Goal: Task Accomplishment & Management: Manage account settings

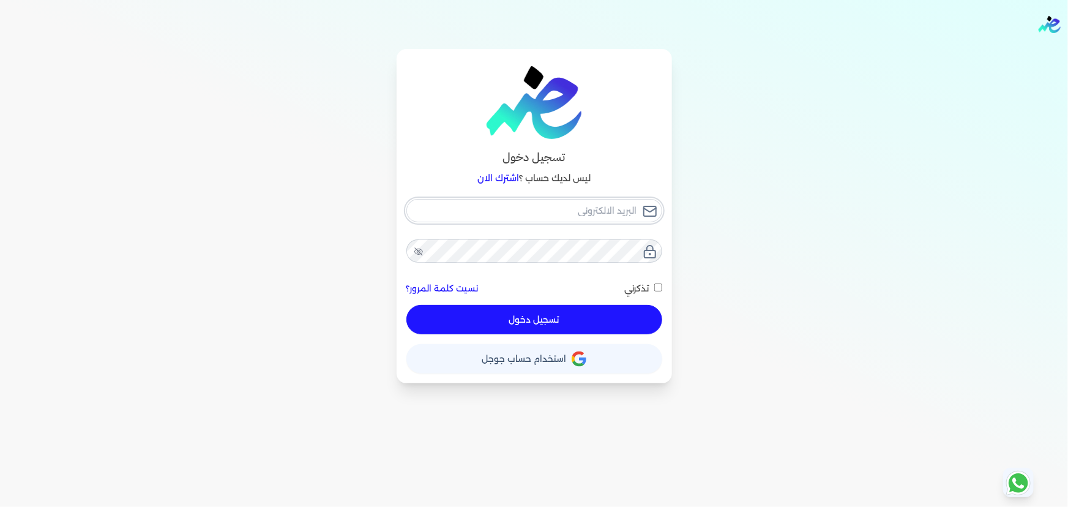
type input "[EMAIL_ADDRESS][DOMAIN_NAME]"
click at [554, 313] on div "[EMAIL_ADDRESS][DOMAIN_NAME] نسيت كلمة المرور؟ تذكرني تسجيل دخول" at bounding box center [534, 267] width 256 height 136
click at [552, 318] on button "تسجيل دخول" at bounding box center [534, 319] width 256 height 29
checkbox input "false"
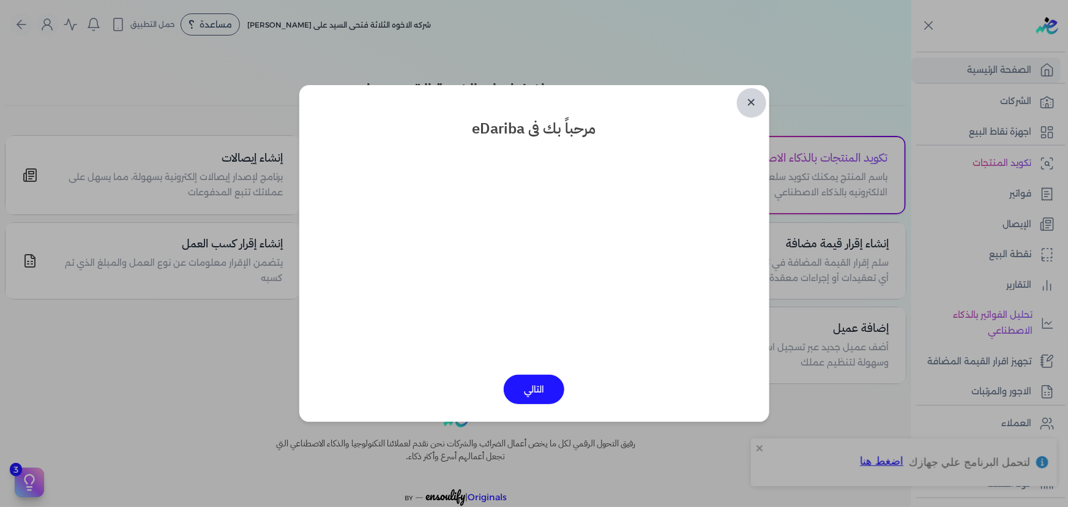
click at [747, 100] on link "✕" at bounding box center [751, 102] width 29 height 29
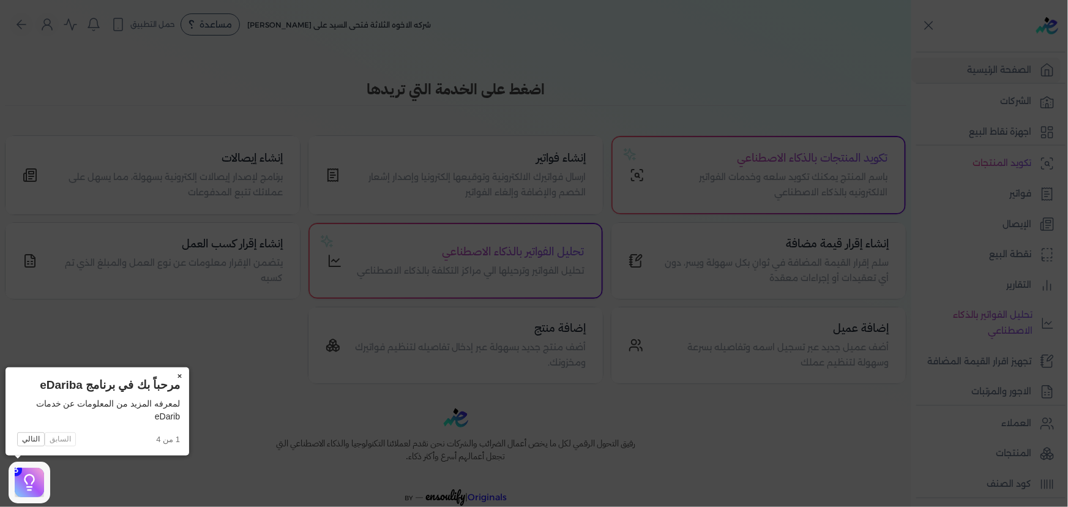
click at [182, 373] on button "×" at bounding box center [179, 375] width 20 height 17
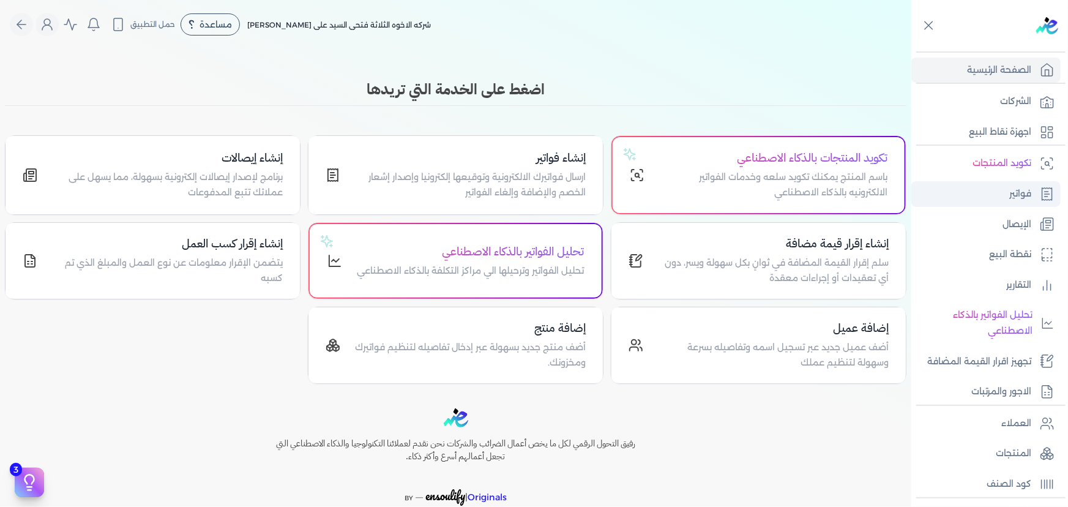
click at [1034, 202] on link "فواتير" at bounding box center [985, 194] width 149 height 26
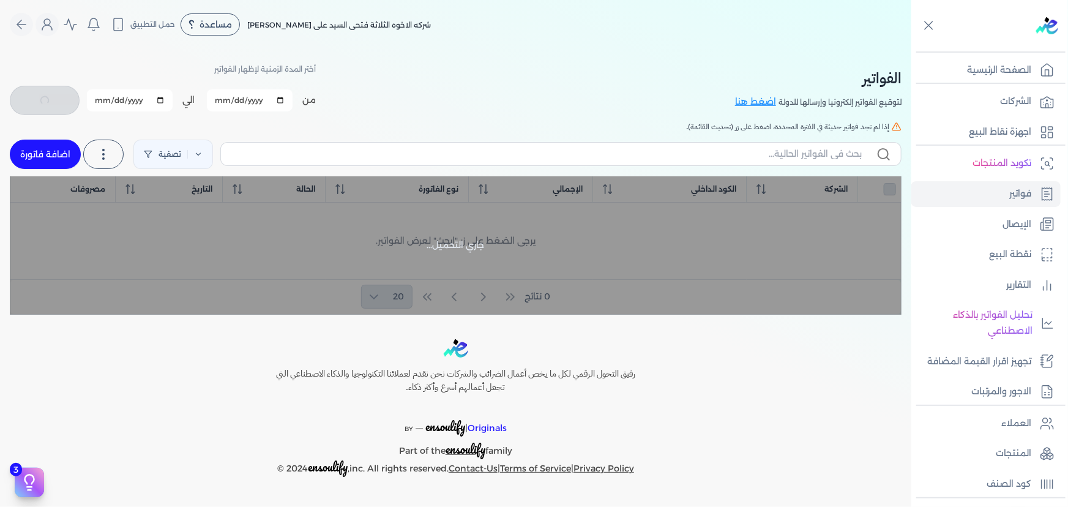
checkbox input "false"
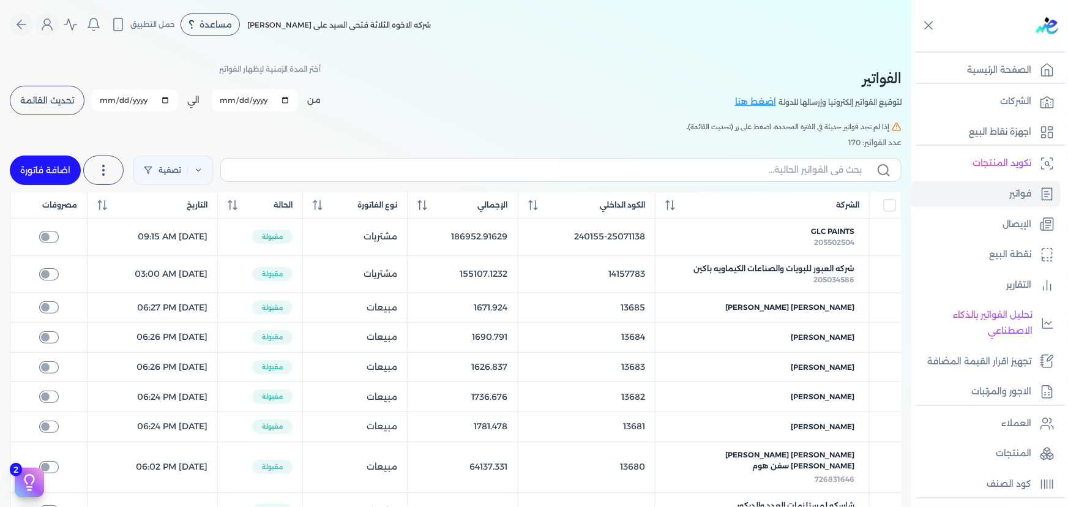
click at [53, 172] on link "اضافة فاتورة" at bounding box center [45, 169] width 71 height 29
select select "EGP"
select select "B"
select select "EGS"
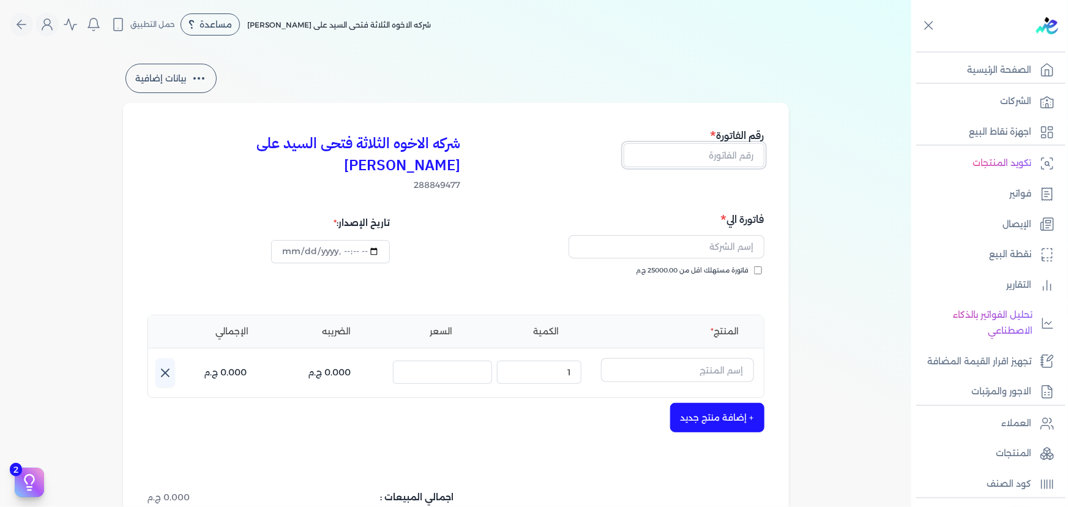
click at [712, 159] on input "text" at bounding box center [693, 154] width 141 height 23
click at [648, 122] on div "شركه الاخوه الثلاثة فتحى السيد على [PERSON_NAME] 288849477 رقم الفاتورة رقم الف…" at bounding box center [456, 391] width 666 height 576
click at [683, 154] on input "text" at bounding box center [693, 154] width 141 height 23
click at [680, 159] on input "text" at bounding box center [693, 154] width 141 height 23
type input "13686"
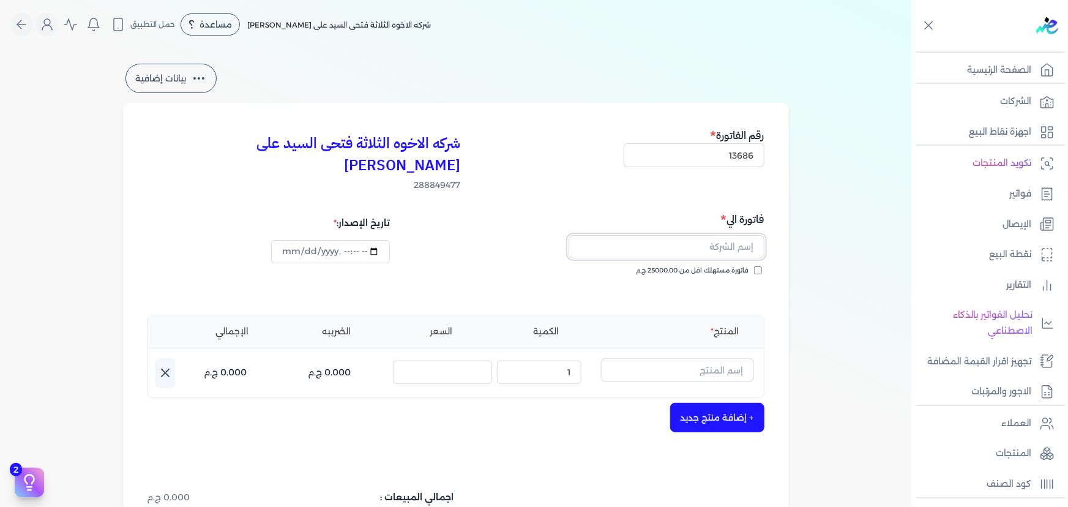
click at [697, 235] on input "text" at bounding box center [666, 246] width 196 height 23
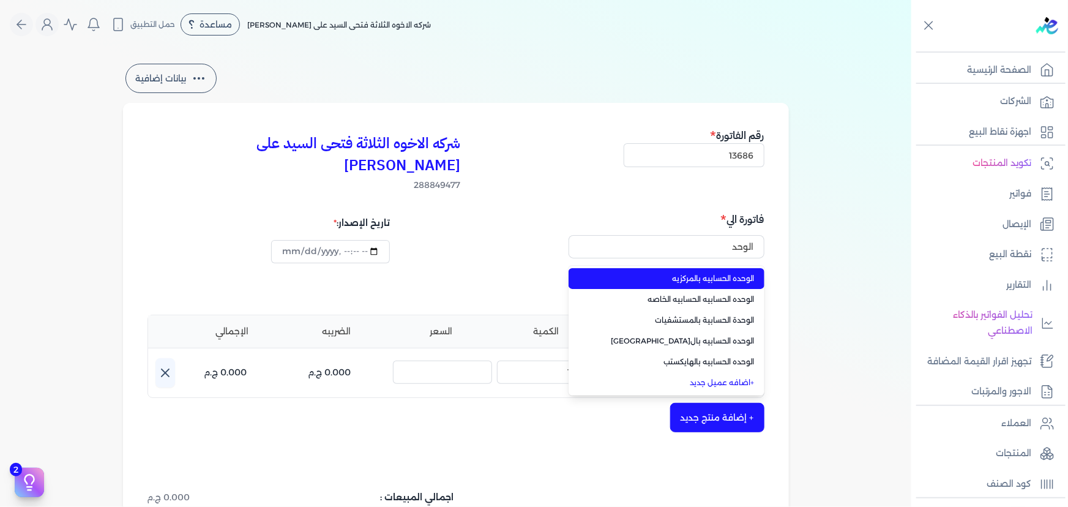
click at [704, 273] on span "الوحده الحسابيه بالمركزيه" at bounding box center [674, 278] width 162 height 11
type input "الوحده الحسابيه بالمركزيه"
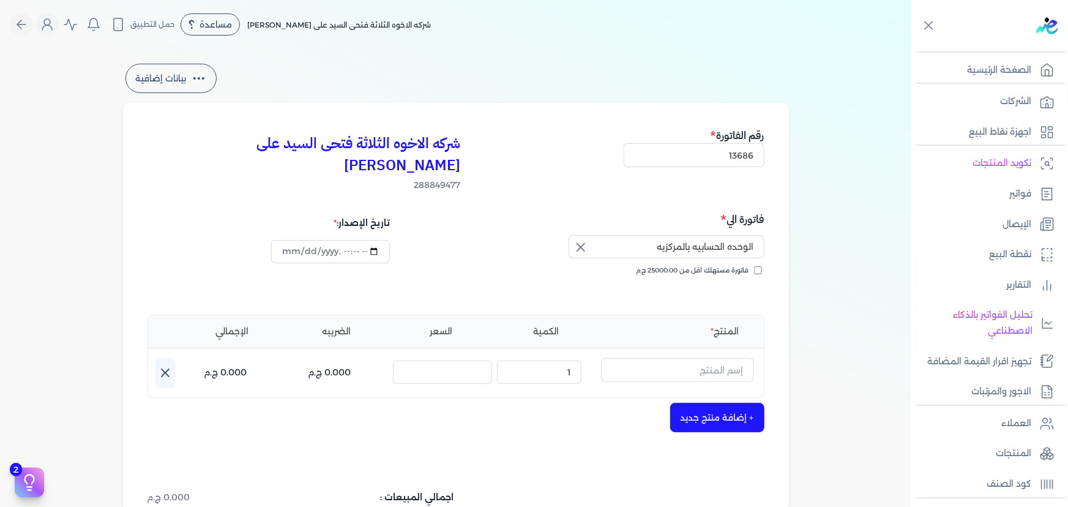
click at [579, 240] on icon "button" at bounding box center [580, 247] width 15 height 15
click at [633, 235] on input "text" at bounding box center [666, 246] width 196 height 23
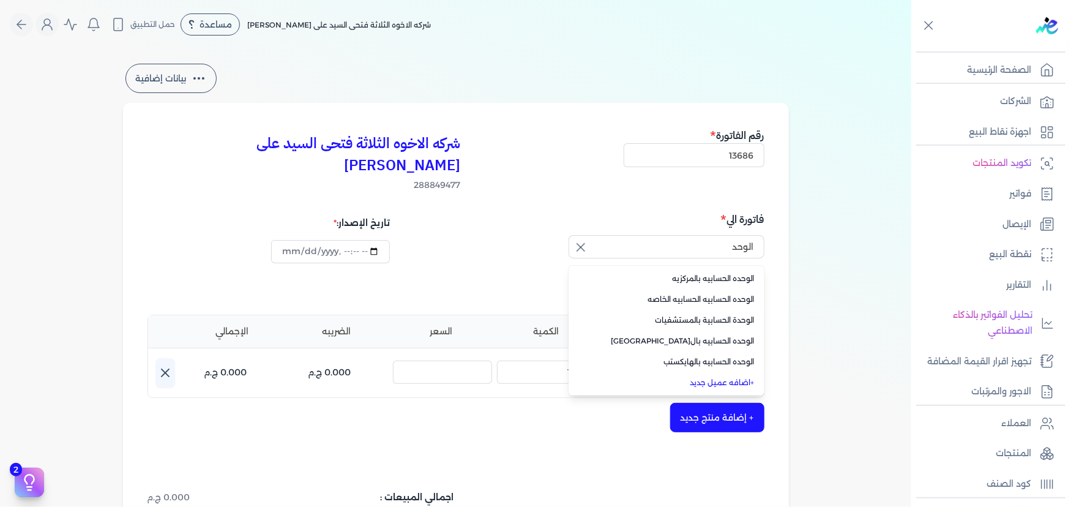
type input "الوحده الحسابيه بالمركزيه"
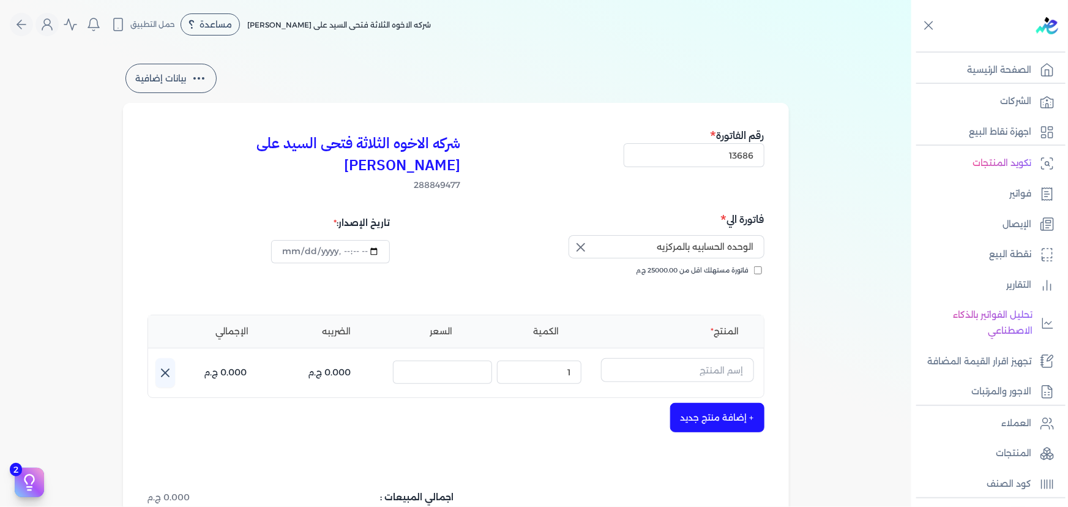
click at [582, 240] on icon "button" at bounding box center [580, 247] width 15 height 15
click at [630, 235] on input "text" at bounding box center [666, 246] width 196 height 23
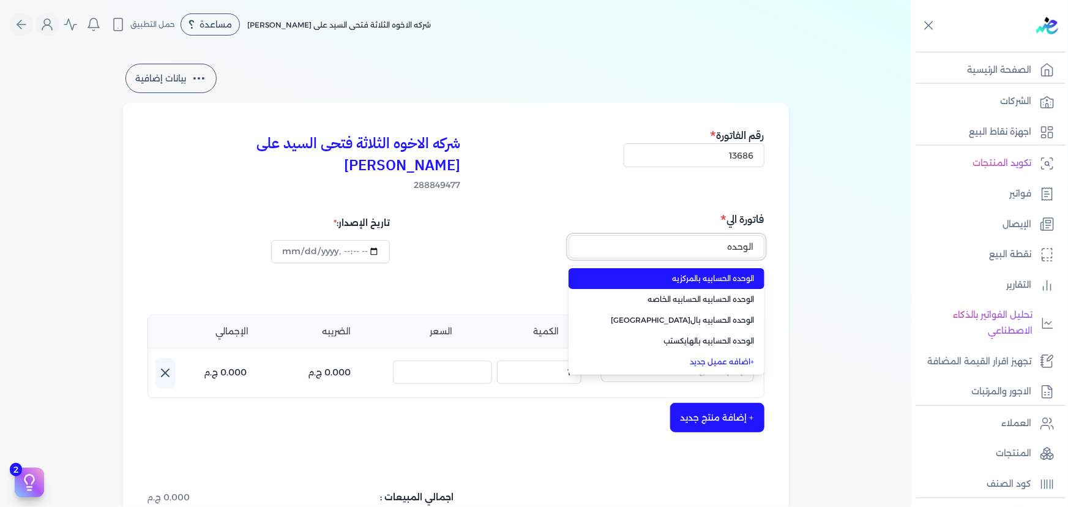
click at [568, 235] on button "الوحده" at bounding box center [666, 249] width 196 height 28
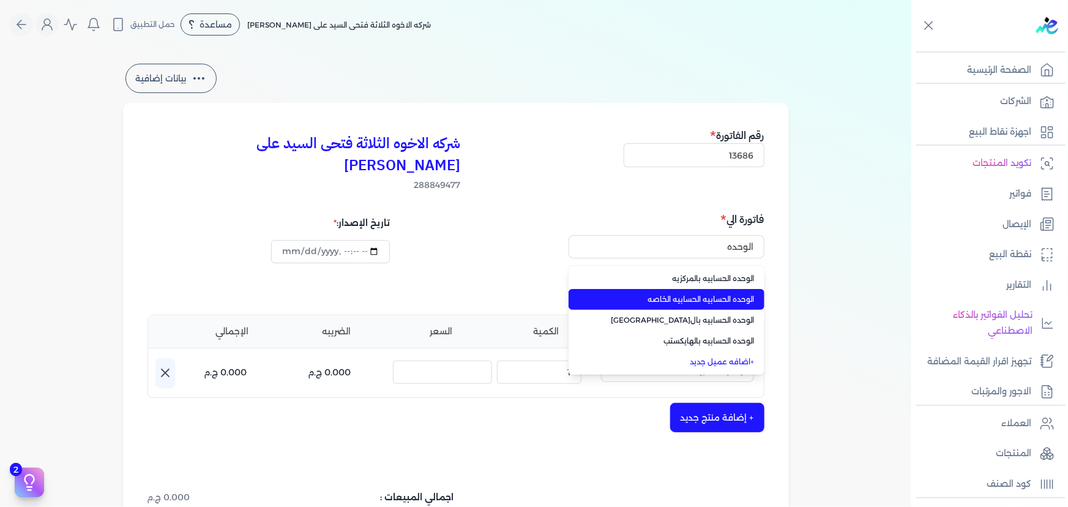
click at [705, 289] on li "الوحده الحسابيه الحسابيه الخاصه" at bounding box center [666, 299] width 196 height 21
type input "الوحده الحسابيه الحسابيه الخاصه"
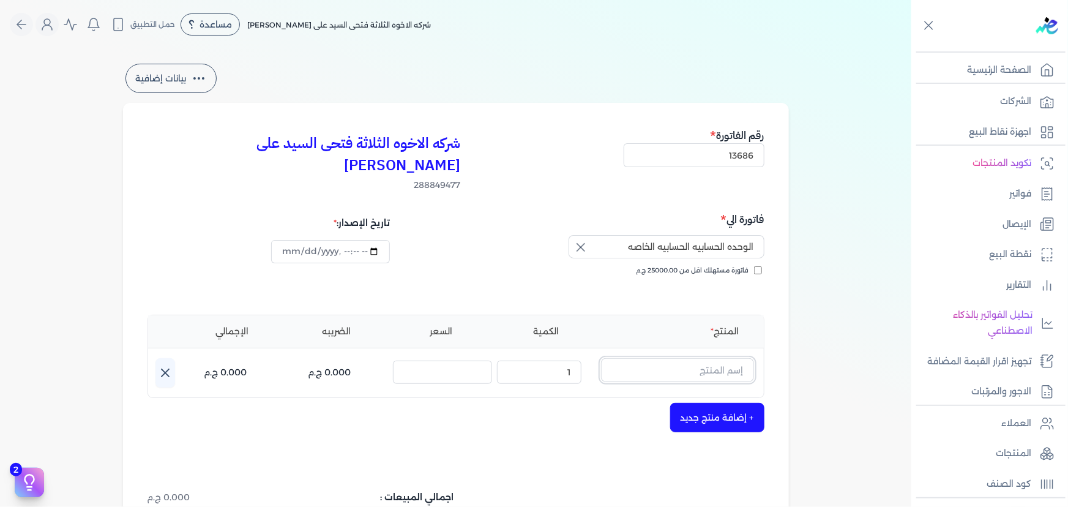
click at [713, 358] on input "text" at bounding box center [677, 369] width 153 height 23
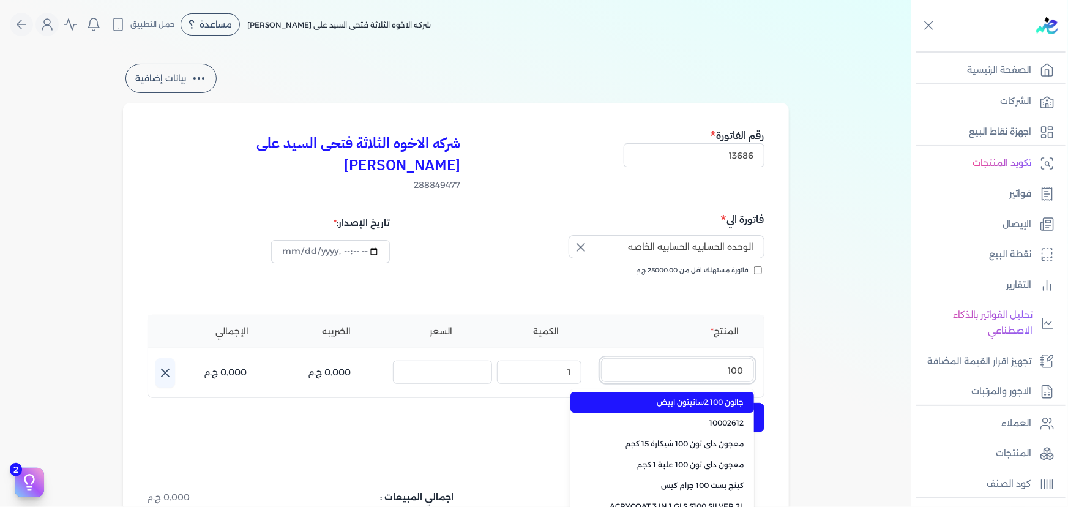
type input "1001"
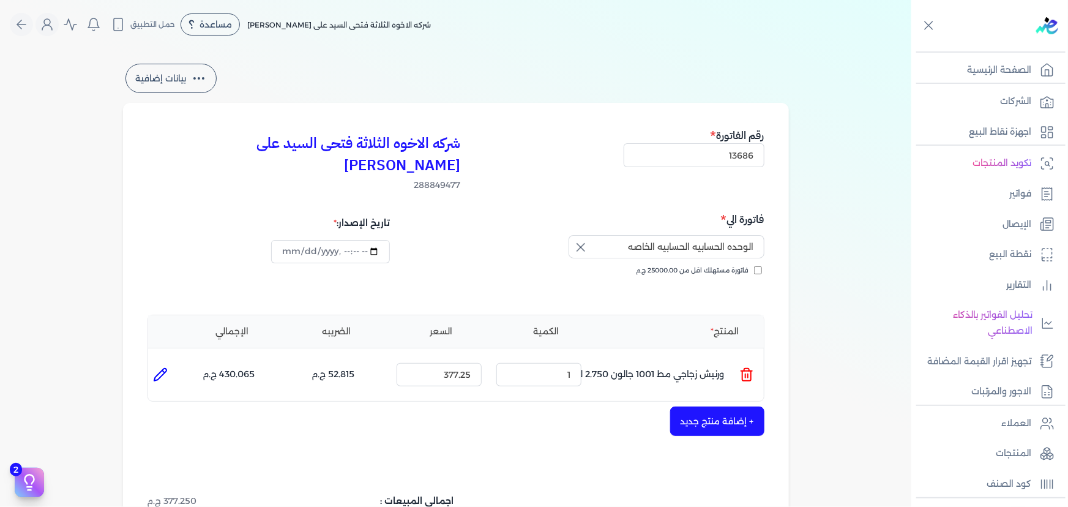
click at [747, 371] on icon at bounding box center [746, 371] width 11 height 0
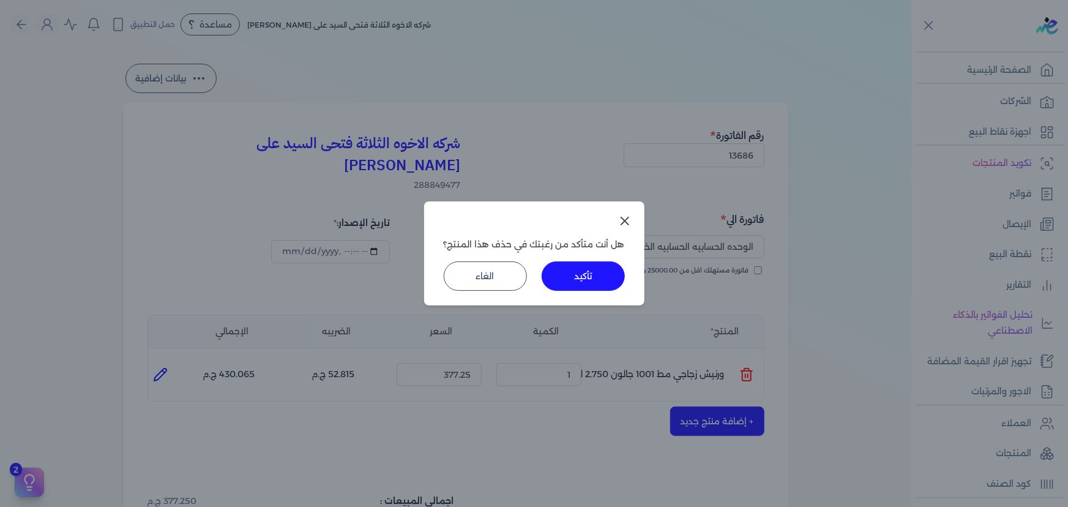
click at [559, 277] on button "تأكيد" at bounding box center [582, 275] width 83 height 29
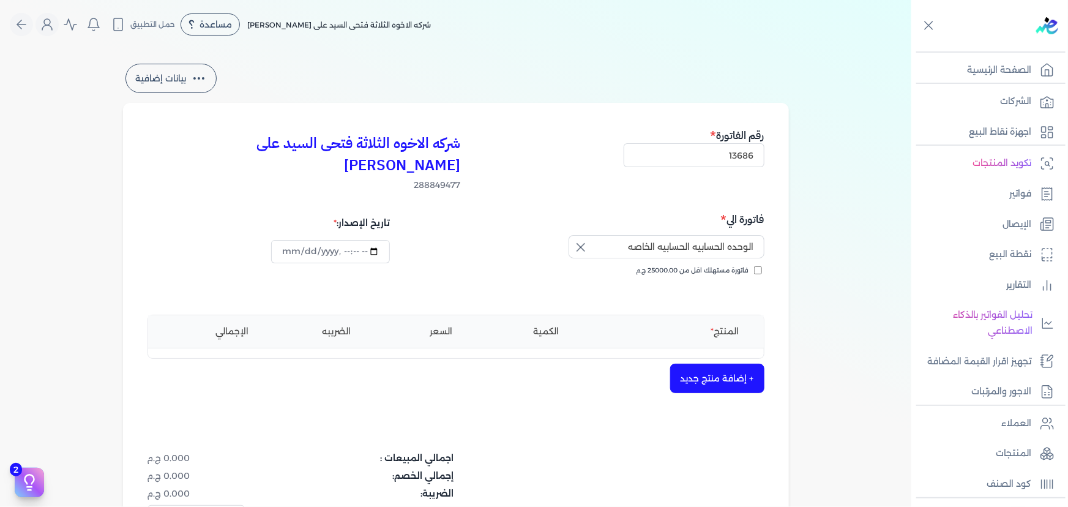
click at [707, 372] on div "شركه الاخوه الثلاثة فتحى السيد على [PERSON_NAME] 288849477 رقم الفاتورة 13686 ف…" at bounding box center [456, 371] width 666 height 537
click at [713, 363] on button "+ إضافة منتج جديد" at bounding box center [717, 377] width 94 height 29
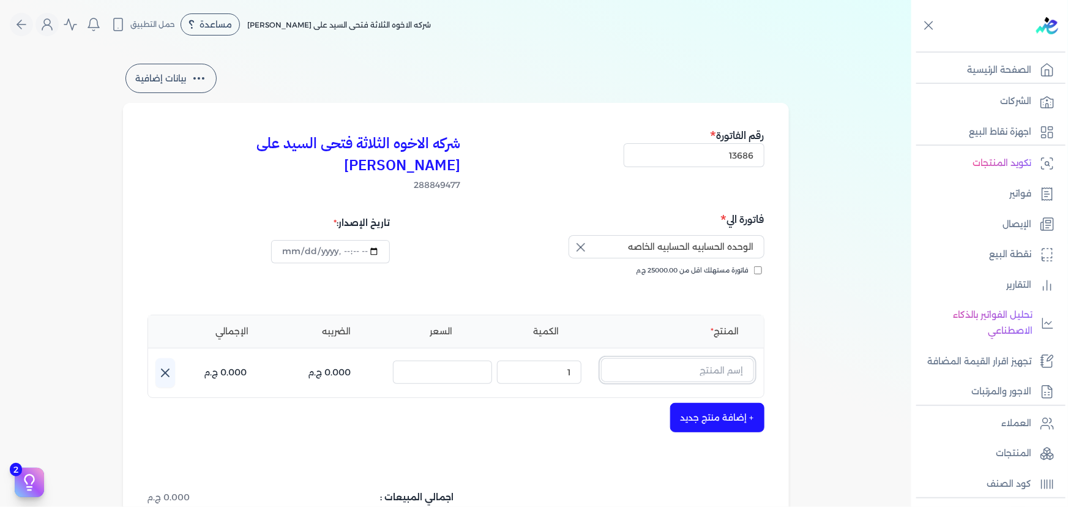
click at [719, 358] on input "text" at bounding box center [677, 369] width 153 height 23
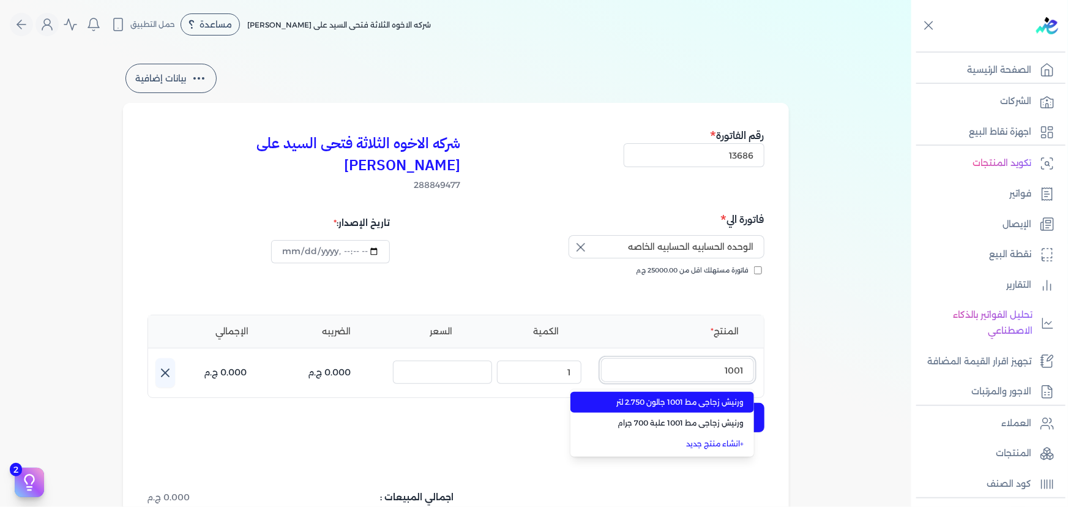
type input "1001"
click at [690, 396] on span "ورنيش زجاجي مط 1001 جالون 2.750 لتر" at bounding box center [669, 401] width 149 height 11
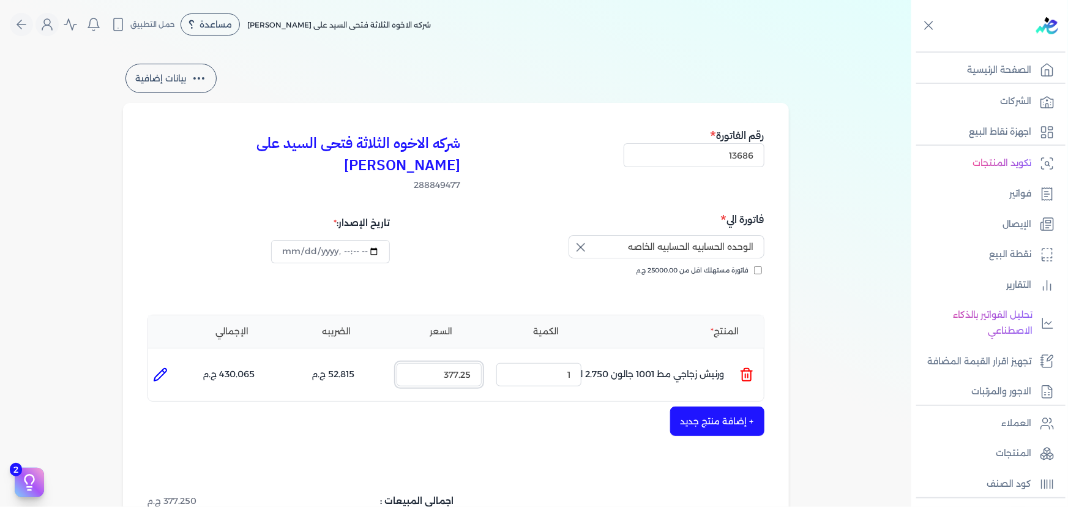
drag, startPoint x: 439, startPoint y: 351, endPoint x: 539, endPoint y: 349, distance: 99.7
click at [537, 358] on ul "المنتج : ورنيش زجاجي مط 1001 جالون 2.750 لتر الكمية : 1 السعر : 377.25 الضريبه …" at bounding box center [455, 374] width 615 height 33
type input "435"
click at [710, 406] on button "+ إضافة منتج جديد" at bounding box center [717, 420] width 94 height 29
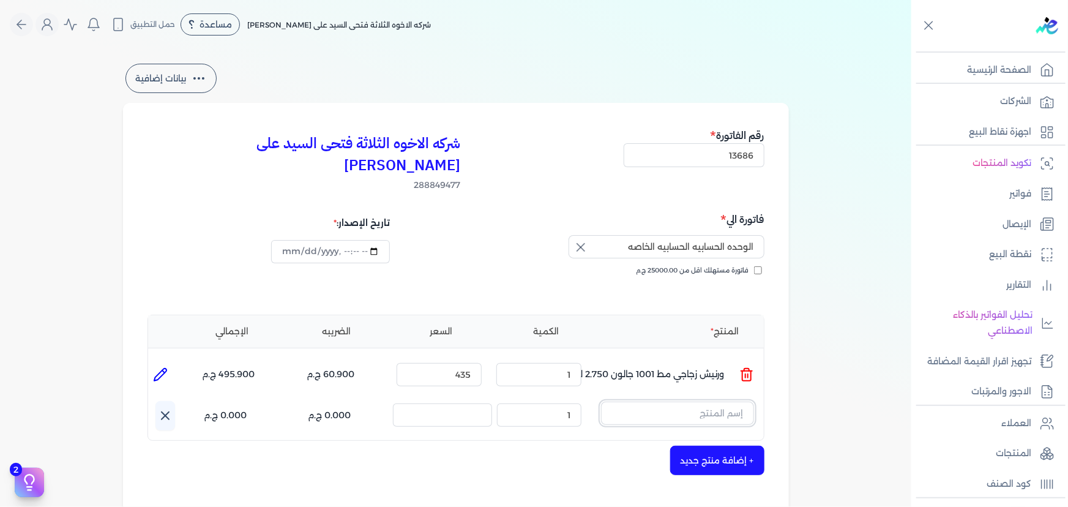
click at [705, 401] on input "text" at bounding box center [677, 412] width 153 height 23
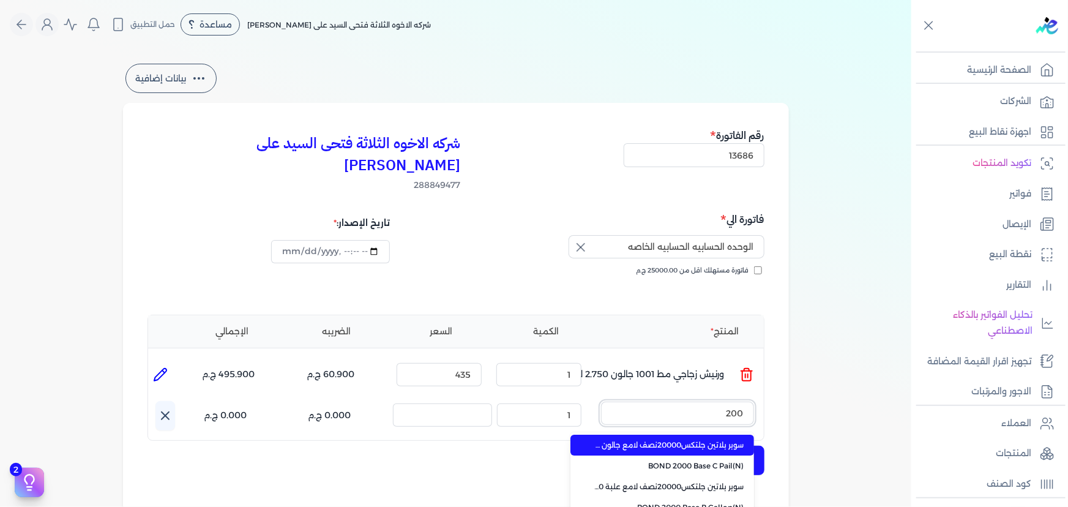
click at [601, 401] on button "200" at bounding box center [677, 415] width 153 height 28
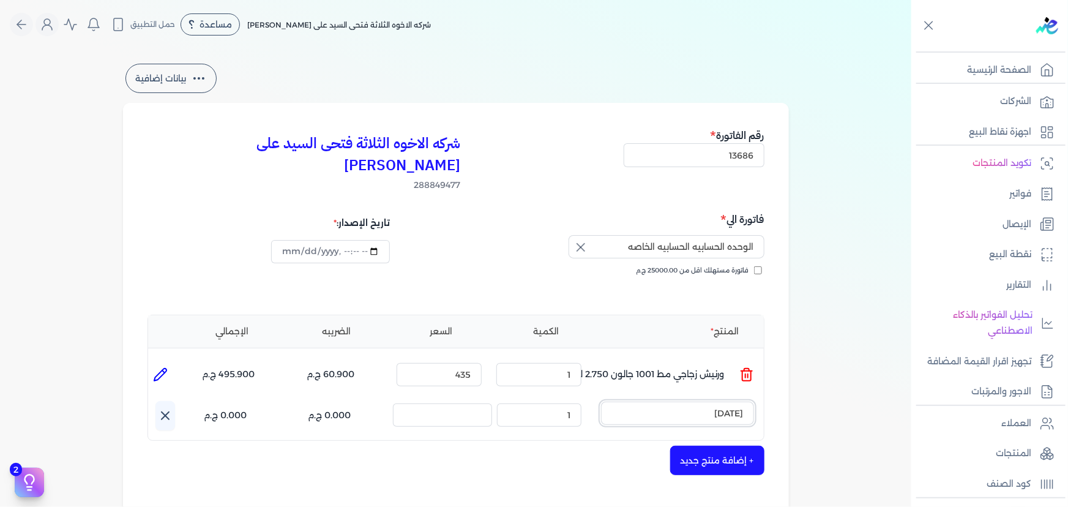
type input "200 مط"
drag, startPoint x: 691, startPoint y: 394, endPoint x: 773, endPoint y: 396, distance: 81.4
click at [773, 396] on div "شركه الاخوه الثلاثة فتحى السيد على [PERSON_NAME] 288849477 رقم الفاتورة 13686 ف…" at bounding box center [456, 412] width 666 height 619
click at [743, 410] on icon at bounding box center [746, 417] width 15 height 15
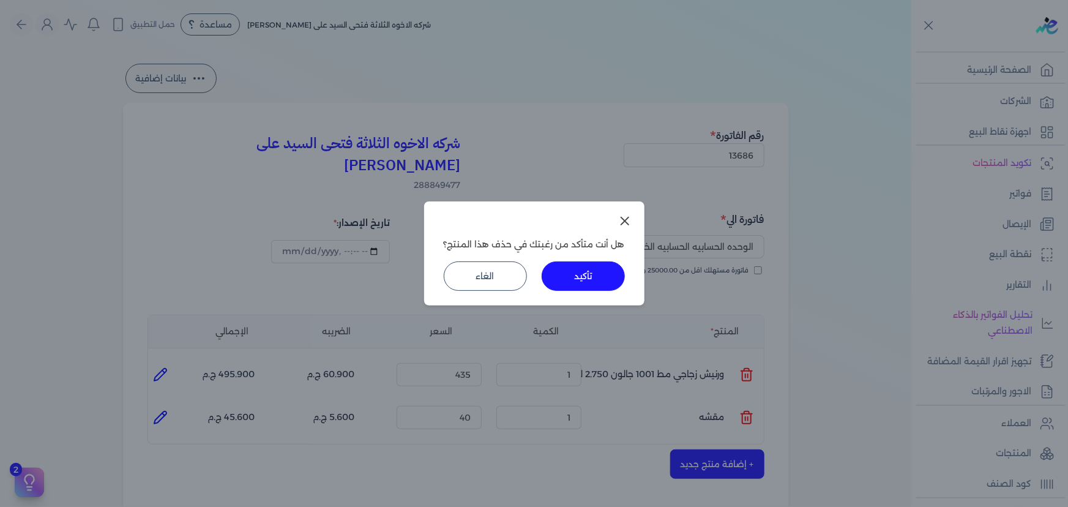
click at [571, 289] on button "تأكيد" at bounding box center [582, 275] width 83 height 29
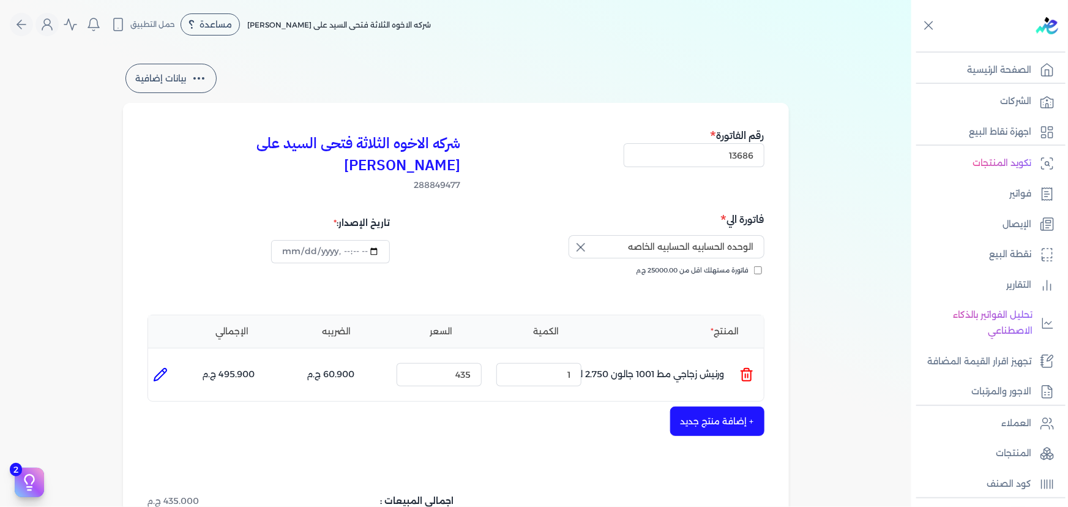
click at [728, 406] on button "+ إضافة منتج جديد" at bounding box center [717, 420] width 94 height 29
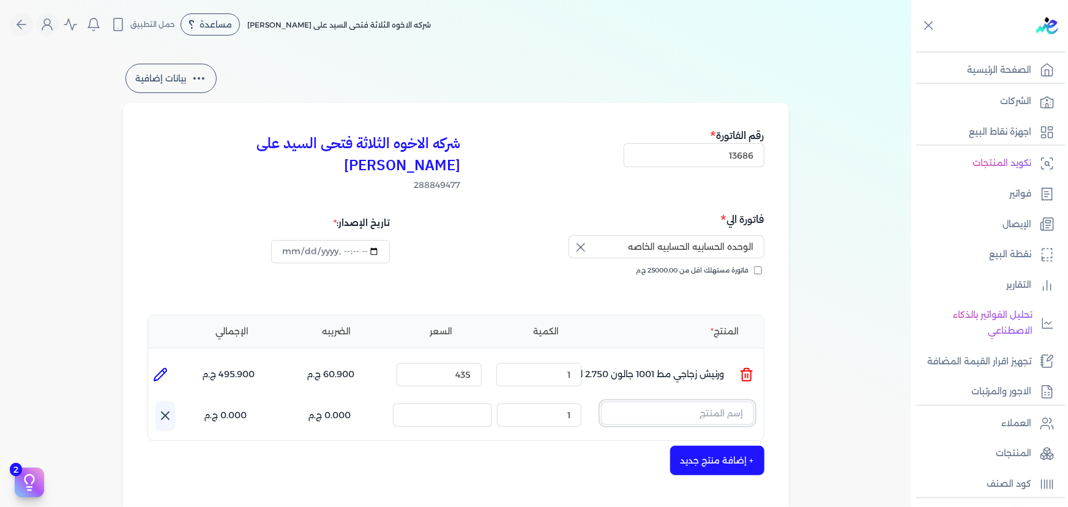
click at [728, 401] on input "text" at bounding box center [677, 412] width 153 height 23
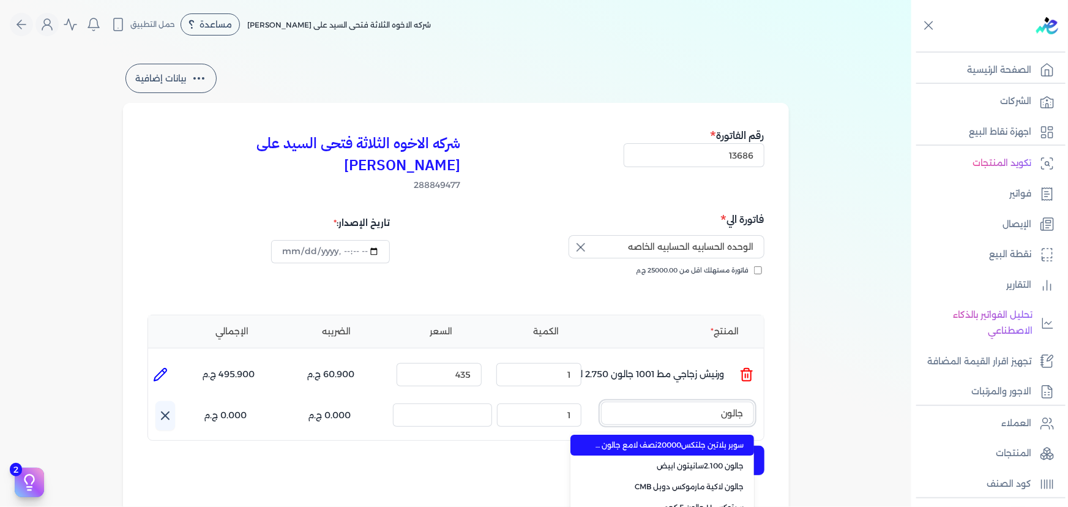
click at [601, 401] on button "جالون" at bounding box center [677, 415] width 153 height 28
click at [601, 401] on button "جالون 200" at bounding box center [677, 415] width 153 height 28
click at [601, 401] on button "جالون 200 مط" at bounding box center [677, 415] width 153 height 28
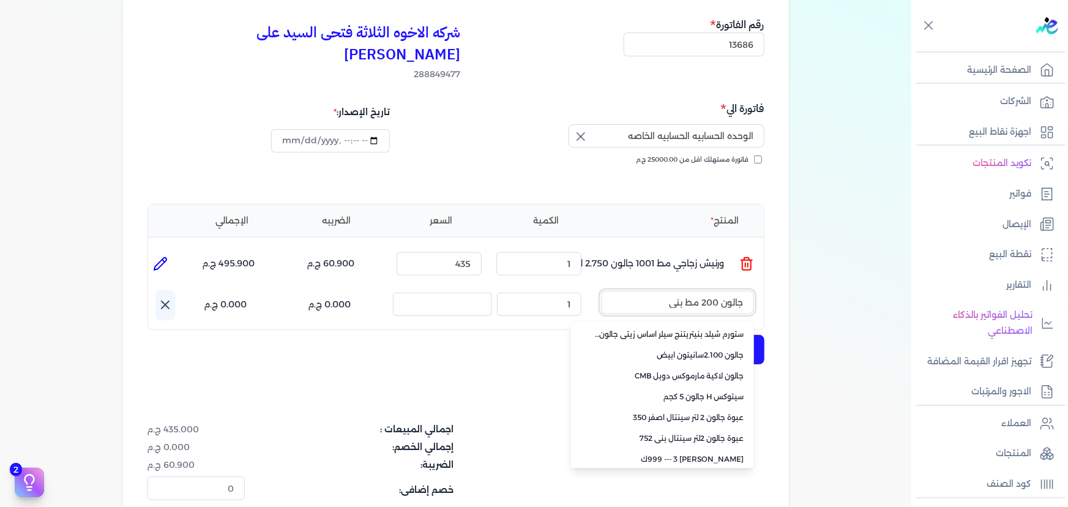
type input "جالون 200 مط بني"
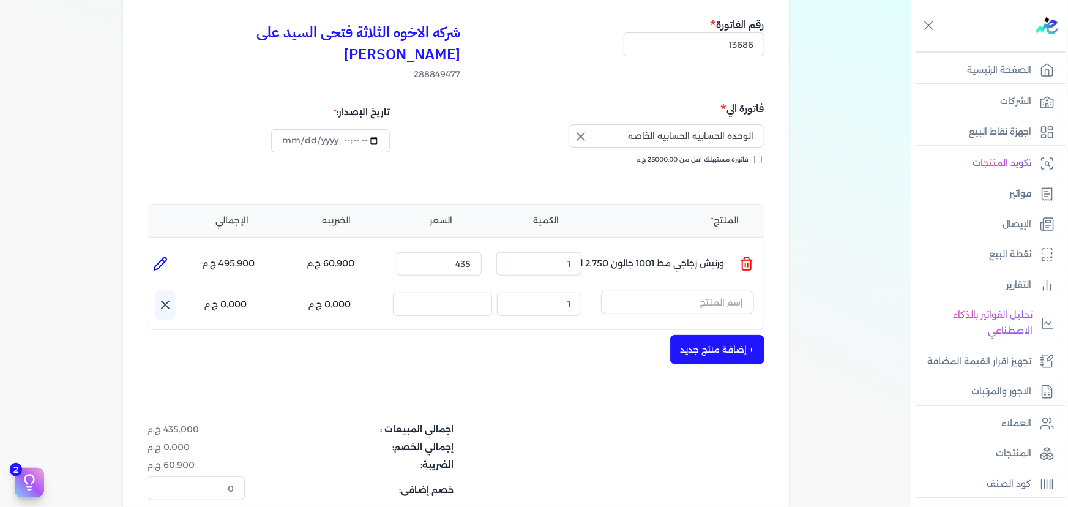
click at [167, 297] on icon at bounding box center [165, 304] width 15 height 15
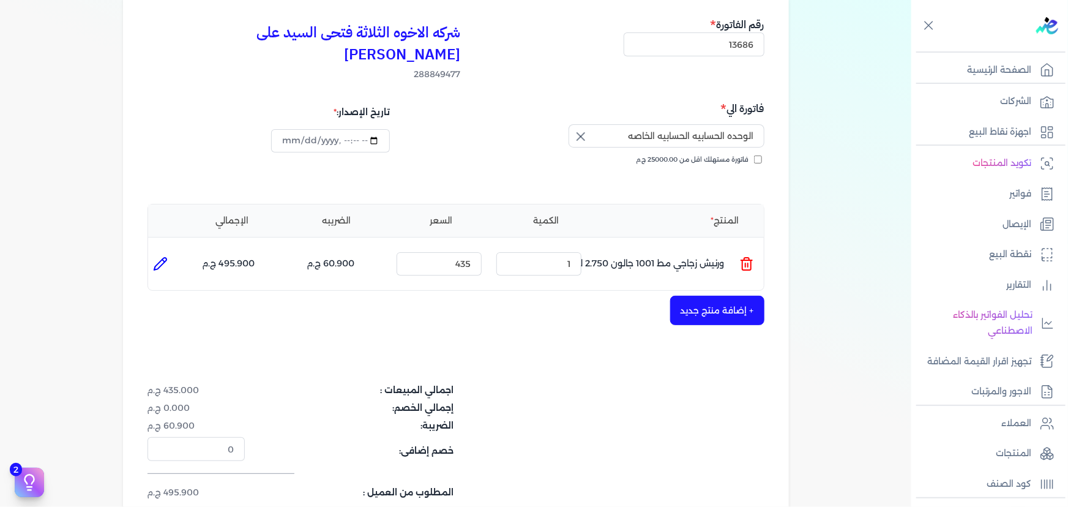
click at [711, 296] on button "+ إضافة منتج جديد" at bounding box center [717, 310] width 94 height 29
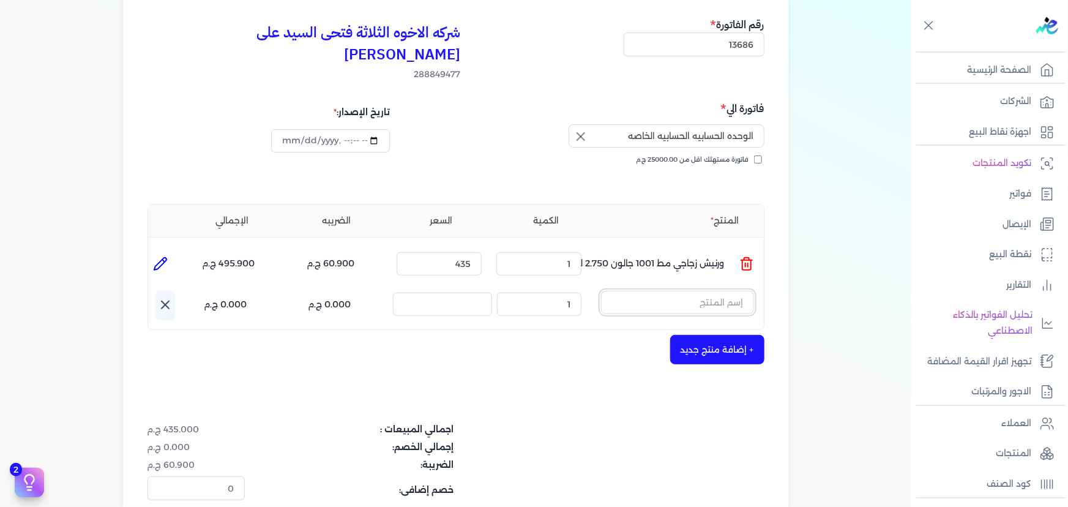
click at [650, 291] on input "text" at bounding box center [677, 302] width 153 height 23
click at [679, 291] on input "text" at bounding box center [677, 302] width 153 height 23
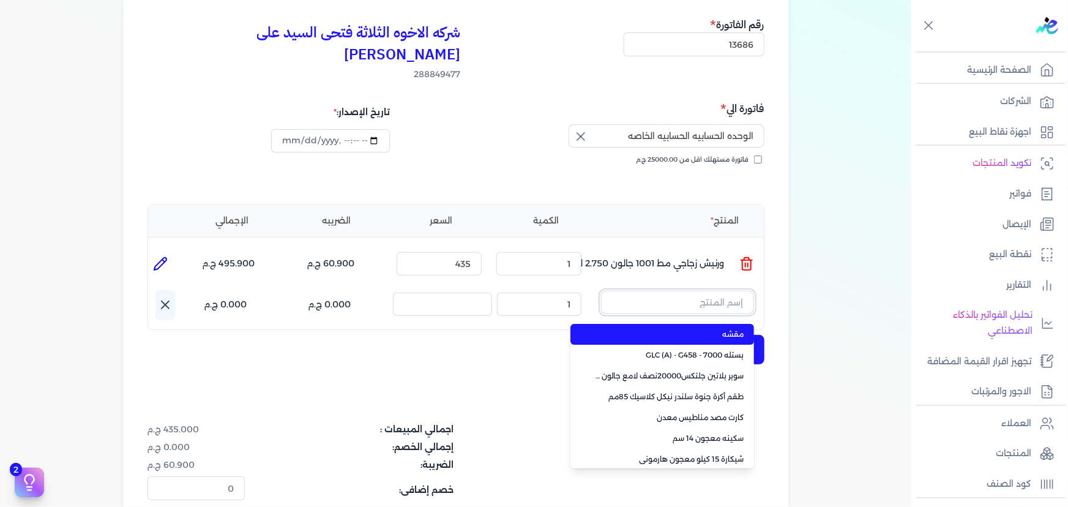
paste input "[PERSON_NAME] 200 بني مط"
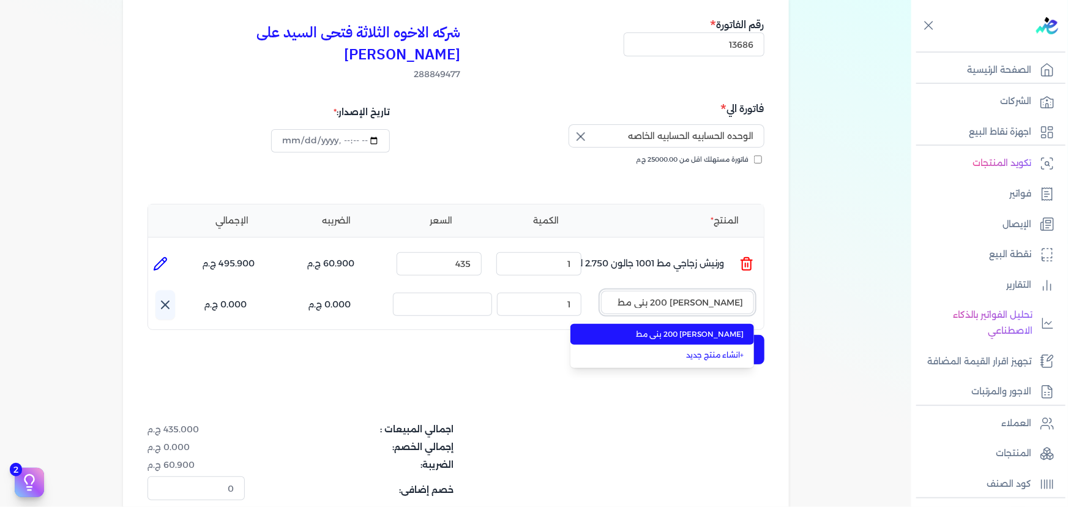
type input "[PERSON_NAME] 200 بني مط"
click at [704, 329] on span "[PERSON_NAME] 200 بني مط" at bounding box center [669, 334] width 149 height 11
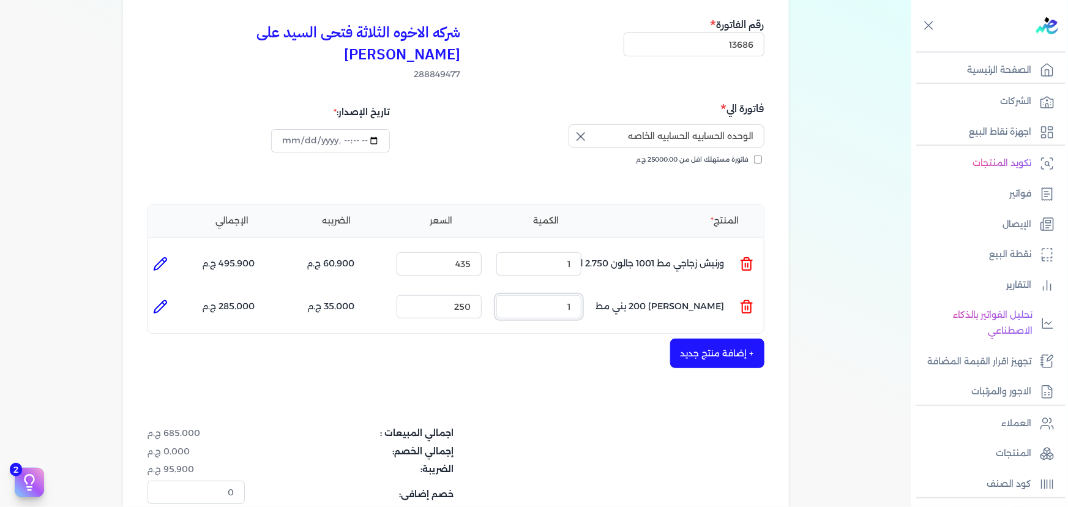
drag, startPoint x: 559, startPoint y: 289, endPoint x: 611, endPoint y: 286, distance: 51.5
click at [607, 290] on ul "المنتج : [PERSON_NAME] 200 بني مط الكمية : 1 السعر : 250 الضريبه : 35.000 ج.م ا…" at bounding box center [455, 306] width 615 height 33
type input "2"
type input "240"
click at [738, 338] on button "+ إضافة منتج جديد" at bounding box center [717, 352] width 94 height 29
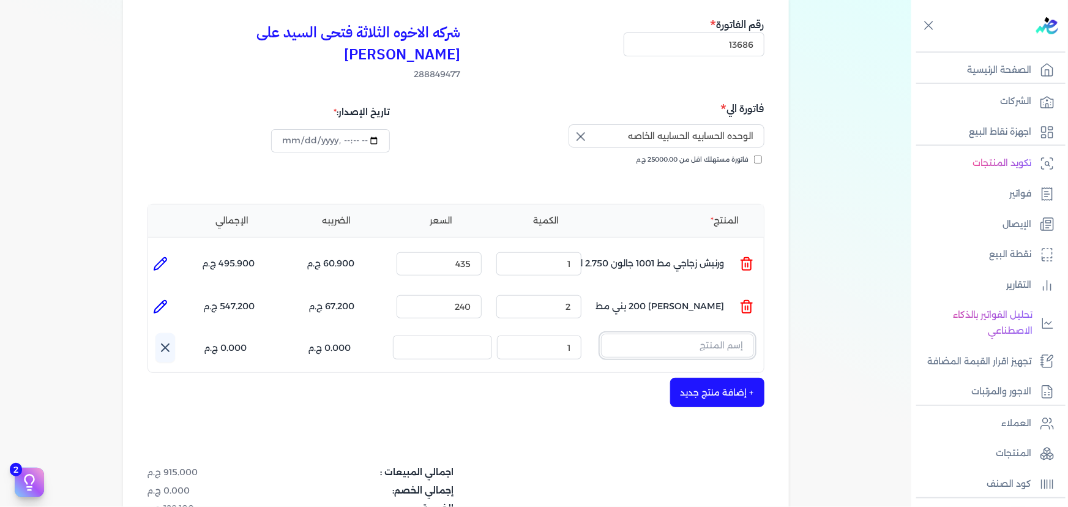
click at [671, 333] on input "text" at bounding box center [677, 344] width 153 height 23
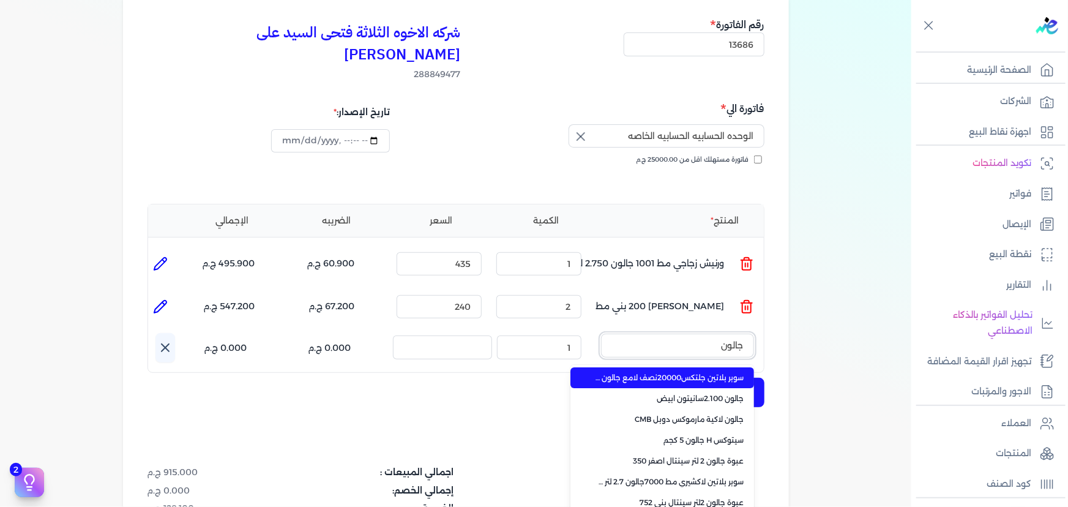
click at [601, 333] on button "جالون" at bounding box center [677, 347] width 153 height 28
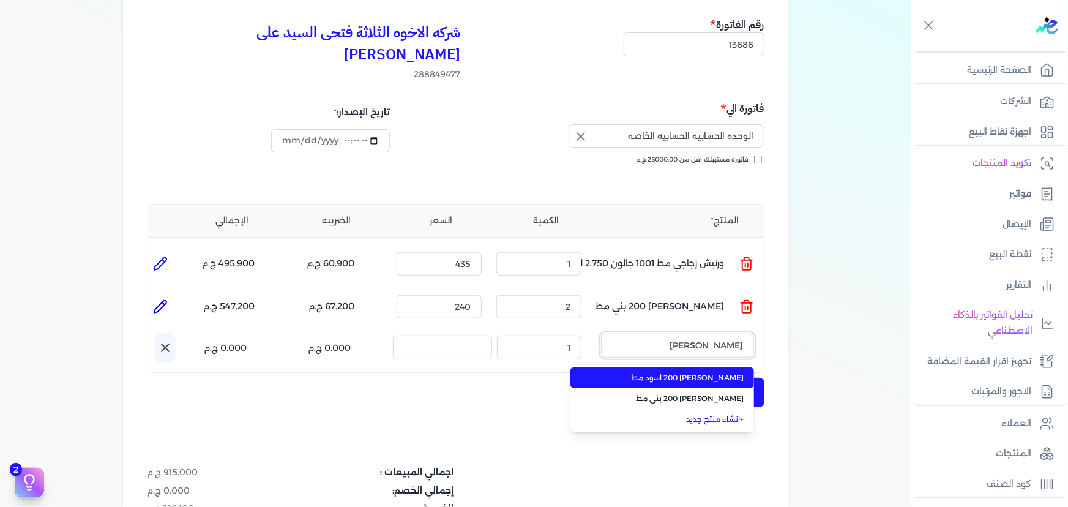
click at [601, 333] on button "[PERSON_NAME]" at bounding box center [677, 347] width 153 height 28
type input "[PERSON_NAME] 200"
click at [685, 372] on span "[PERSON_NAME] 200 اسود مط" at bounding box center [669, 377] width 149 height 11
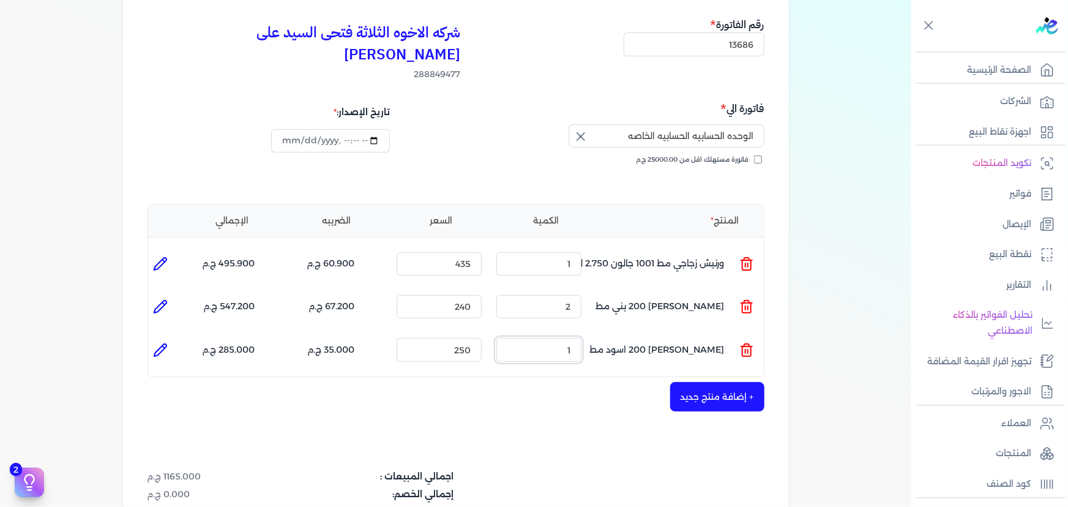
drag, startPoint x: 601, startPoint y: 335, endPoint x: 626, endPoint y: 335, distance: 25.1
click at [606, 335] on ul "المنتج : [PERSON_NAME] 200 اسود مط الكمية : 1 السعر : 250 الضريبه : 35.000 ج.م …" at bounding box center [455, 349] width 615 height 33
drag, startPoint x: 452, startPoint y: 323, endPoint x: 488, endPoint y: 327, distance: 36.4
click at [481, 338] on input "250" at bounding box center [438, 349] width 85 height 23
type input "240"
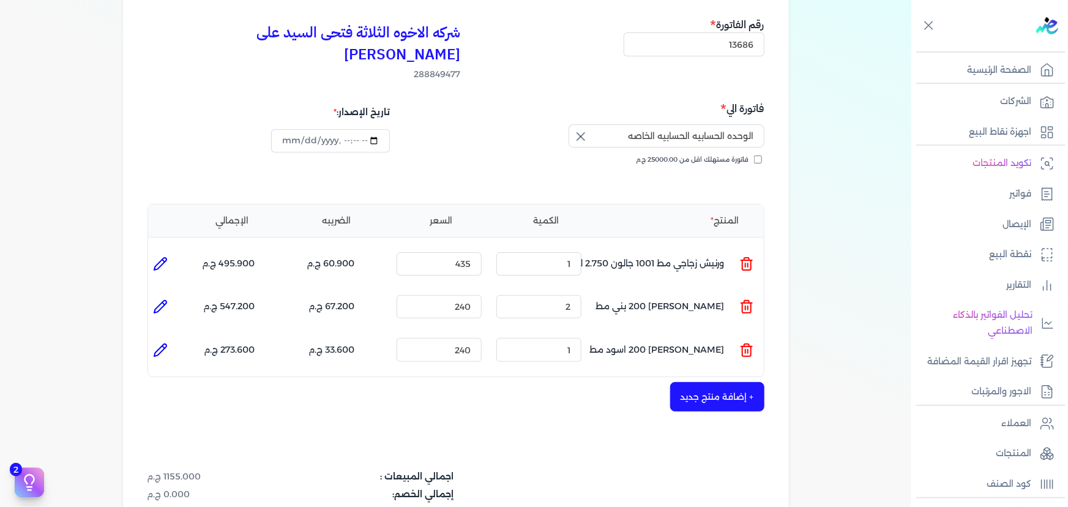
click at [740, 382] on button "+ إضافة منتج جديد" at bounding box center [717, 396] width 94 height 29
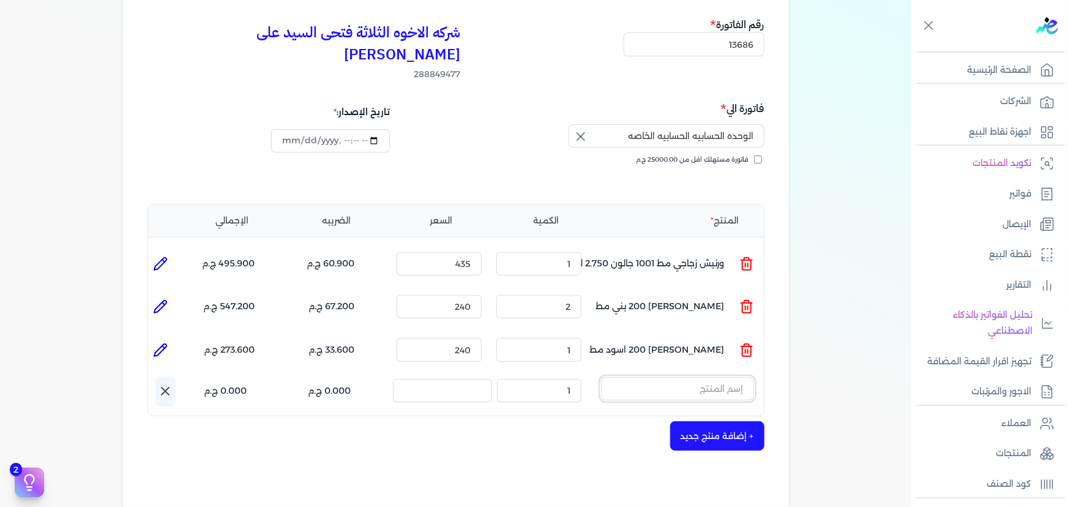
click at [655, 377] on input "text" at bounding box center [677, 388] width 153 height 23
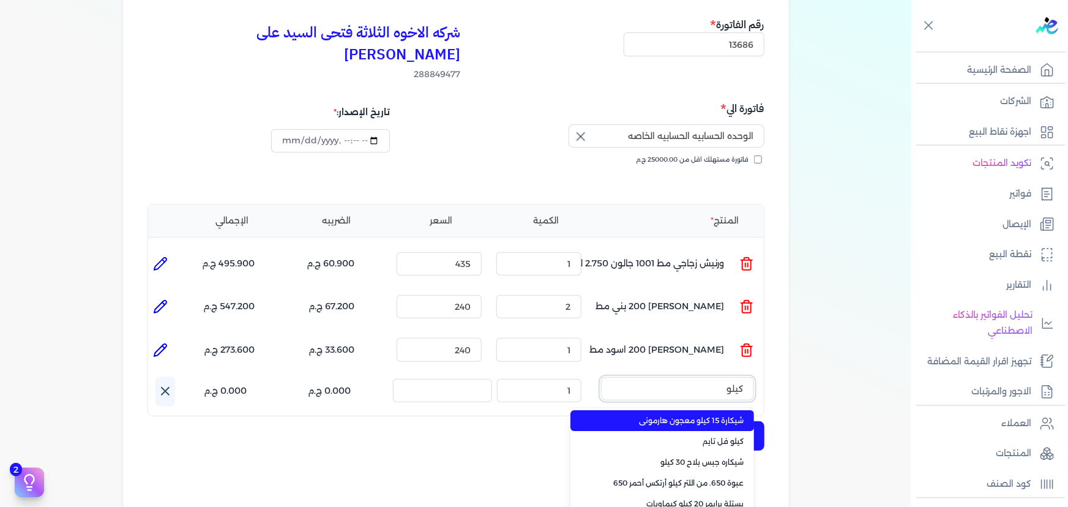
click at [601, 377] on button "كيلو" at bounding box center [677, 391] width 153 height 28
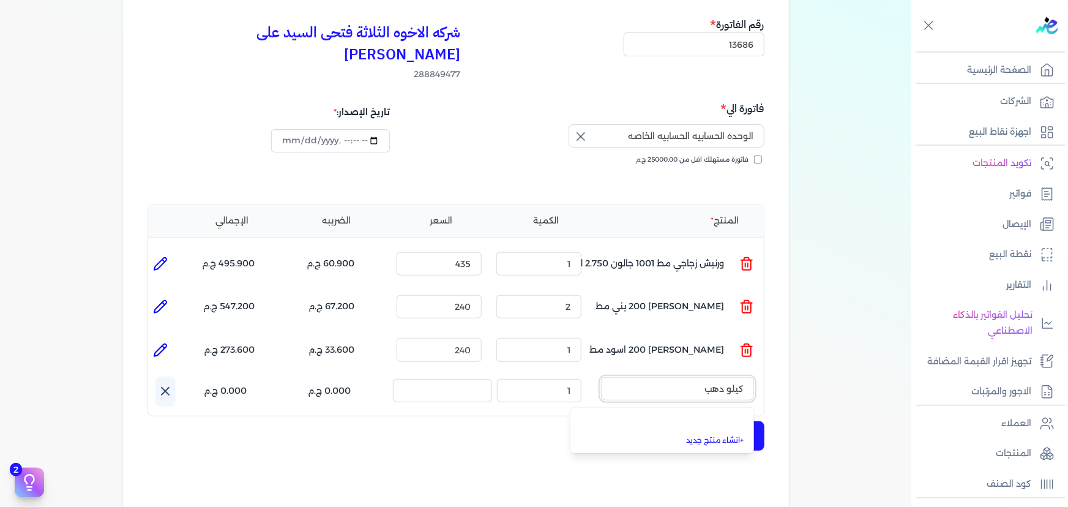
click at [601, 377] on button "كيلو دهب" at bounding box center [677, 391] width 153 height 28
click at [601, 377] on button "كيلو دهب هاي" at bounding box center [677, 391] width 153 height 28
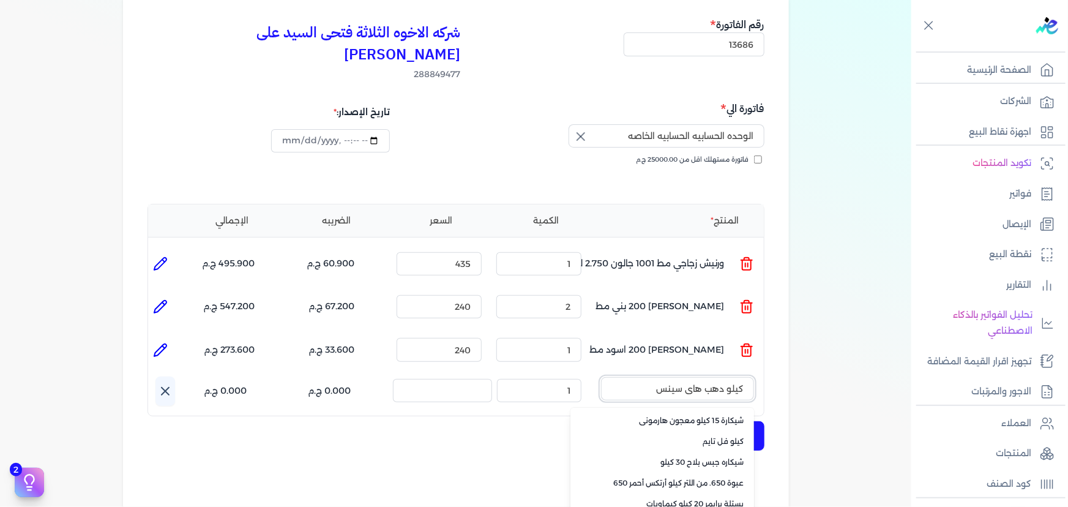
type input "كيلو دهب هاي سينس"
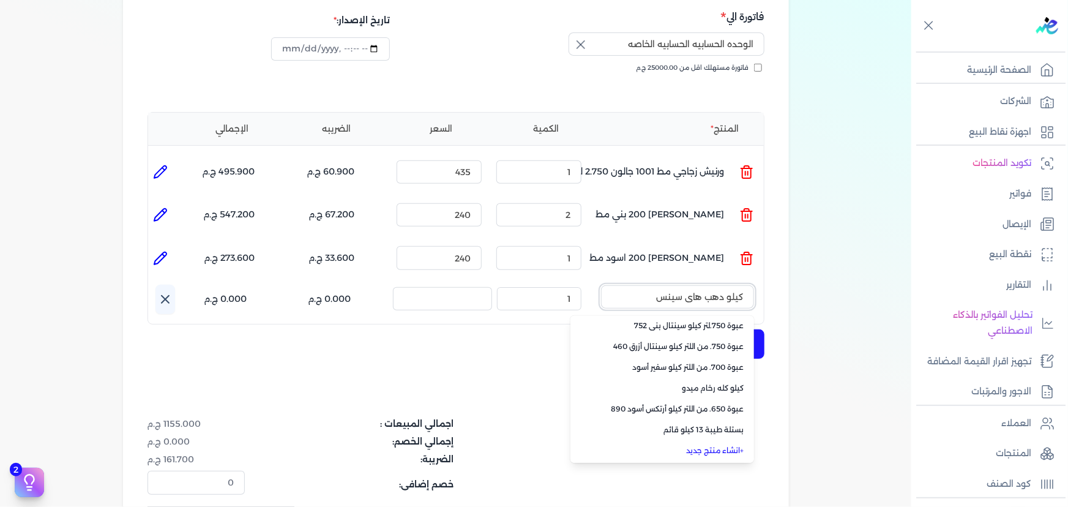
scroll to position [222, 0]
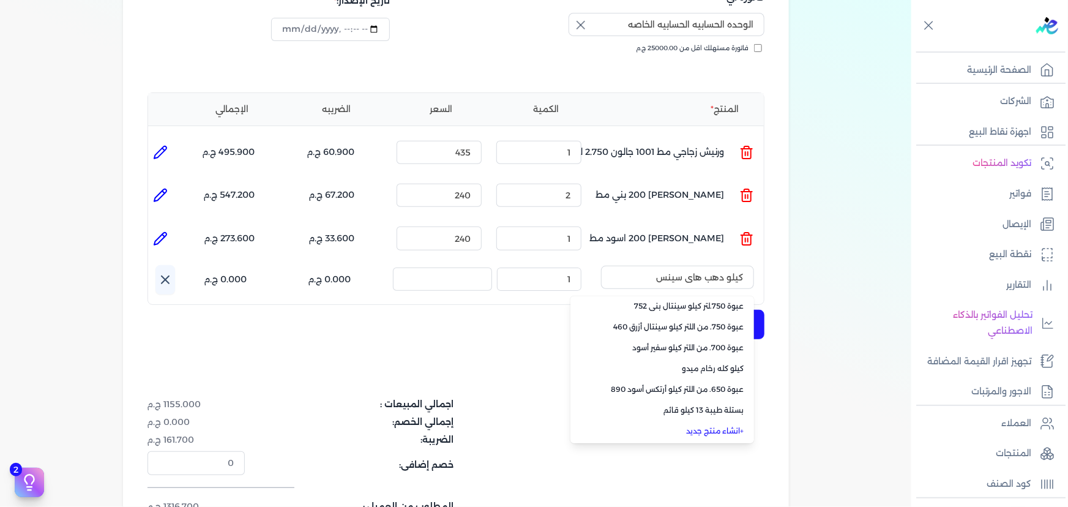
click at [716, 425] on link "+ انشاء منتج جديد" at bounding box center [669, 430] width 149 height 11
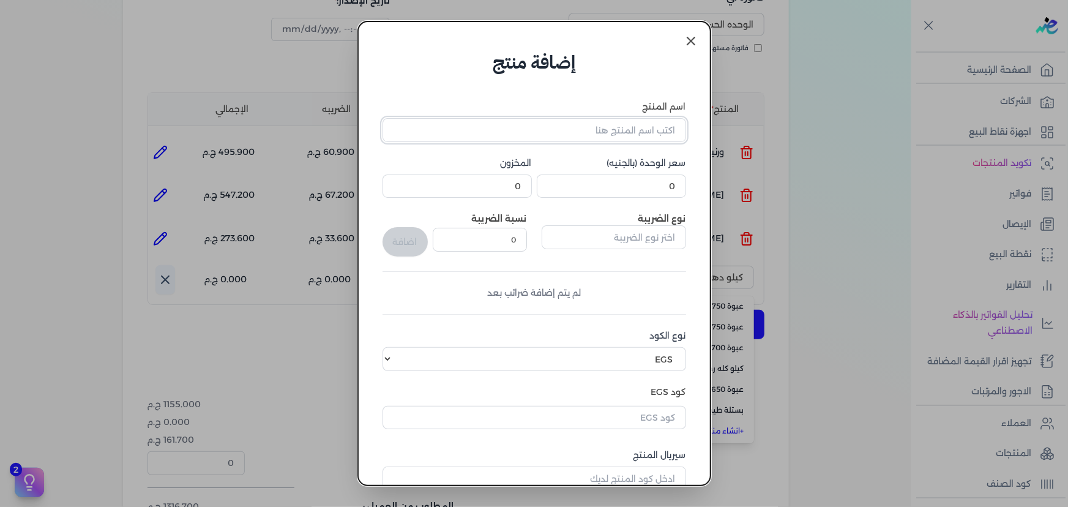
click at [571, 130] on input "اسم المنتج" at bounding box center [533, 129] width 303 height 23
type input "كيلو دهب هاي سينس"
click at [599, 184] on input "0" at bounding box center [611, 185] width 149 height 23
click at [642, 194] on input "0" at bounding box center [611, 185] width 149 height 23
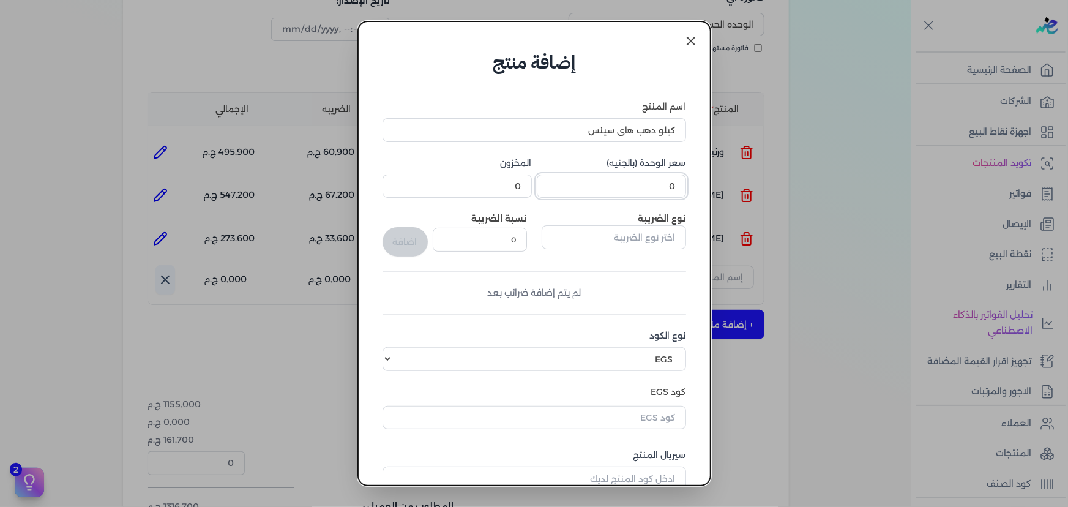
click at [642, 194] on input "0" at bounding box center [611, 185] width 149 height 23
click at [642, 193] on input "0" at bounding box center [611, 185] width 149 height 23
type input "325"
click at [597, 235] on input "text" at bounding box center [613, 236] width 144 height 23
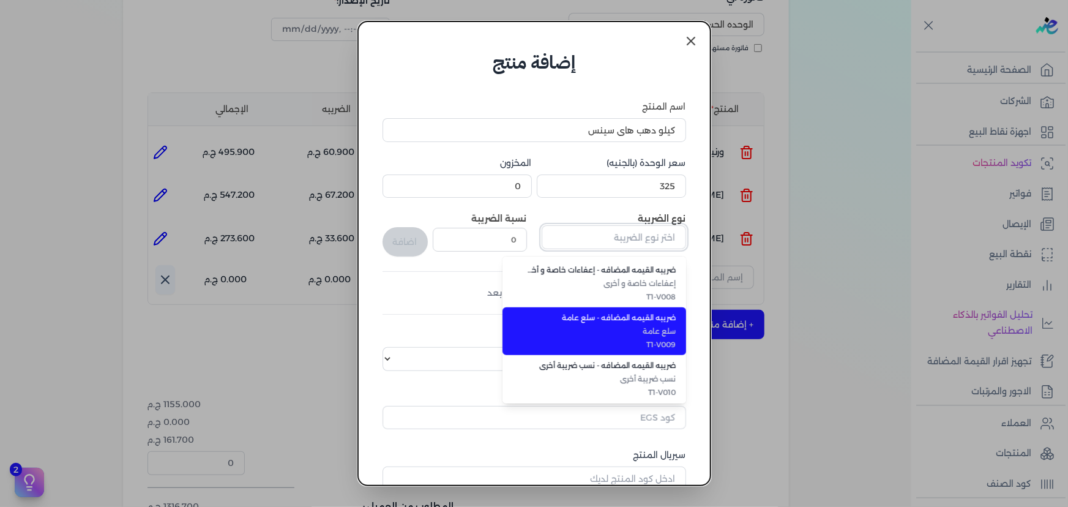
scroll to position [335, 0]
click at [631, 340] on span "T1-V009" at bounding box center [601, 343] width 149 height 11
type input "ضريبه القيمه المضافه - سلع عامة"
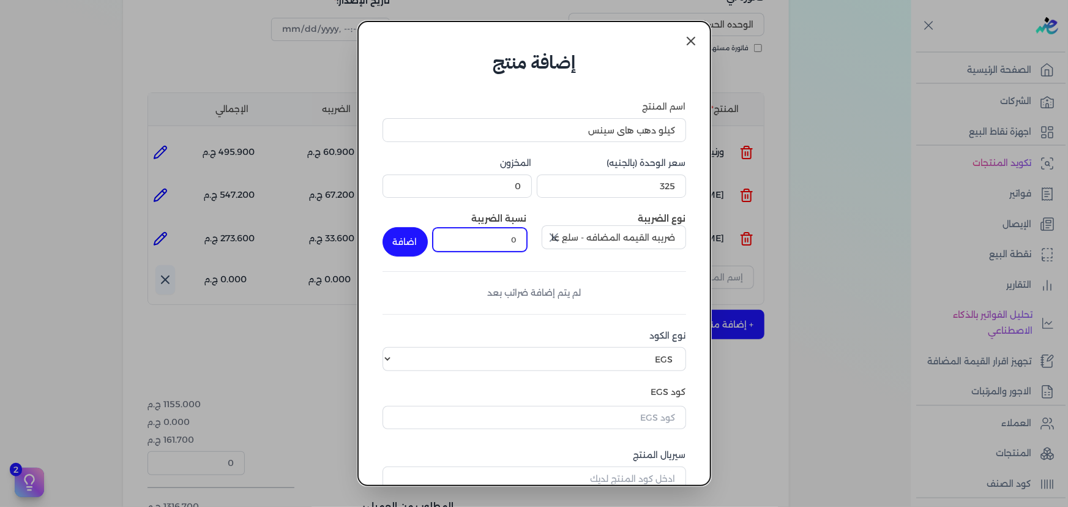
click at [483, 239] on input "0" at bounding box center [480, 239] width 94 height 23
type input "14"
click at [399, 249] on button "اضافة" at bounding box center [404, 241] width 45 height 29
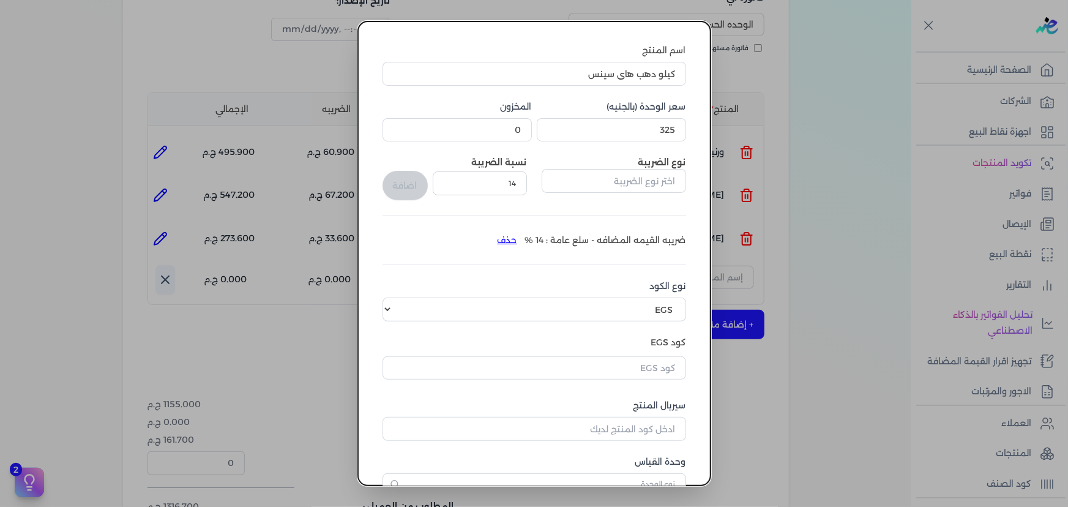
scroll to position [111, 0]
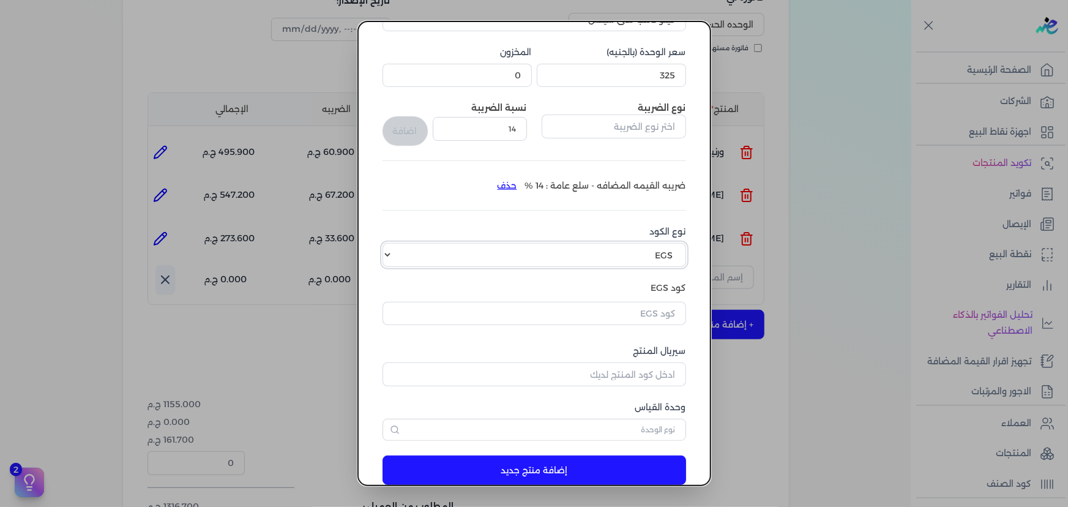
click at [592, 256] on select "اختر نوع الكود EGS GS1" at bounding box center [533, 254] width 303 height 23
select select "GS1"
click at [390, 243] on select "اختر نوع الكود EGS GS1" at bounding box center [533, 254] width 303 height 23
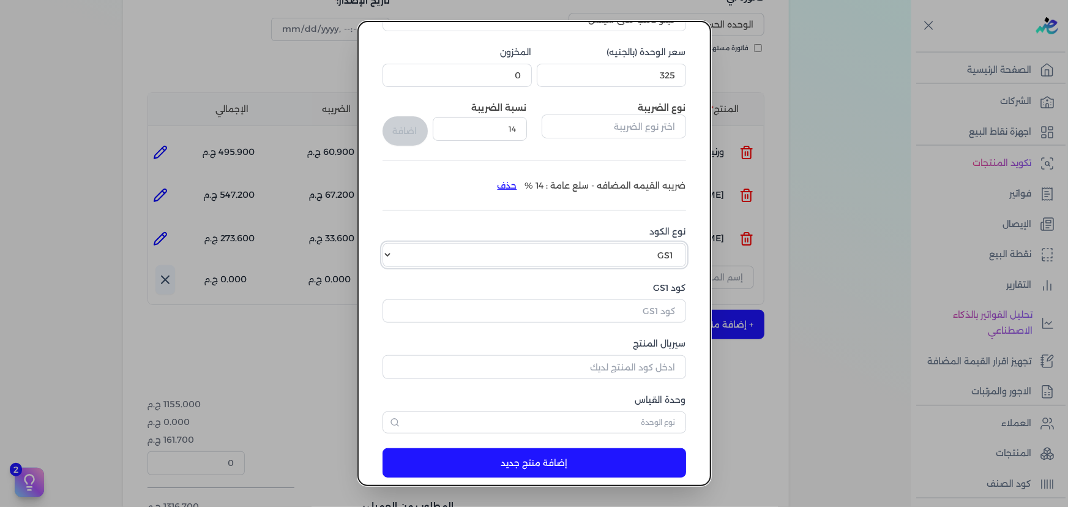
click at [625, 253] on select "اختر نوع الكود EGS GS1" at bounding box center [533, 254] width 303 height 23
click at [390, 243] on select "اختر نوع الكود EGS GS1" at bounding box center [533, 254] width 303 height 23
click at [606, 308] on input "كود GS1" at bounding box center [533, 310] width 303 height 23
click at [590, 314] on input "كود GS1" at bounding box center [533, 310] width 303 height 23
paste input "10005730"
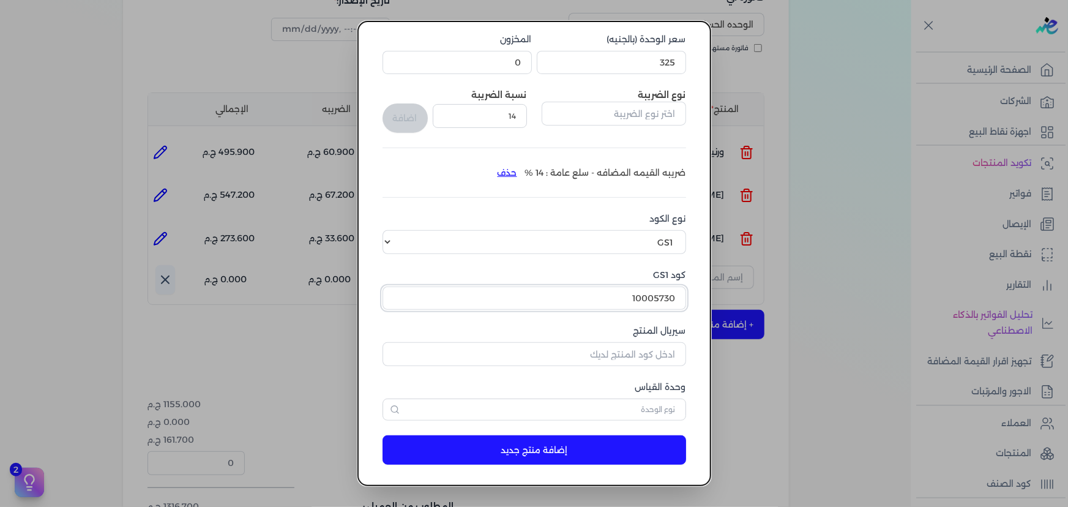
scroll to position [127, 0]
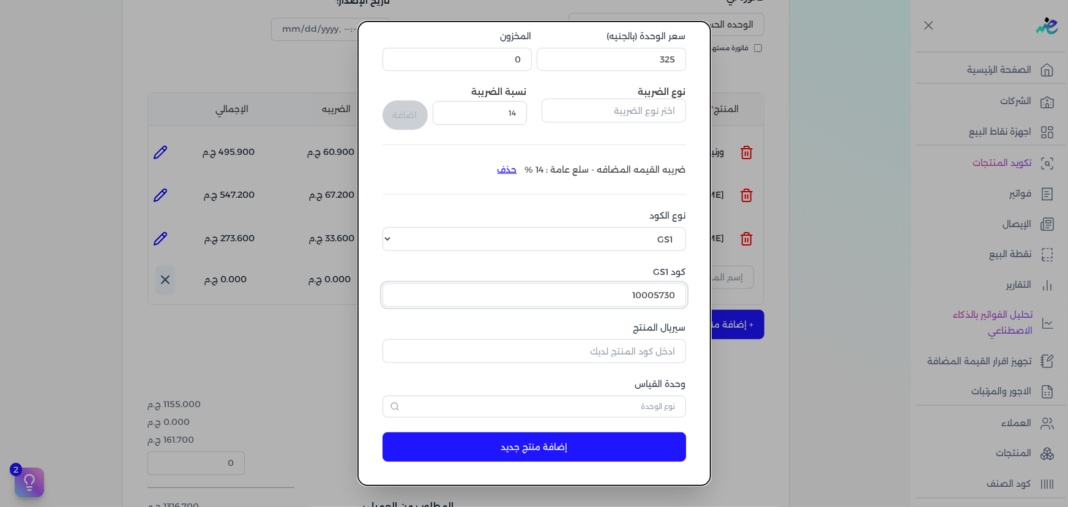
type input "10005730"
click at [579, 359] on input "سيريال المنتج" at bounding box center [533, 350] width 303 height 23
drag, startPoint x: 611, startPoint y: 346, endPoint x: 737, endPoint y: 349, distance: 125.5
click at [737, 349] on dialog "إضافة منتج اسم المنتج كيلو دهب هاي سينس سعر الوحدة (بالجنيه) 325 المخزون 0 نوع …" at bounding box center [534, 253] width 1068 height 507
type input "12345"
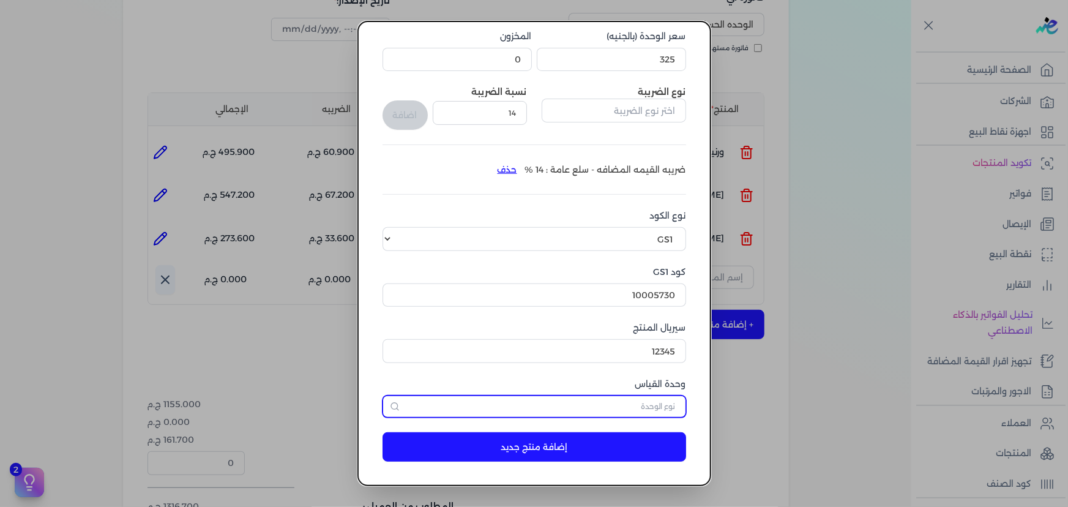
click at [574, 409] on input "text" at bounding box center [533, 406] width 303 height 22
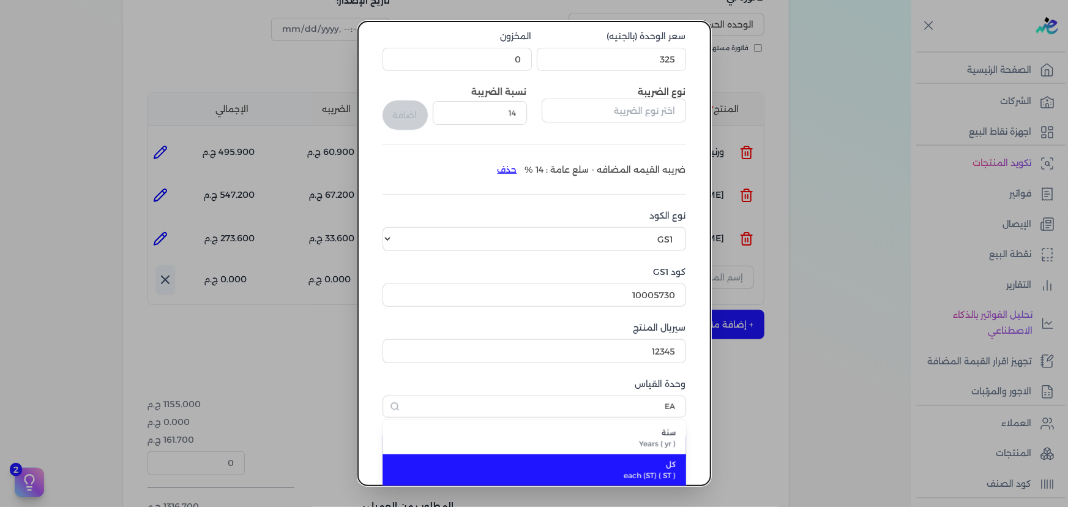
click at [599, 456] on li "كل each (ST) ( ST )" at bounding box center [533, 470] width 303 height 32
type input "كل"
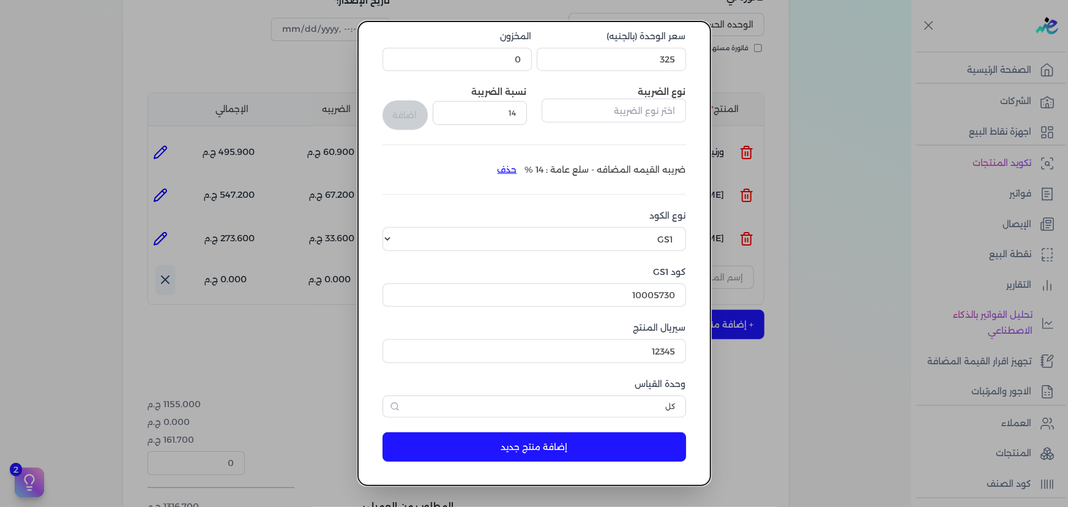
click at [604, 448] on button "إضافة منتج جديد" at bounding box center [533, 446] width 303 height 29
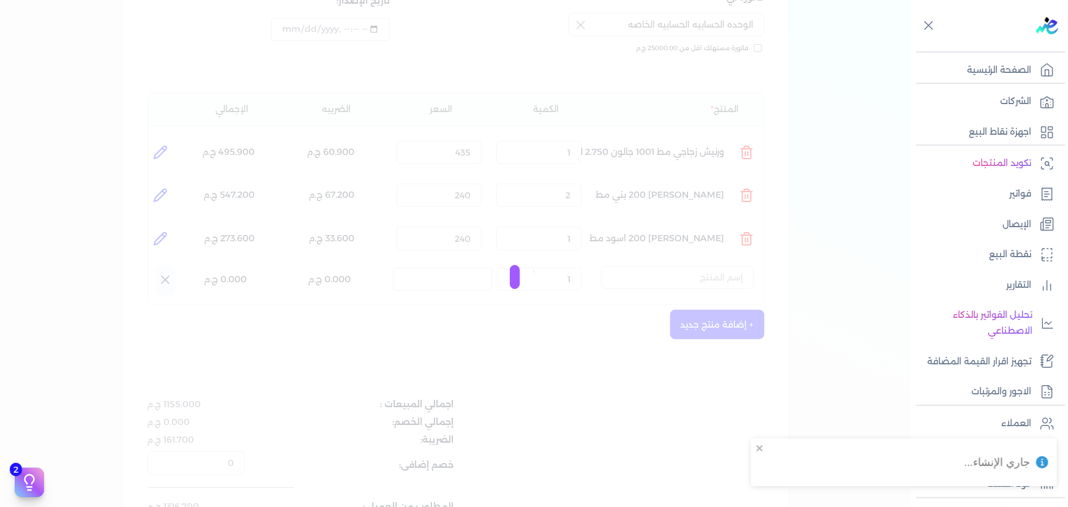
select select "EGS"
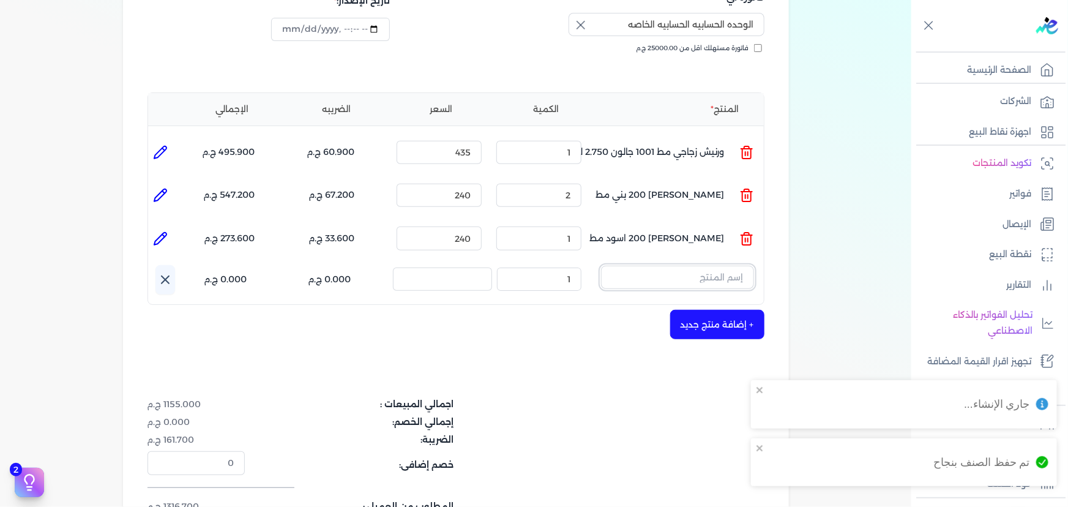
click at [667, 266] on input "text" at bounding box center [677, 277] width 153 height 23
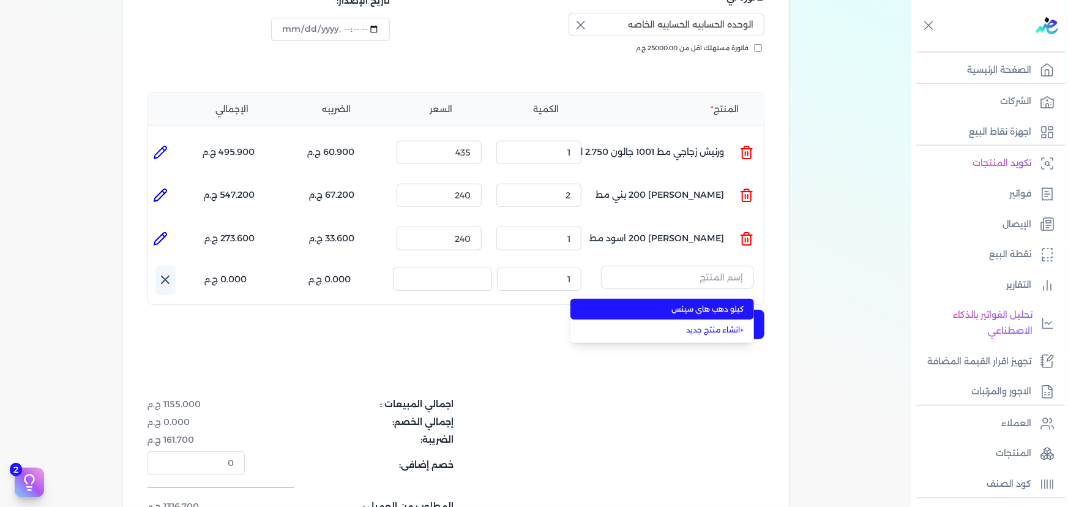
click at [592, 299] on li "كيلو دهب هاي سينس" at bounding box center [662, 309] width 184 height 21
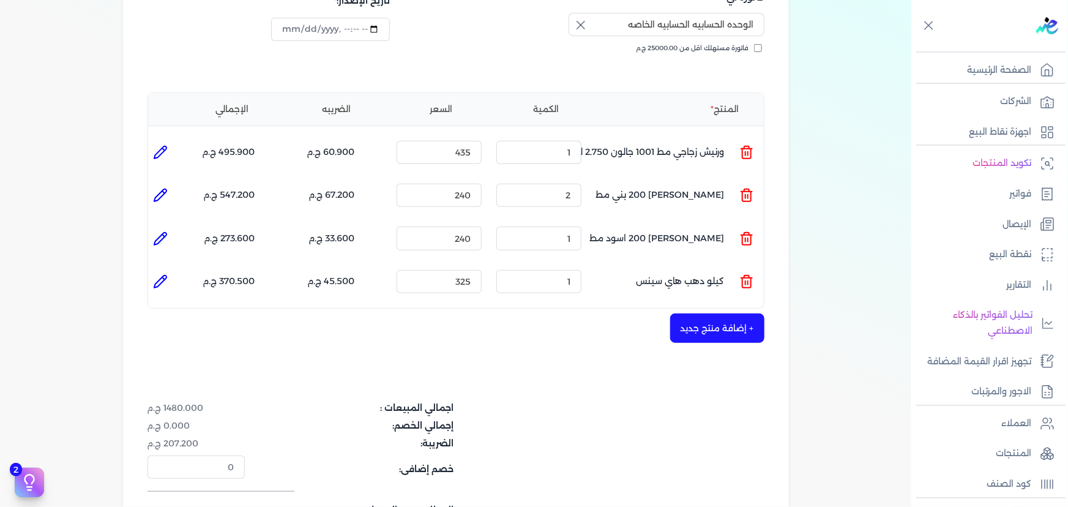
click at [728, 313] on button "+ إضافة منتج جديد" at bounding box center [717, 327] width 94 height 29
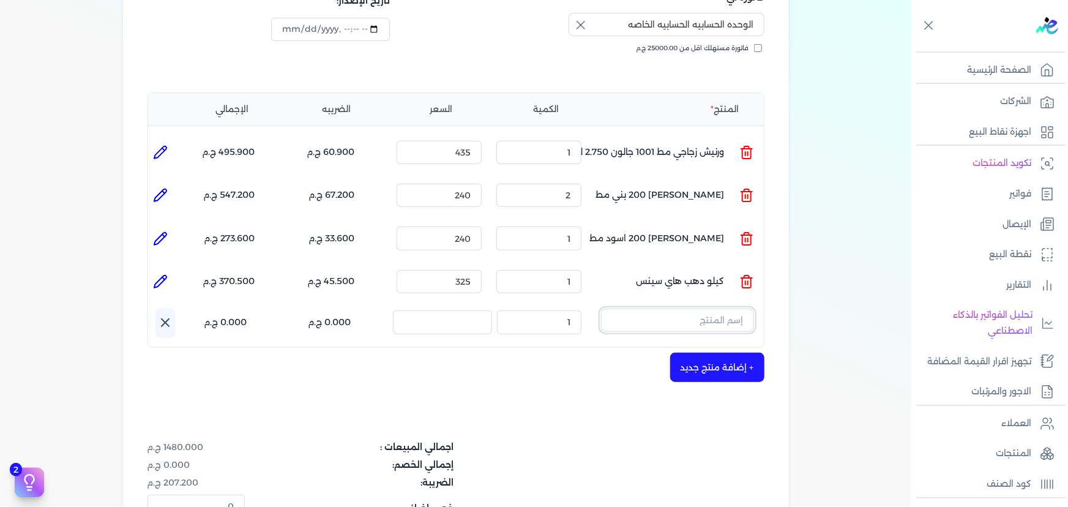
click at [656, 308] on input "text" at bounding box center [677, 319] width 153 height 23
type input "]"
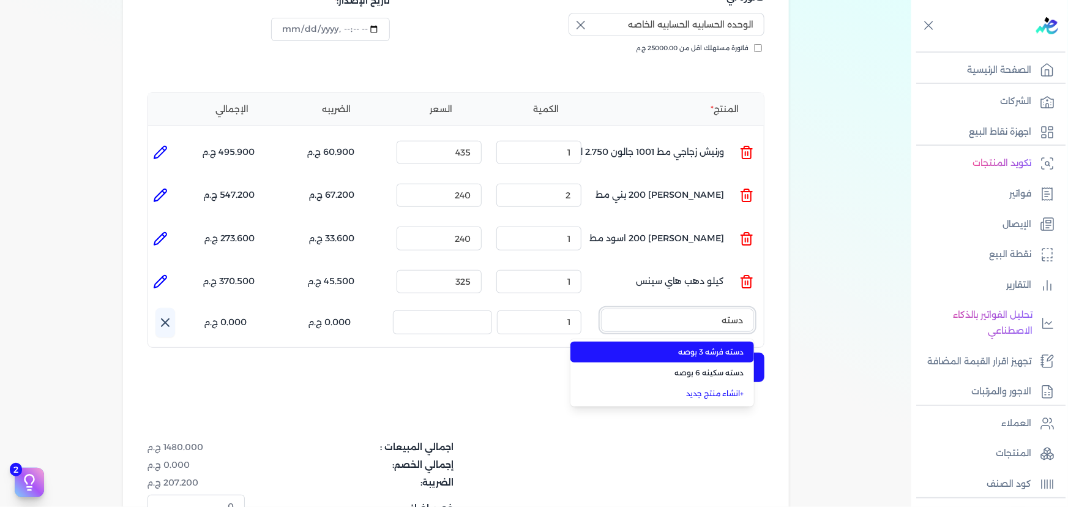
type input "دسته"
click at [719, 346] on span "دسته فرشه 3 بوصه" at bounding box center [669, 351] width 149 height 11
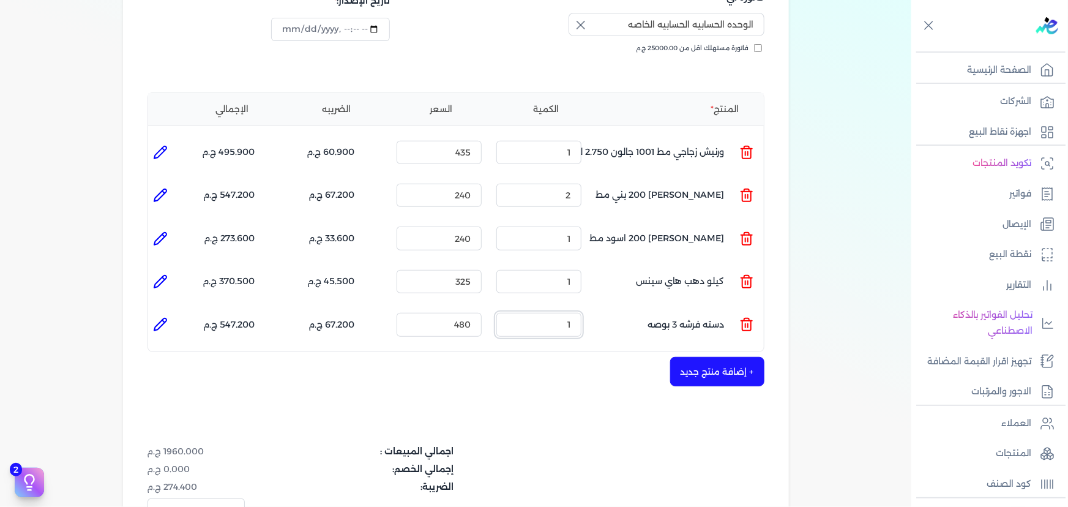
drag, startPoint x: 556, startPoint y: 303, endPoint x: 599, endPoint y: 314, distance: 44.1
click at [599, 314] on ul "المنتج : دسته فرشه 3 بوصه الكمية : 1 السعر : 480 الضريبه : 67.200 ج.م الإجمالي …" at bounding box center [455, 324] width 615 height 33
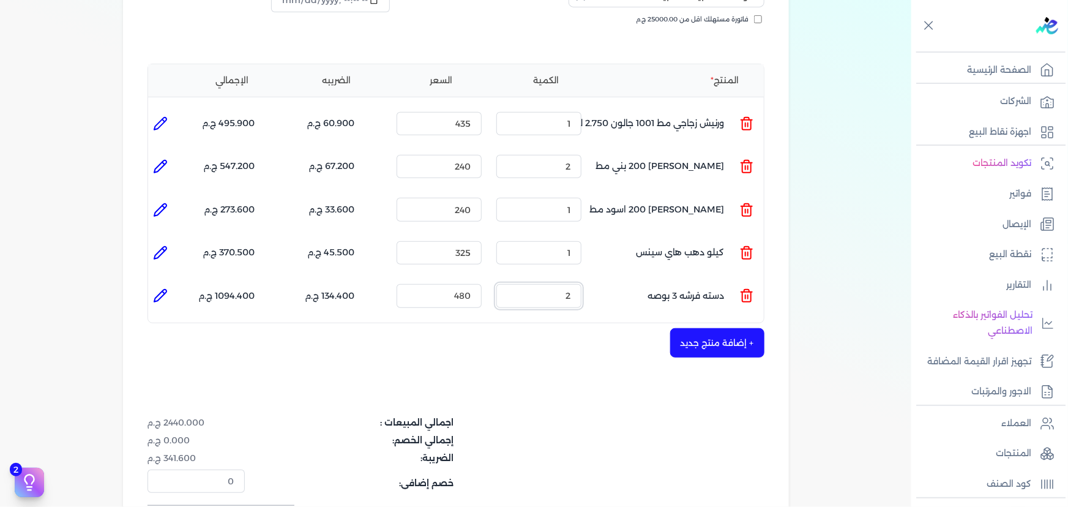
scroll to position [278, 0]
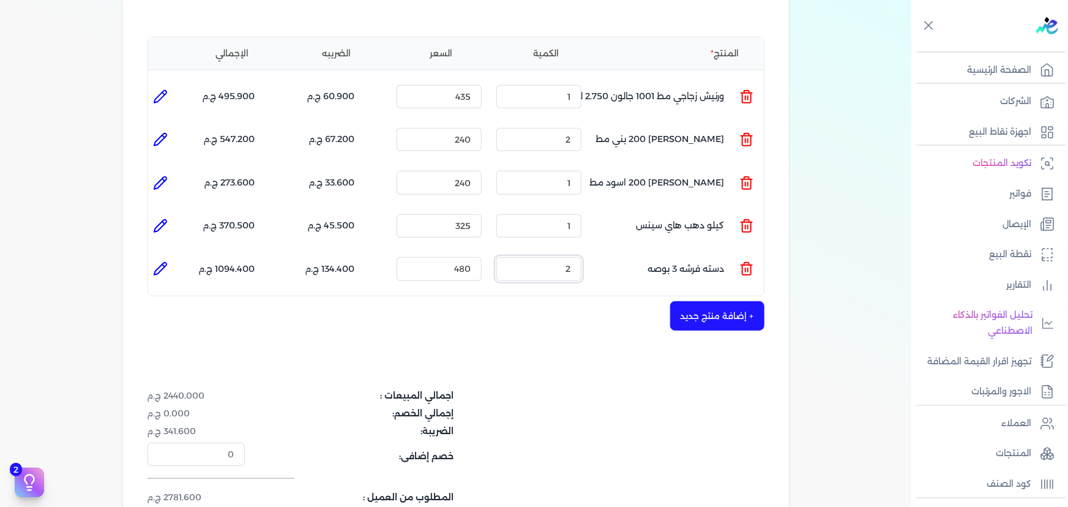
type input "2"
click at [169, 84] on li at bounding box center [160, 96] width 24 height 24
type input "ورنيش زجاجي مط 1001 جالون 2.750 لتر"
type input "435"
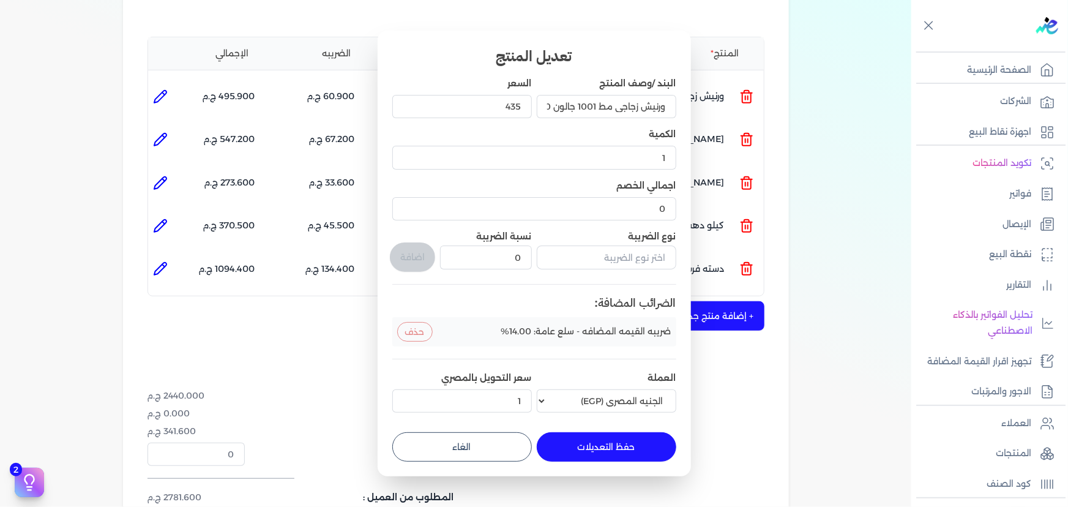
click at [502, 448] on button "الغاء" at bounding box center [461, 446] width 139 height 29
type input "0"
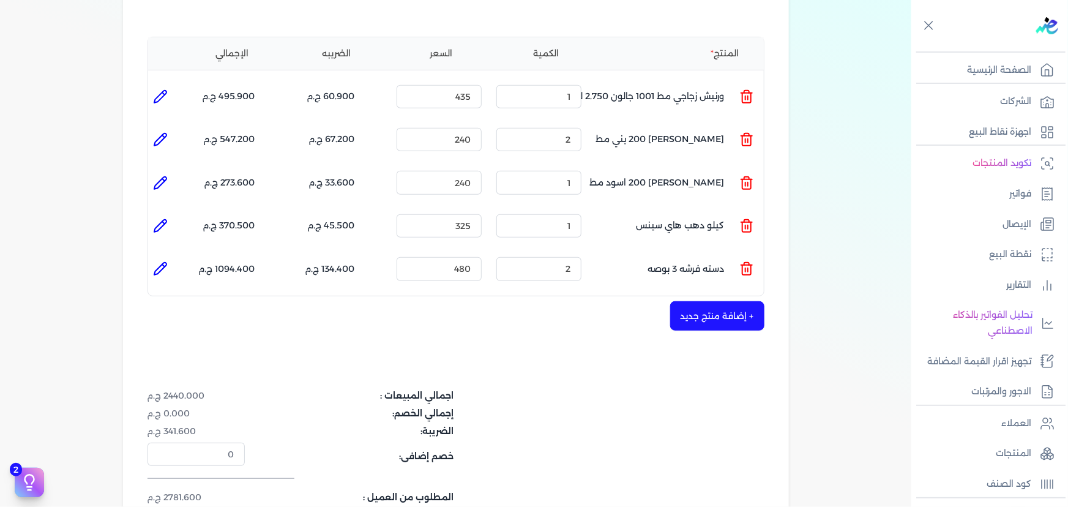
click at [157, 132] on icon at bounding box center [160, 139] width 15 height 15
type input "[PERSON_NAME] 200 بني مط"
type input "240"
type input "2"
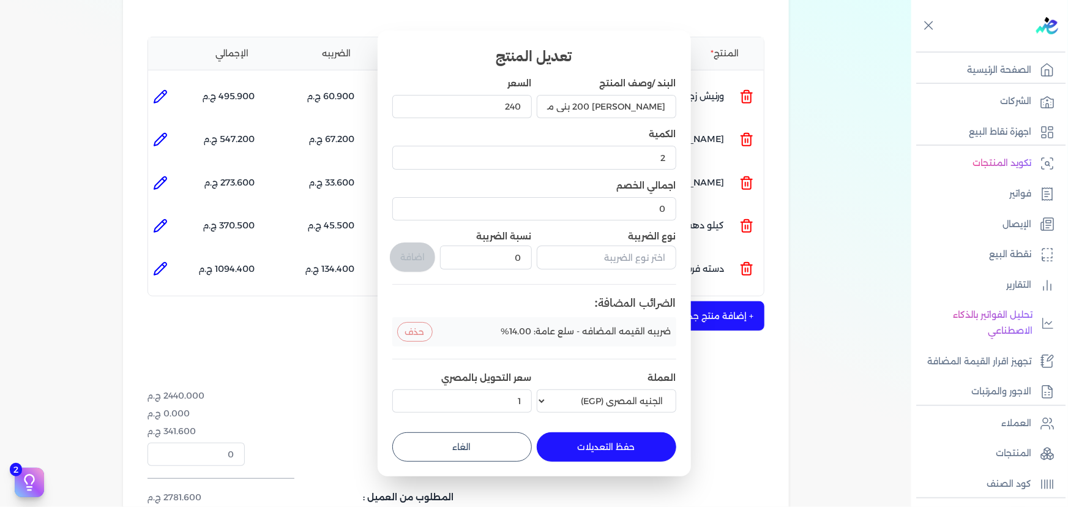
click at [496, 435] on button "الغاء" at bounding box center [461, 446] width 139 height 29
type input "0"
type input "1"
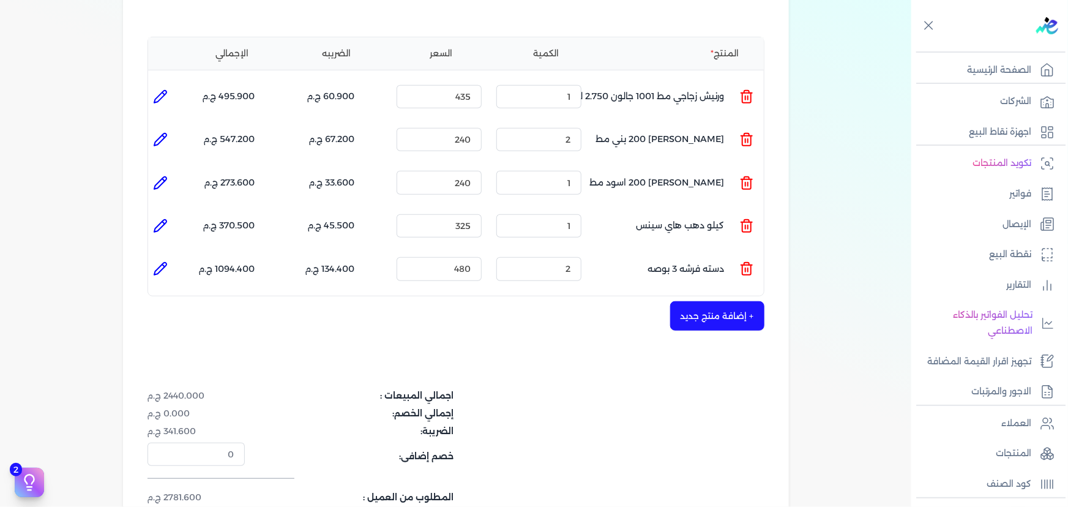
click at [168, 171] on li at bounding box center [160, 183] width 24 height 24
type input "[PERSON_NAME] 200 اسود مط"
type input "240"
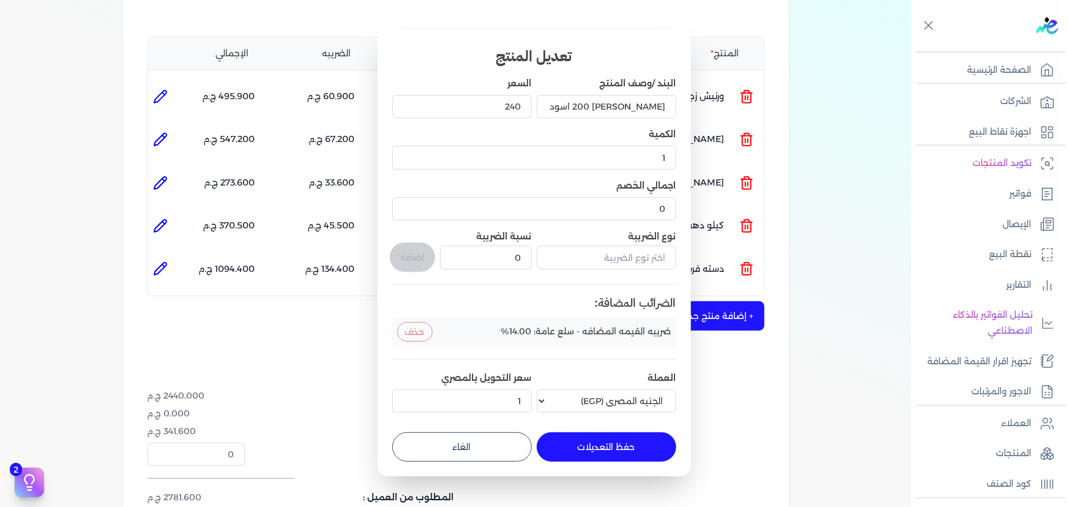
click at [501, 450] on button "الغاء" at bounding box center [461, 446] width 139 height 29
type input "0"
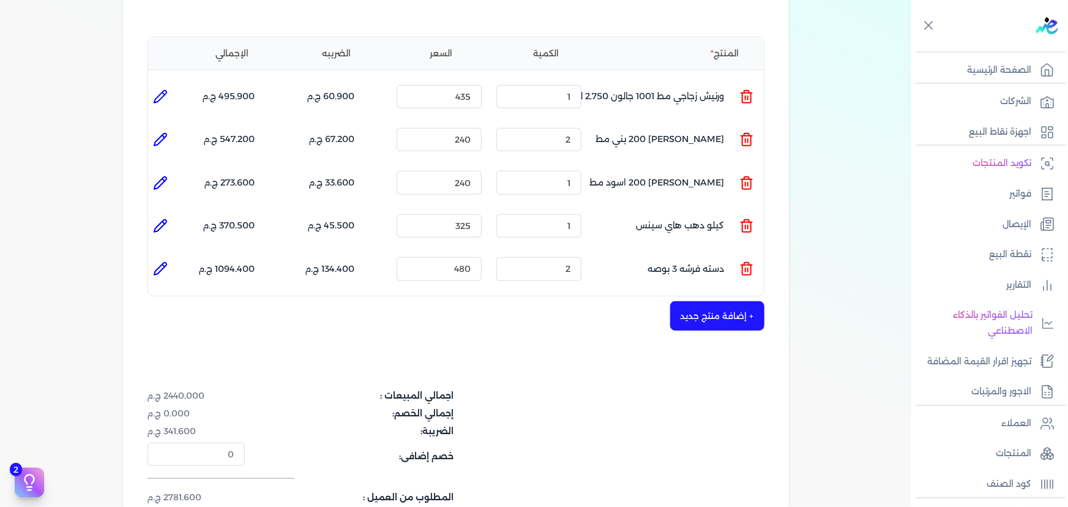
click at [166, 218] on icon at bounding box center [160, 225] width 15 height 15
type input "كيلو دهب هاي سينس"
type input "325"
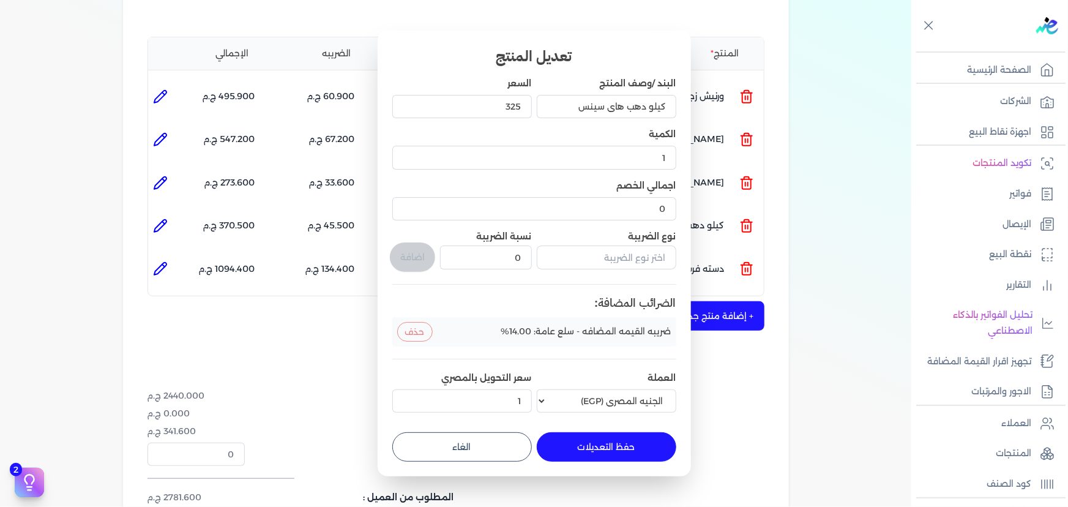
click at [471, 439] on button "الغاء" at bounding box center [461, 446] width 139 height 29
type input "0"
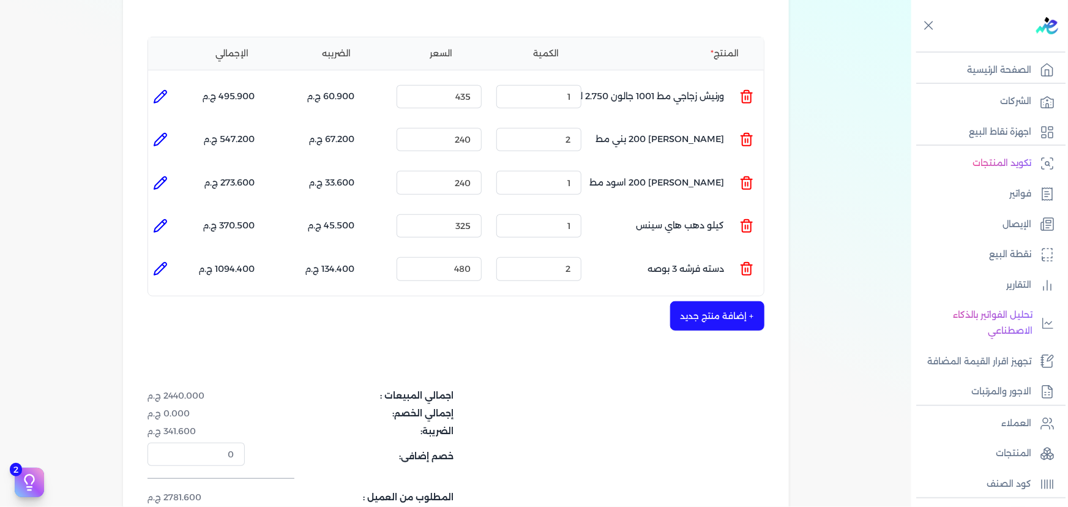
click at [171, 256] on li at bounding box center [160, 268] width 24 height 24
type input "دسته فرشه 3 بوصه"
type input "480"
type input "2"
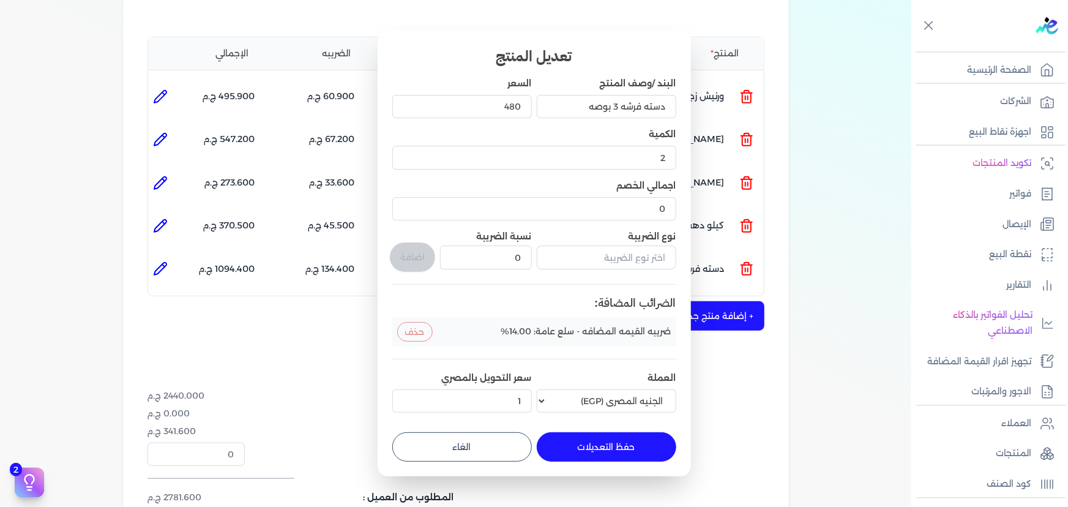
drag, startPoint x: 489, startPoint y: 456, endPoint x: 461, endPoint y: 447, distance: 29.2
click at [489, 456] on button "الغاء" at bounding box center [461, 446] width 139 height 29
type input "0"
type input "1"
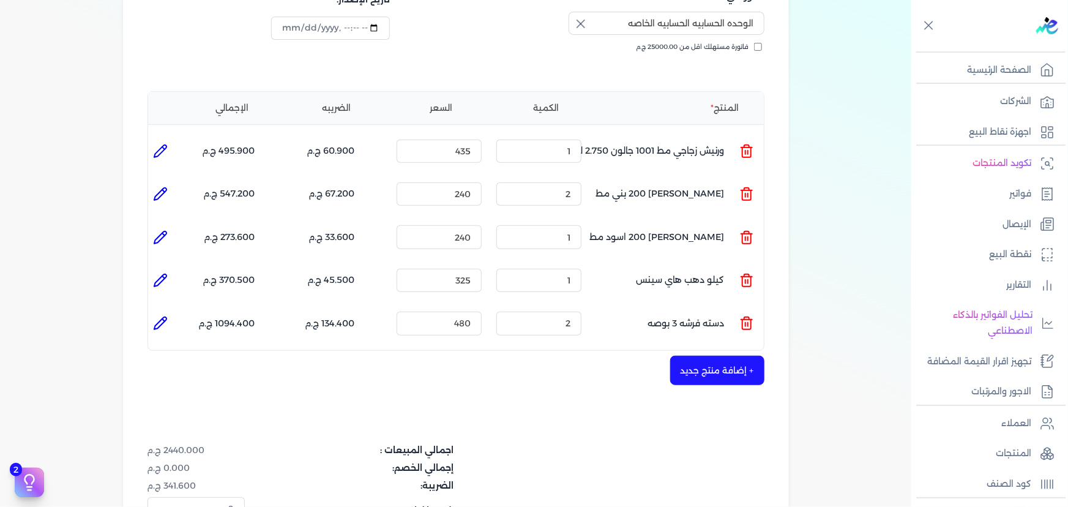
scroll to position [222, 0]
drag, startPoint x: 432, startPoint y: 302, endPoint x: 518, endPoint y: 302, distance: 85.7
click at [518, 308] on ul "المنتج : دسته فرشه 3 بوصه الكمية : 2 السعر : 480 الضريبه : 134.400 ج.م الإجمالي…" at bounding box center [455, 324] width 615 height 33
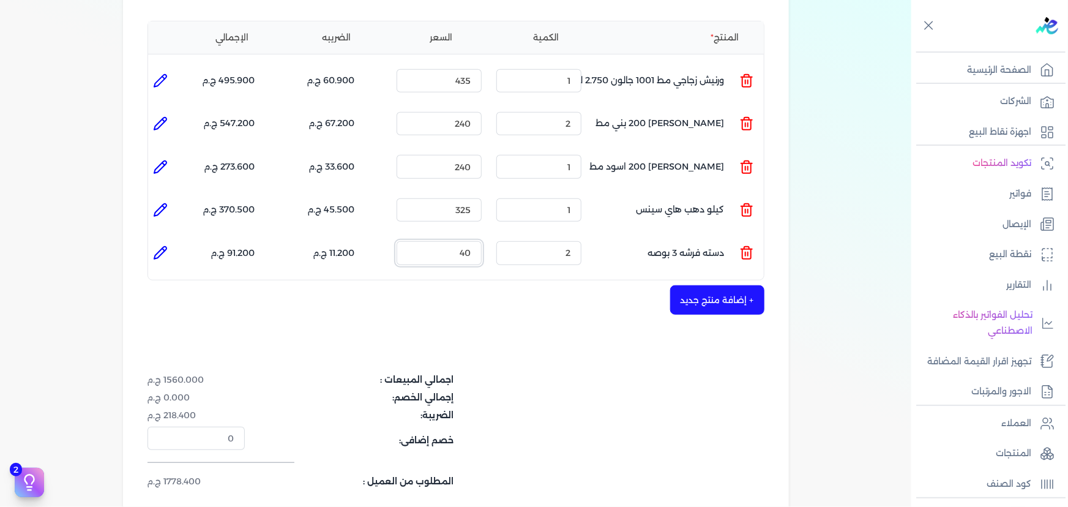
scroll to position [333, 0]
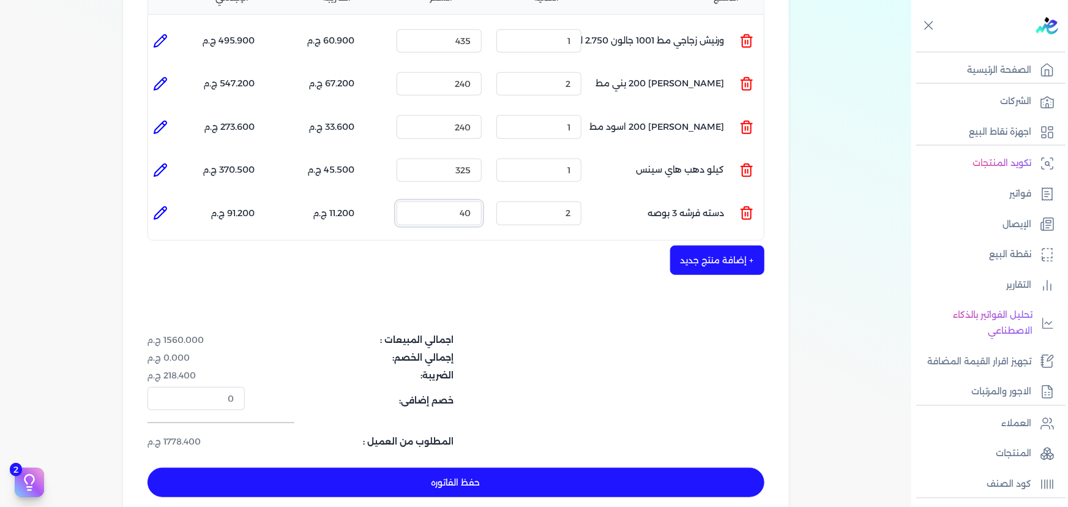
type input "40"
click at [166, 207] on icon at bounding box center [160, 213] width 12 height 12
type input "دسته فرشه 3 بوصه"
type input "40"
type input "2"
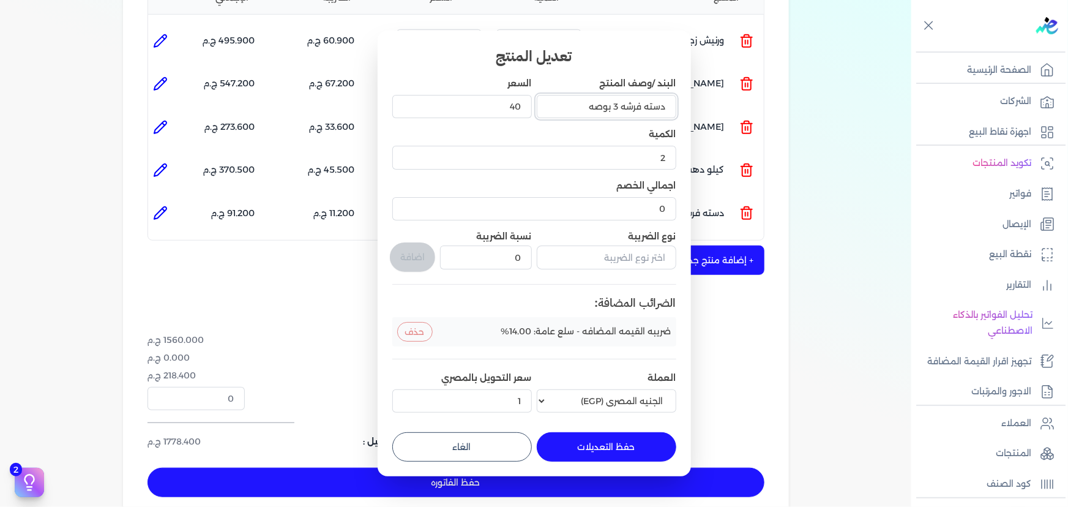
drag, startPoint x: 644, startPoint y: 110, endPoint x: 697, endPoint y: 110, distance: 53.2
click at [697, 110] on dialog "تعديل المنتج البند /وصف المنتج دسته فرشه 3 بوصه السعر 40 الكمية 2 اجمالي الخصم …" at bounding box center [534, 253] width 1068 height 507
type input "فرشه 3 بوصه"
click at [609, 439] on button "حفظ التعديلات" at bounding box center [606, 446] width 139 height 29
type input "0"
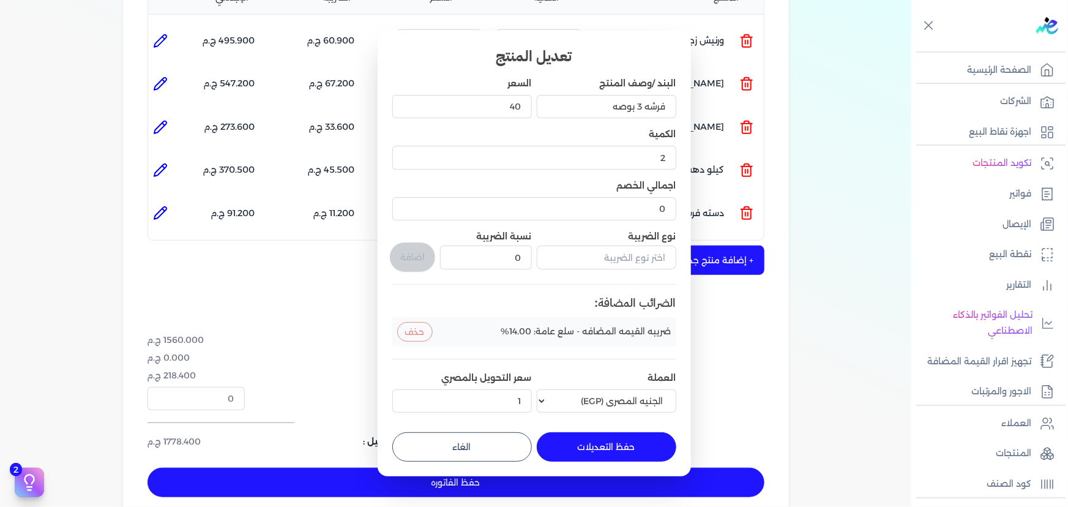
type input "1"
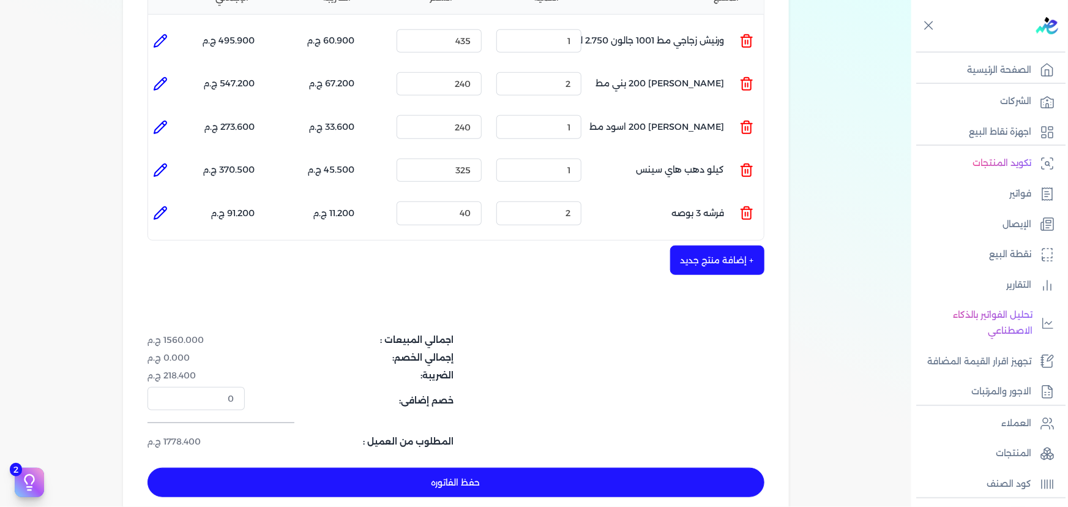
click at [421, 467] on button "حفظ الفاتوره" at bounding box center [455, 481] width 617 height 29
type input "[DATE]"
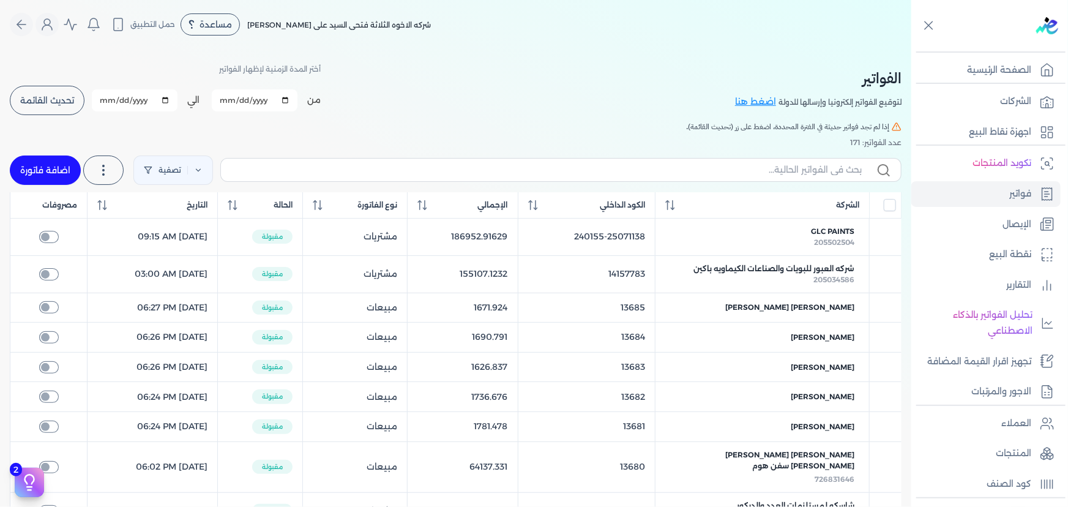
click at [49, 87] on button "تحديث القائمة" at bounding box center [47, 100] width 75 height 29
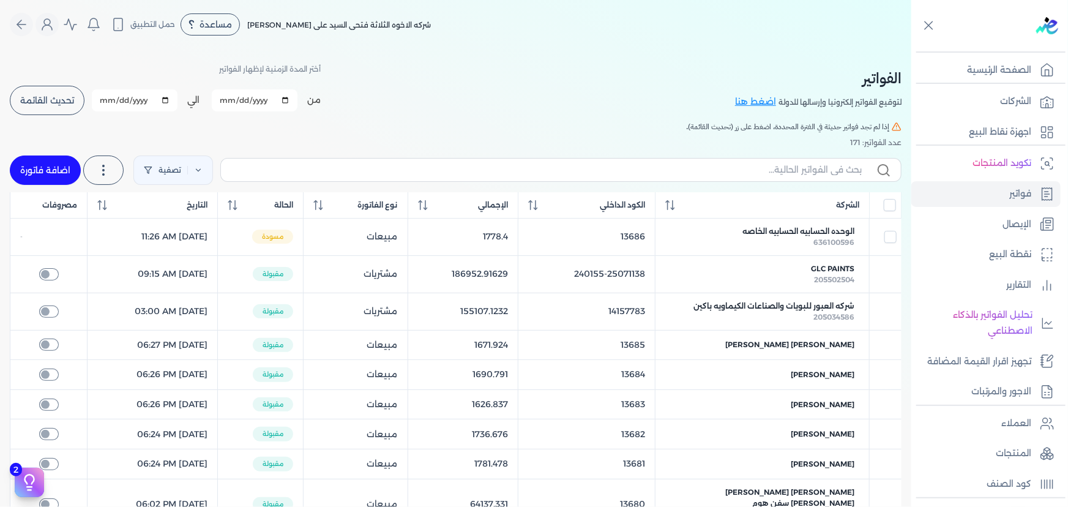
click at [59, 103] on span "تحديث القائمة" at bounding box center [47, 100] width 54 height 9
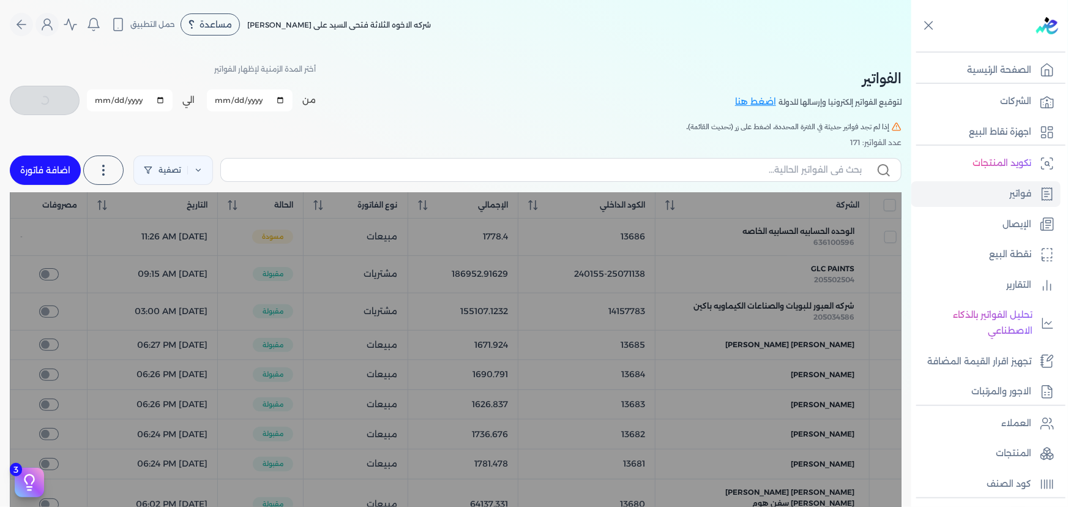
checkbox input "false"
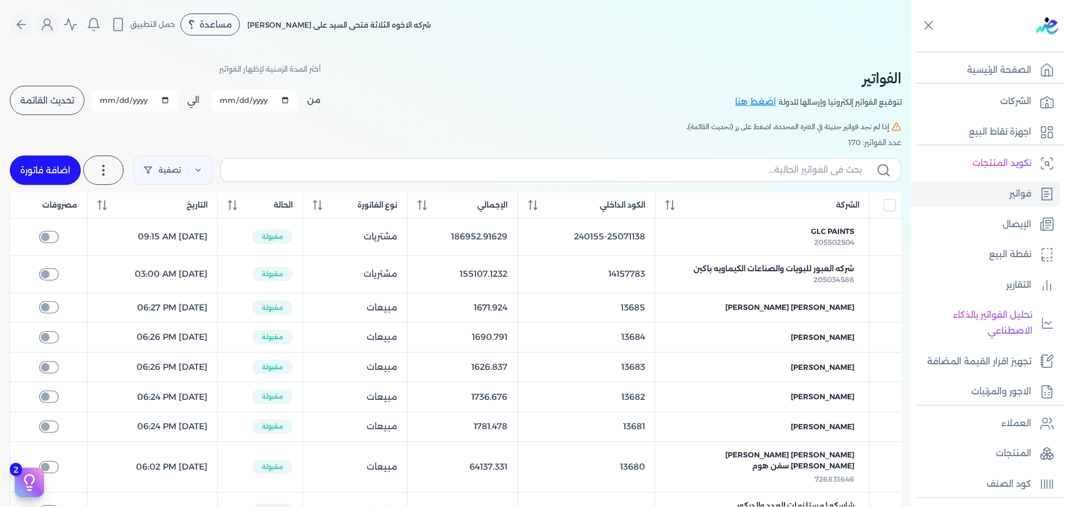
click at [54, 158] on link "اضافة فاتورة" at bounding box center [45, 169] width 71 height 29
select select "EGP"
select select "B"
select select "EGS"
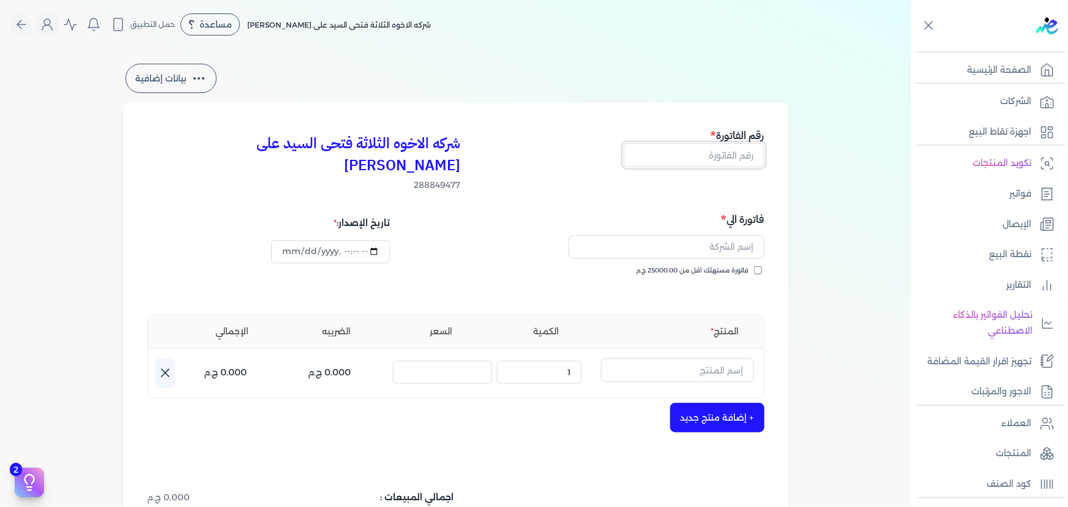
click at [709, 153] on input "text" at bounding box center [693, 154] width 141 height 23
type input "13687"
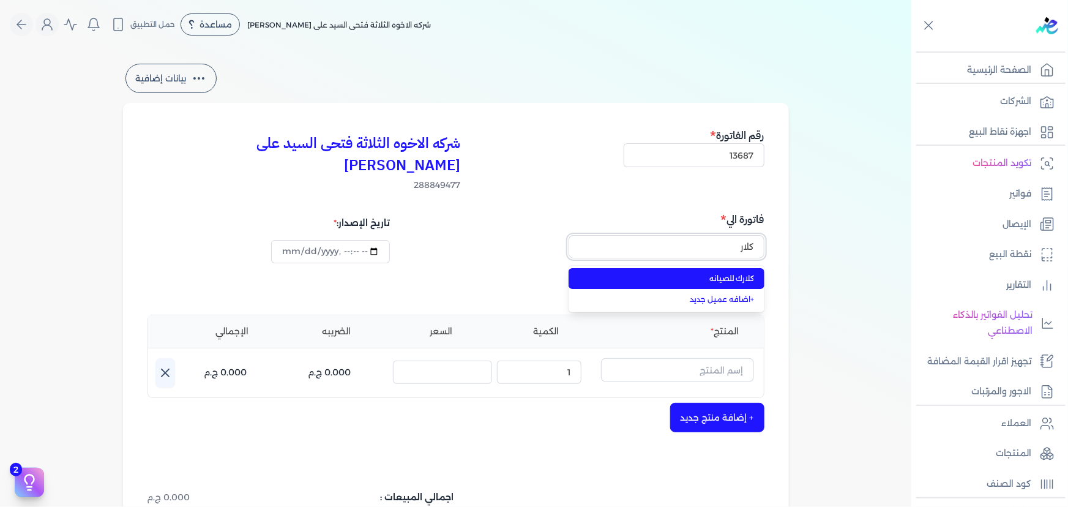
type input "كلارك للصيانه"
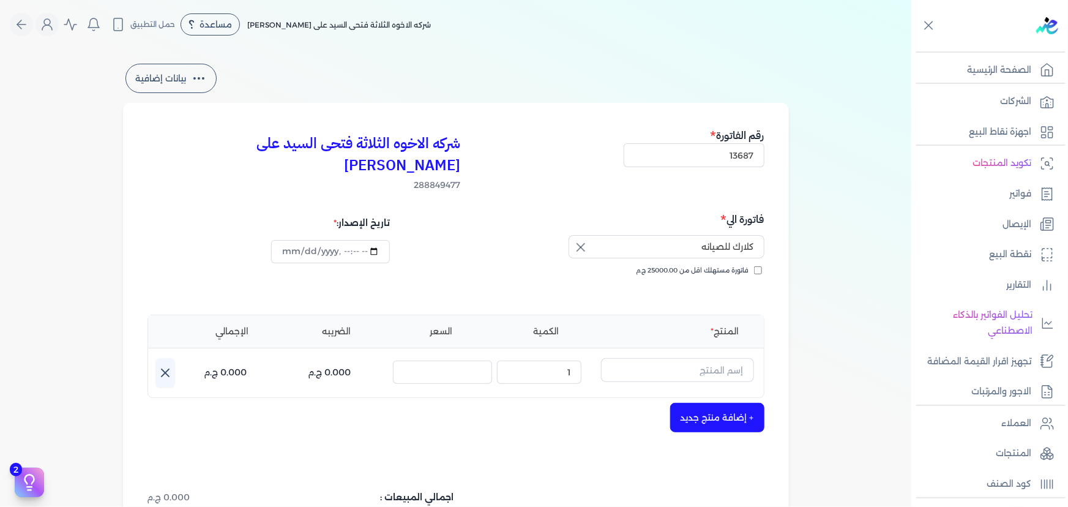
click at [605, 403] on div "+ إضافة منتج جديد" at bounding box center [455, 417] width 617 height 29
click at [724, 358] on input "text" at bounding box center [677, 369] width 153 height 23
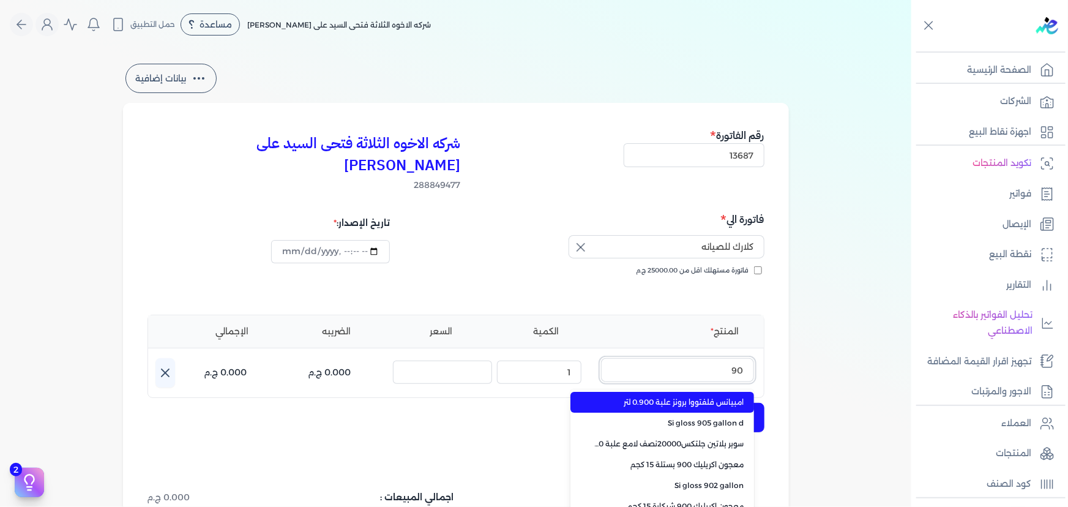
type input "901"
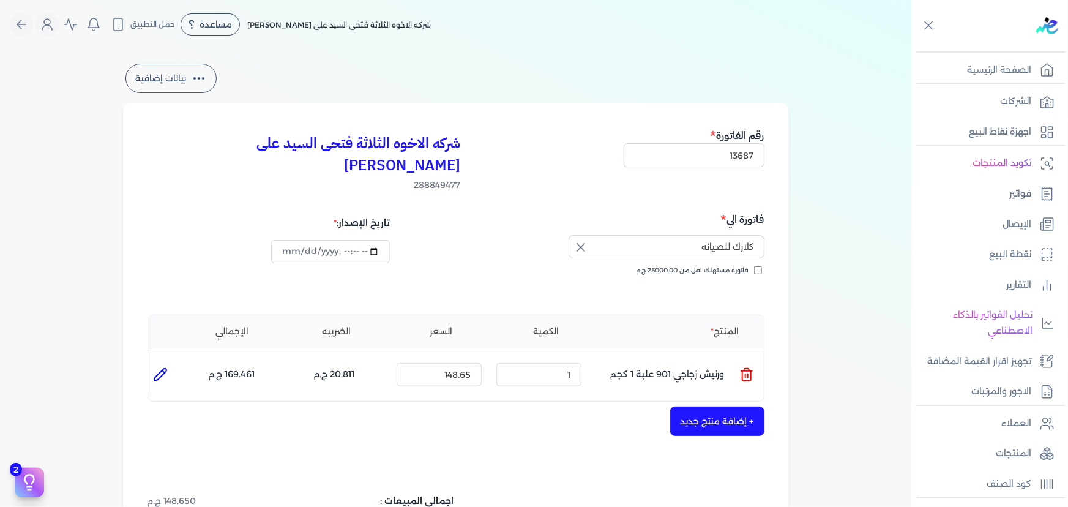
click at [751, 371] on icon at bounding box center [746, 376] width 9 height 10
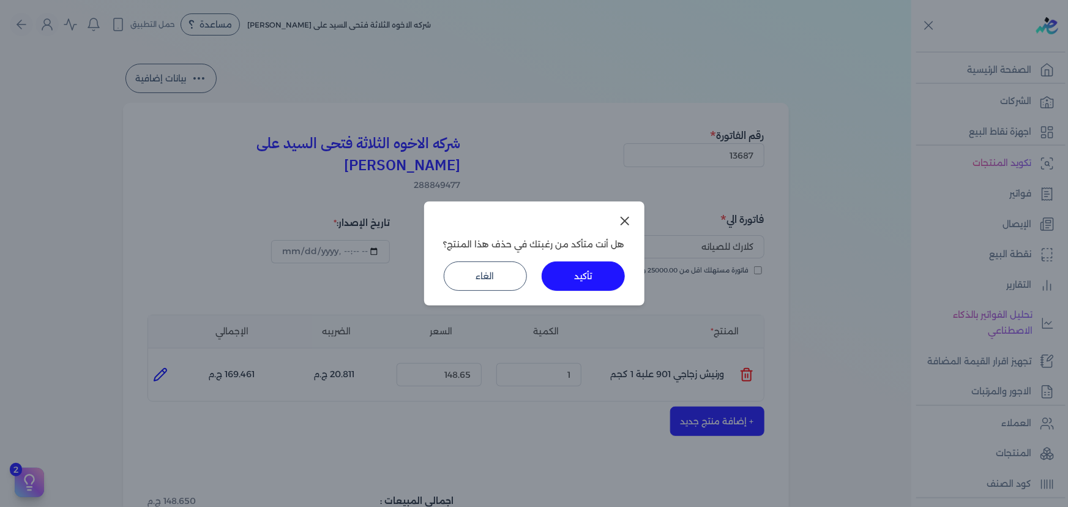
click at [593, 275] on button "تأكيد" at bounding box center [582, 275] width 83 height 29
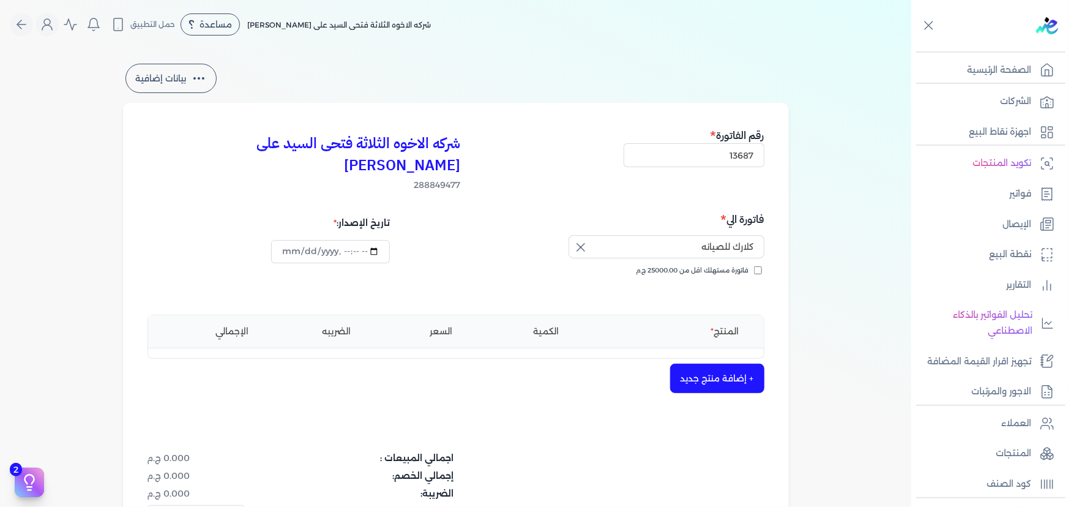
click at [707, 363] on button "+ إضافة منتج جديد" at bounding box center [717, 377] width 94 height 29
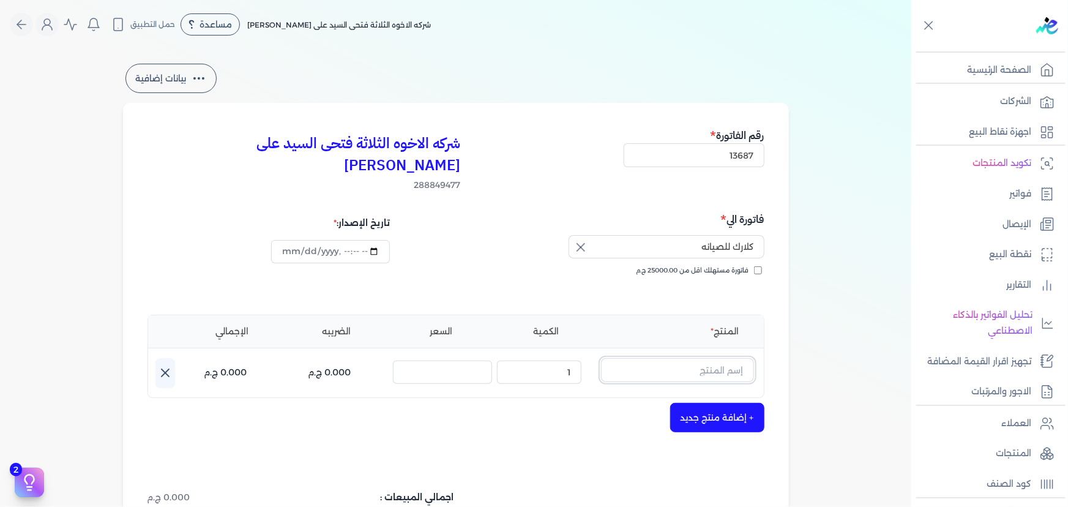
click at [720, 358] on input "text" at bounding box center [677, 369] width 153 height 23
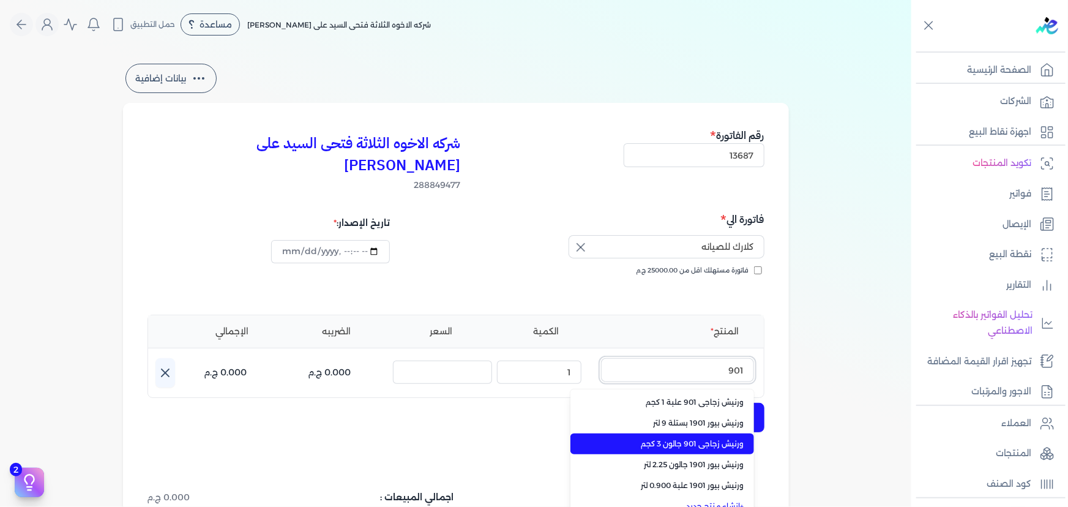
type input "901"
click at [733, 438] on span "ورنيش زجاجي 901 جالون 3 كجم" at bounding box center [669, 443] width 149 height 11
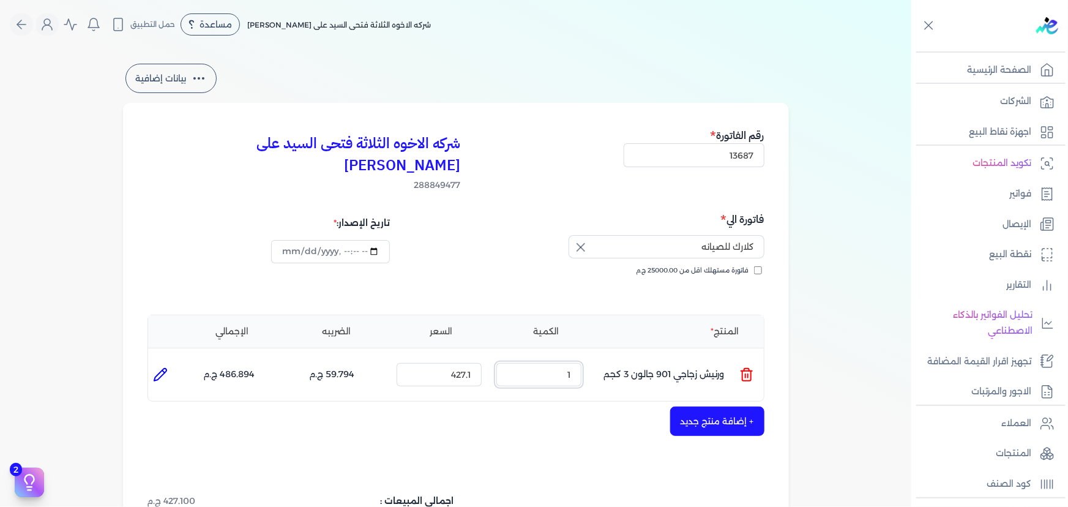
drag, startPoint x: 552, startPoint y: 355, endPoint x: 623, endPoint y: 355, distance: 70.4
click at [623, 358] on ul "المنتج : ورنيش زجاجي 901 جالون 3 كجم الكمية : 1 السعر : 427.1 الضريبه : 59.794 …" at bounding box center [455, 374] width 615 height 33
type input "20"
drag, startPoint x: 448, startPoint y: 349, endPoint x: 538, endPoint y: 345, distance: 90.6
click at [538, 358] on ul "المنتج : ورنيش زجاجي 901 جالون 3 كجم الكمية : 20 السعر : 427.1 الضريبه : 1195.8…" at bounding box center [455, 374] width 615 height 33
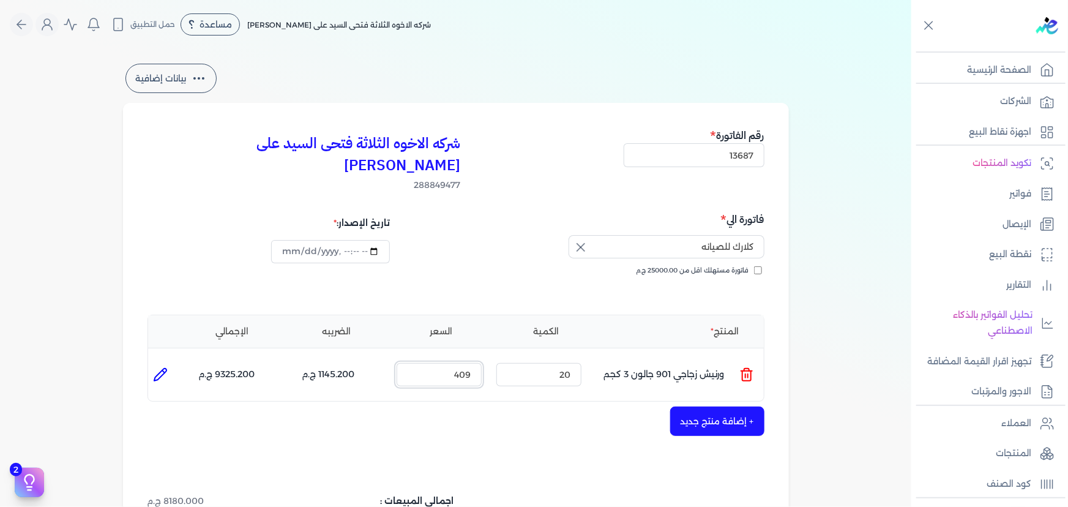
type input "409"
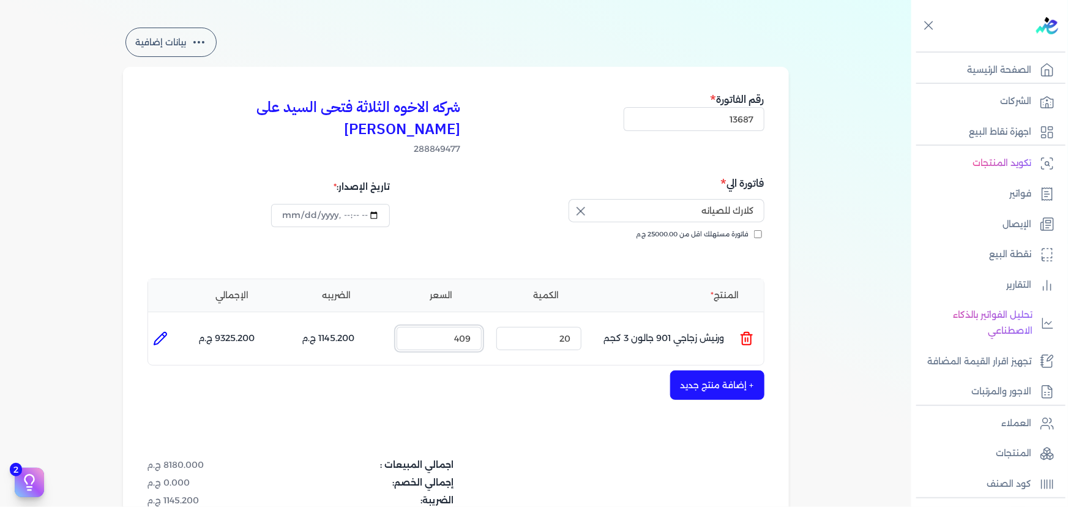
scroll to position [55, 0]
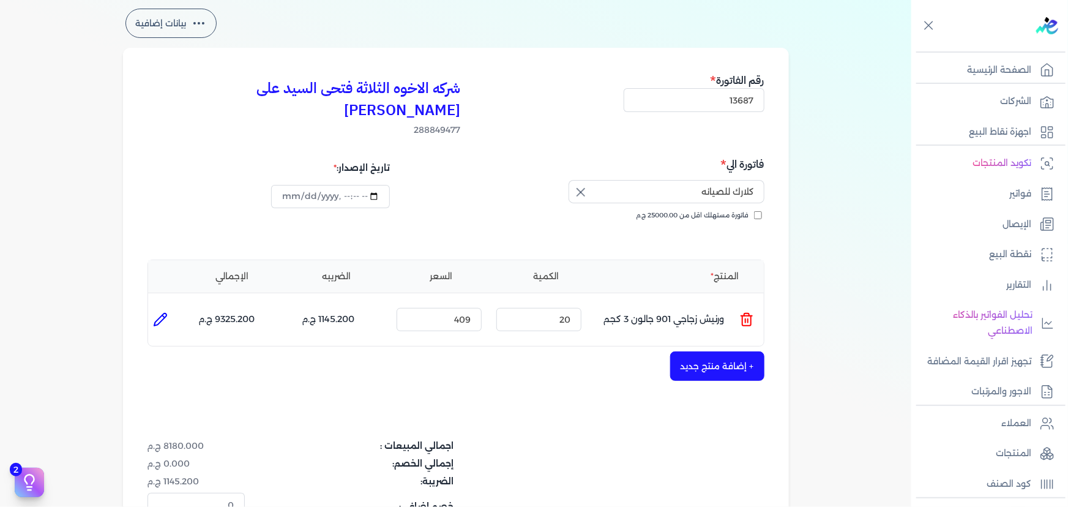
click at [349, 351] on div "+ إضافة منتج جديد" at bounding box center [455, 365] width 617 height 29
click at [163, 313] on icon at bounding box center [160, 319] width 12 height 12
type input "ورنيش زجاجي 901 جالون 3 كجم"
type input "409"
type input "20"
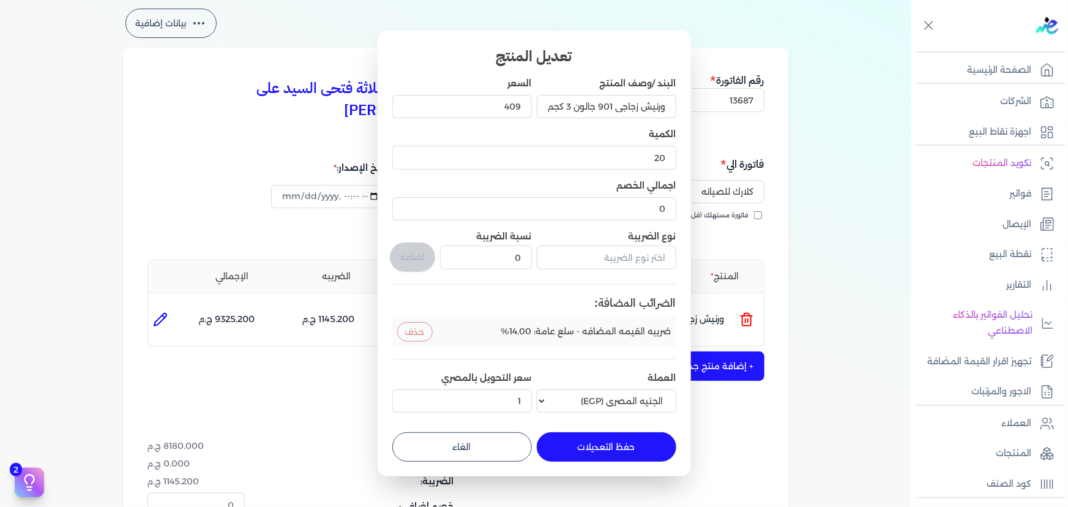
click at [450, 445] on button "الغاء" at bounding box center [461, 446] width 139 height 29
type input "0"
type input "1"
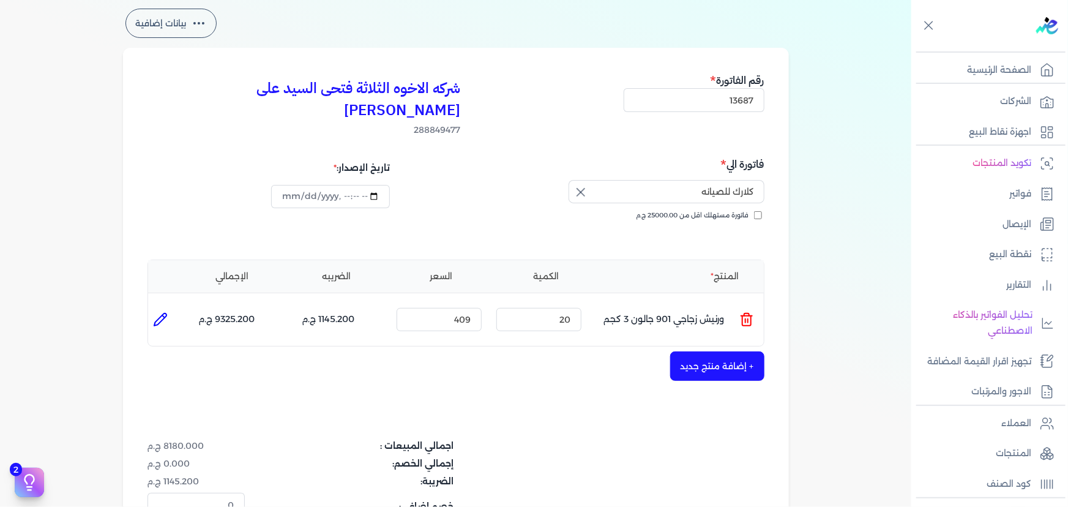
click at [725, 351] on button "+ إضافة منتج جديد" at bounding box center [717, 365] width 94 height 29
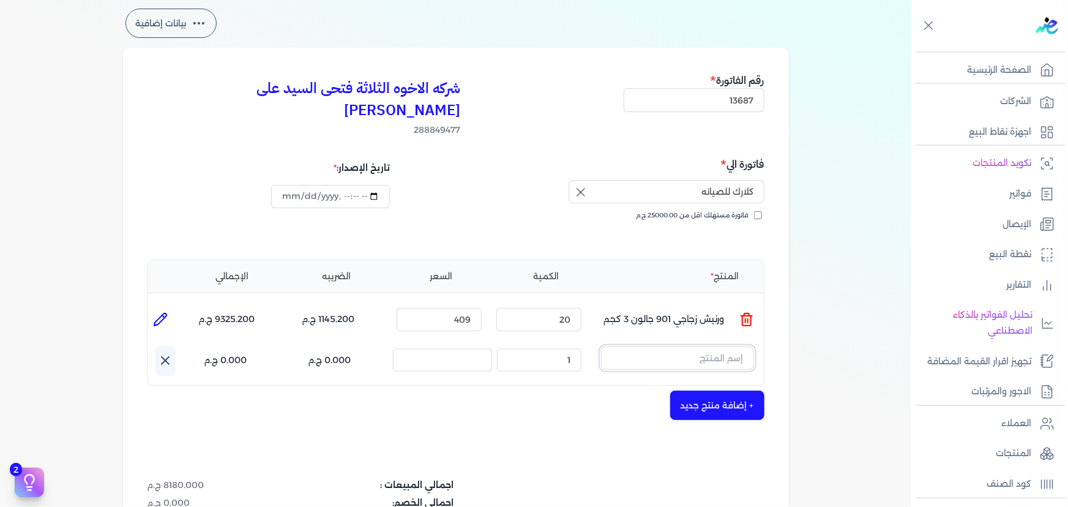
click at [697, 346] on input "text" at bounding box center [677, 357] width 153 height 23
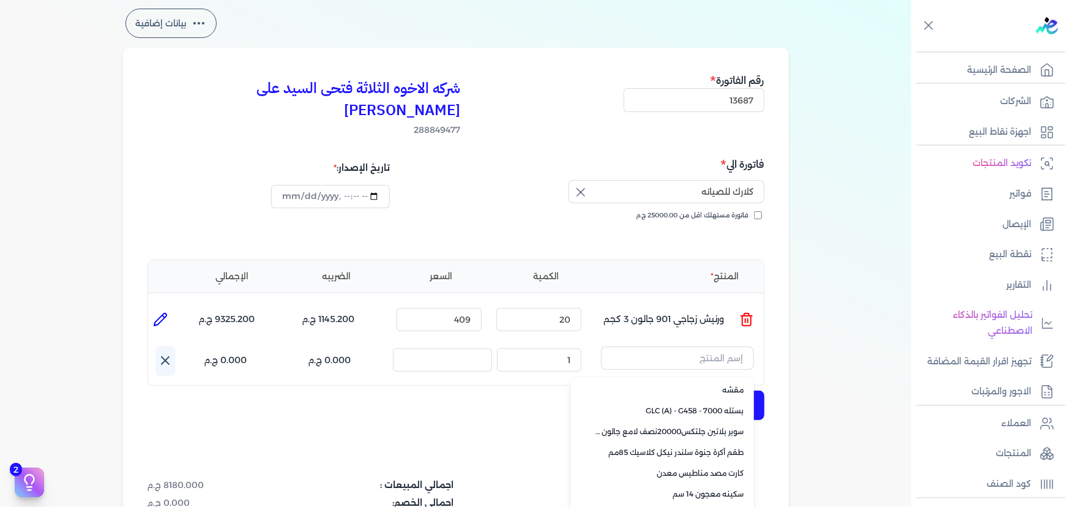
click at [470, 390] on div "+ إضافة منتج جديد" at bounding box center [455, 404] width 617 height 29
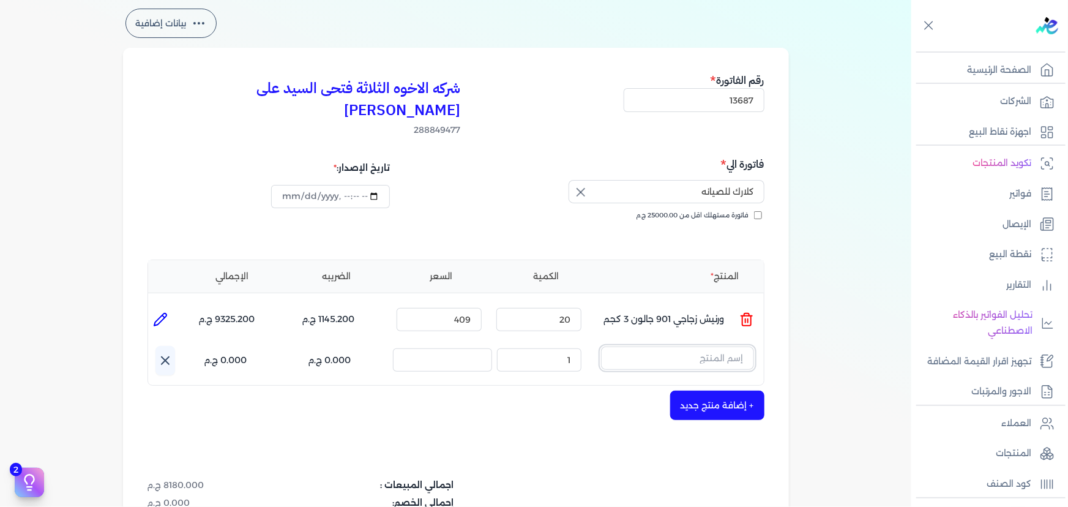
click at [694, 346] on input "text" at bounding box center [677, 357] width 153 height 23
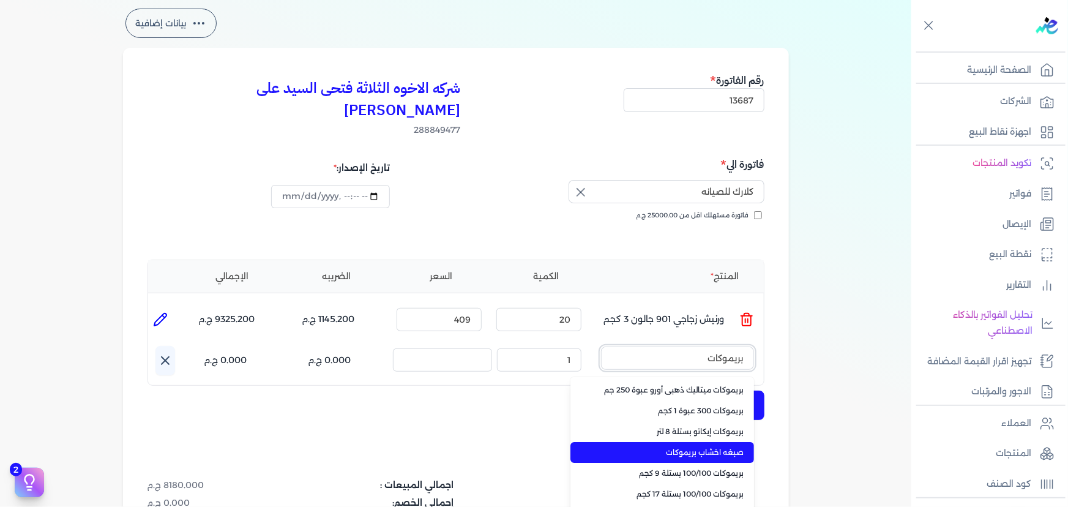
type input "بريموكات"
click at [713, 447] on span "صبغه اخشاب بريموكات" at bounding box center [669, 452] width 149 height 11
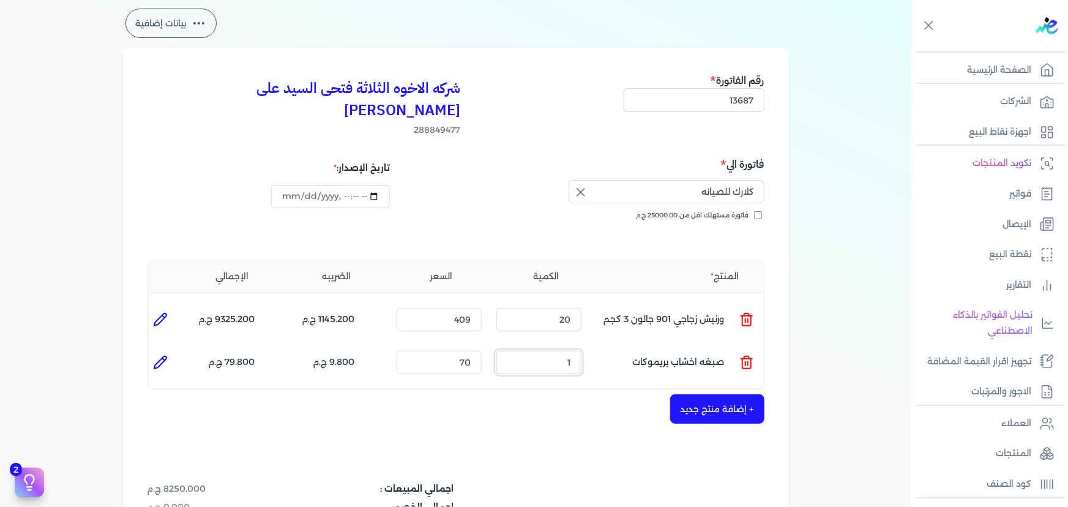
drag, startPoint x: 541, startPoint y: 343, endPoint x: 663, endPoint y: 346, distance: 121.8
click at [644, 346] on ul "المنتج : صبغه اخشاب بريموكات الكمية : 1 السعر : 70 الضريبه : 9.800 ج.م الإجمالي…" at bounding box center [455, 362] width 615 height 33
type input "5"
click at [720, 394] on button "+ إضافة منتج جديد" at bounding box center [717, 408] width 94 height 29
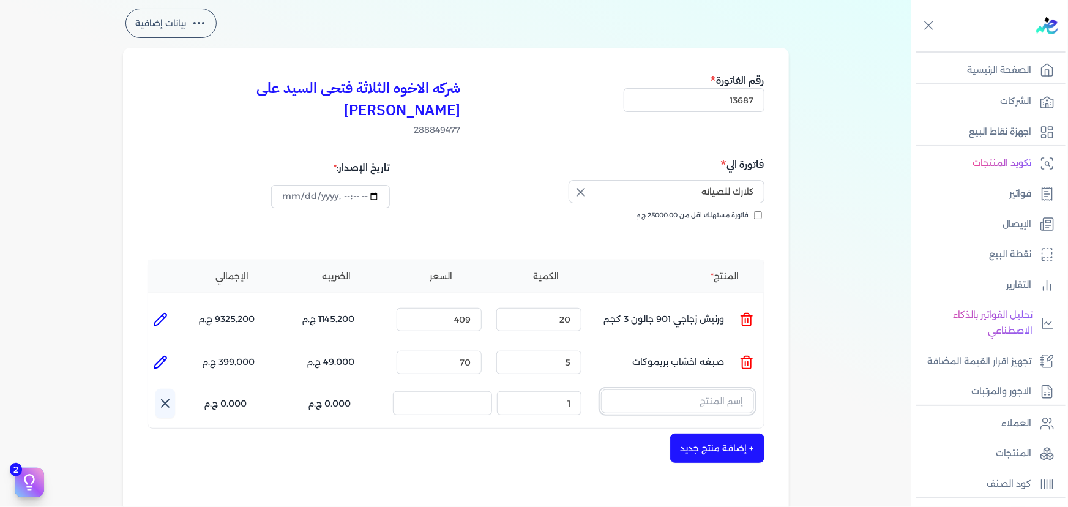
click at [707, 389] on input "text" at bounding box center [677, 400] width 153 height 23
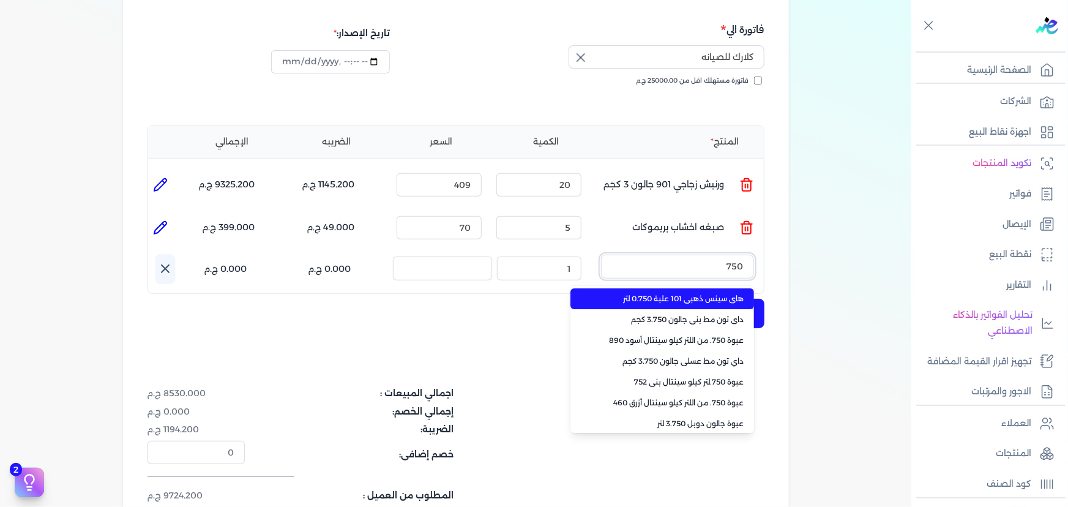
scroll to position [222, 0]
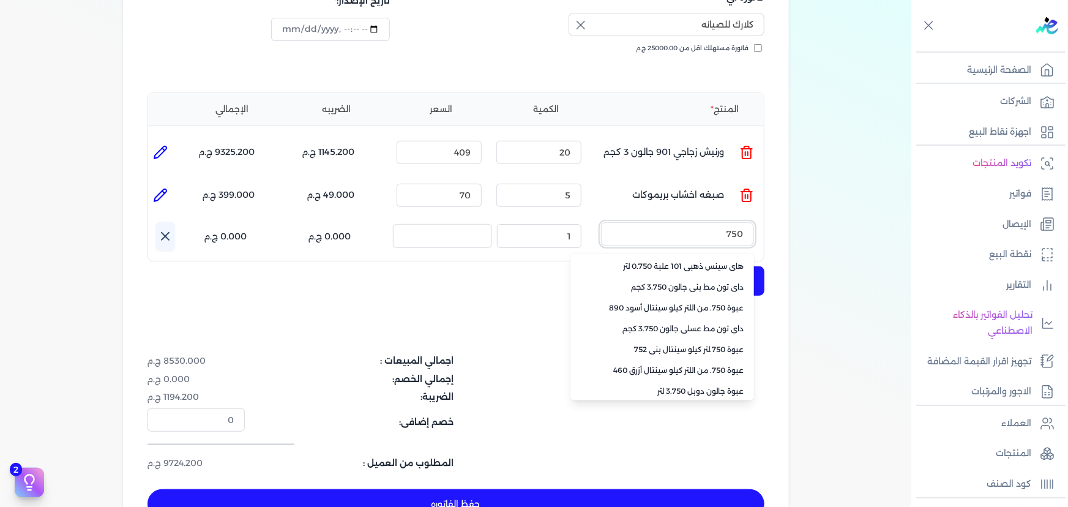
type input "750"
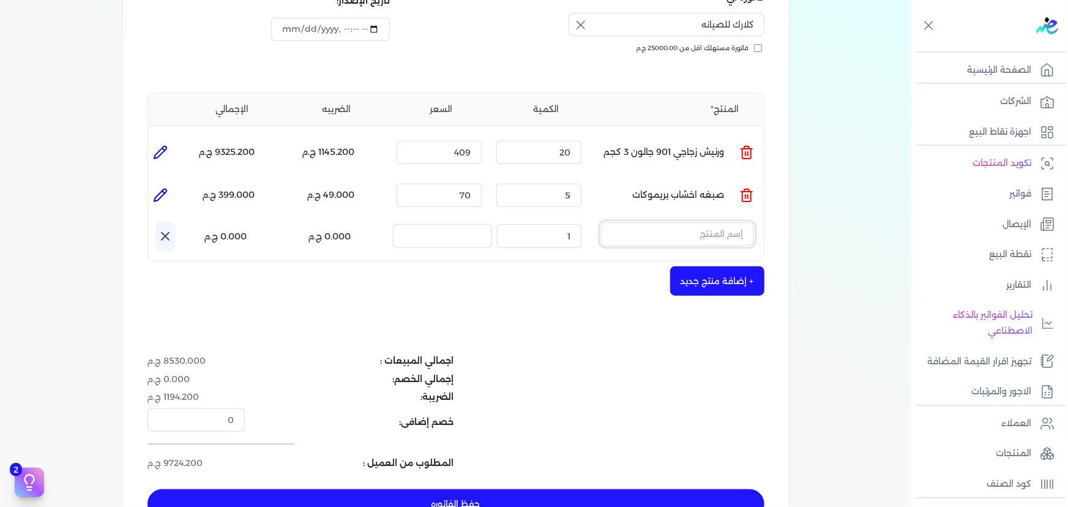
click at [677, 222] on input "text" at bounding box center [677, 233] width 153 height 23
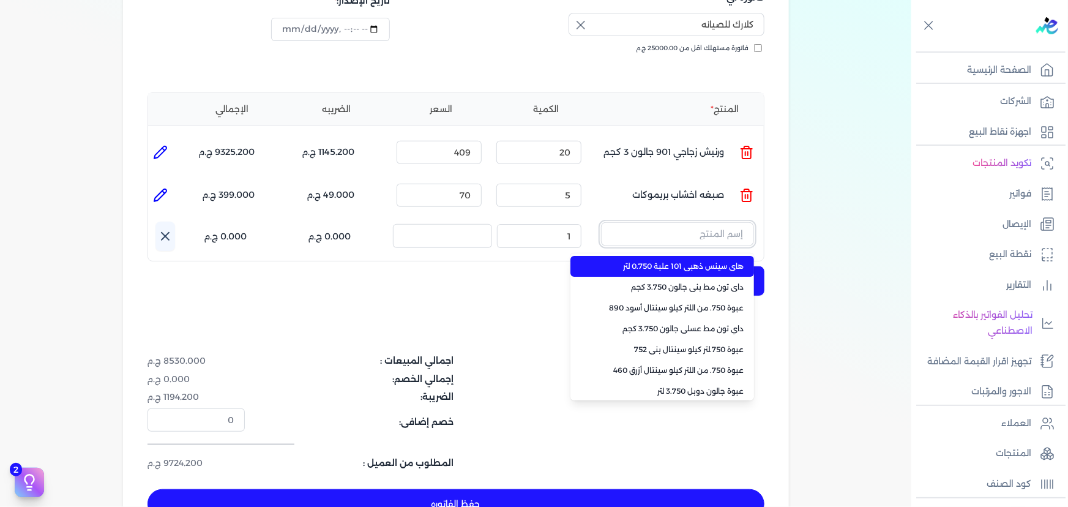
paste input "[PERSON_NAME] لاك 750"
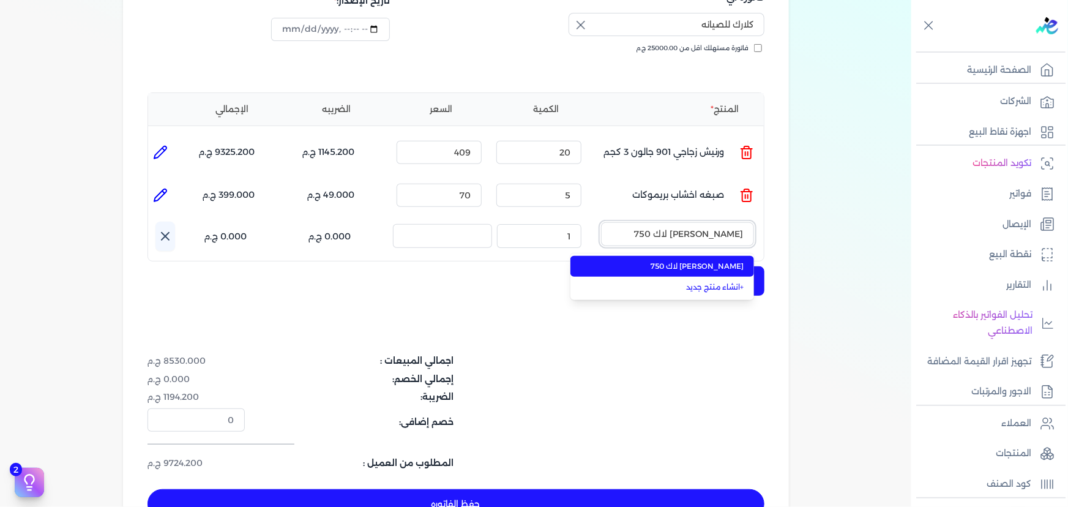
type input "[PERSON_NAME] لاك 750"
click at [674, 261] on span "[PERSON_NAME] لاك 750" at bounding box center [669, 266] width 149 height 11
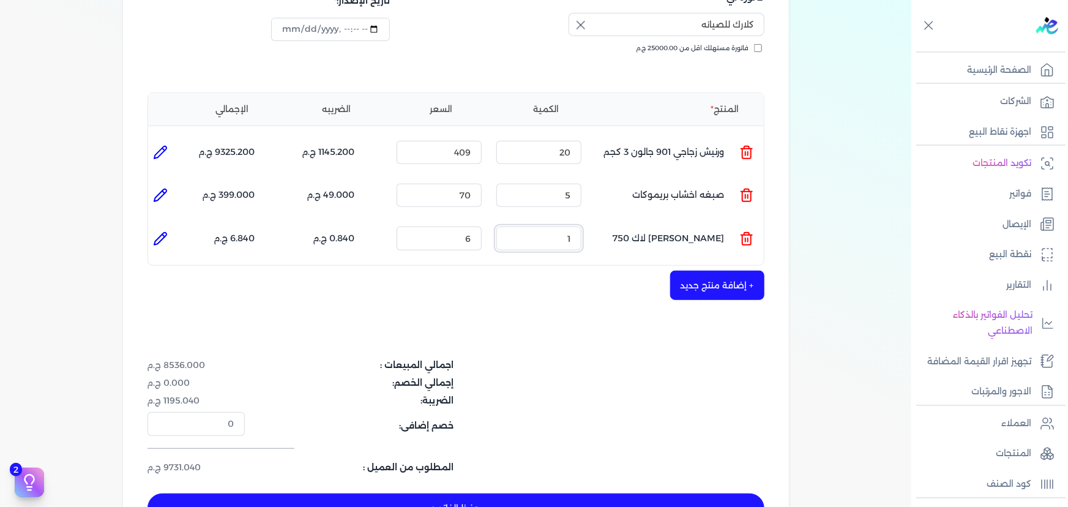
drag, startPoint x: 557, startPoint y: 218, endPoint x: 699, endPoint y: 220, distance: 142.6
click at [660, 221] on ul "المنتج : [PERSON_NAME] لاك 750 الكمية : 1 السعر : 6 الضريبه : 0.840 ج.م الإجمال…" at bounding box center [455, 237] width 615 height 33
type input "30"
drag, startPoint x: 578, startPoint y: 218, endPoint x: 700, endPoint y: 216, distance: 122.4
click at [623, 221] on ul "المنتج : [PERSON_NAME] لاك 750 الكمية : 30 السعر : 6 الضريبه : 25.200 ج.م الإجم…" at bounding box center [455, 237] width 615 height 33
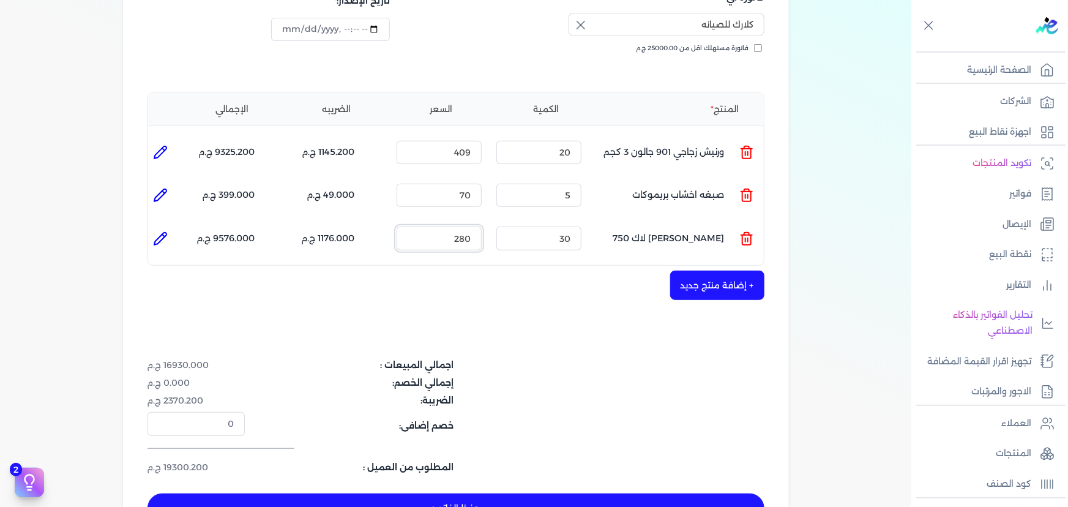
type input "280"
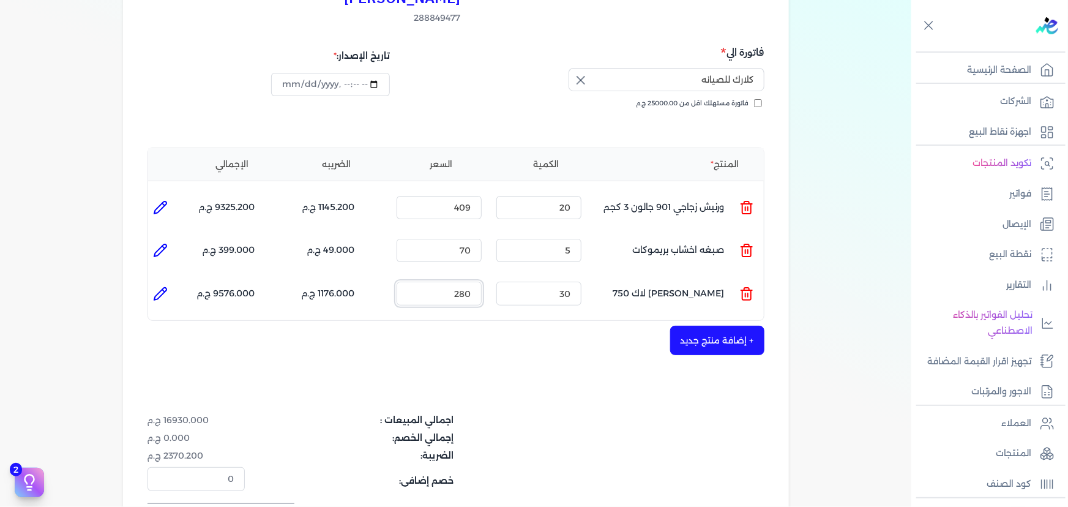
scroll to position [55, 0]
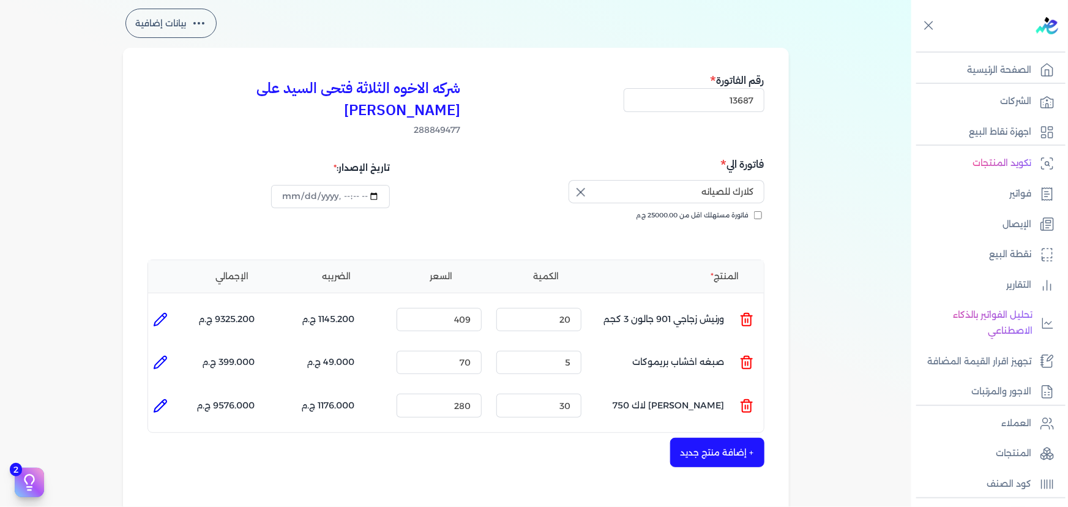
click at [694, 437] on button "+ إضافة منتج جديد" at bounding box center [717, 451] width 94 height 29
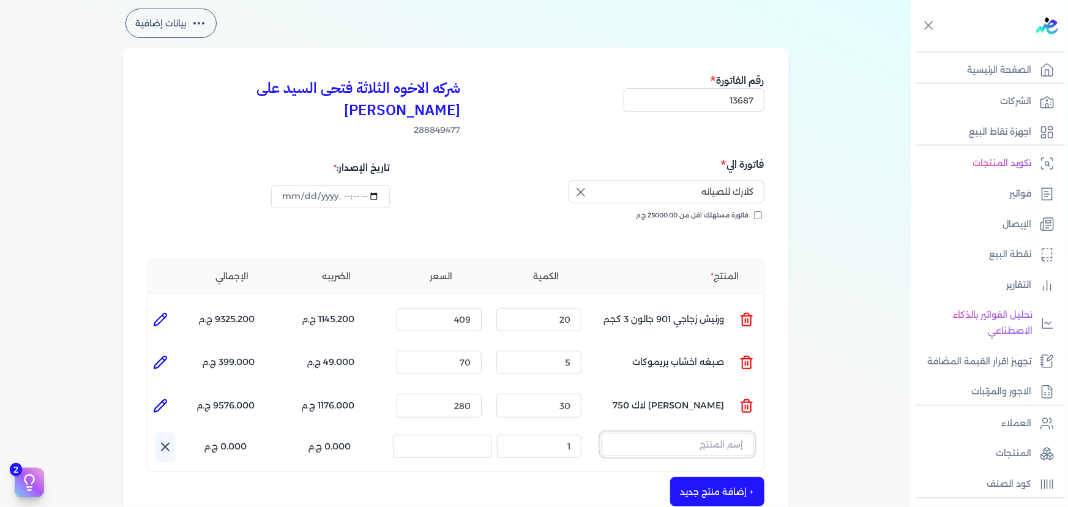
click at [685, 433] on input "text" at bounding box center [677, 444] width 153 height 23
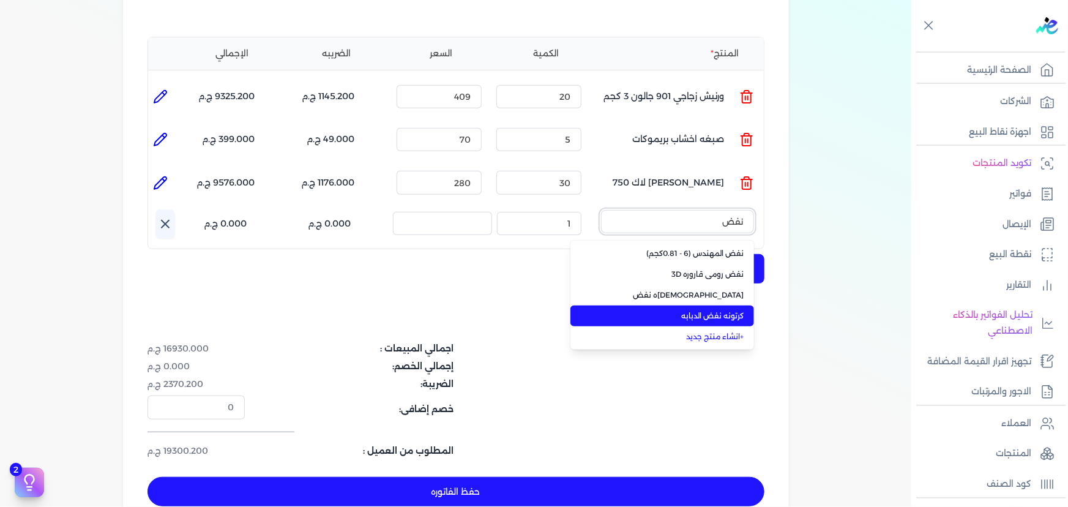
type input "نفض"
click at [678, 310] on span "كرتونه نفض الدبابه" at bounding box center [669, 315] width 149 height 11
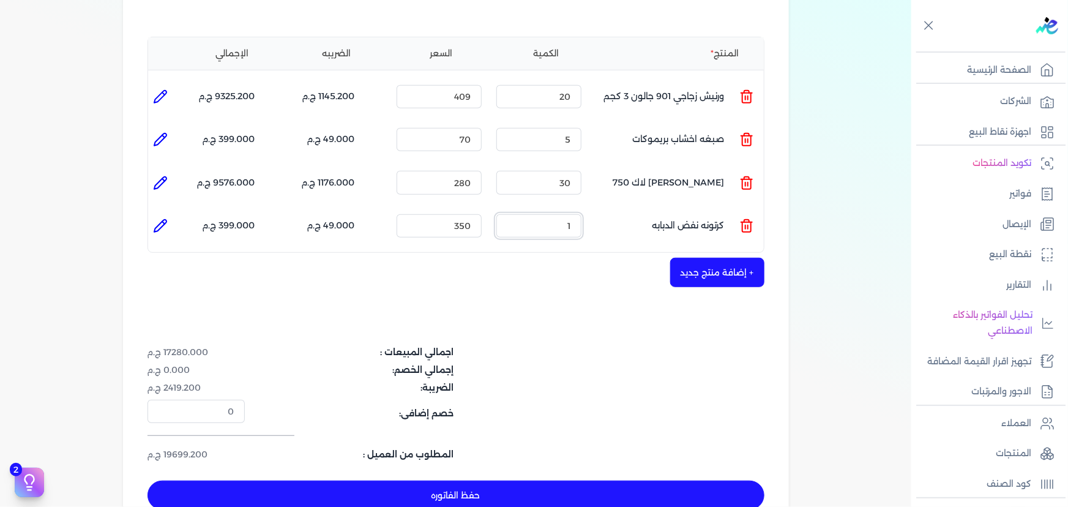
drag, startPoint x: 538, startPoint y: 201, endPoint x: 641, endPoint y: 201, distance: 102.2
click at [641, 209] on ul "المنتج : كرتونه نفض الدبابه الكمية : 1 السعر : 350 الضريبه : 49.000 ج.م الإجمال…" at bounding box center [455, 225] width 615 height 33
click at [722, 258] on button "+ إضافة منتج جديد" at bounding box center [717, 272] width 94 height 29
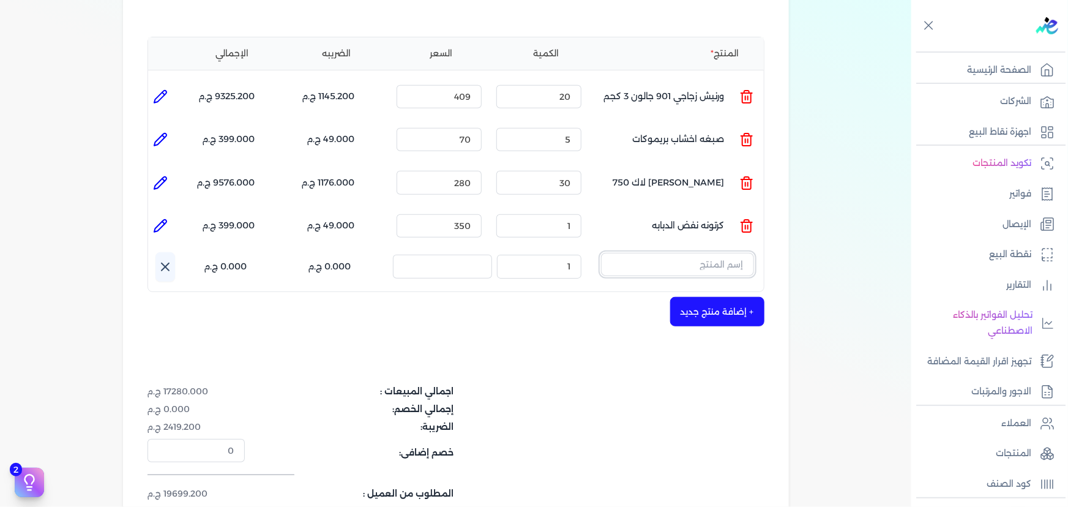
click at [710, 253] on input "text" at bounding box center [677, 264] width 153 height 23
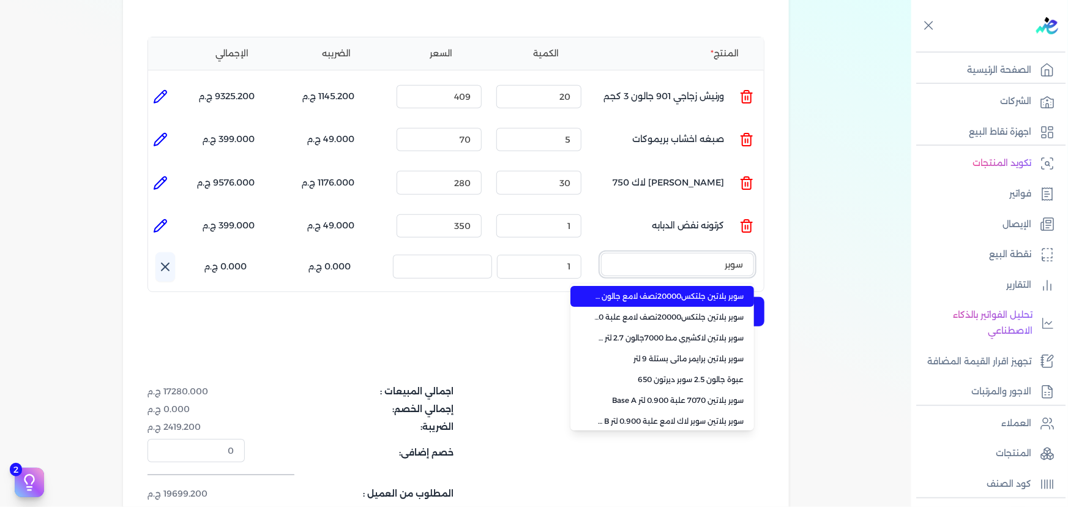
click at [601, 253] on button "سوبر" at bounding box center [677, 267] width 153 height 28
click at [601, 253] on button "سوبر لاك" at bounding box center [677, 267] width 153 height 28
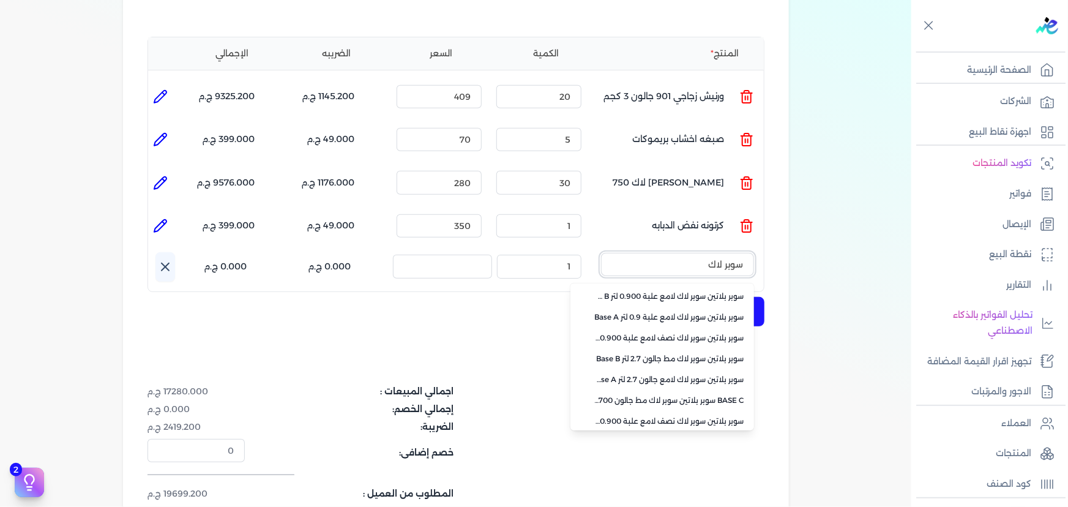
type input "سوبر لاك"
click at [687, 253] on input "سوبر لاك" at bounding box center [677, 264] width 153 height 23
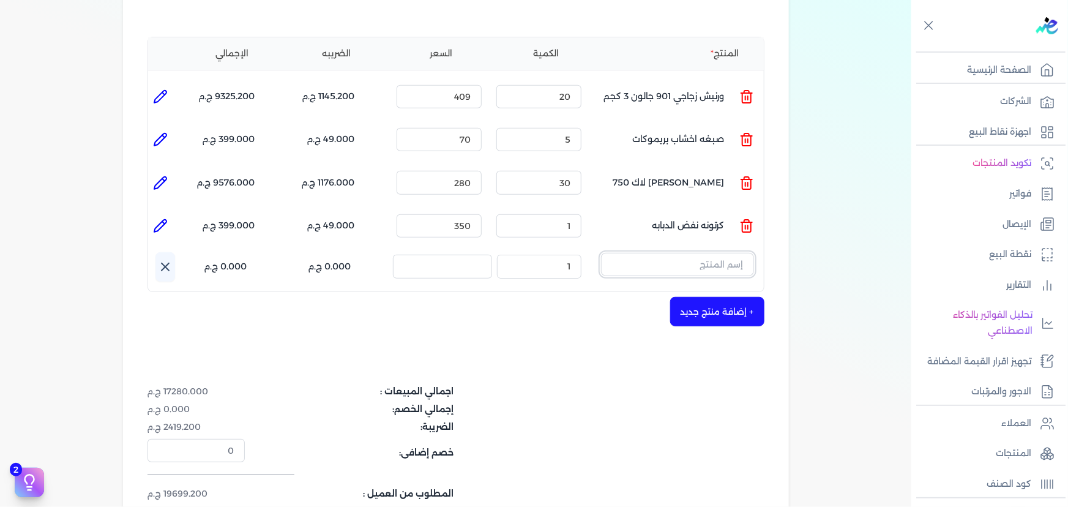
click at [687, 253] on input "text" at bounding box center [677, 264] width 153 height 23
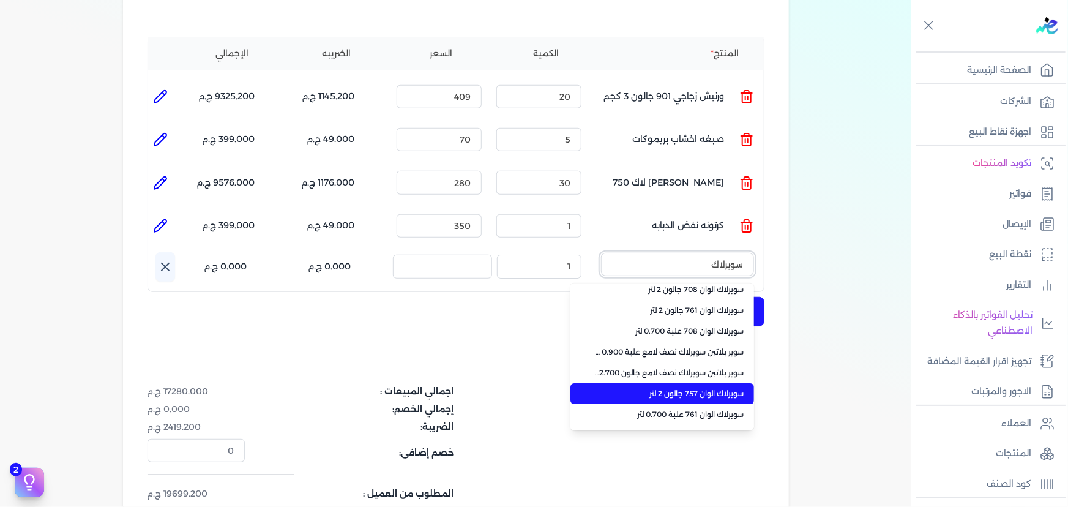
scroll to position [166, 0]
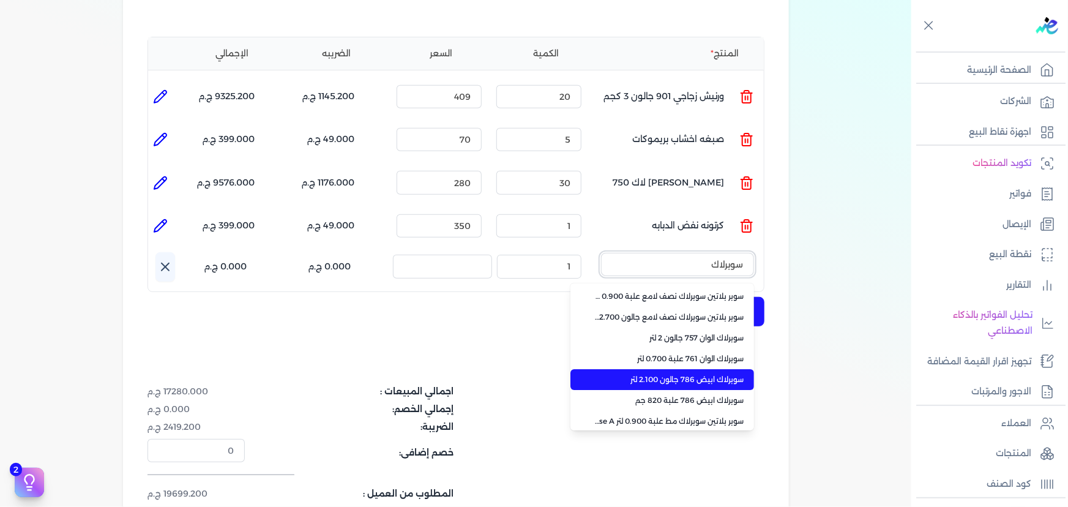
type input "سوبرلاك"
click at [721, 369] on li "سوبرلاك ابيض 786 جالون 2.100 لتر" at bounding box center [662, 379] width 184 height 21
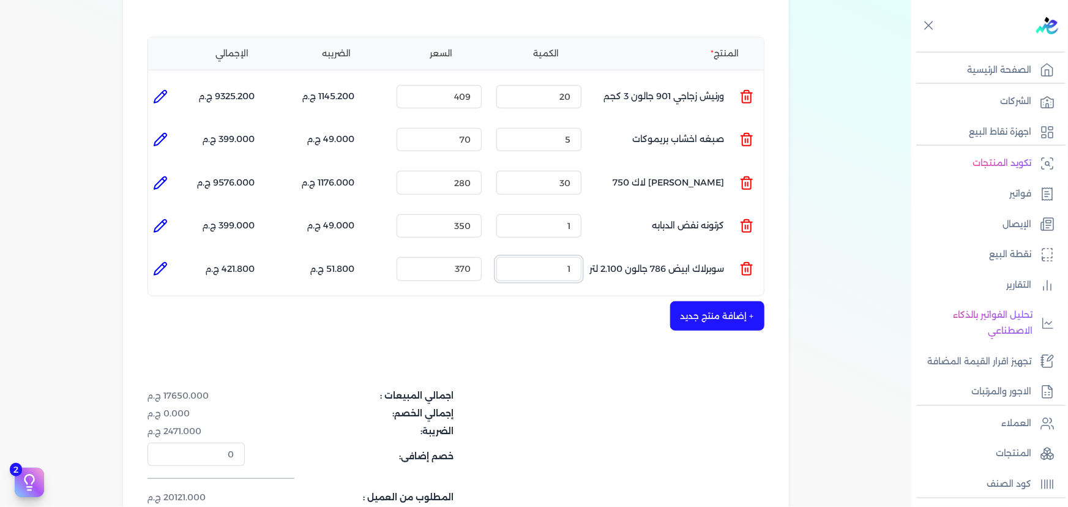
drag, startPoint x: 553, startPoint y: 247, endPoint x: 641, endPoint y: 245, distance: 88.1
click at [641, 252] on ul "المنتج : سوبرلاك ابيض 786 جالون 2.100 لتر الكمية : 1 السعر : 370 الضريبه : 51.8…" at bounding box center [455, 268] width 615 height 33
type input "8"
type input "375"
drag, startPoint x: 556, startPoint y: 203, endPoint x: 646, endPoint y: 203, distance: 90.5
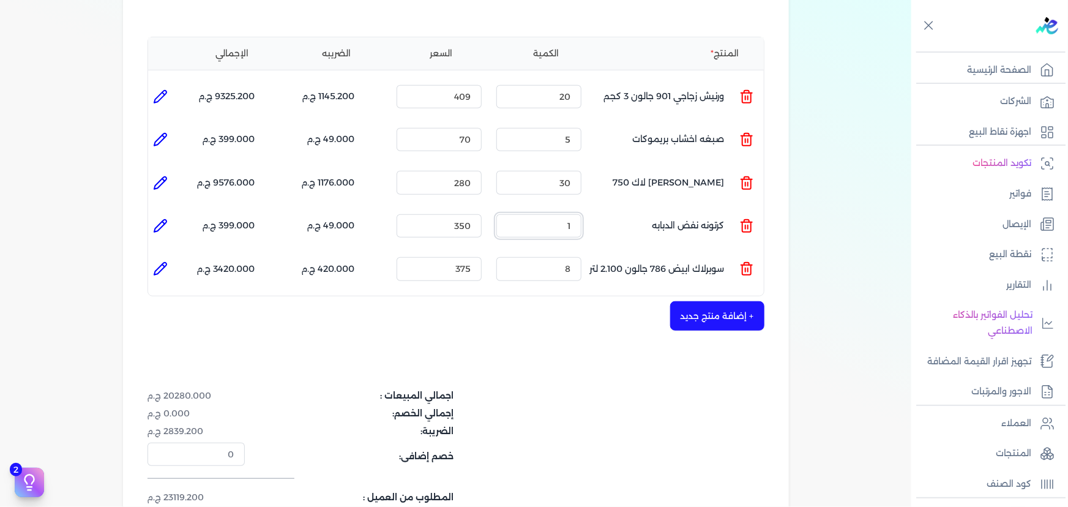
click at [646, 209] on ul "المنتج : كرتونه نفض الدبابه الكمية : 1 السعر : 350 الضريبه : 49.000 ج.م الإجمال…" at bounding box center [455, 225] width 615 height 33
type input "14"
drag, startPoint x: 488, startPoint y: 198, endPoint x: 502, endPoint y: 196, distance: 14.2
click at [502, 209] on ul "المنتج : كرتونه نفض الدبابه الكمية : 14 السعر : 350 الضريبه : 686.000 ج.م الإجم…" at bounding box center [455, 225] width 615 height 33
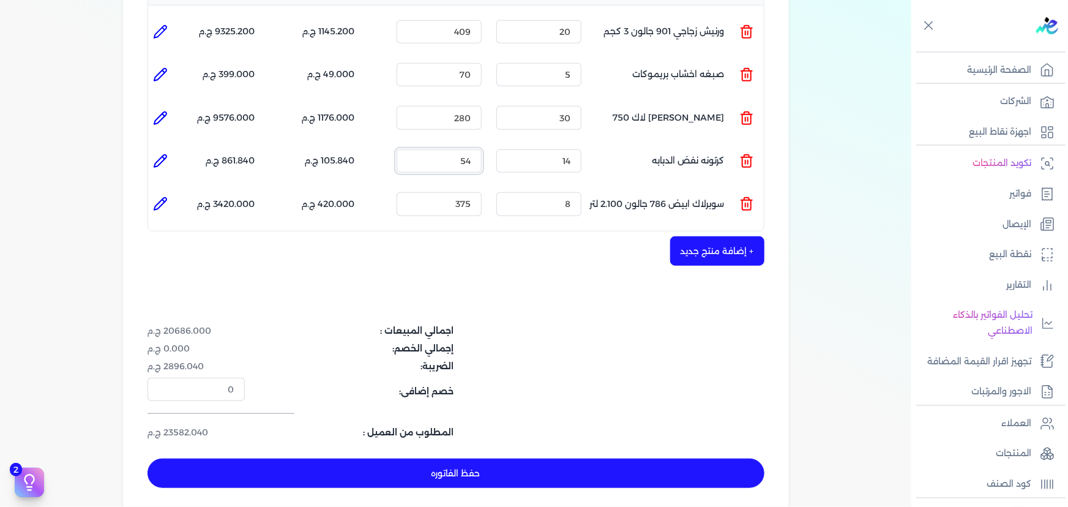
scroll to position [445, 0]
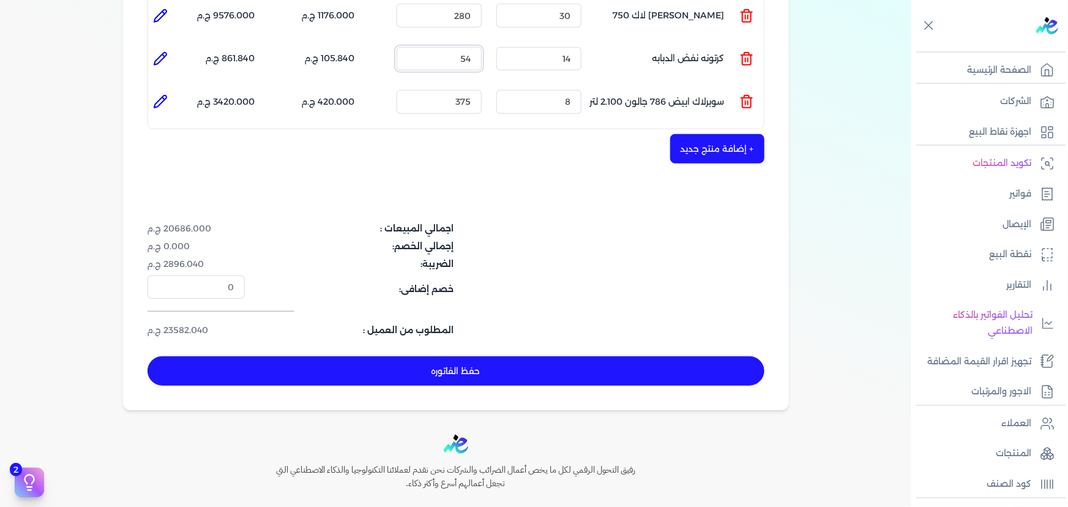
type input "54"
click at [605, 222] on div "اجمالي المبيعات : 20686.000 ج.م إجمالي الخصم: 0.000 ج.م الضريبة: 2896.040 ج.م خ…" at bounding box center [455, 279] width 617 height 115
click at [716, 134] on button "+ إضافة منتج جديد" at bounding box center [717, 148] width 94 height 29
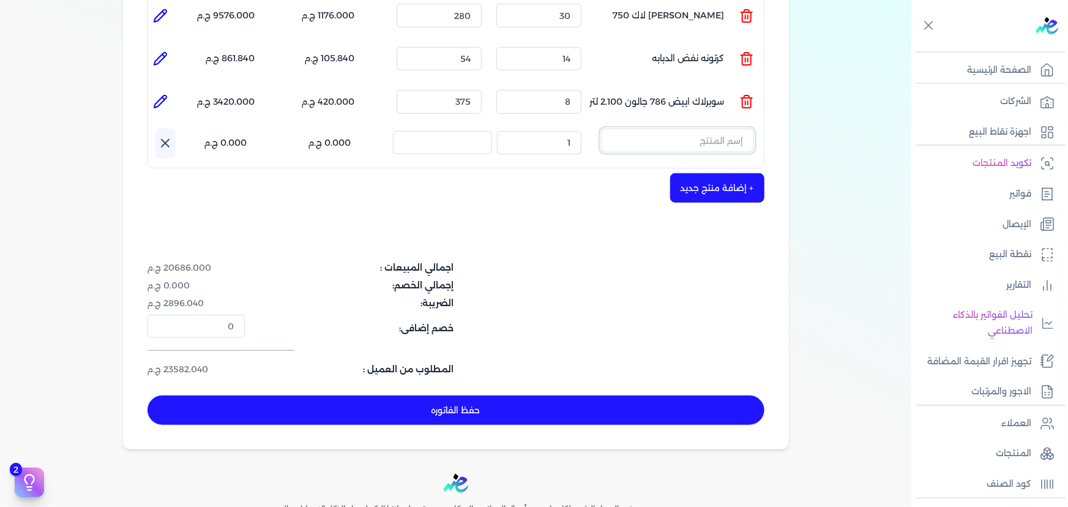
click at [666, 128] on input "text" at bounding box center [677, 139] width 153 height 23
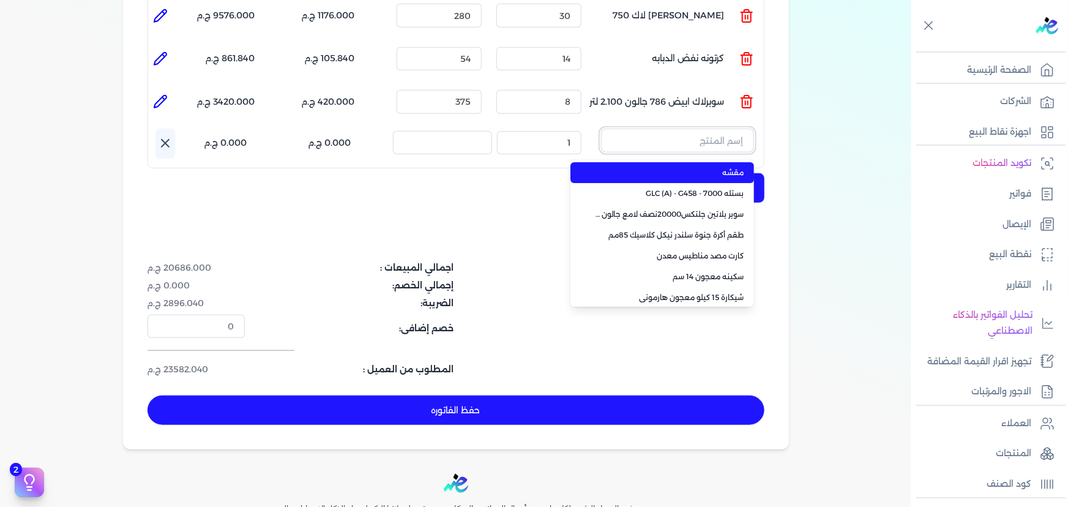
type input "س"
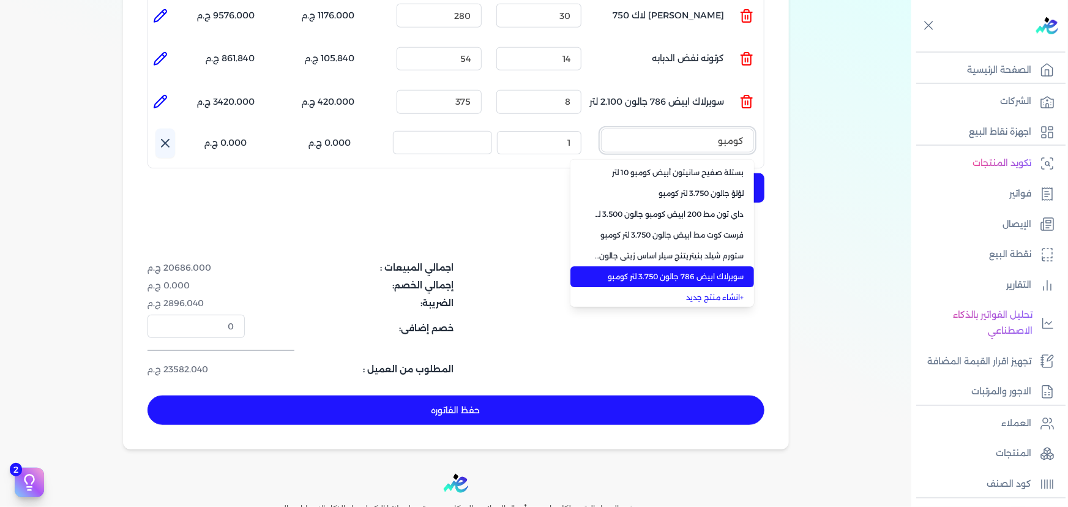
type input "كومبو"
click at [725, 271] on span "سوبرلاك ابيض 786 جالون 3.750 لتر كومبو" at bounding box center [669, 276] width 149 height 11
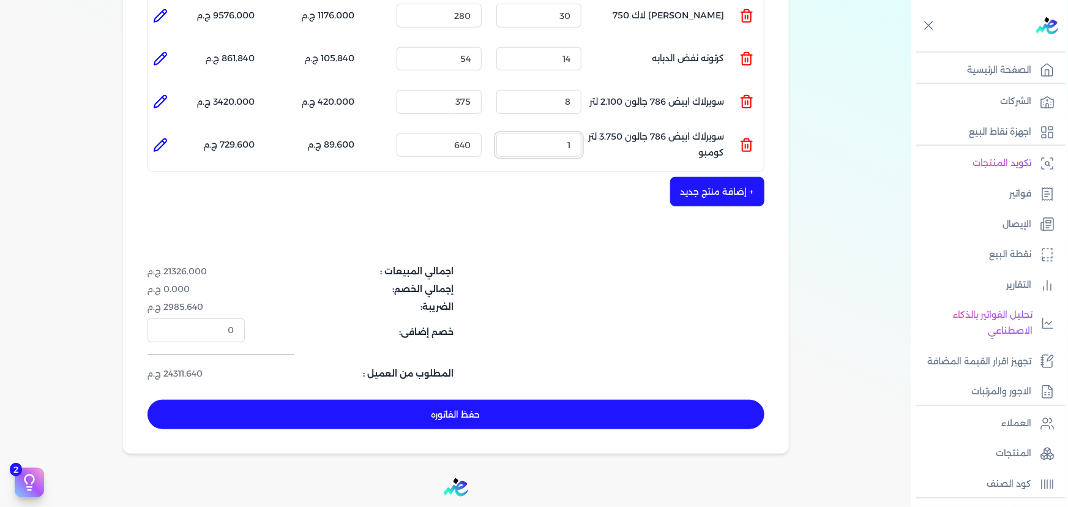
drag, startPoint x: 559, startPoint y: 131, endPoint x: 630, endPoint y: 123, distance: 72.0
click at [630, 128] on ul "المنتج : سوبرلاك ابيض 786 جالون 3.750 لتر كومبو الكمية : 1 السعر : 640 الضريبه …" at bounding box center [455, 144] width 615 height 33
type input "2"
drag, startPoint x: 443, startPoint y: 129, endPoint x: 507, endPoint y: 127, distance: 64.3
click at [507, 128] on ul "المنتج : سوبرلاك ابيض 786 جالون 3.750 لتر كومبو الكمية : 2 السعر : 640 الضريبه …" at bounding box center [455, 144] width 615 height 33
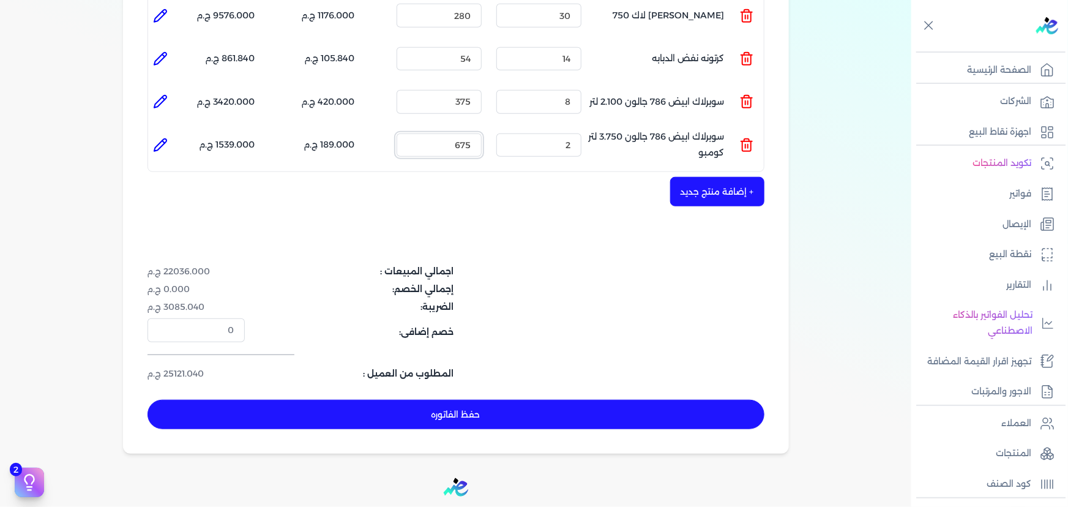
type input "675"
click at [157, 138] on icon at bounding box center [160, 145] width 15 height 15
type input "سوبرلاك ابيض 786 جالون 3.750 لتر كومبو"
type input "675"
type input "2"
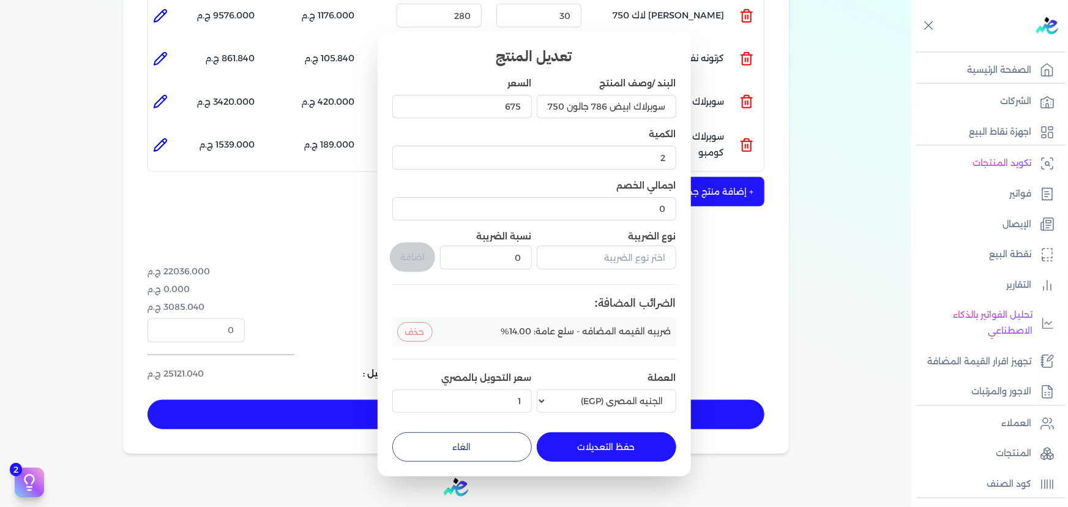
drag, startPoint x: 493, startPoint y: 450, endPoint x: 316, endPoint y: 160, distance: 338.8
click at [493, 449] on button "الغاء" at bounding box center [461, 446] width 139 height 29
type input "0"
type input "1"
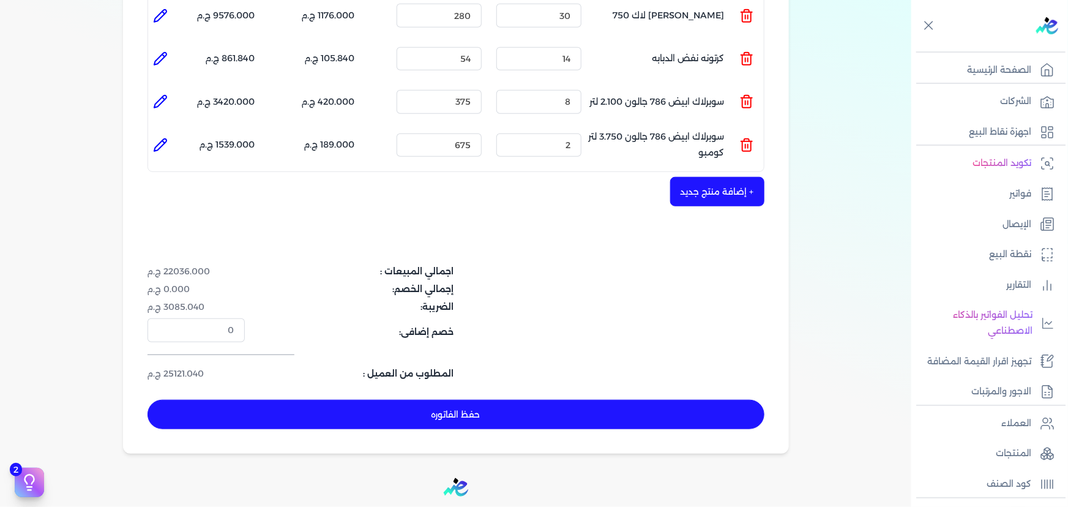
drag, startPoint x: 160, startPoint y: 83, endPoint x: 188, endPoint y: 105, distance: 35.6
click at [160, 94] on icon at bounding box center [160, 101] width 15 height 15
type input "سوبرلاك ابيض 786 جالون 2.100 لتر"
type input "375"
type input "8"
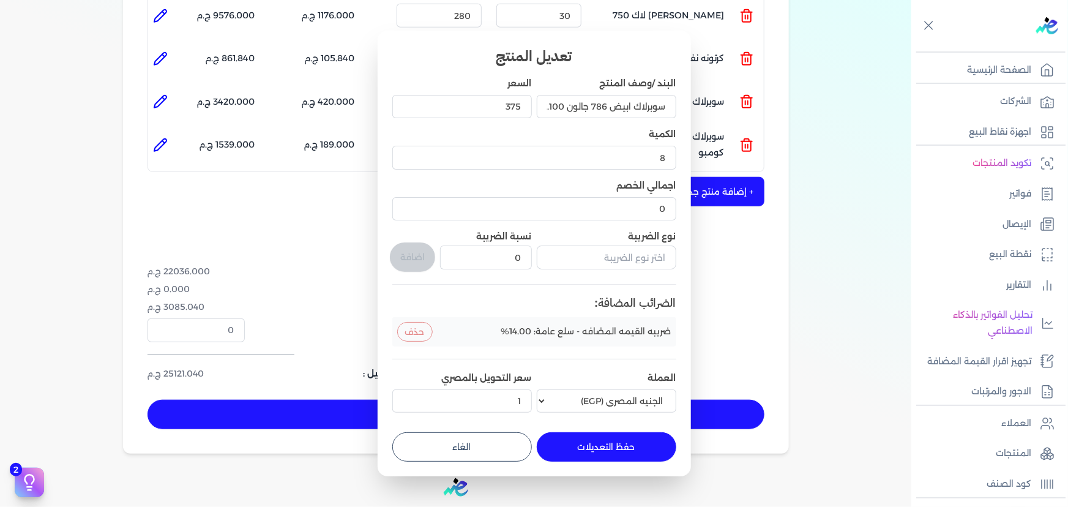
drag, startPoint x: 515, startPoint y: 436, endPoint x: 433, endPoint y: 379, distance: 100.0
click at [513, 436] on button "الغاء" at bounding box center [461, 446] width 139 height 29
type input "0"
type input "1"
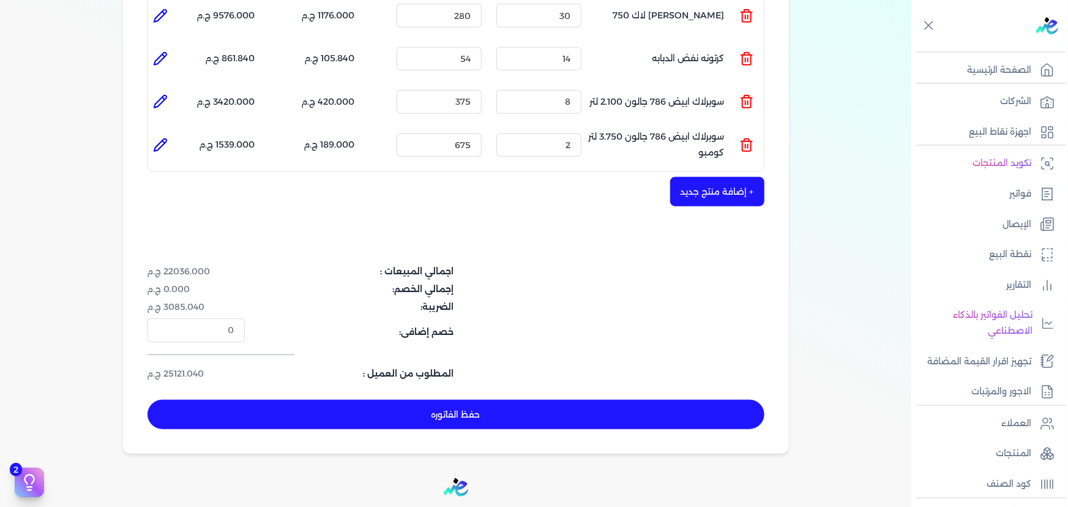
click at [162, 51] on icon at bounding box center [160, 58] width 15 height 15
type input "كرتونه نفض الدبابه"
type input "54"
type input "14"
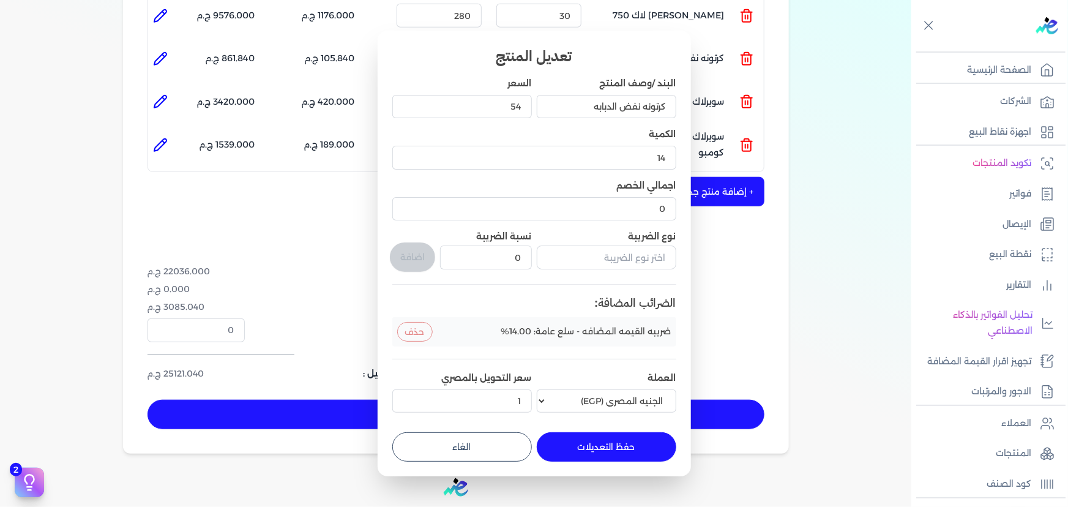
click at [485, 436] on button "الغاء" at bounding box center [461, 446] width 139 height 29
type input "0"
type input "1"
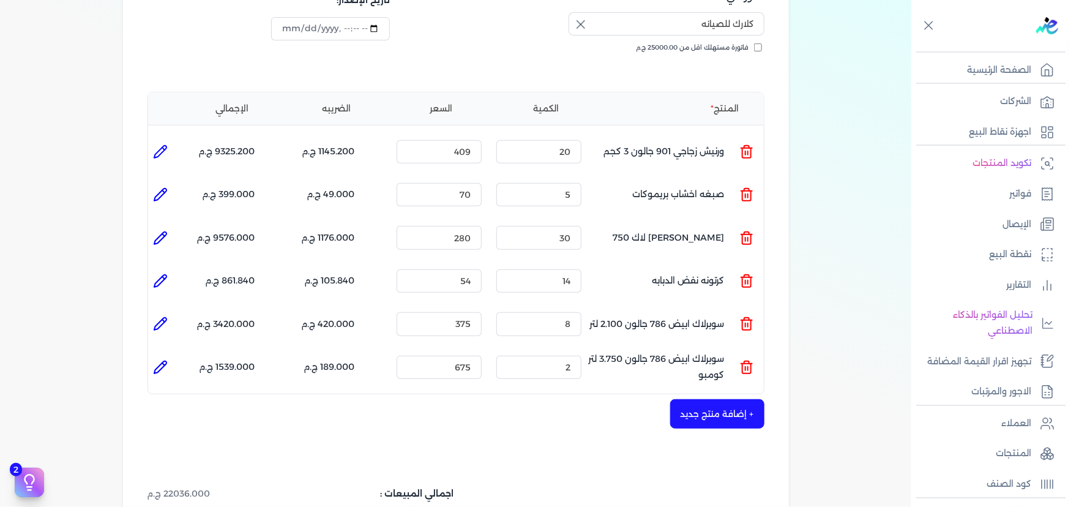
scroll to position [222, 0]
click at [162, 146] on icon at bounding box center [160, 152] width 12 height 12
type input "ورنيش زجاجي 901 جالون 3 كجم"
type input "409"
type input "20"
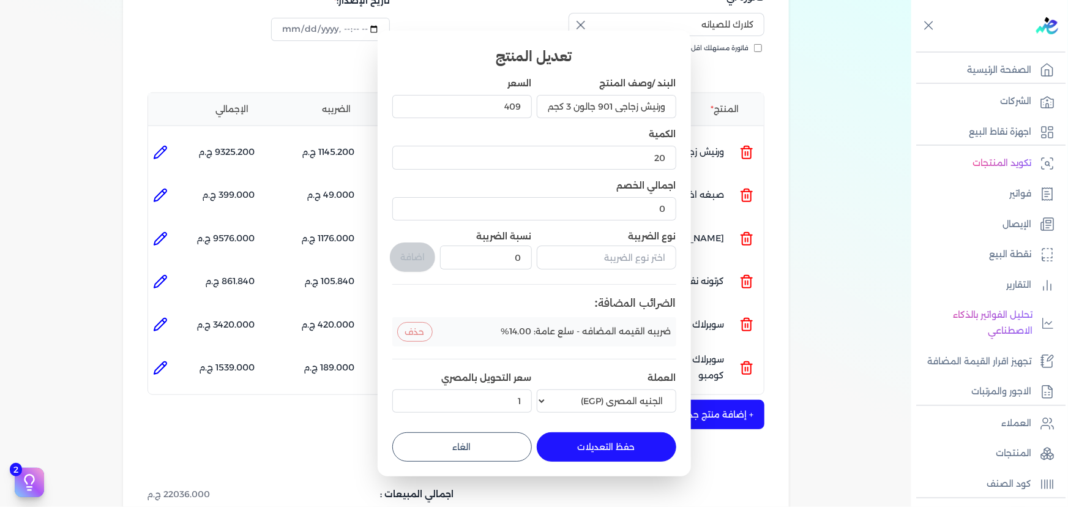
drag, startPoint x: 468, startPoint y: 448, endPoint x: 308, endPoint y: 340, distance: 193.4
click at [465, 448] on button "الغاء" at bounding box center [461, 446] width 139 height 29
type input "0"
type input "1"
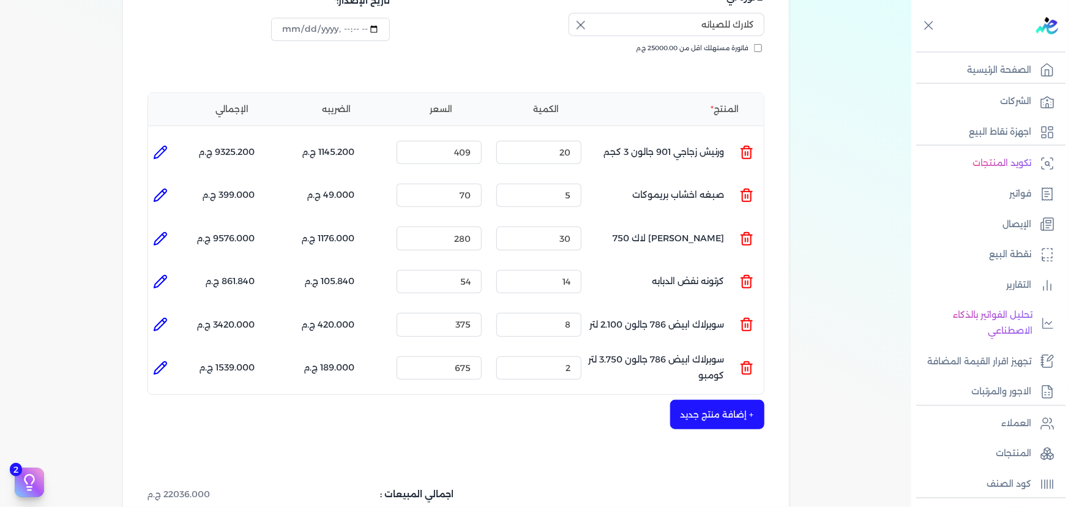
click at [152, 183] on li at bounding box center [160, 195] width 24 height 24
type input "صبغه اخشاب بريموكات"
type input "70"
type input "5"
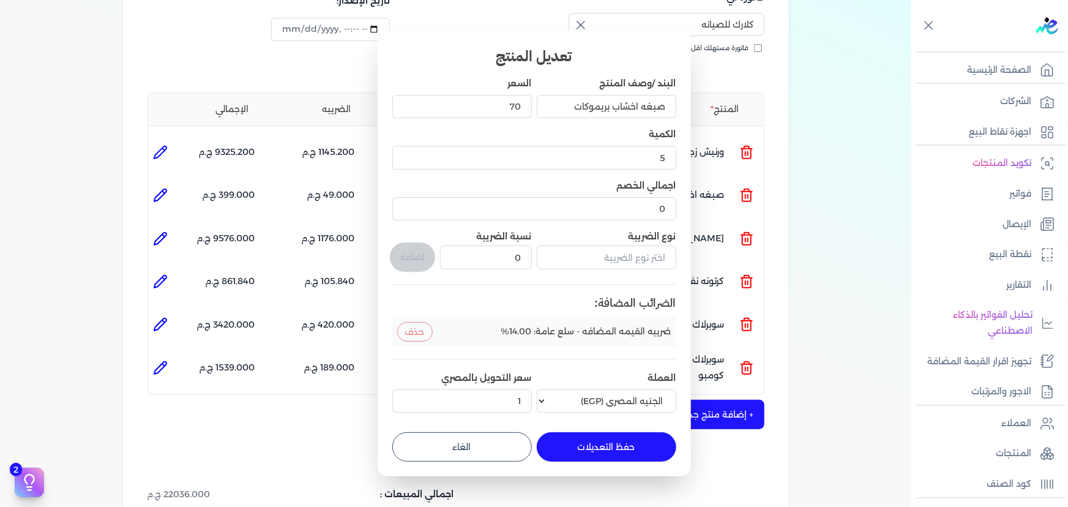
click at [456, 450] on button "الغاء" at bounding box center [461, 446] width 139 height 29
type input "0"
type input "1"
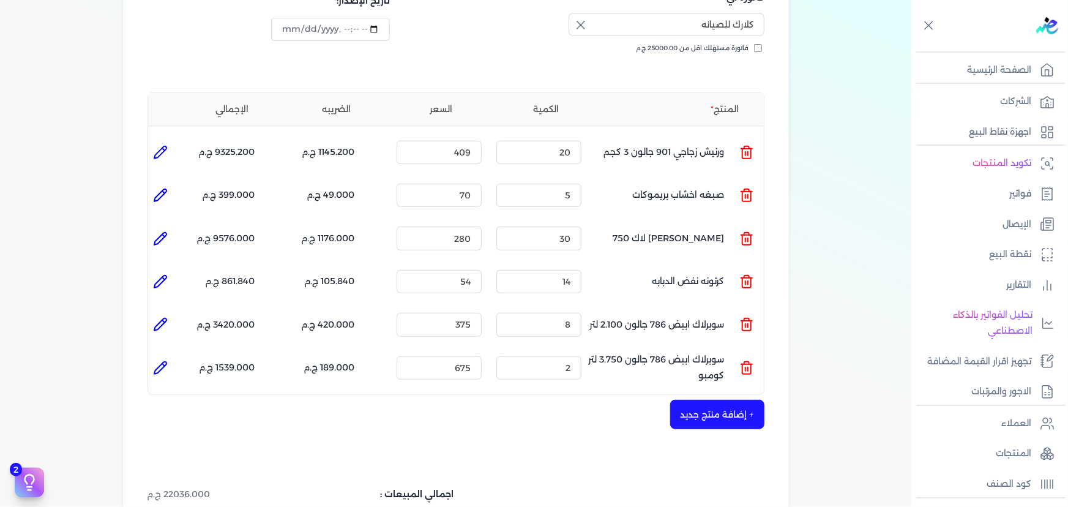
click at [161, 231] on icon at bounding box center [160, 238] width 15 height 15
type input "[PERSON_NAME] لاك 750"
type input "280"
type input "30"
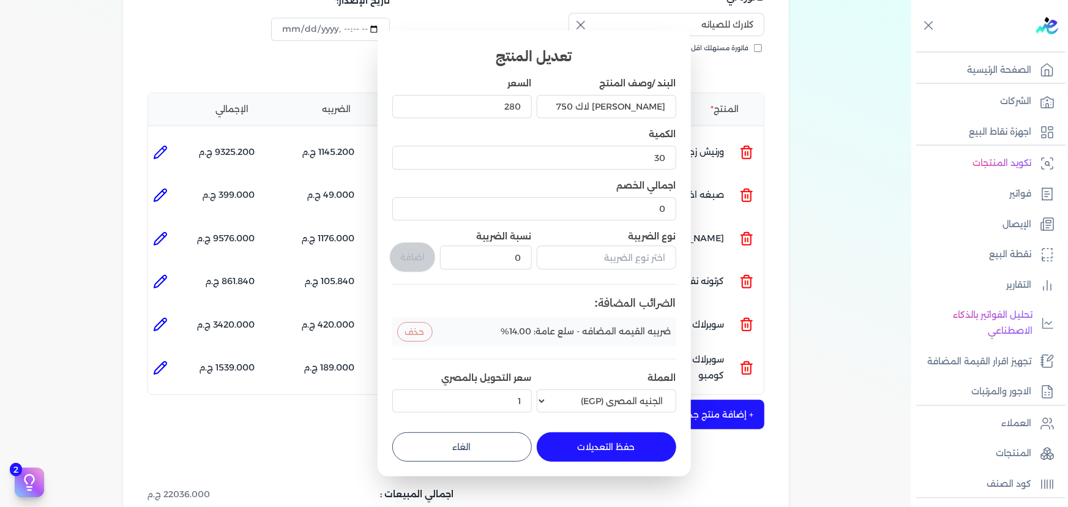
drag, startPoint x: 468, startPoint y: 443, endPoint x: 452, endPoint y: 441, distance: 16.1
click at [468, 444] on button "الغاء" at bounding box center [461, 446] width 139 height 29
type input "0"
type input "1"
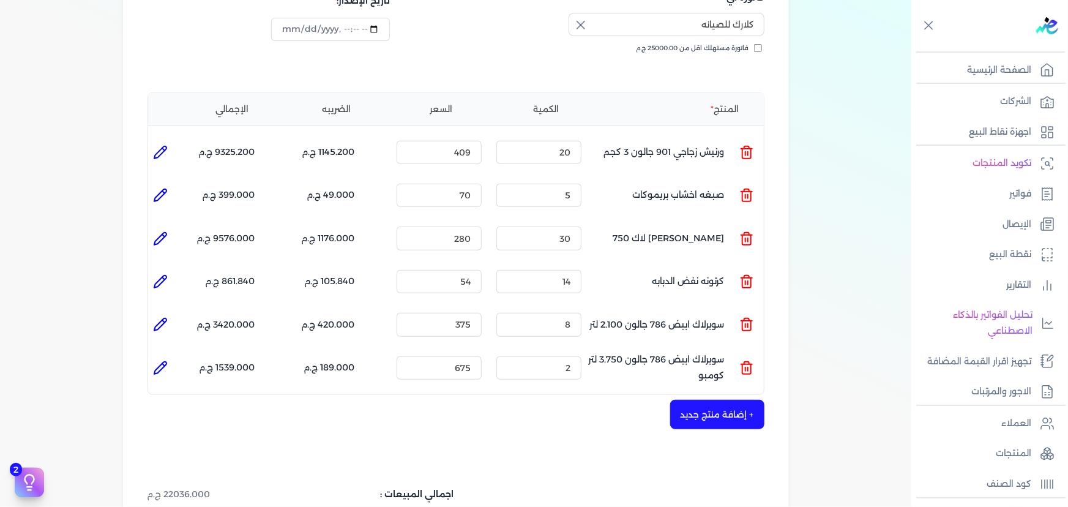
click at [157, 274] on icon at bounding box center [160, 281] width 15 height 15
type input "كرتونه نفض الدبابه"
type input "54"
type input "14"
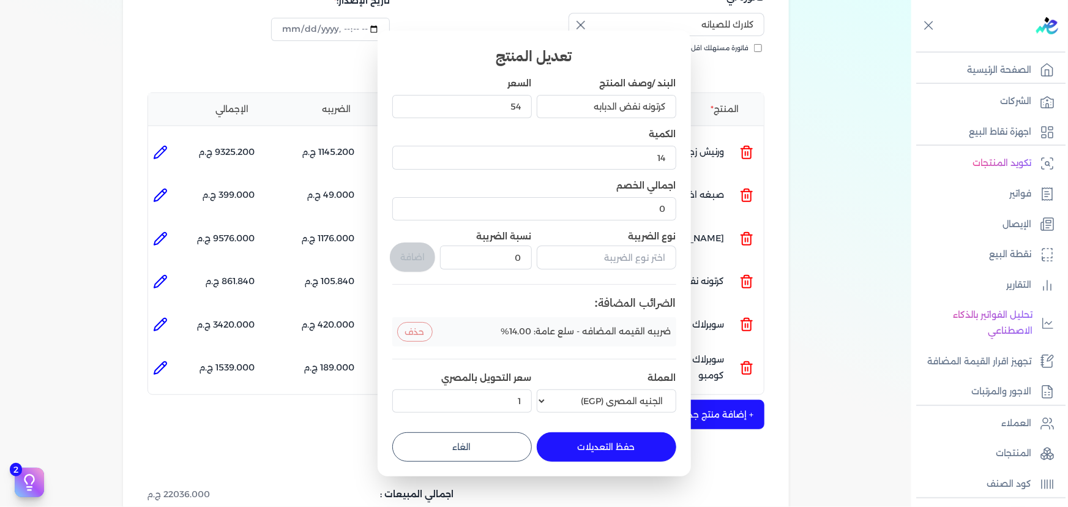
click at [442, 438] on button "الغاء" at bounding box center [461, 446] width 139 height 29
type input "0"
type input "1"
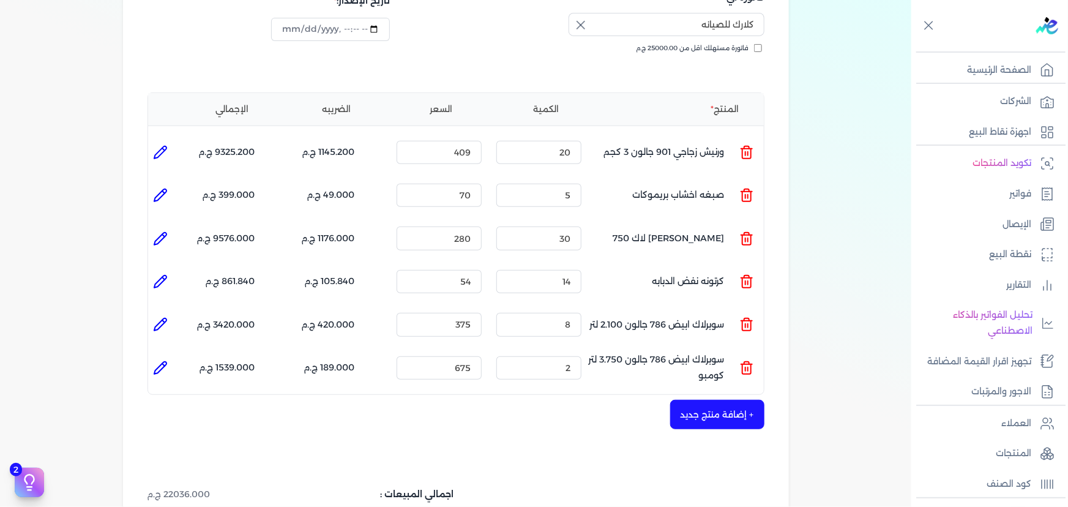
click at [156, 317] on icon at bounding box center [160, 324] width 15 height 15
type input "سوبرلاك ابيض 786 جالون 2.100 لتر"
type input "375"
type input "8"
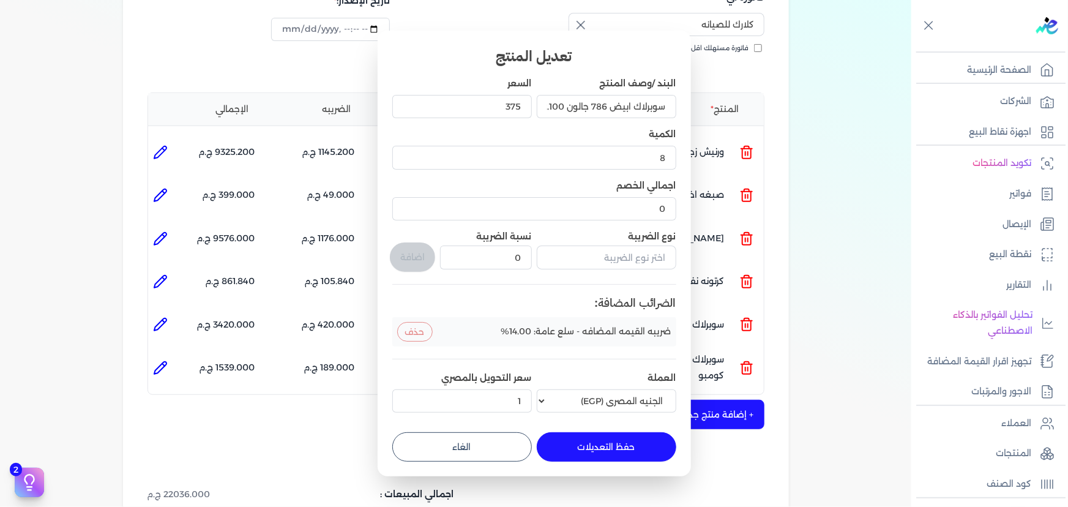
drag, startPoint x: 485, startPoint y: 452, endPoint x: 475, endPoint y: 446, distance: 11.5
click at [483, 451] on button "الغاء" at bounding box center [461, 446] width 139 height 29
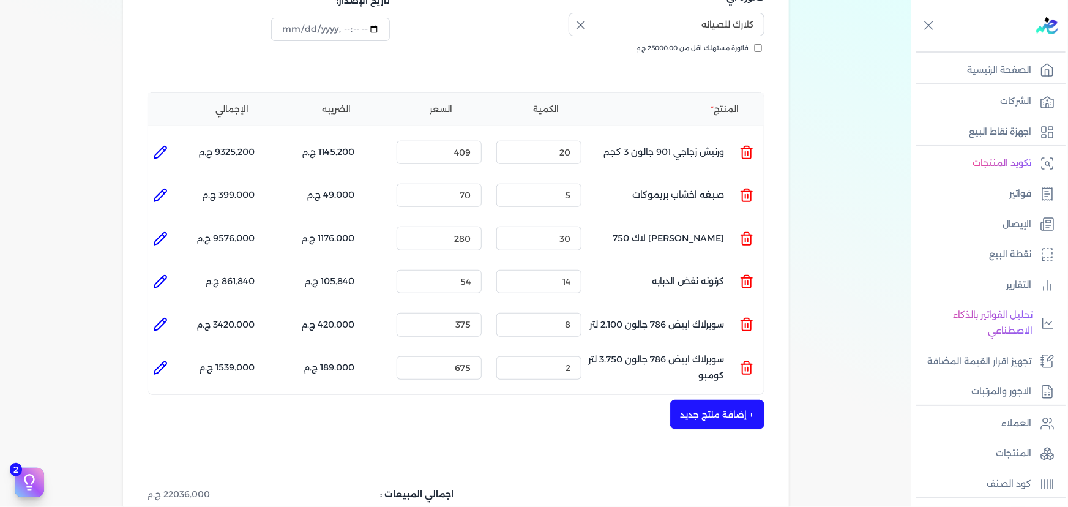
type input "0"
type input "1"
drag, startPoint x: 162, startPoint y: 336, endPoint x: 245, endPoint y: 355, distance: 84.6
click at [163, 355] on li at bounding box center [160, 367] width 24 height 24
type input "سوبرلاك ابيض 786 جالون 3.750 لتر كومبو"
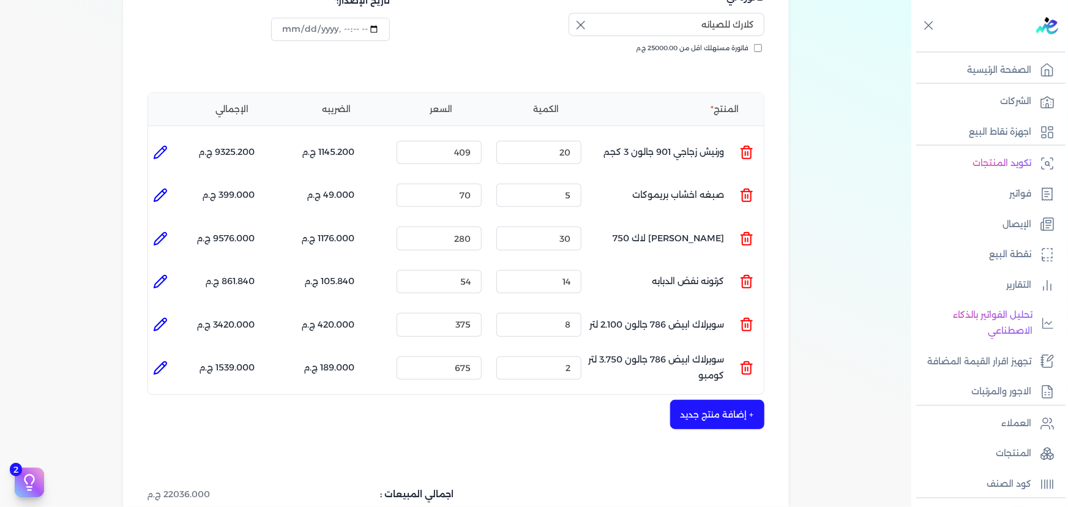
type input "675"
type input "2"
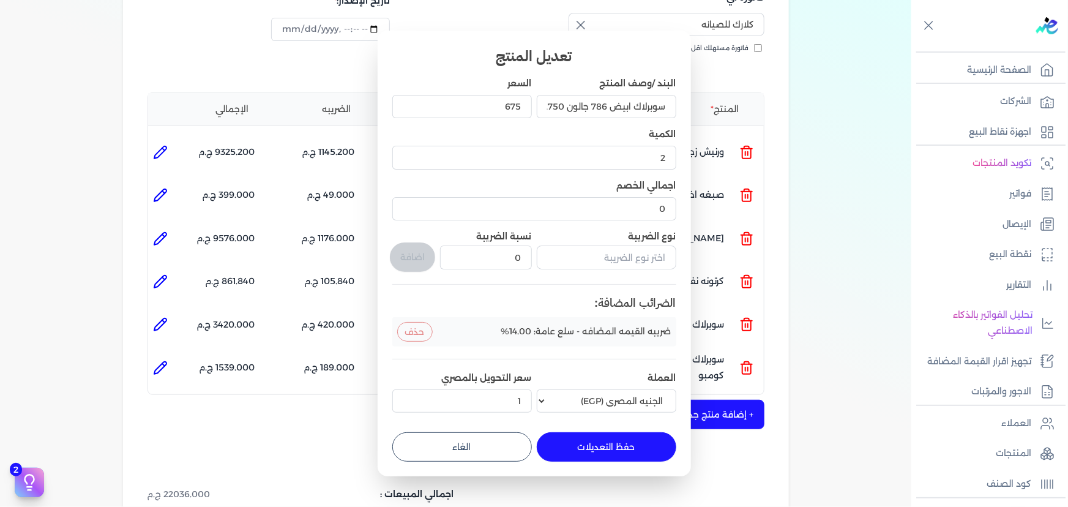
click at [500, 436] on button "الغاء" at bounding box center [461, 446] width 139 height 29
type input "0"
type input "1"
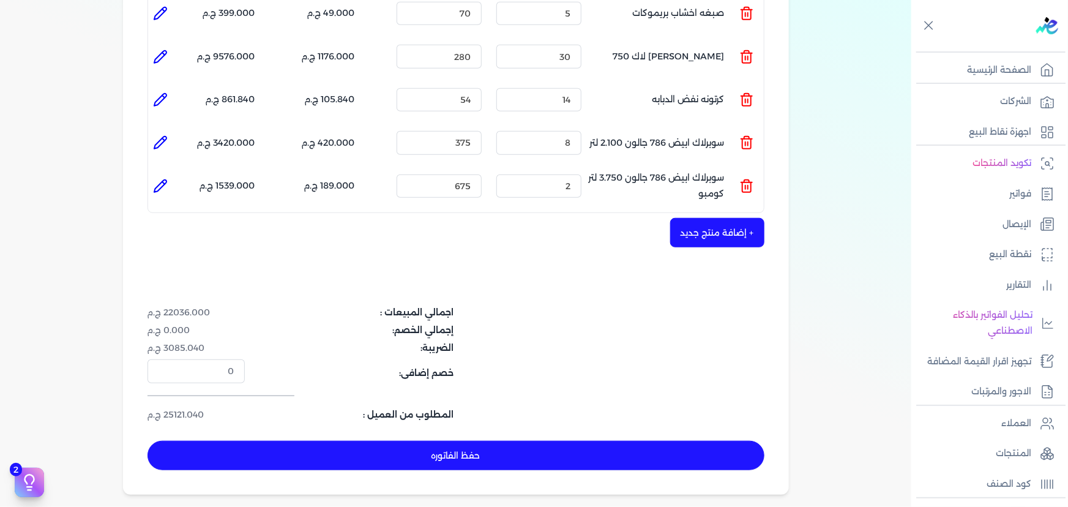
scroll to position [500, 0]
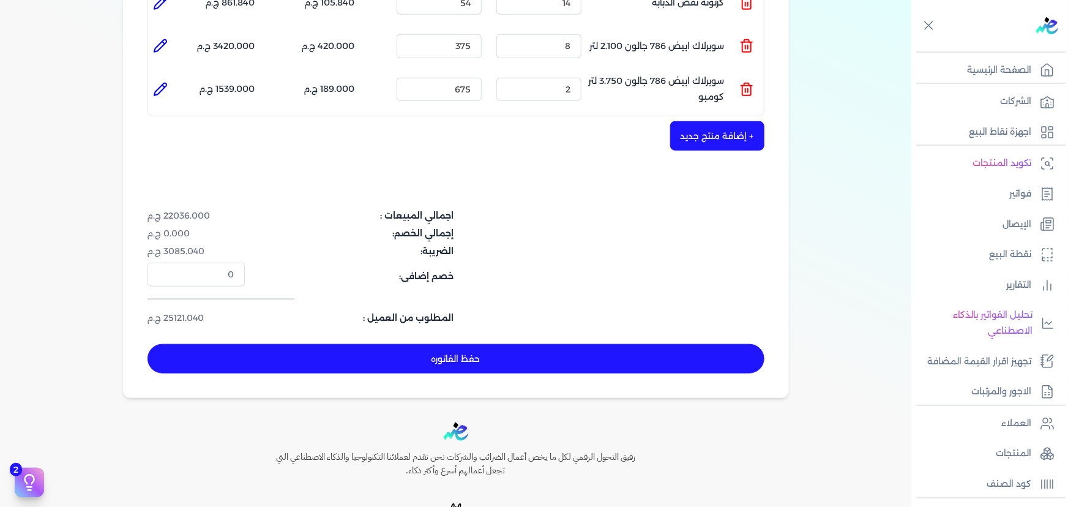
click at [600, 344] on button "حفظ الفاتوره" at bounding box center [455, 358] width 617 height 29
type input "[DATE]"
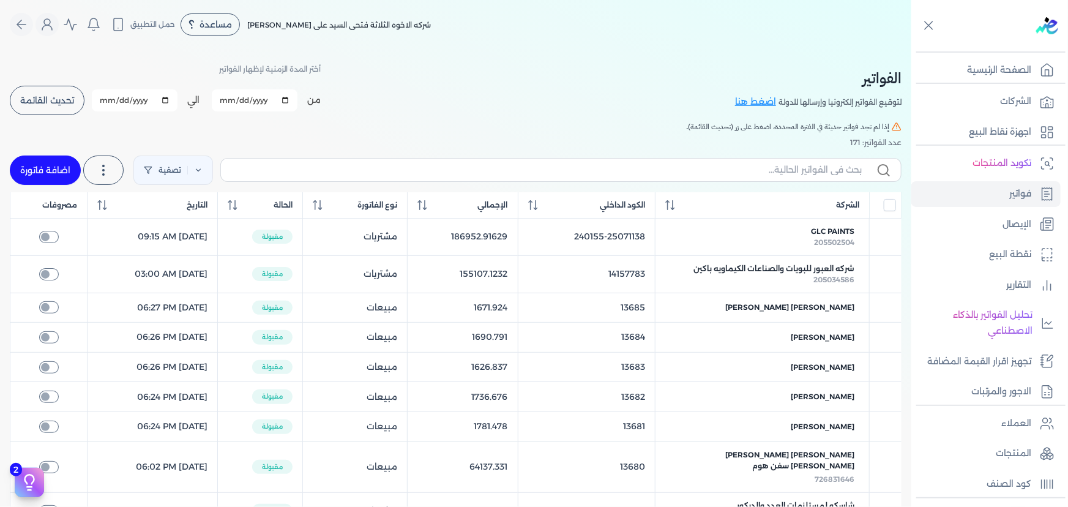
click at [49, 93] on button "تحديث القائمة" at bounding box center [47, 100] width 75 height 29
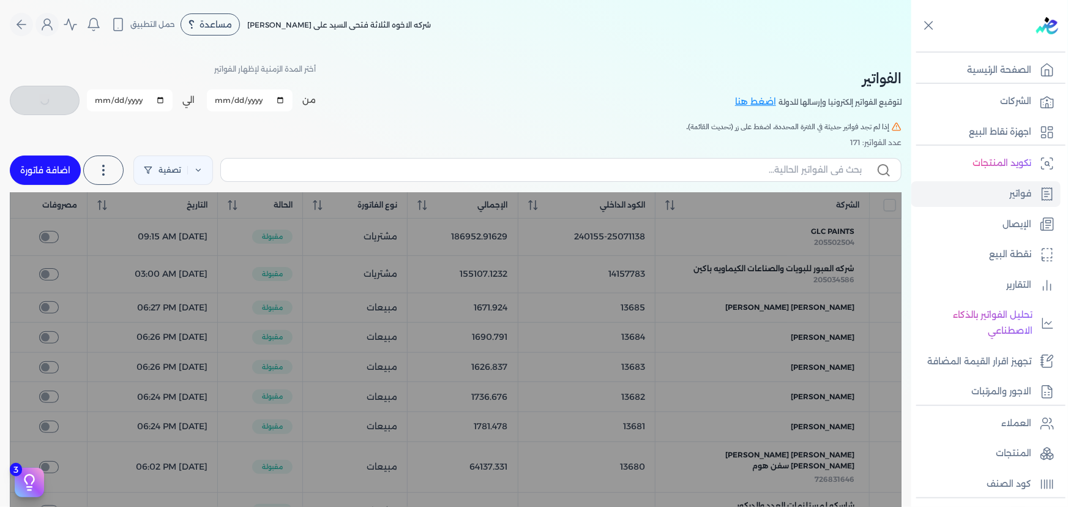
checkbox input "false"
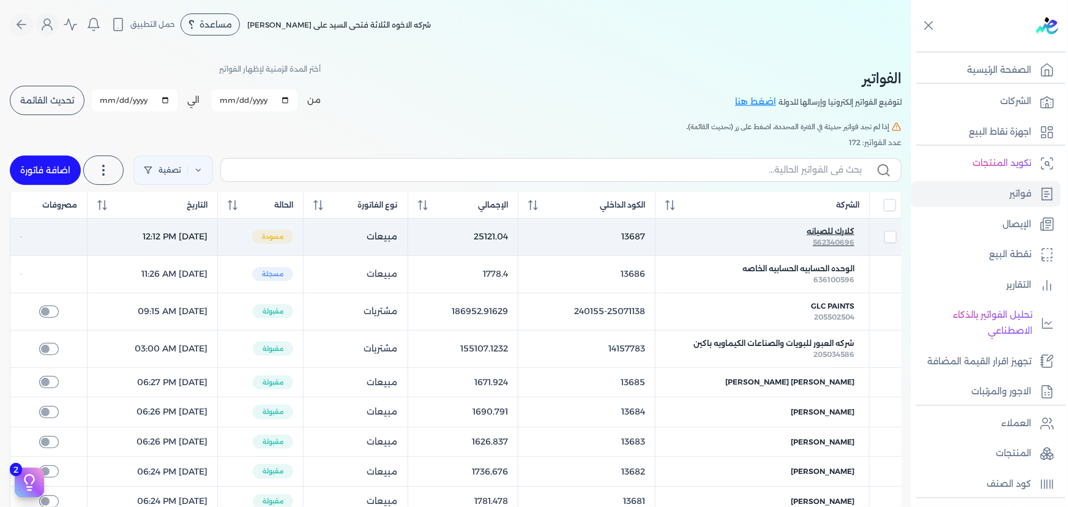
click at [814, 226] on span "كلارك للصيانه" at bounding box center [830, 231] width 48 height 11
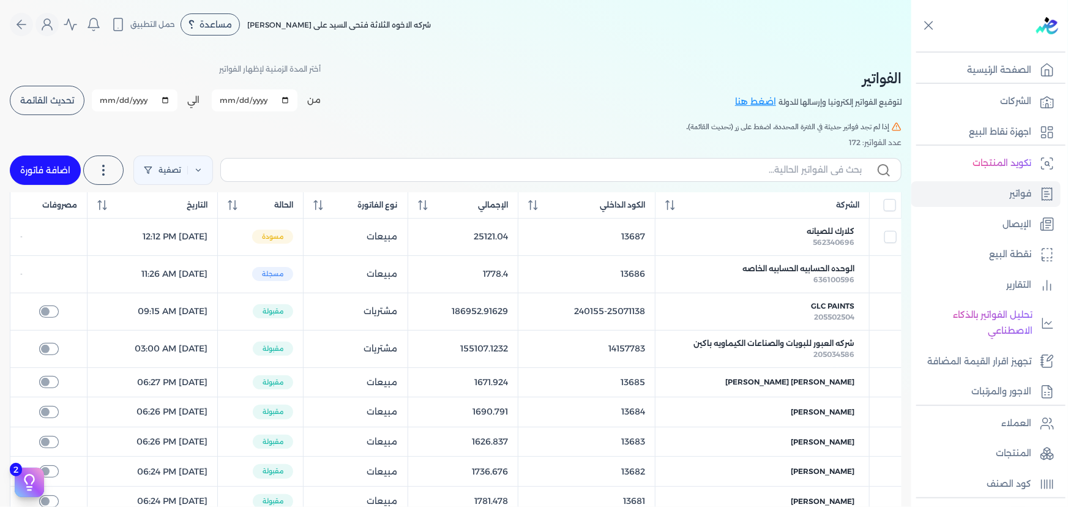
select select "EGP"
select select "B"
select select "EGS"
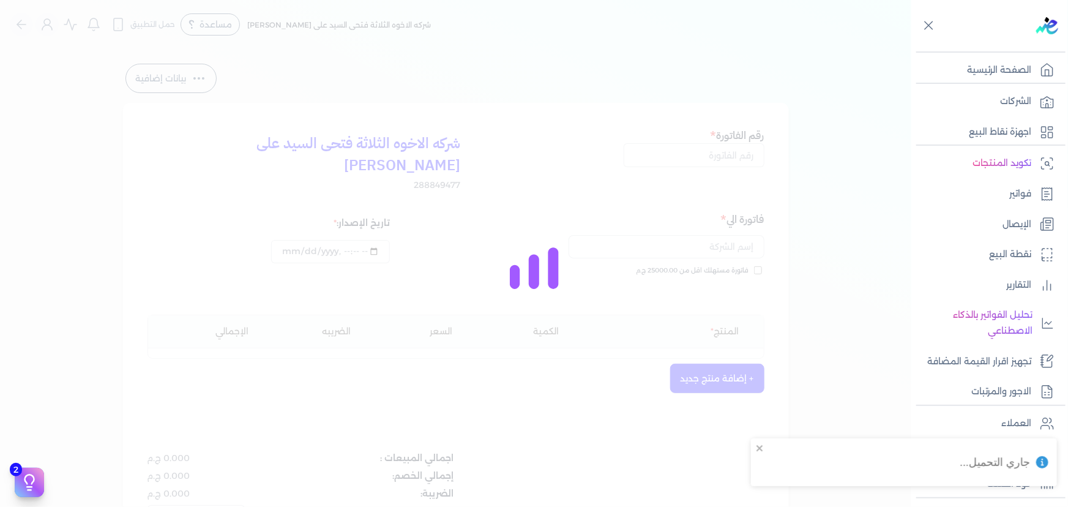
type input "13687"
type input "كلارك للصيانه"
type input "[DATE]T12:12:56"
type input "[DATE]"
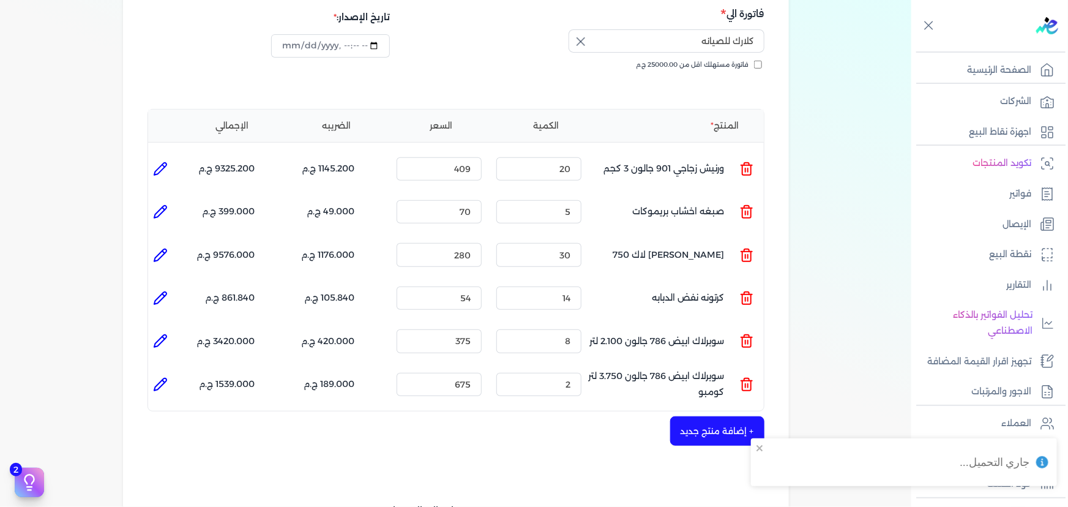
scroll to position [222, 0]
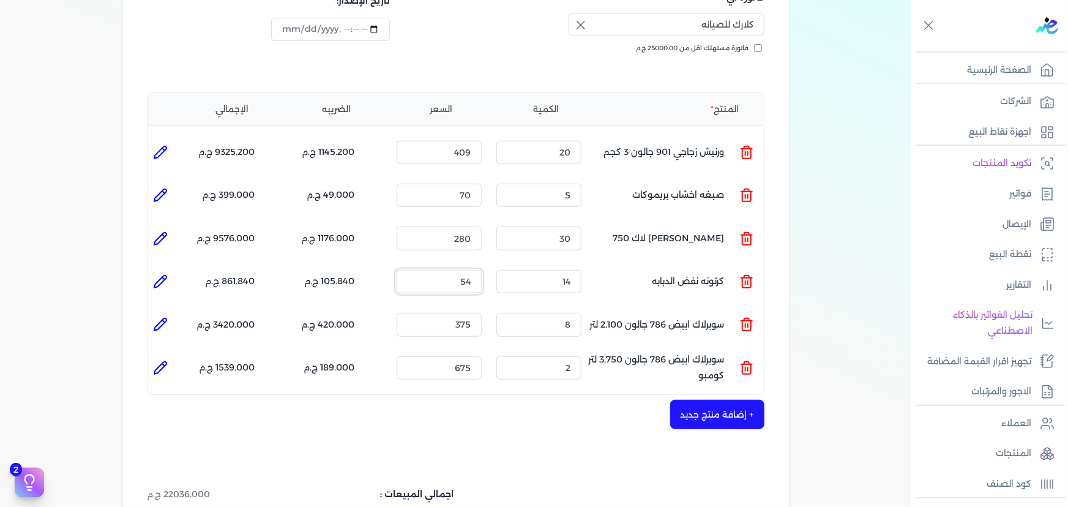
drag, startPoint x: 457, startPoint y: 257, endPoint x: 493, endPoint y: 256, distance: 35.5
click at [493, 265] on ul "المنتج : كرتونه نفض الدبابه الكمية : 14 السعر : 54 الضريبه : 105.840 ج.م الإجما…" at bounding box center [455, 281] width 615 height 33
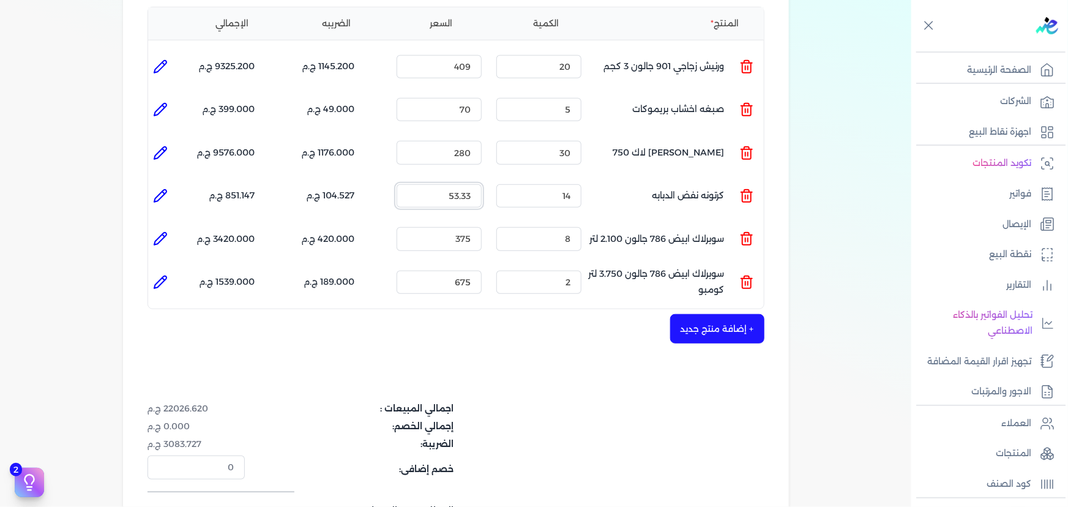
scroll to position [333, 0]
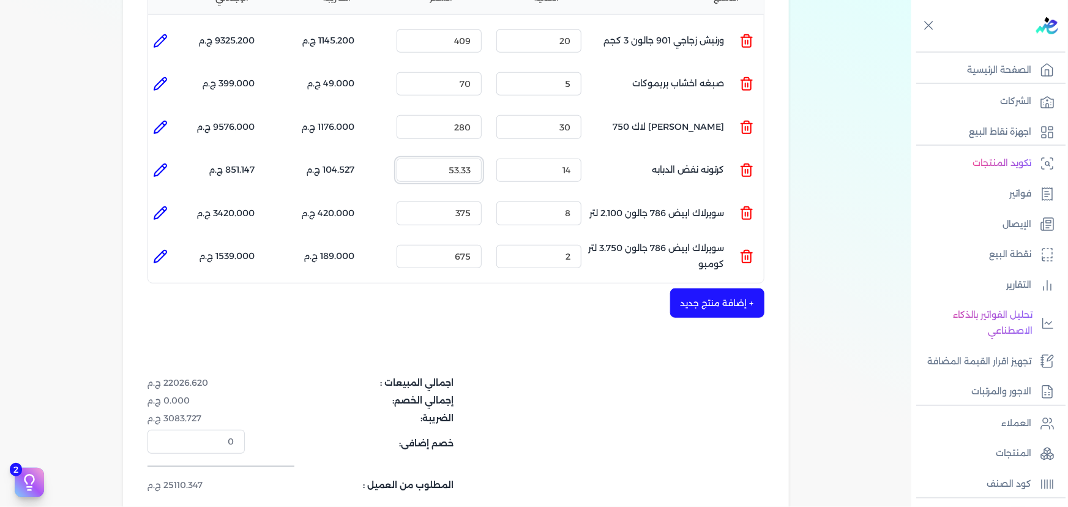
type input "53.33"
click at [395, 311] on div "شركه الاخوه الثلاثة فتحى السيد على [PERSON_NAME] 288849477 رقم الفاتورة 13687 ف…" at bounding box center [456, 166] width 666 height 795
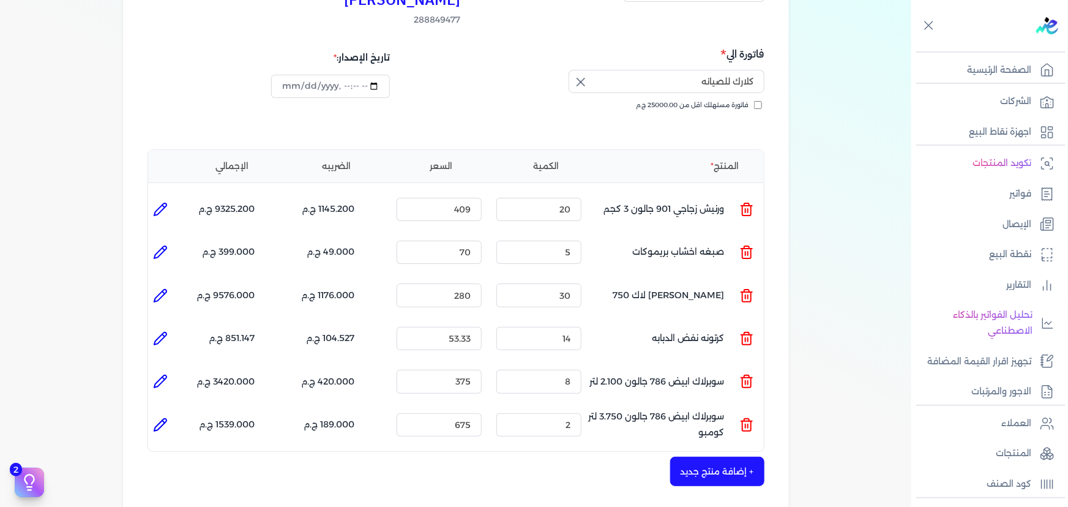
scroll to position [166, 0]
click at [472, 196] on input "409" at bounding box center [438, 207] width 85 height 23
type input "0"
type input "409.90"
click at [355, 455] on div "+ إضافة منتج جديد" at bounding box center [455, 469] width 617 height 29
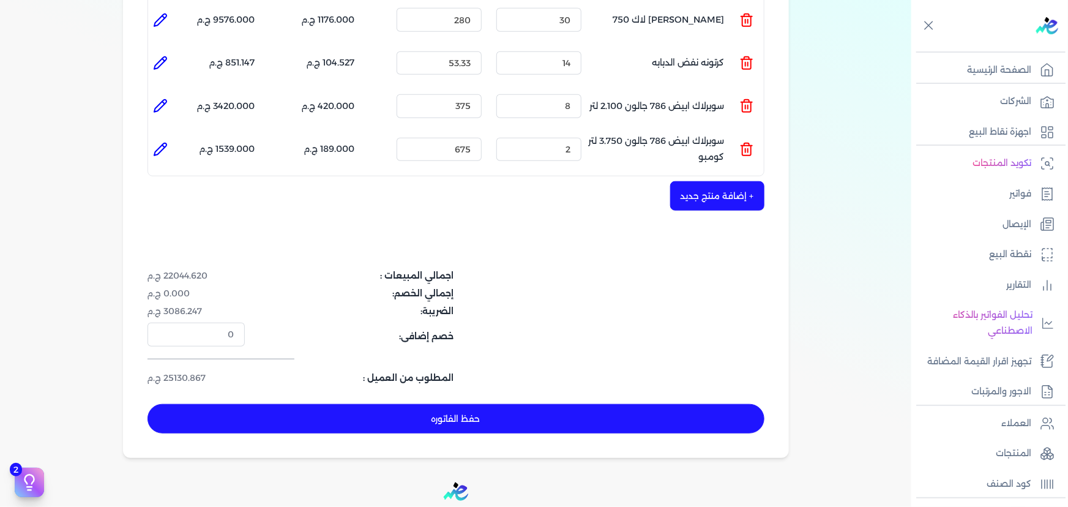
scroll to position [500, 0]
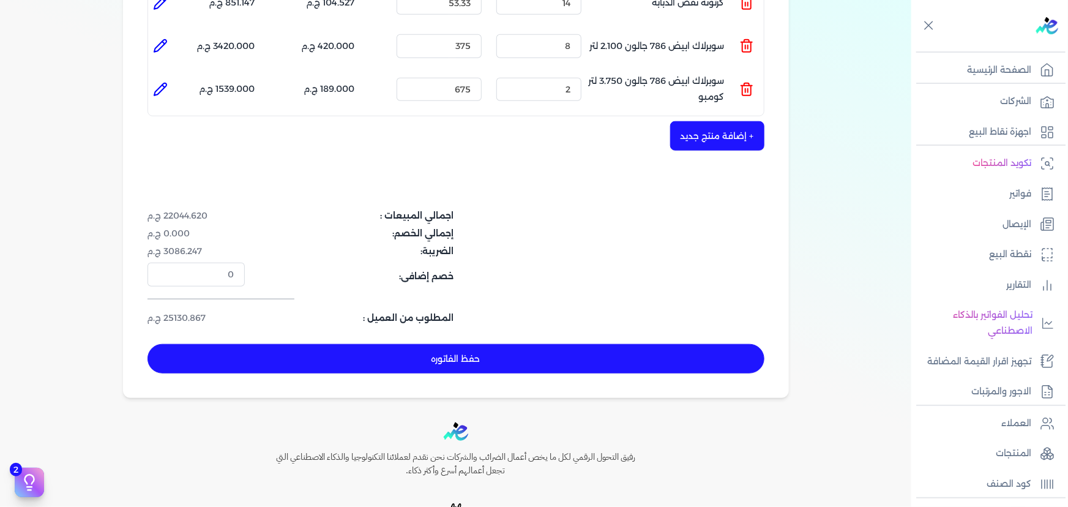
click at [532, 349] on button "حفظ الفاتوره" at bounding box center [455, 358] width 617 height 29
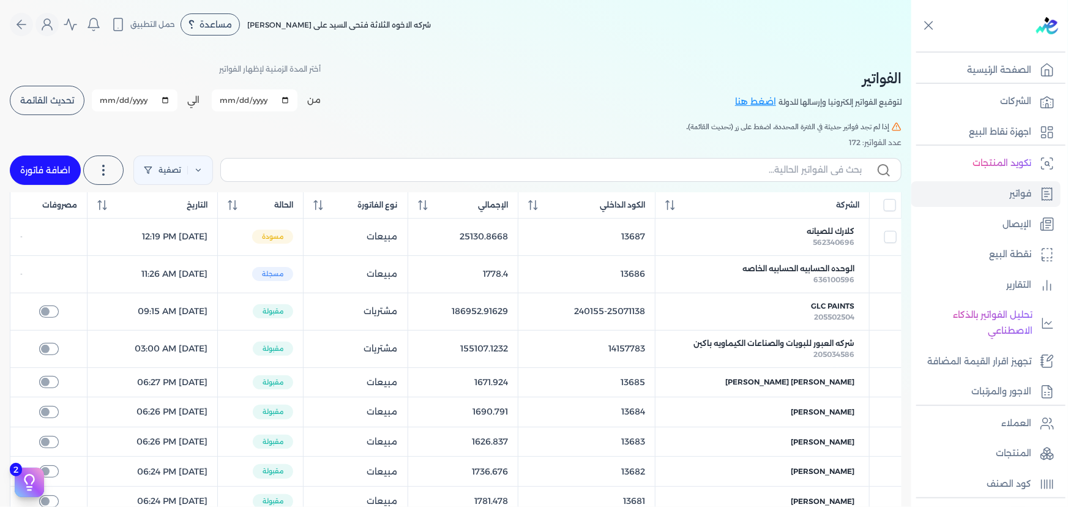
click at [84, 106] on button "تحديث القائمة" at bounding box center [47, 100] width 75 height 29
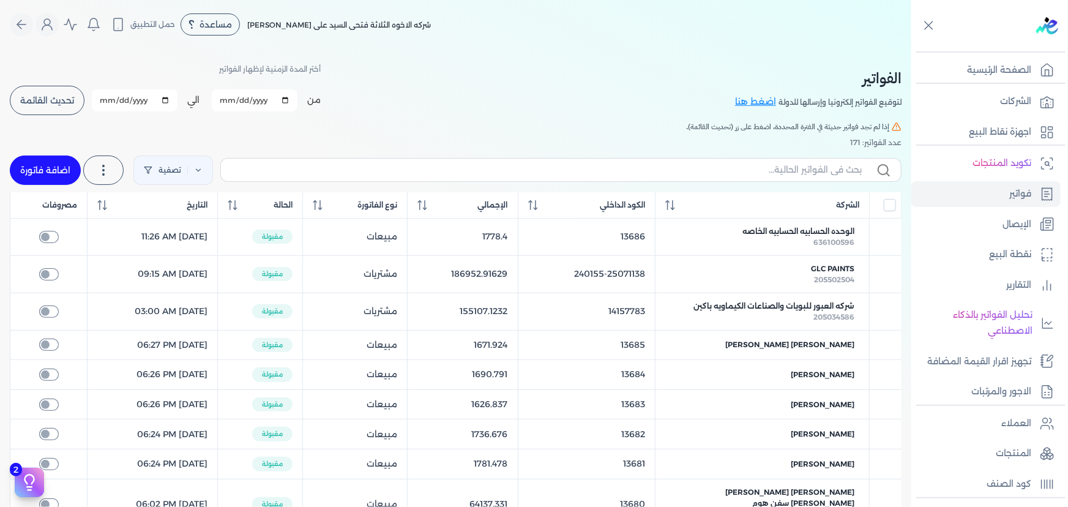
click at [68, 88] on button "تحديث القائمة" at bounding box center [47, 100] width 75 height 29
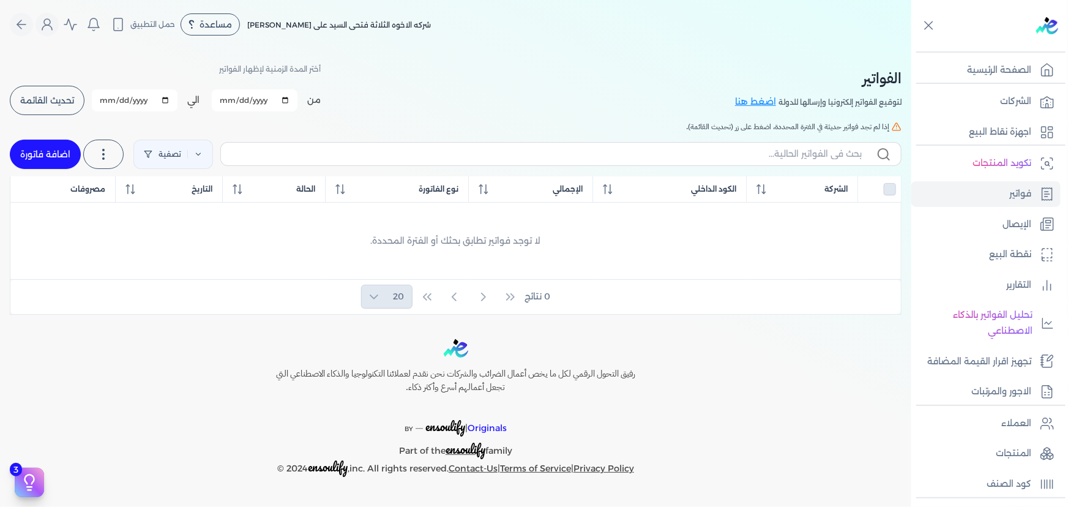
click at [60, 109] on button "تحديث القائمة" at bounding box center [47, 100] width 75 height 29
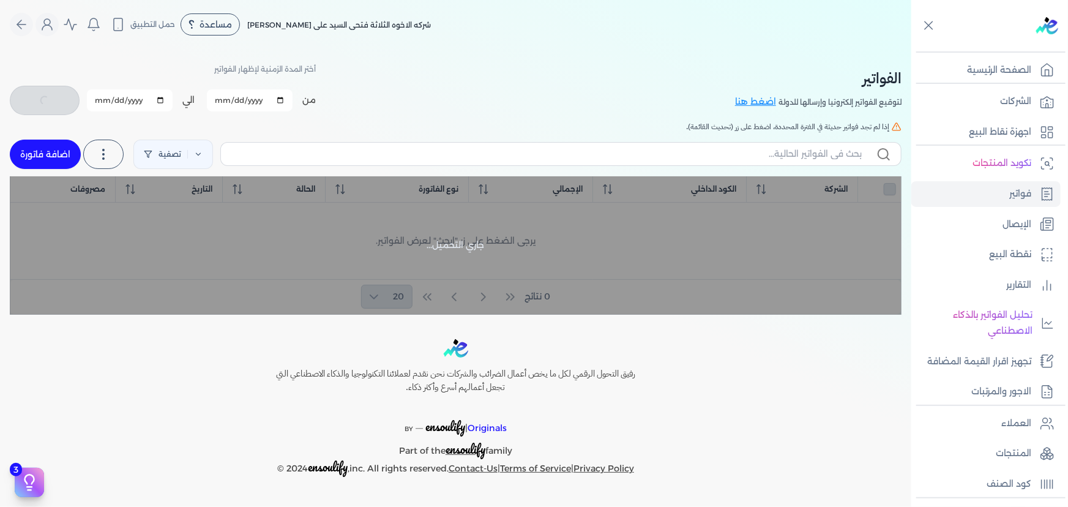
checkbox input "false"
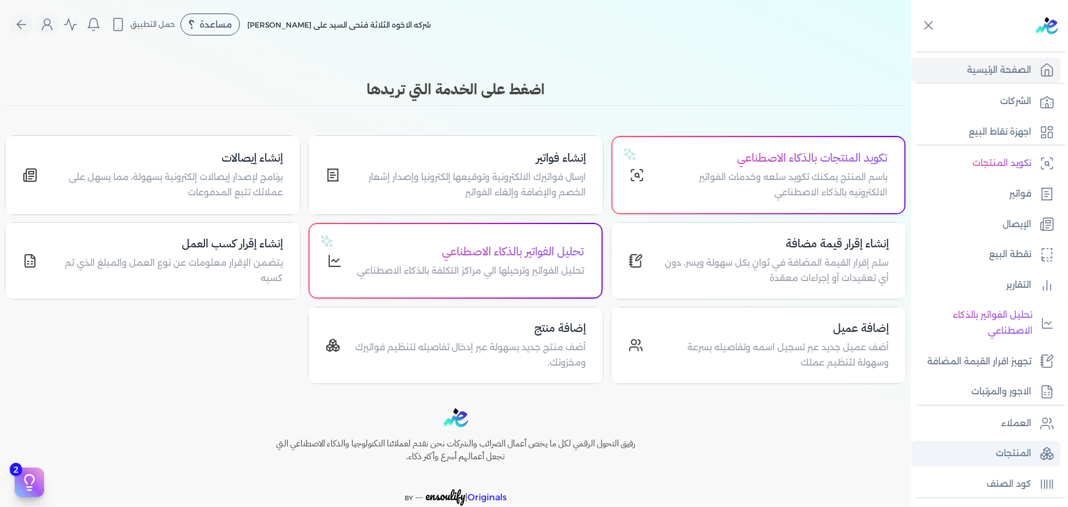
click at [1024, 447] on p "المنتجات" at bounding box center [1012, 453] width 35 height 16
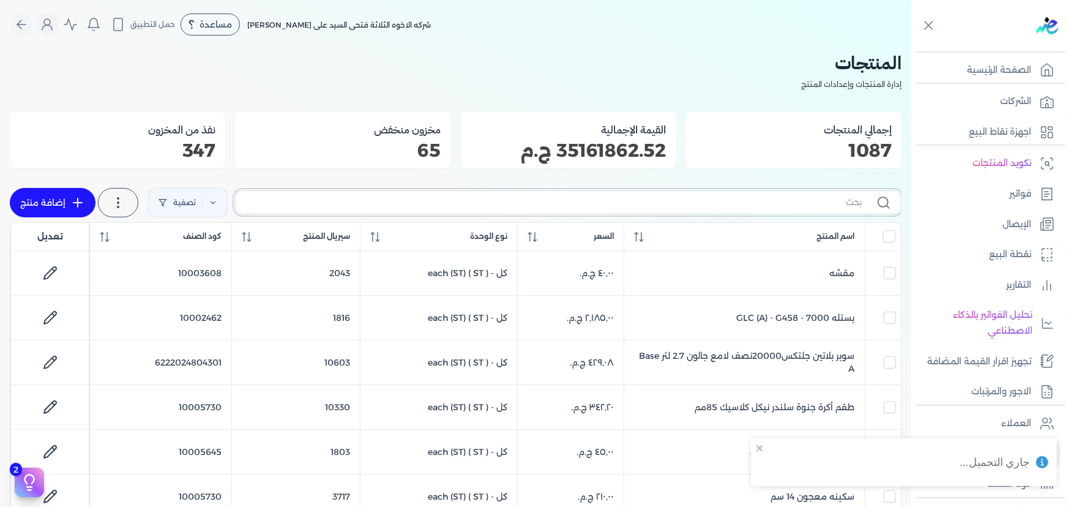
click at [776, 199] on input "text" at bounding box center [553, 202] width 616 height 13
type input "ج"
checkbox input "false"
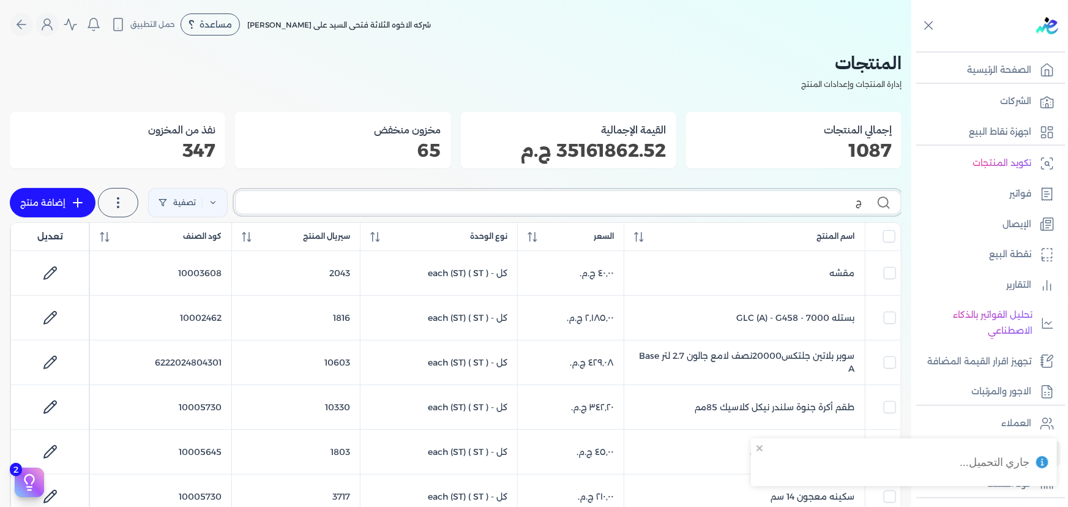
checkbox input "false"
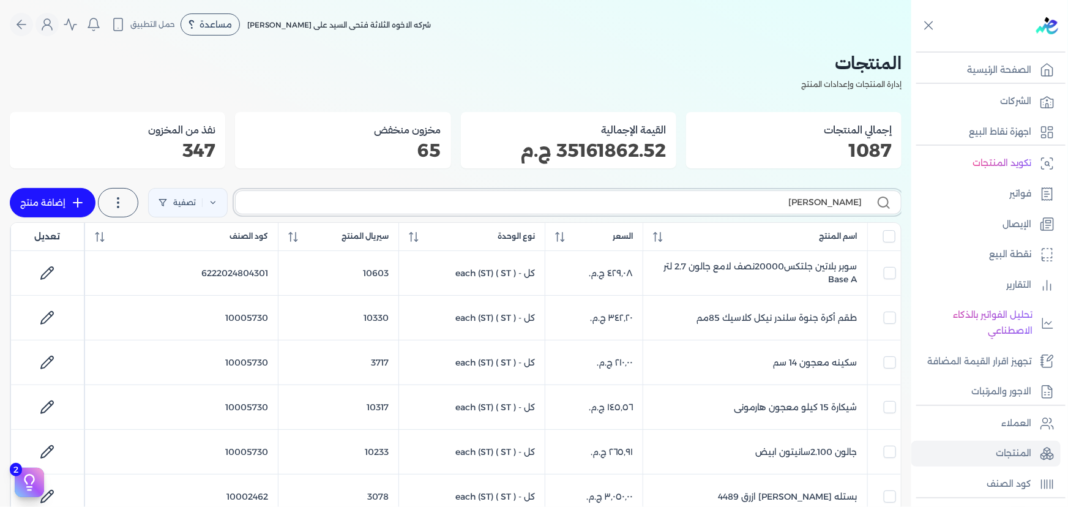
type input "جلون"
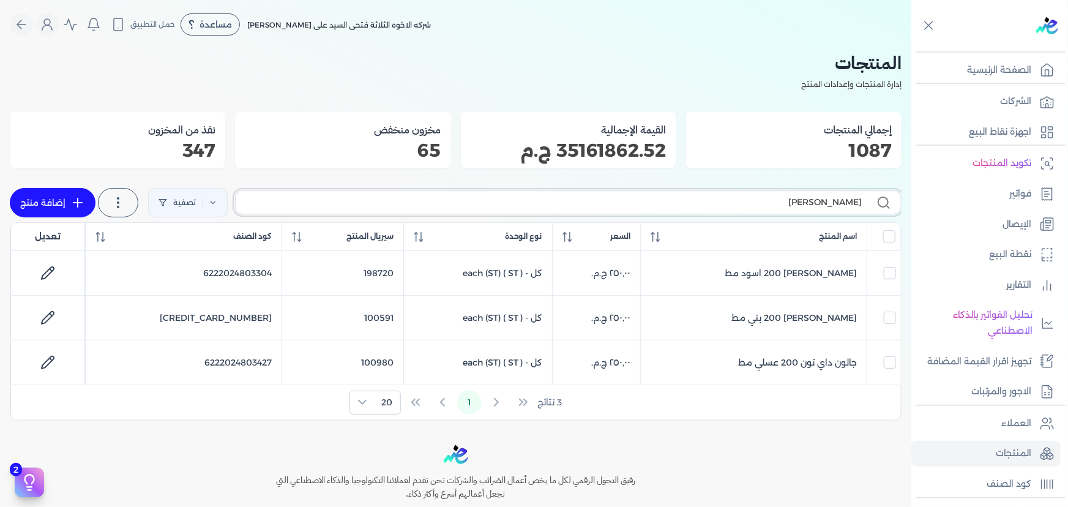
checkbox input "false"
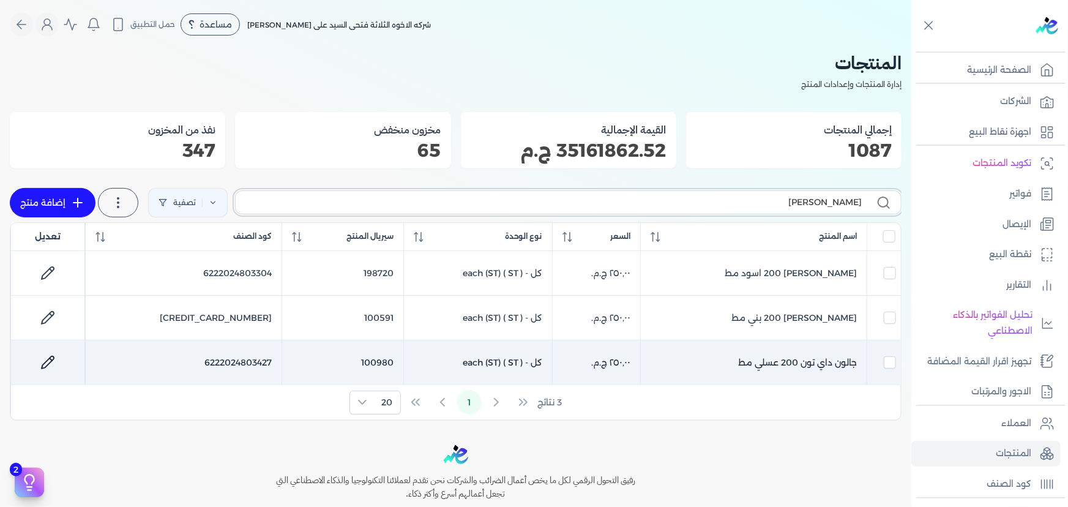
type input "جلون"
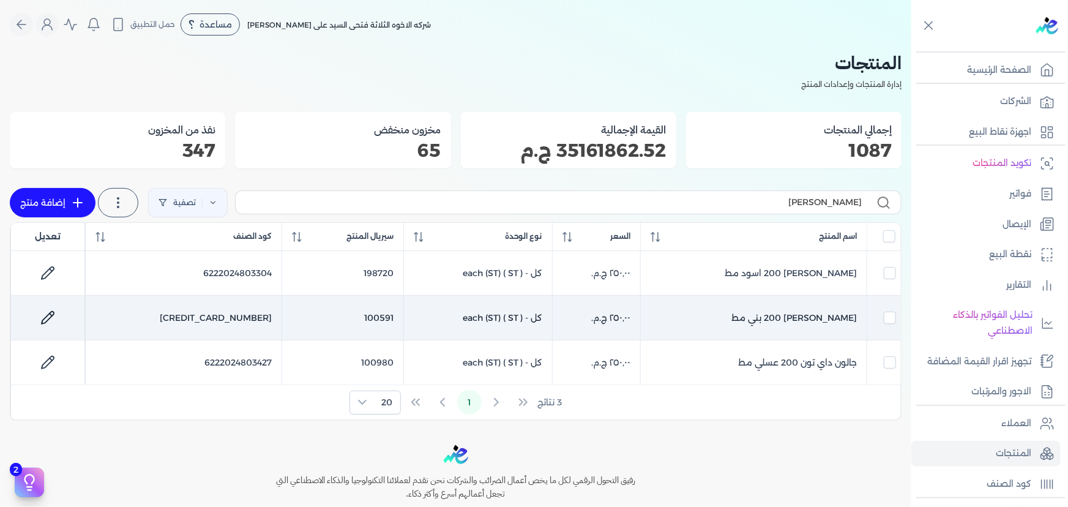
click at [761, 313] on td "[PERSON_NAME] 200 بني مط" at bounding box center [753, 318] width 226 height 45
checkbox input "false"
checkbox input "true"
checkbox input "false"
click at [761, 313] on td "[PERSON_NAME] 200 بني مط" at bounding box center [753, 318] width 226 height 45
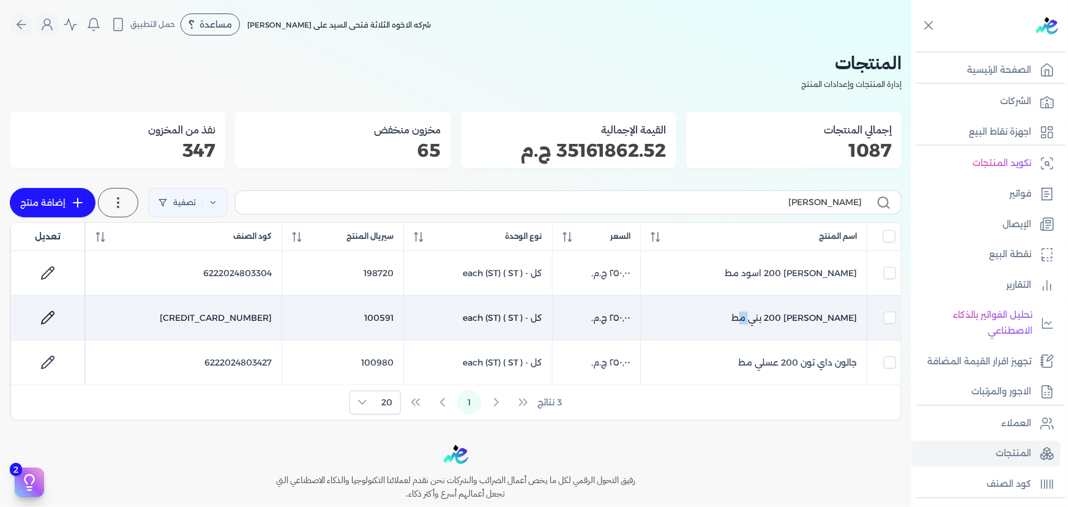
checkbox input "false"
click at [761, 313] on td "[PERSON_NAME] 200 بني مط" at bounding box center [753, 318] width 226 height 45
checkbox input "false"
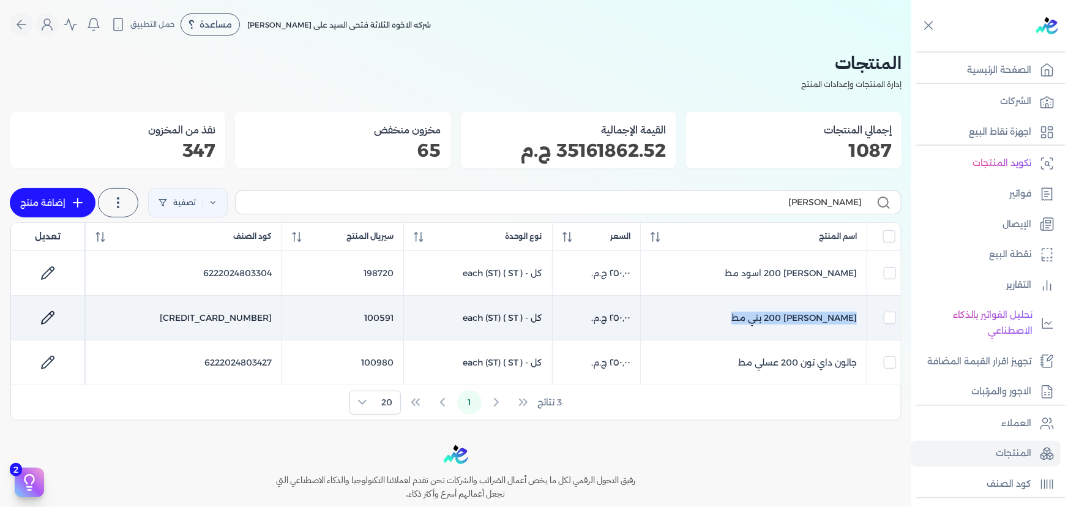
checkbox input "true"
checkbox input "false"
click at [62, 311] on link at bounding box center [47, 317] width 29 height 29
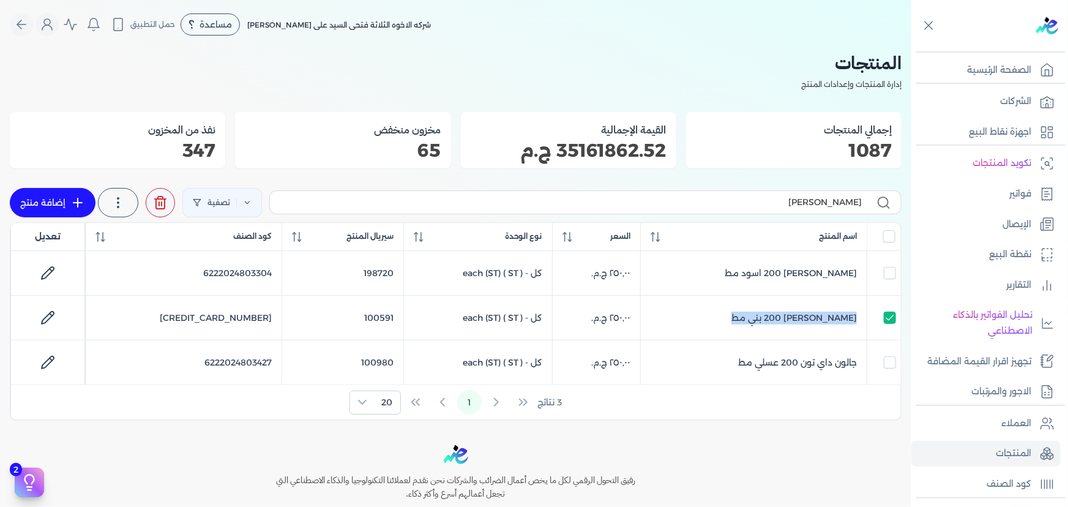
select select "GS1"
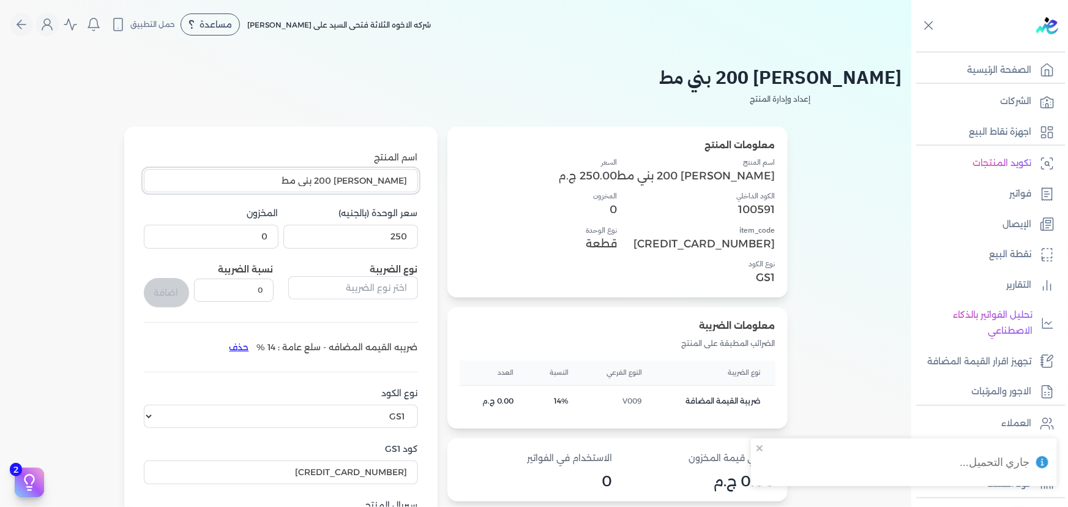
click at [273, 179] on input "[PERSON_NAME] 200 بني مط" at bounding box center [281, 180] width 274 height 23
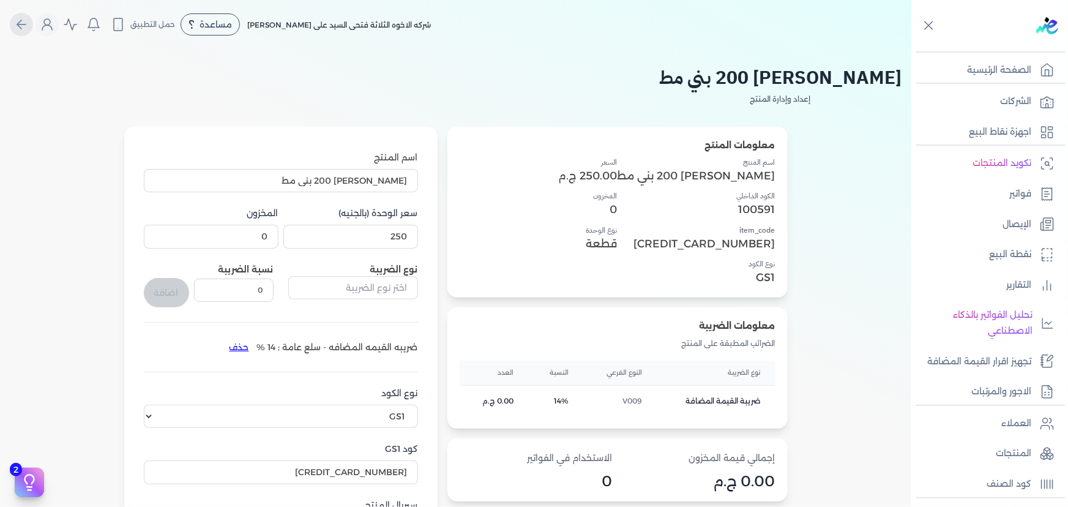
click at [18, 24] on icon "Global" at bounding box center [21, 24] width 15 height 15
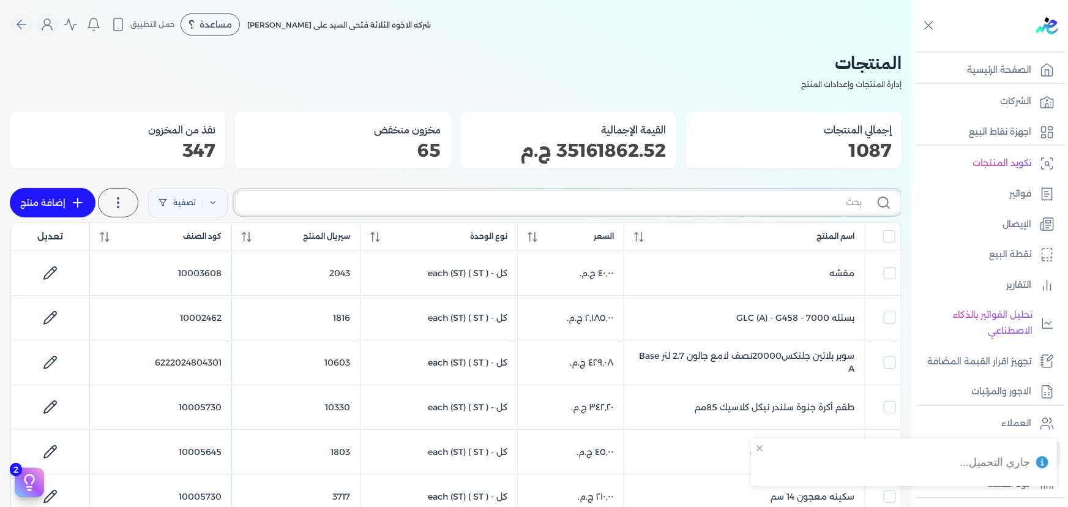
click at [680, 201] on input "text" at bounding box center [553, 202] width 616 height 13
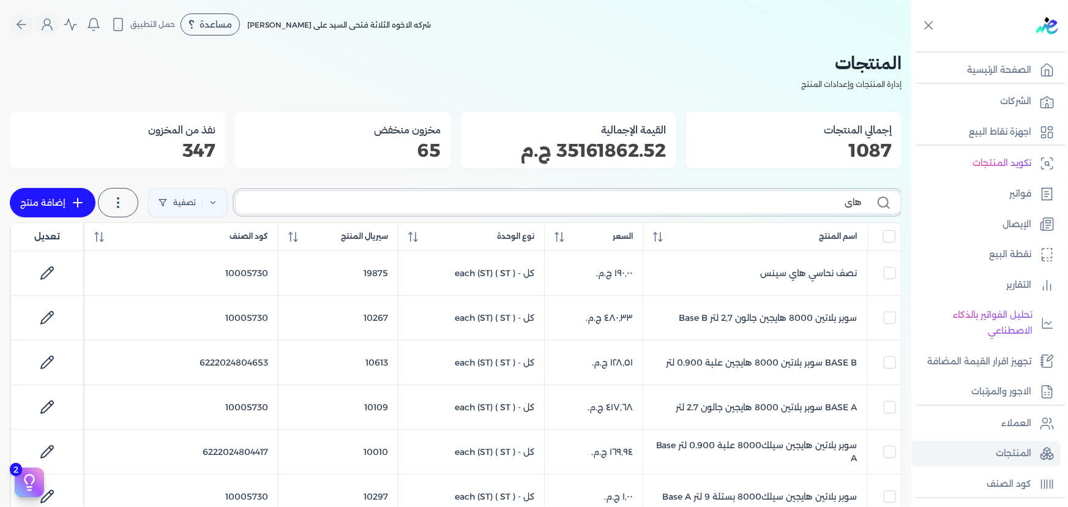
type input "هاي س"
checkbox input "false"
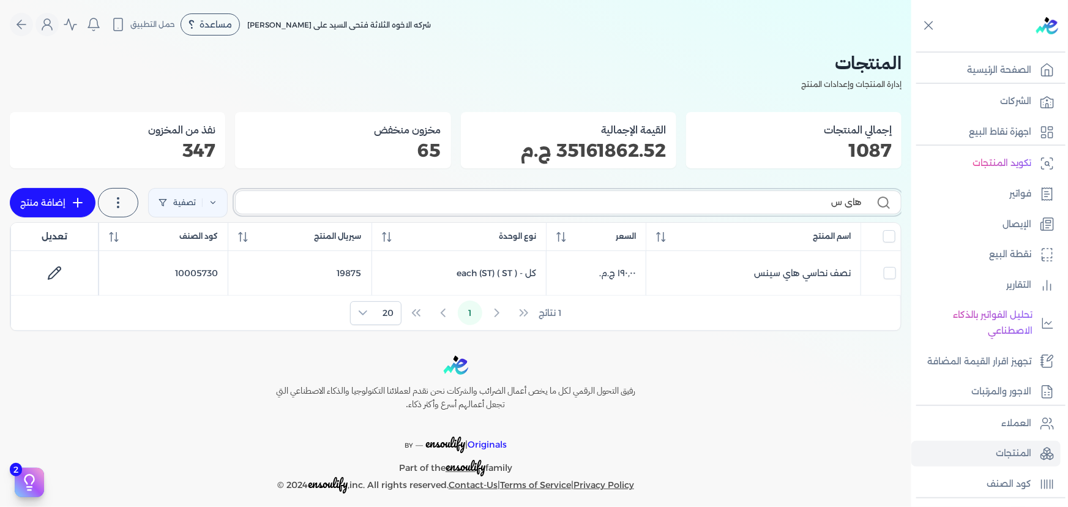
type input "هاي سي"
checkbox input "false"
type input "هاي سينس"
checkbox input "false"
drag, startPoint x: 887, startPoint y: 202, endPoint x: 991, endPoint y: 202, distance: 104.0
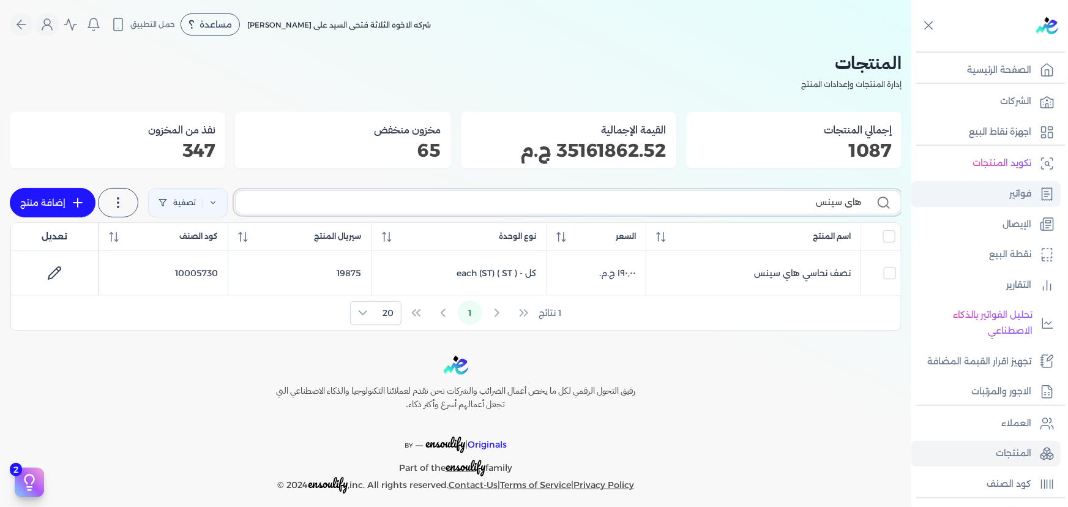
click at [991, 202] on div "Toggle Navigation الصفحة الرئيسية الشركات اجهزة نقاط البيع تكويد المنتجات فواتي…" at bounding box center [534, 253] width 1068 height 507
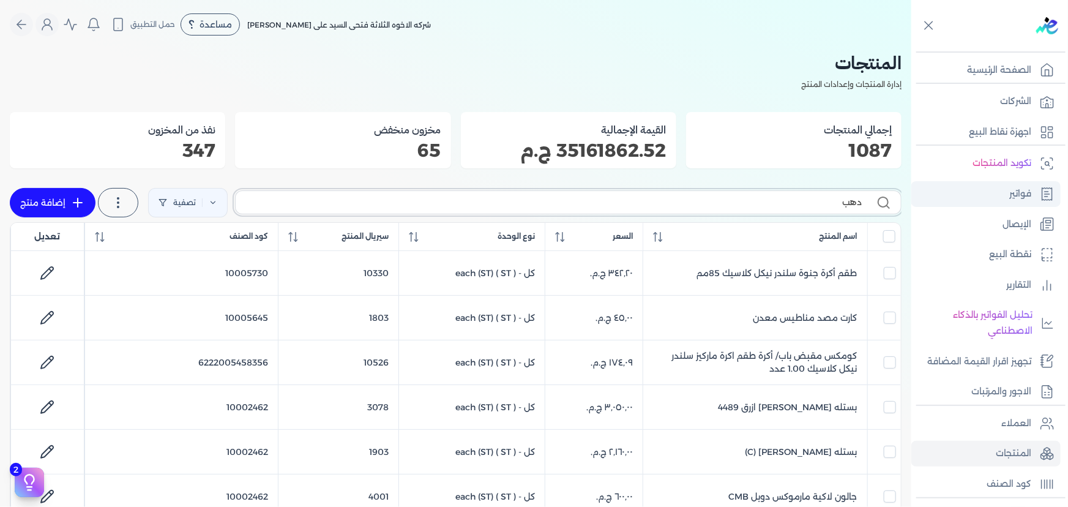
type input "دهب"
checkbox input "false"
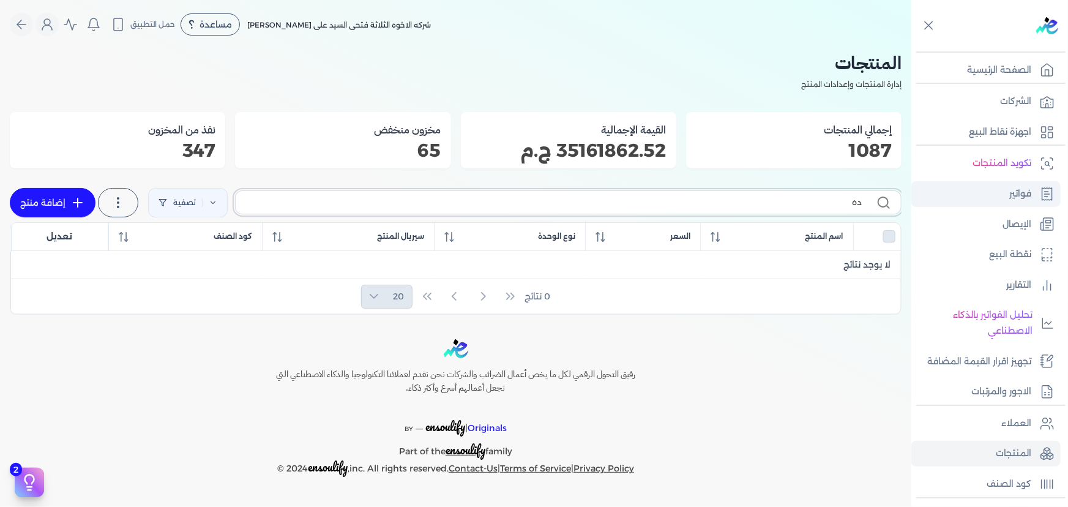
type input "د"
checkbox input "false"
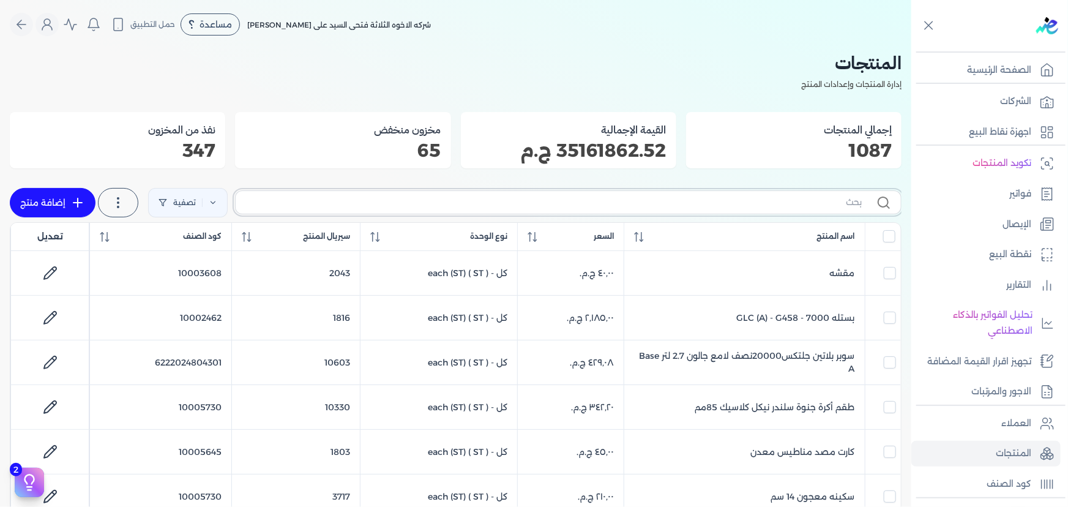
click at [486, 207] on input "text" at bounding box center [553, 202] width 616 height 13
type input "هاي"
checkbox input "false"
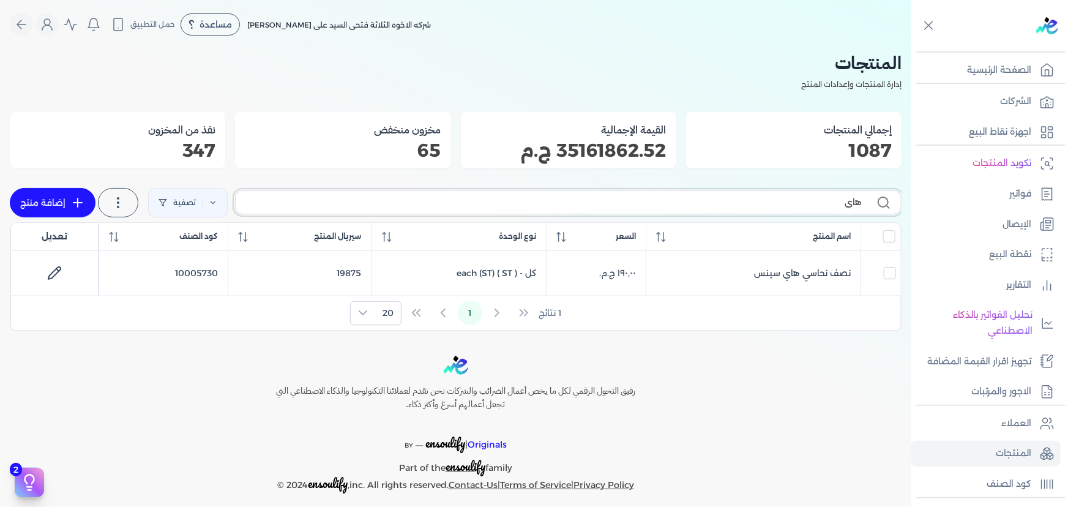
checkbox input "false"
type input "هاي س"
checkbox input "false"
type input "هاي سين"
checkbox input "false"
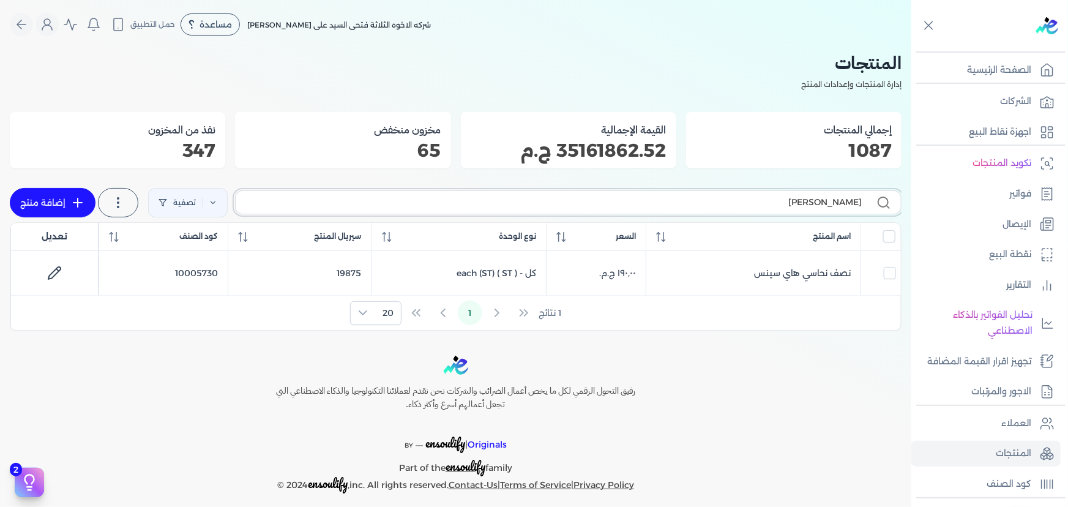
type input "هاي سينس"
checkbox input "false"
type input "هاي سينس"
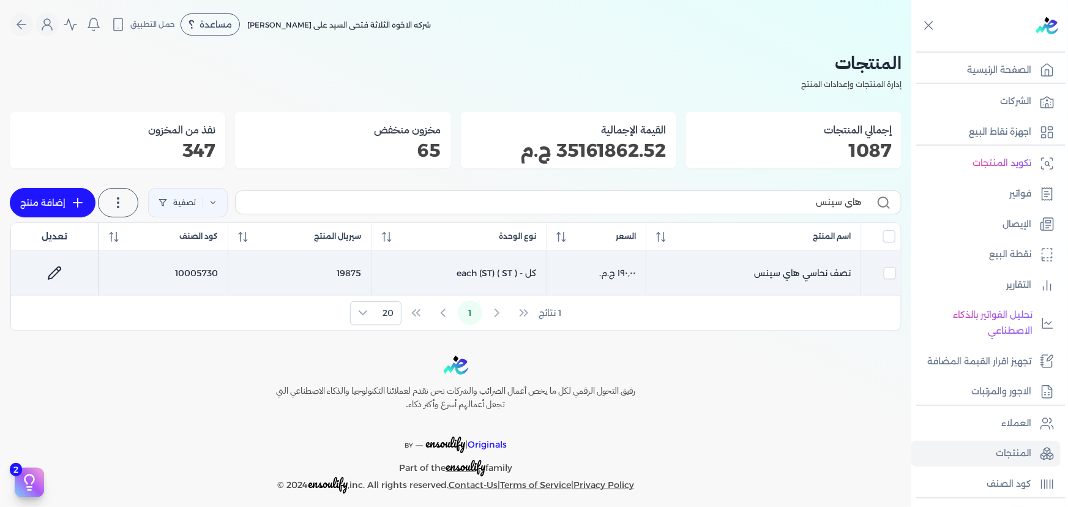
click at [52, 273] on icon at bounding box center [54, 273] width 15 height 15
select select "GS1"
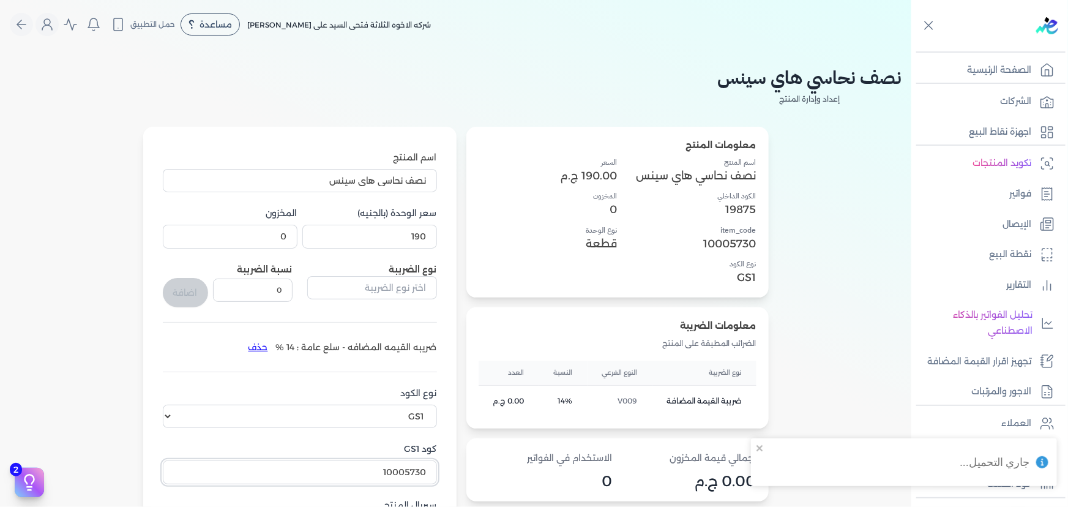
click at [368, 469] on input "10005730" at bounding box center [300, 471] width 274 height 23
select select "GS1"
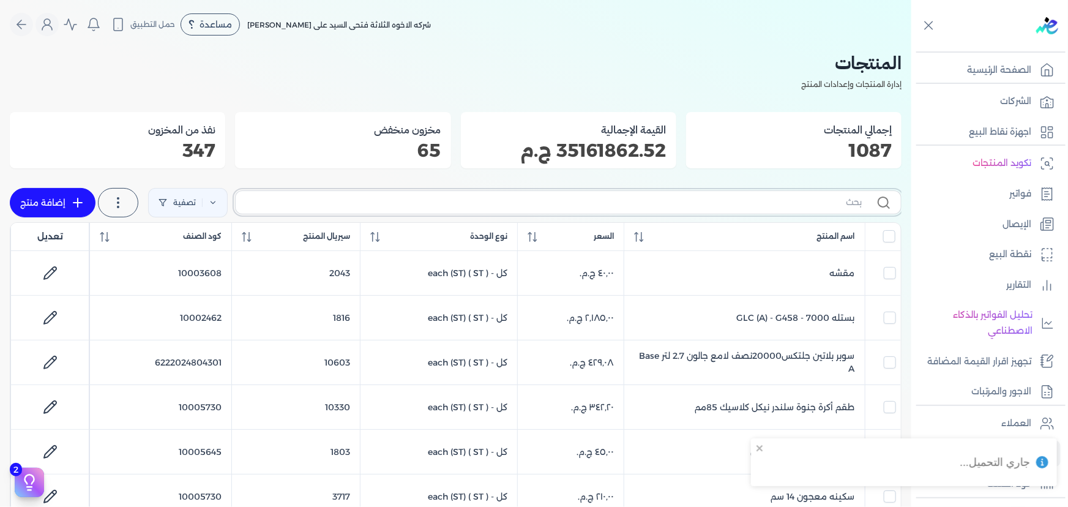
click at [600, 206] on input "text" at bounding box center [553, 202] width 616 height 13
type input "سوب"
checkbox input "false"
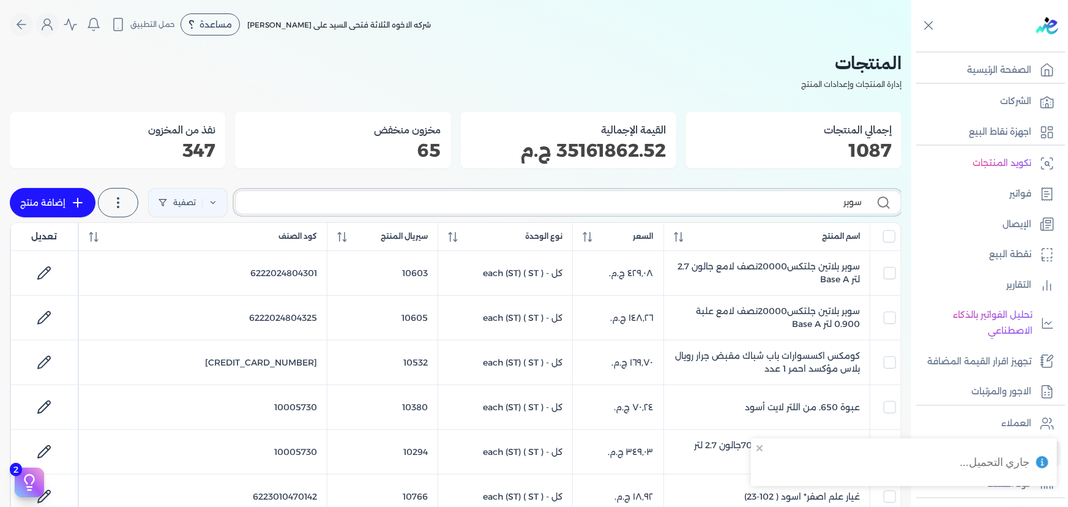
type input "سوبرل"
checkbox input "false"
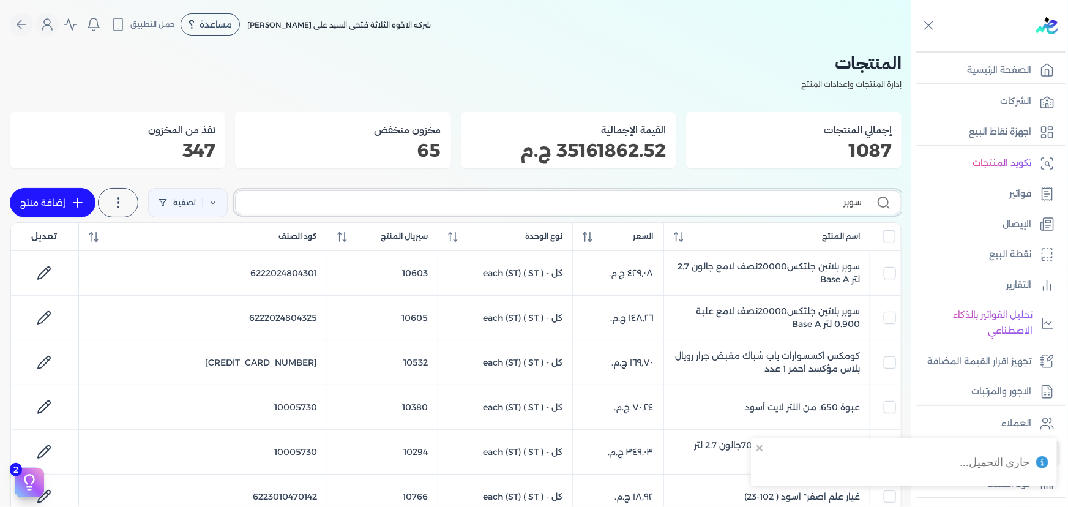
checkbox input "false"
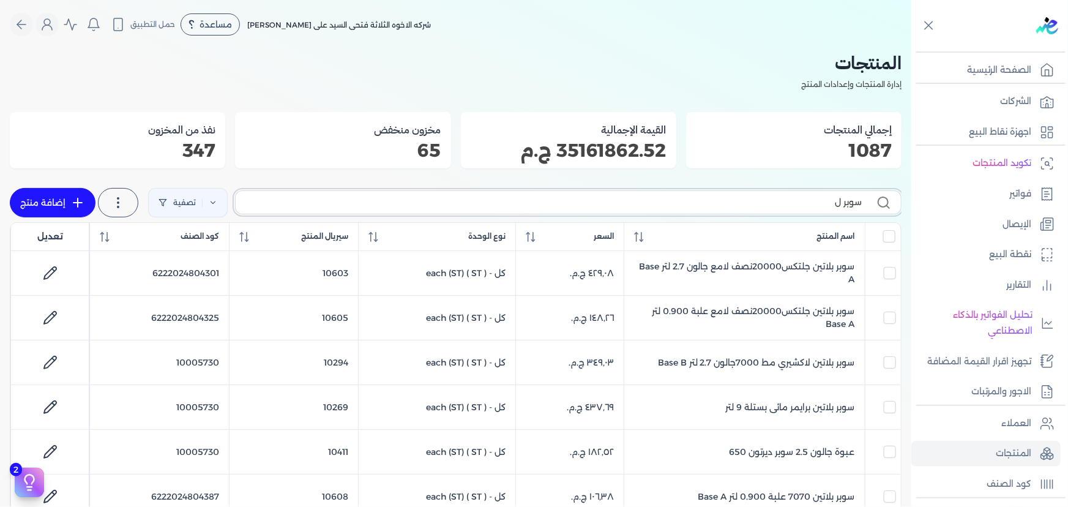
type input "سوبر لا"
checkbox input "false"
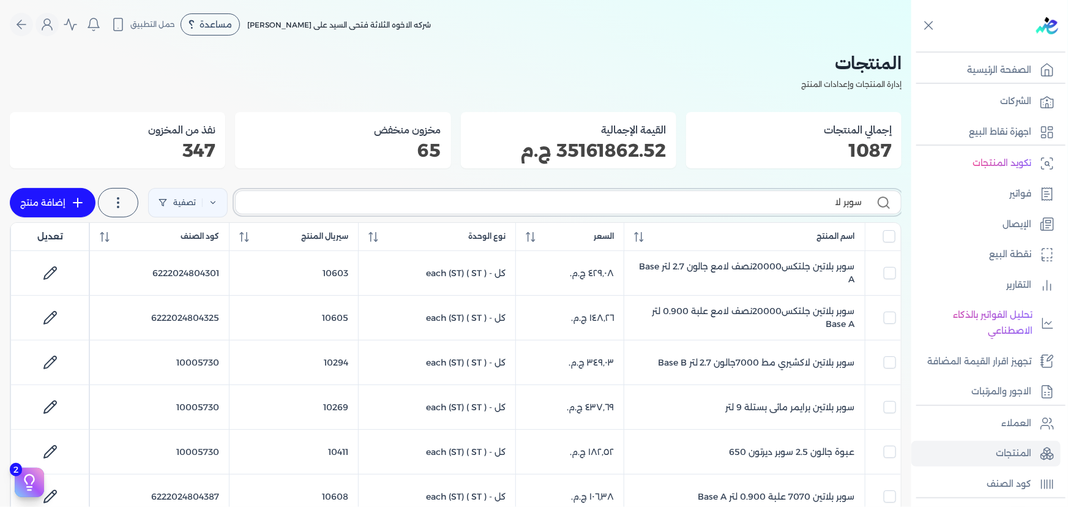
checkbox input "false"
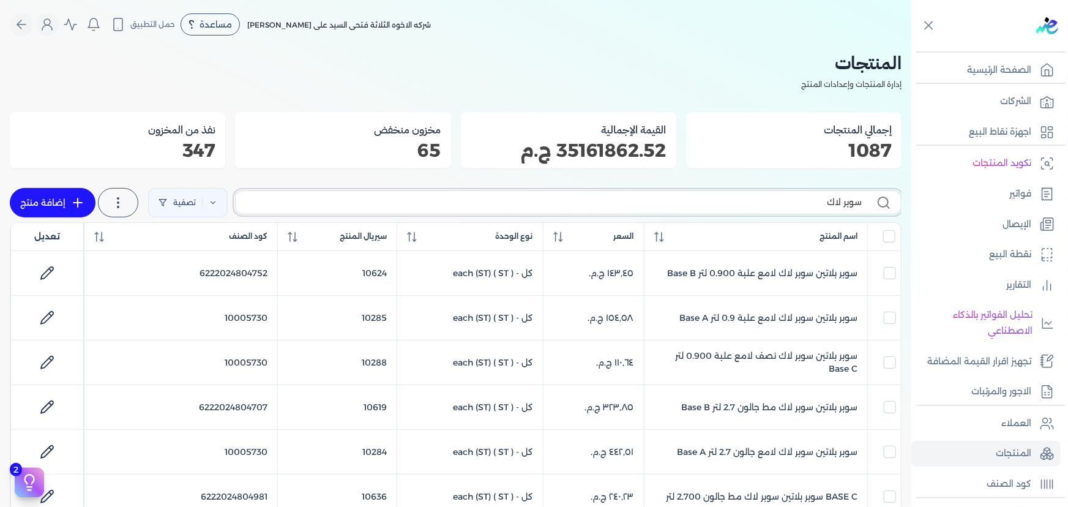
type input "سوبر لاك"
checkbox input "false"
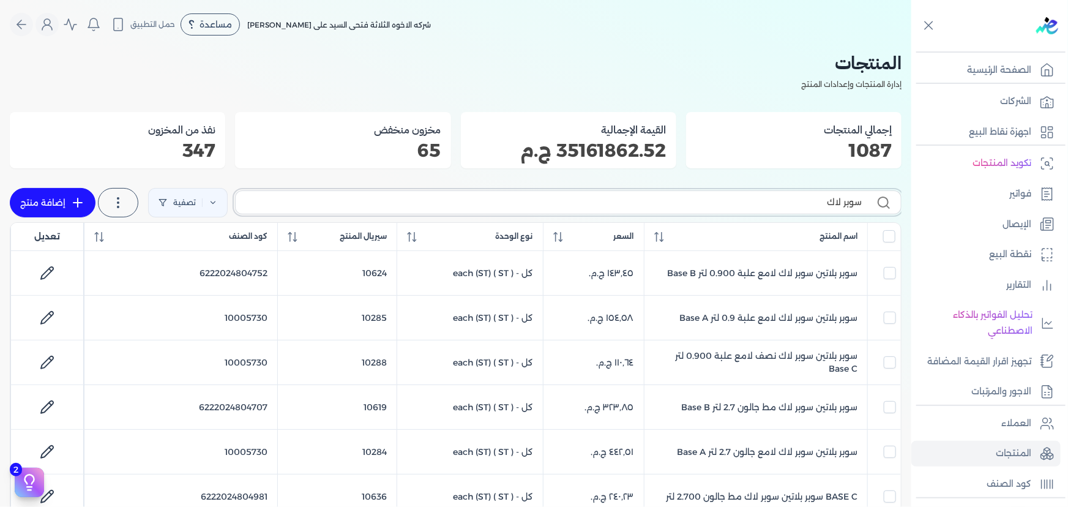
checkbox input "false"
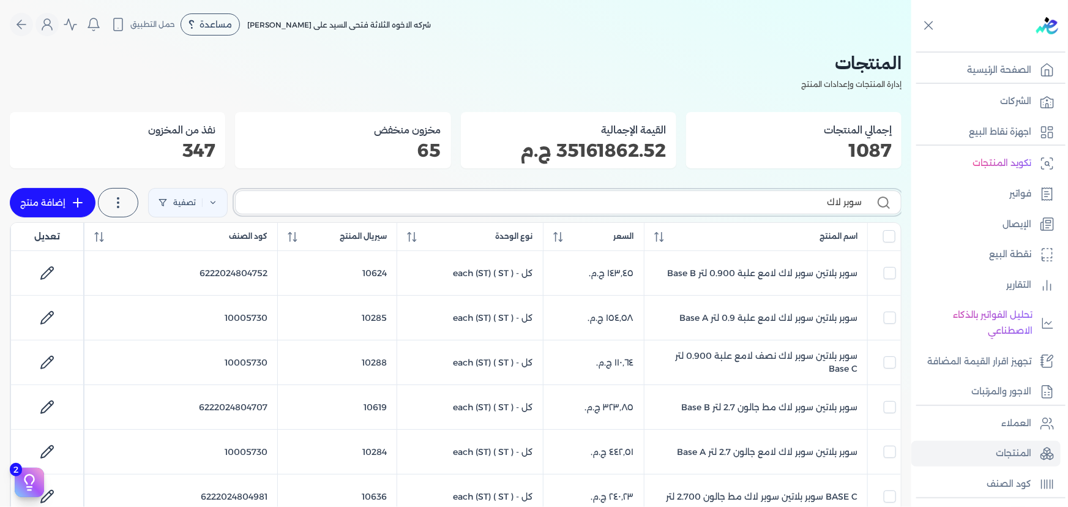
checkbox input "false"
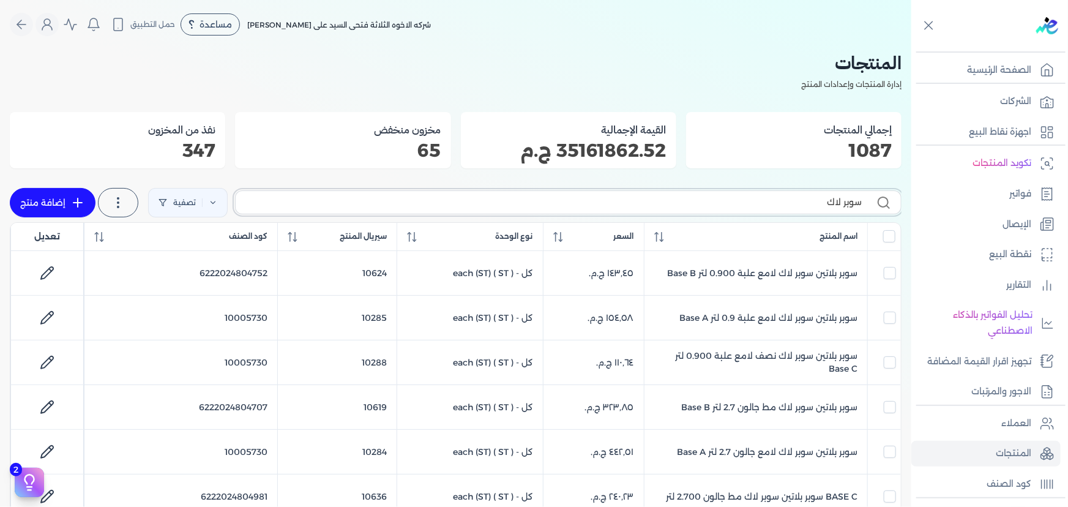
checkbox input "false"
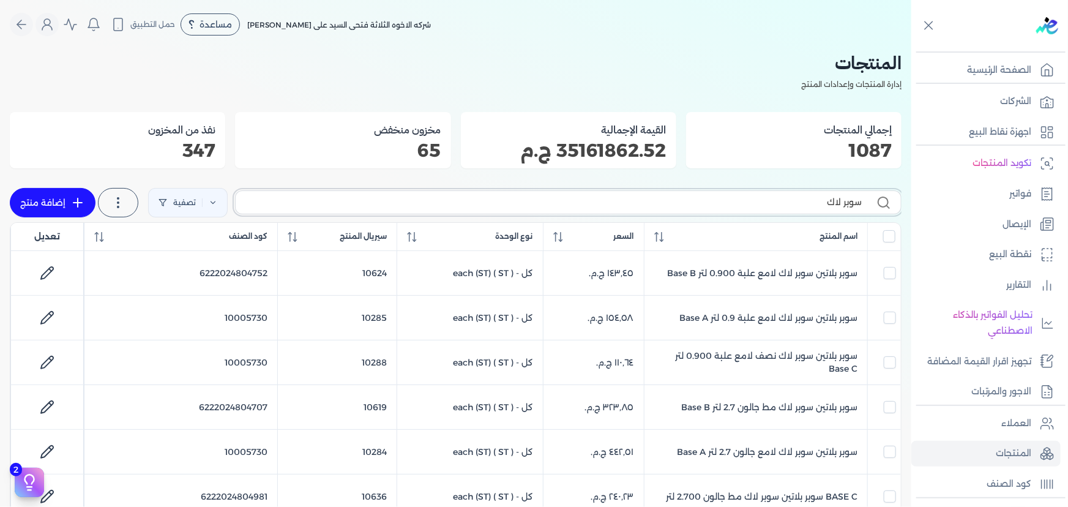
checkbox input "false"
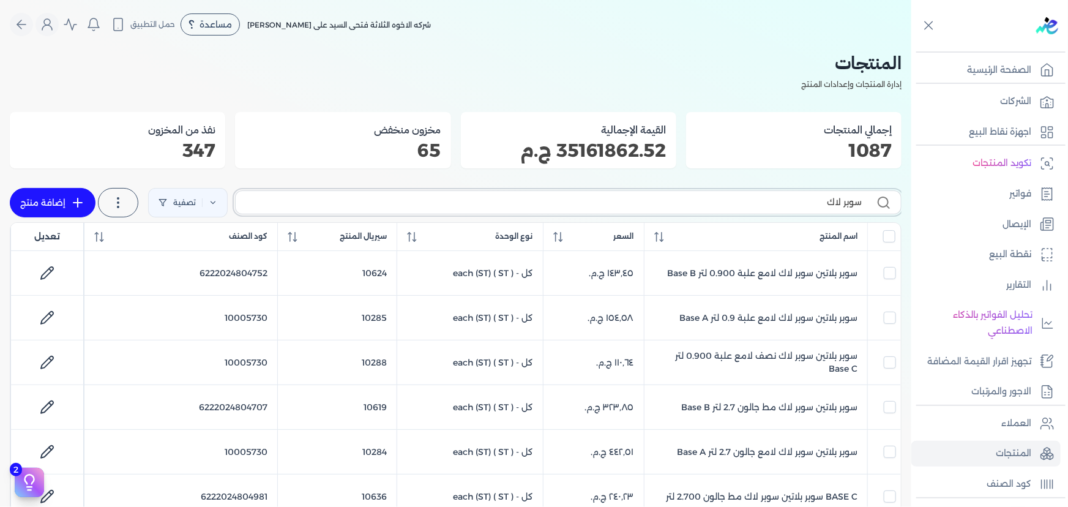
checkbox input "false"
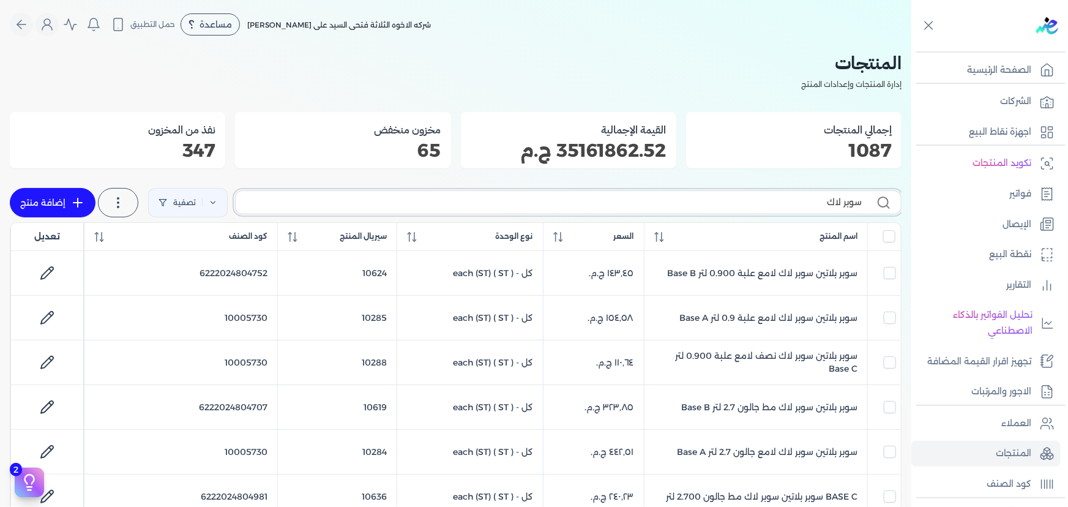
checkbox input "false"
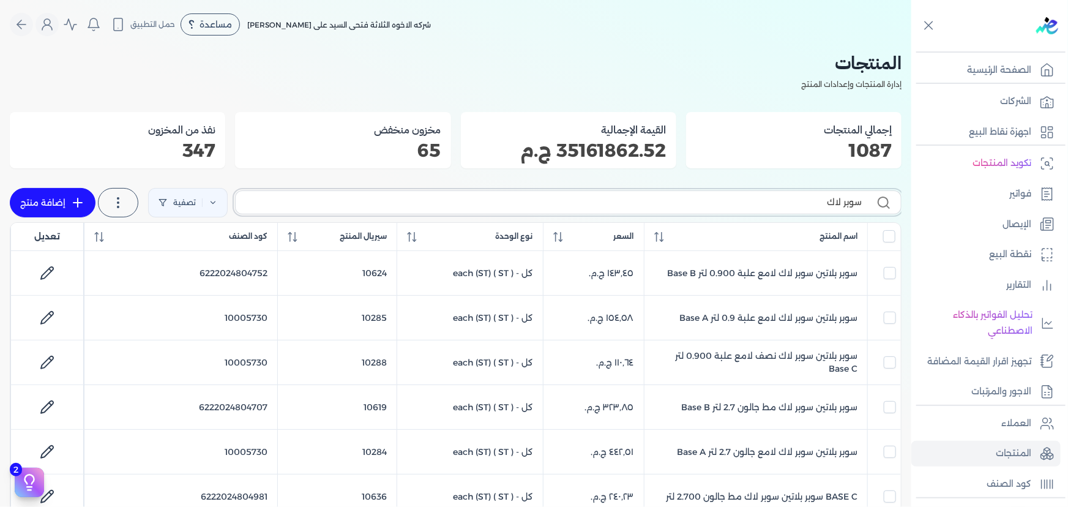
checkbox input "false"
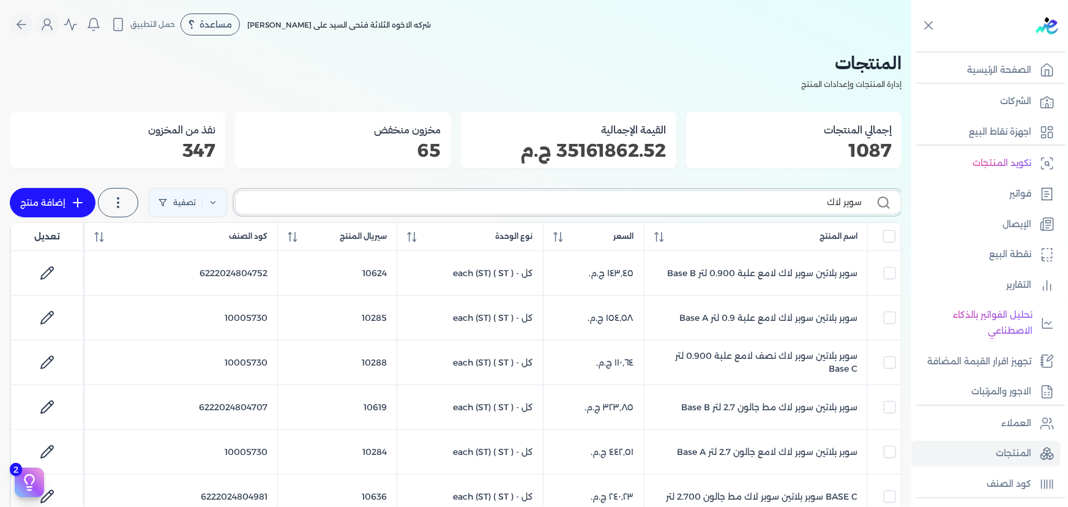
checkbox input "false"
type input "سوبر لاك 70"
checkbox input "false"
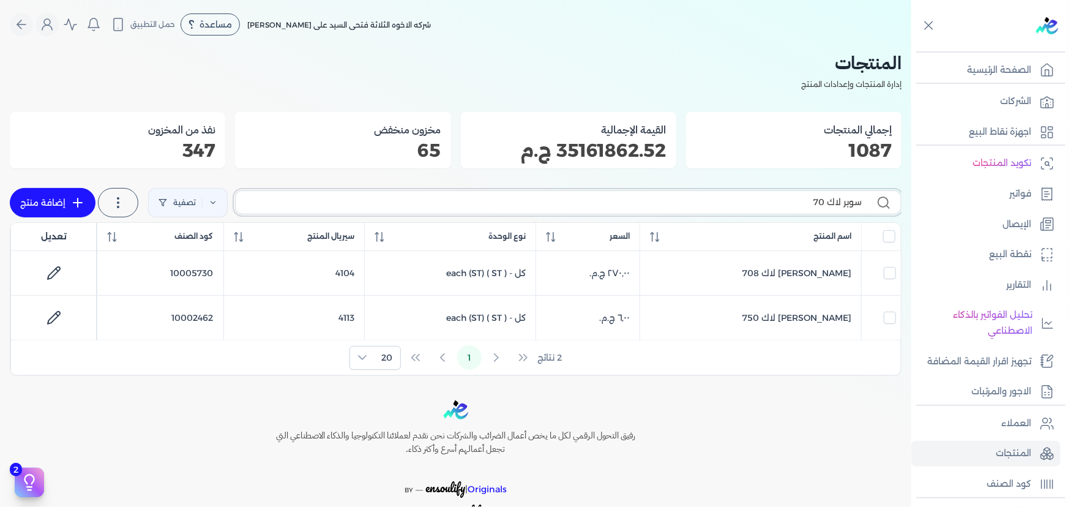
type input "سوبر لاك 705"
checkbox input "false"
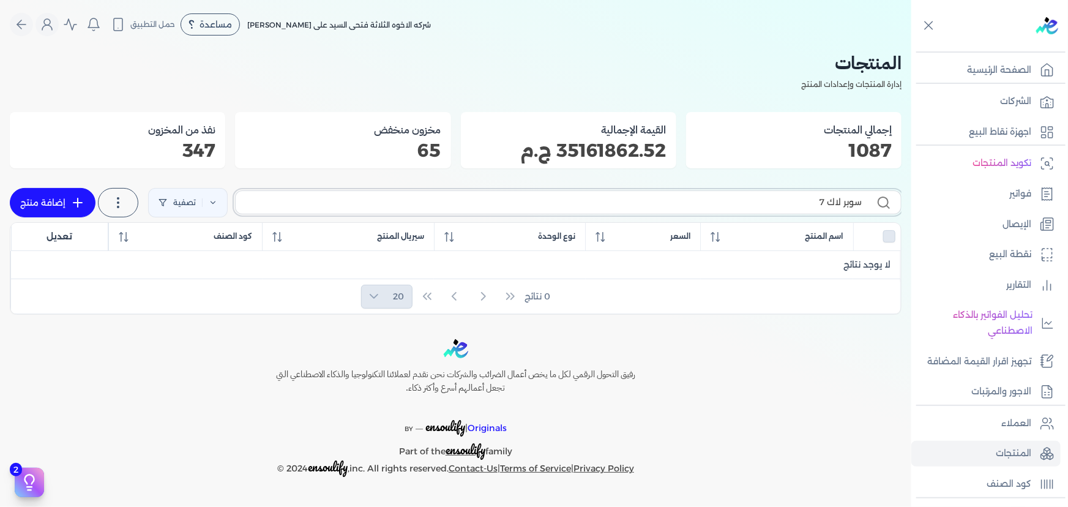
type input "سوبر لاك"
checkbox input "false"
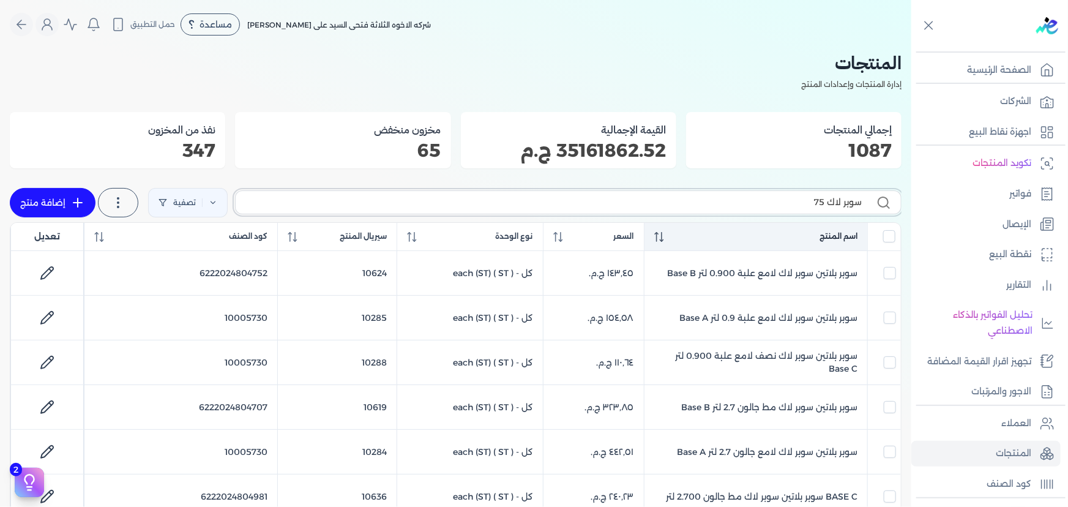
type input "سوبر لاك 750"
checkbox input "false"
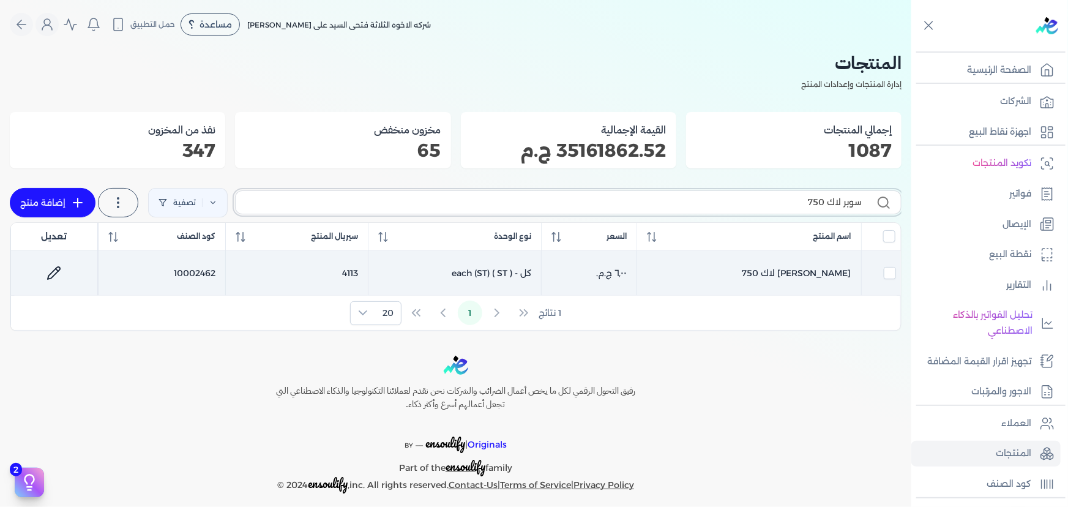
type input "سوبر لاك 750"
click at [61, 271] on icon at bounding box center [53, 273] width 15 height 15
select select "GS1"
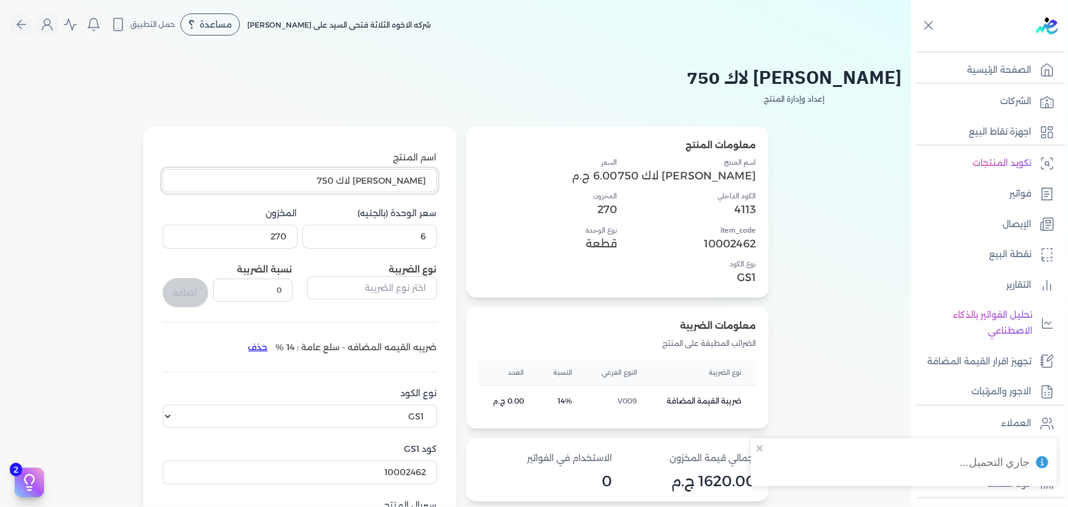
drag, startPoint x: 324, startPoint y: 179, endPoint x: 726, endPoint y: 192, distance: 401.6
click at [716, 190] on div "معلومات المنتج اسم المنتج جالون سوبر لاك 750 الكود الداخلي 4113 item_code 10002…" at bounding box center [455, 389] width 891 height 524
drag, startPoint x: 392, startPoint y: 241, endPoint x: 528, endPoint y: 234, distance: 136.6
click at [528, 234] on div "معلومات المنتج اسم المنتج جالون سوبر لاك 750 الكود الداخلي 4113 item_code 10002…" at bounding box center [455, 389] width 891 height 524
type input "280"
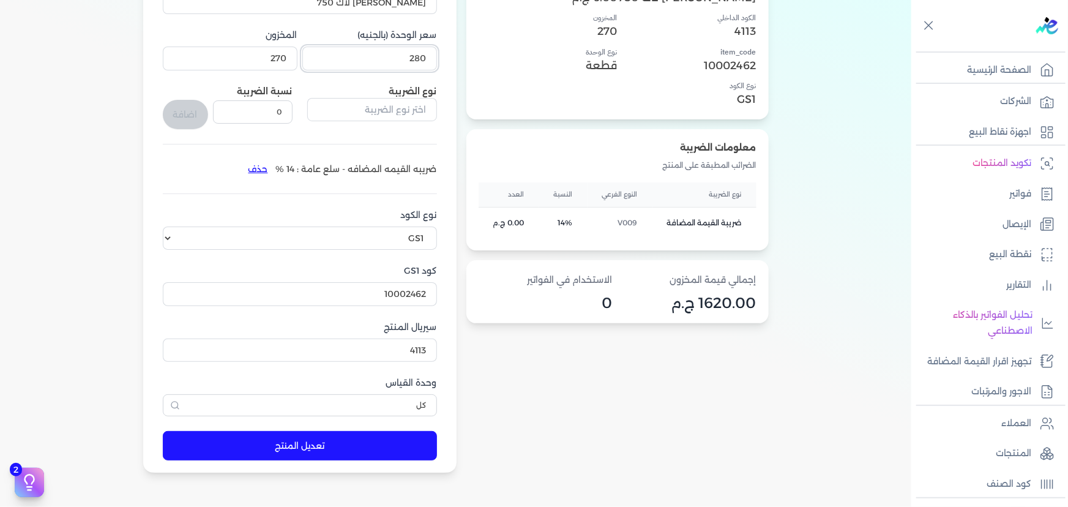
scroll to position [278, 0]
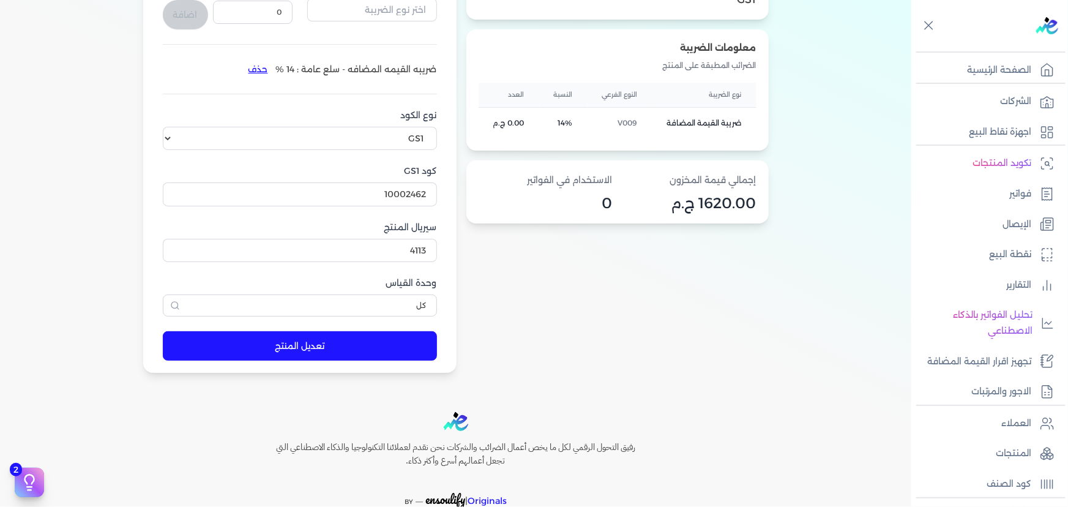
click at [344, 350] on button "تعديل المنتج" at bounding box center [300, 345] width 274 height 29
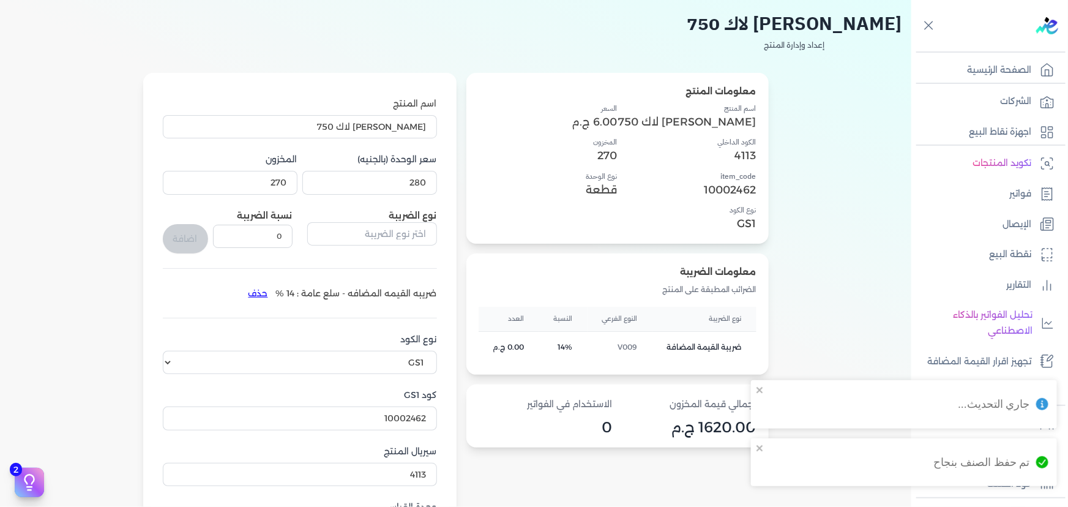
scroll to position [0, 0]
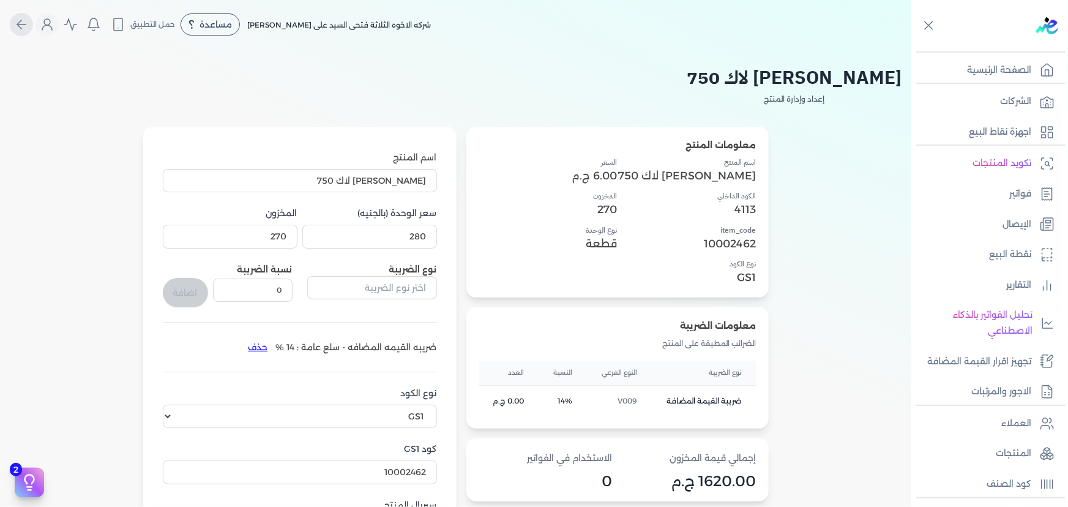
click at [33, 18] on button "Global" at bounding box center [21, 24] width 23 height 23
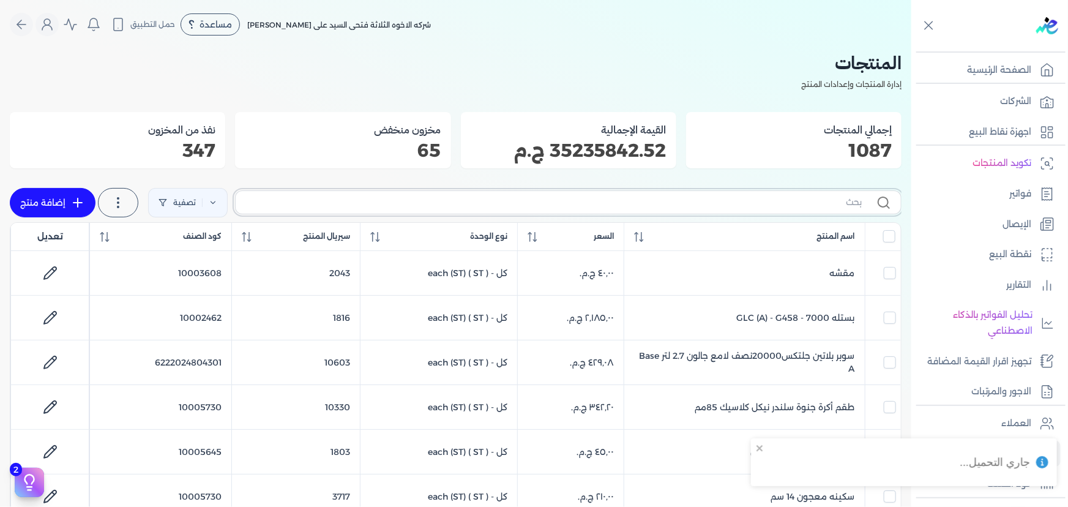
click at [661, 199] on input "text" at bounding box center [553, 202] width 616 height 13
type input "سوبر"
checkbox input "false"
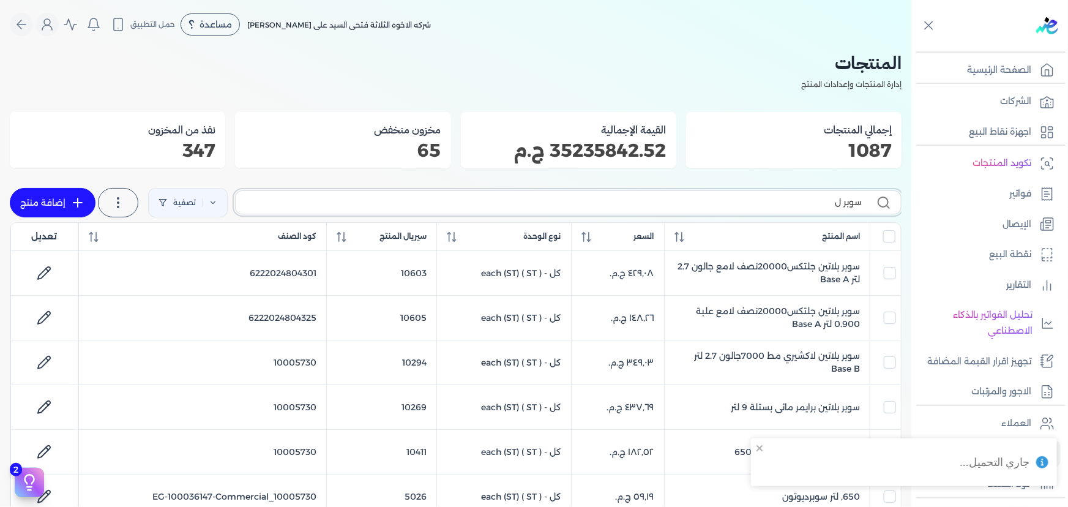
type input "سوبر لا"
checkbox input "false"
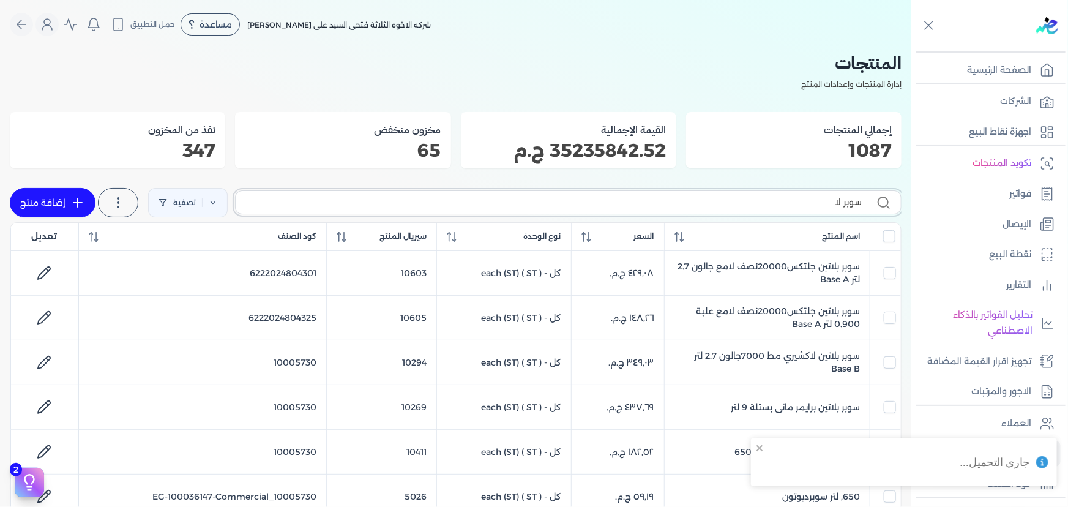
checkbox input "false"
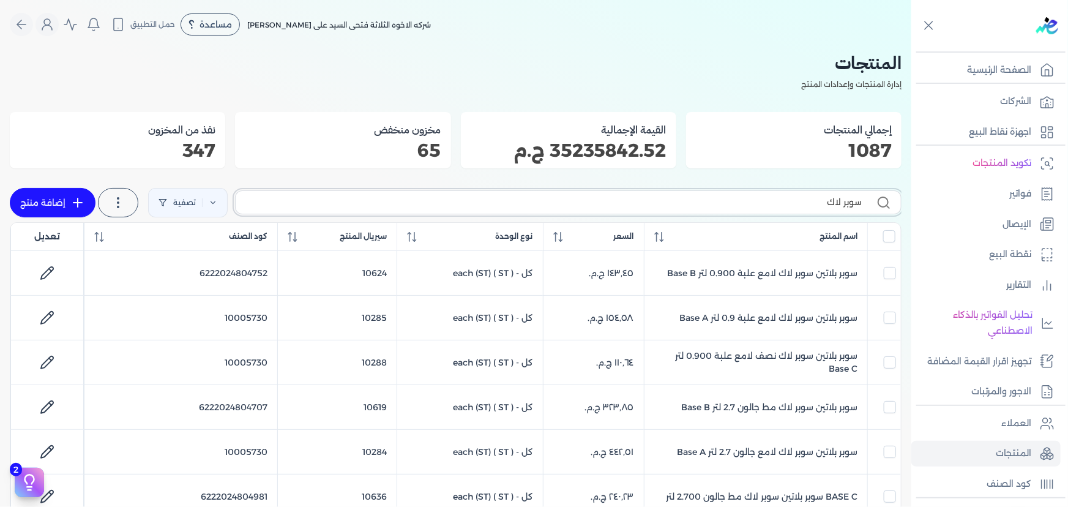
type input "سوبر لاك"
checkbox input "false"
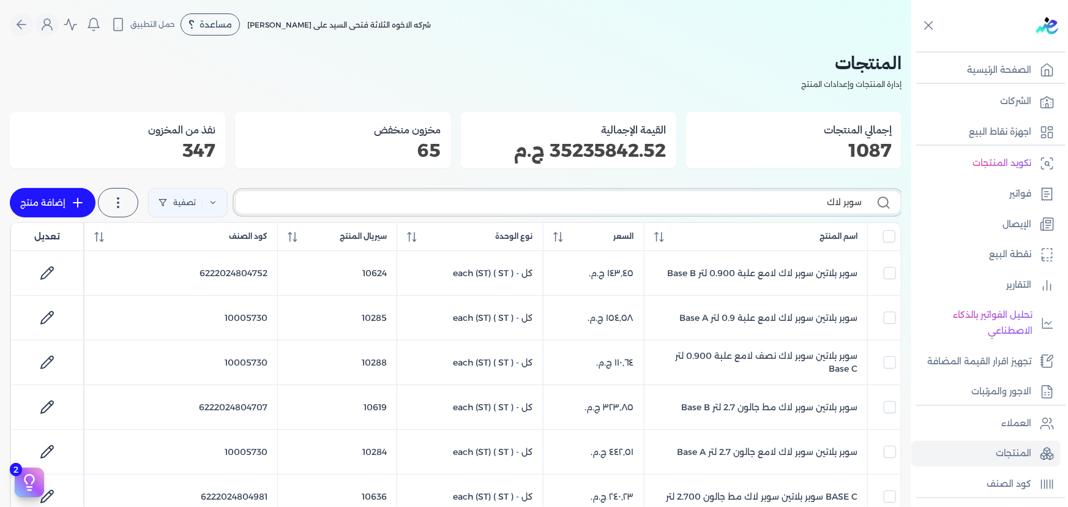
checkbox input "false"
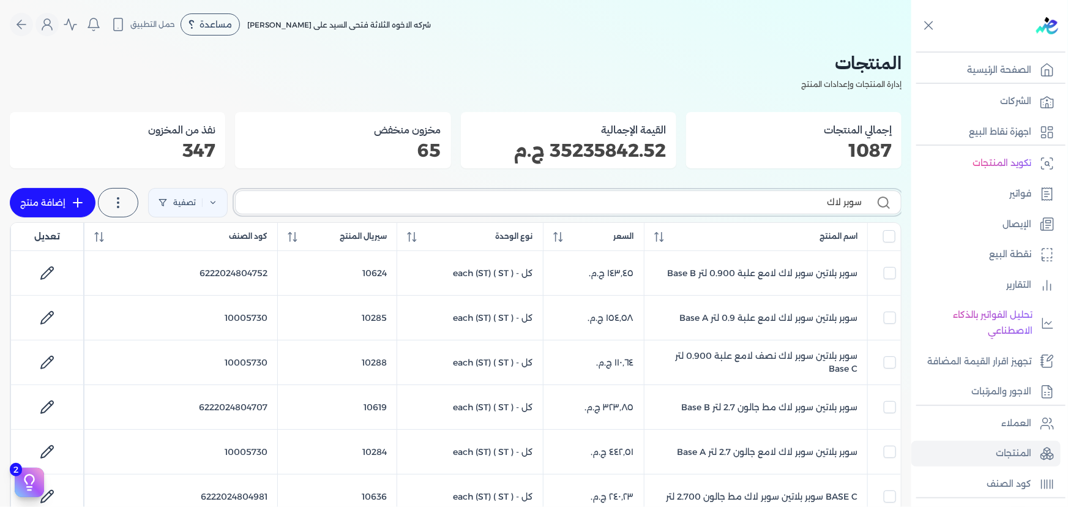
checkbox input "false"
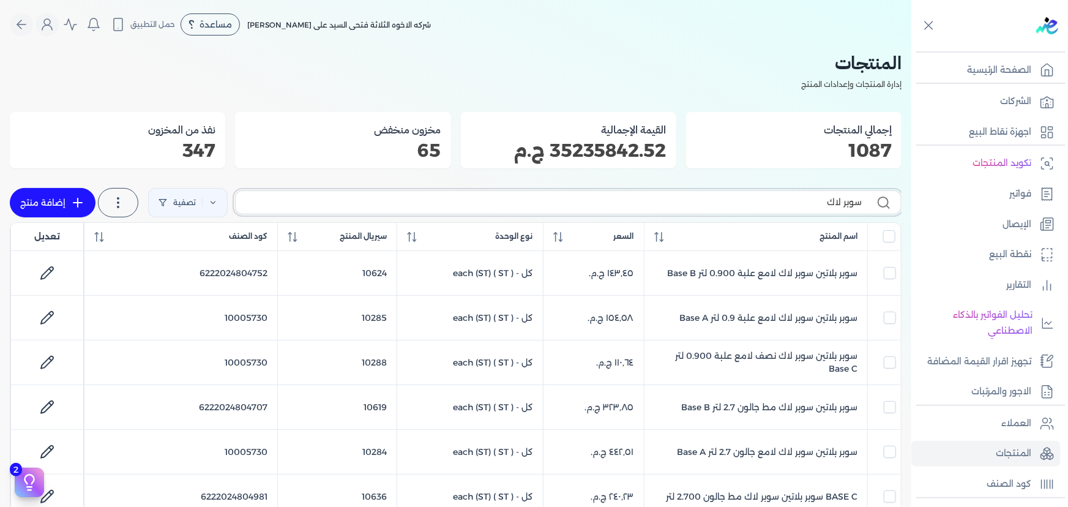
checkbox input "false"
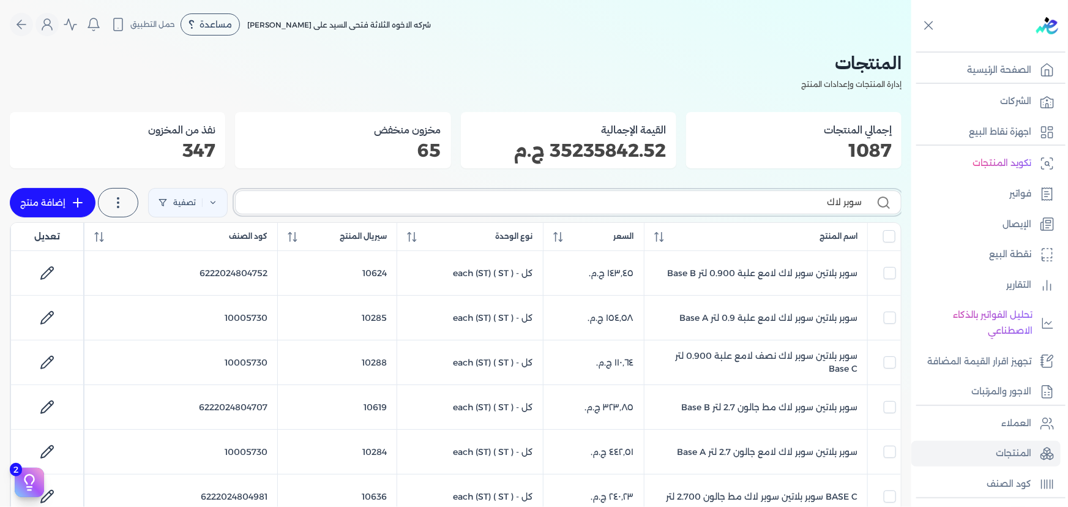
checkbox input "false"
type input "سوبر لاك لا"
checkbox input "false"
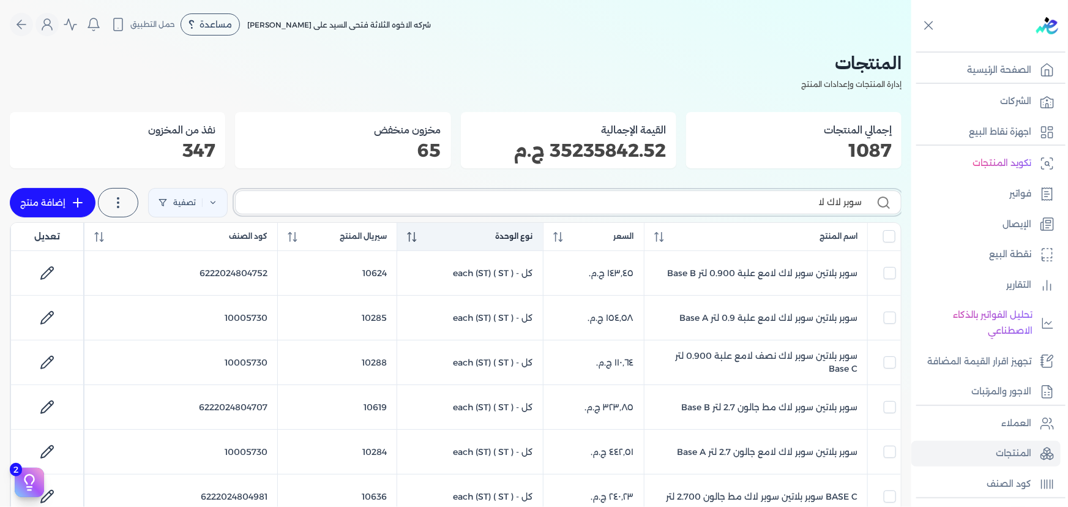
checkbox input "false"
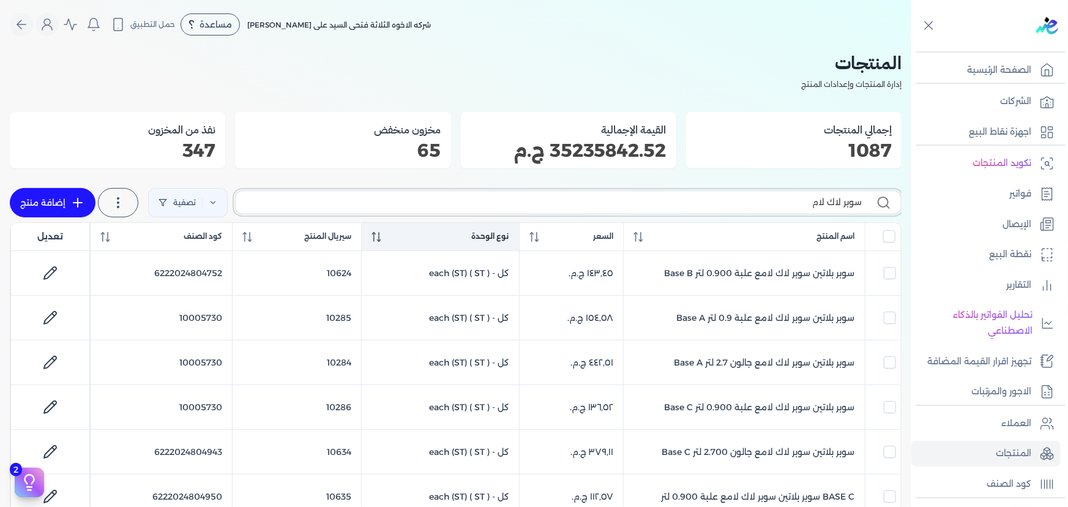
type input "سوبر لاك لامه"
checkbox input "false"
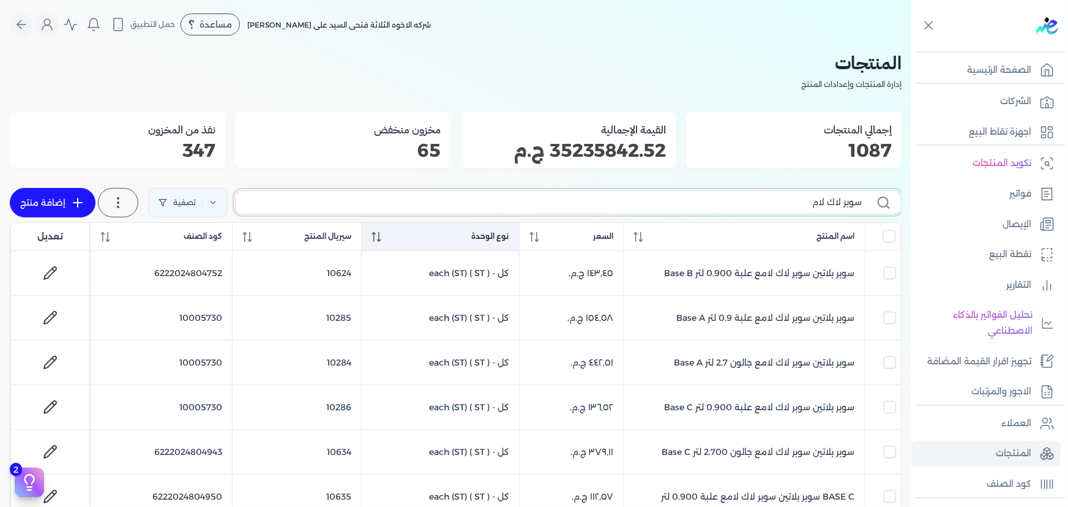
checkbox input "false"
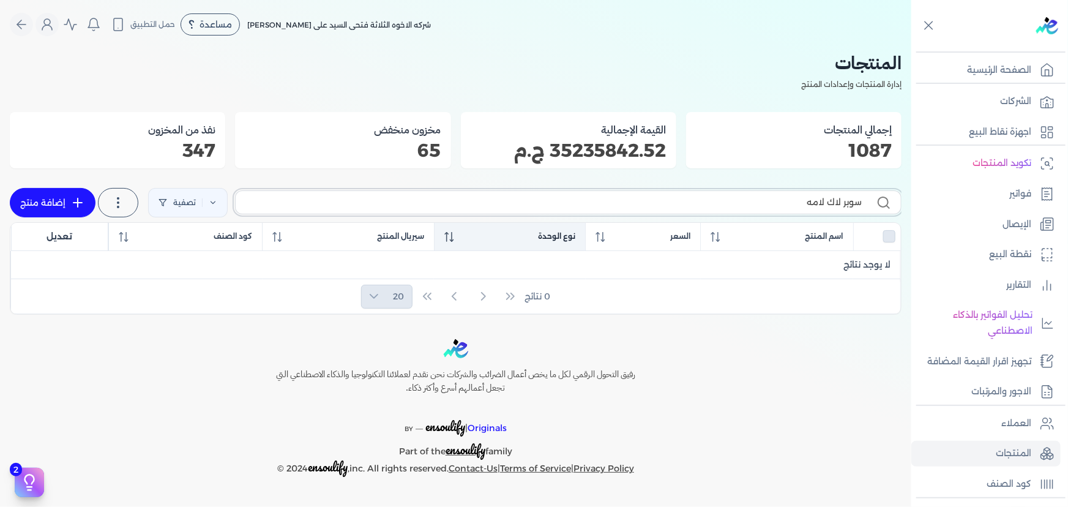
type input "سوبر لاك لام"
checkbox input "false"
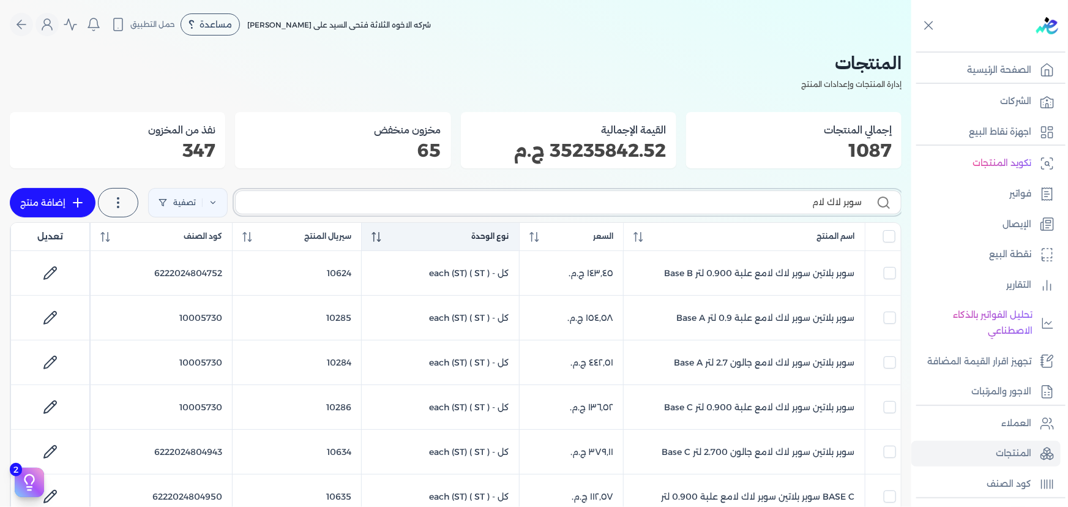
type input "سوبر لاك لامع"
checkbox input "false"
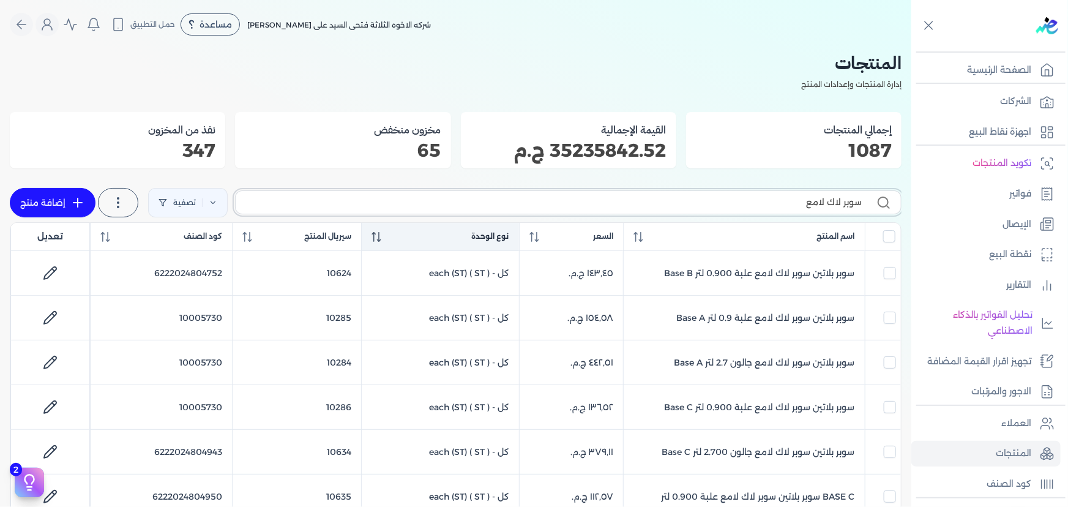
checkbox input "false"
type input "سوبر لاك لامع ال"
checkbox input "false"
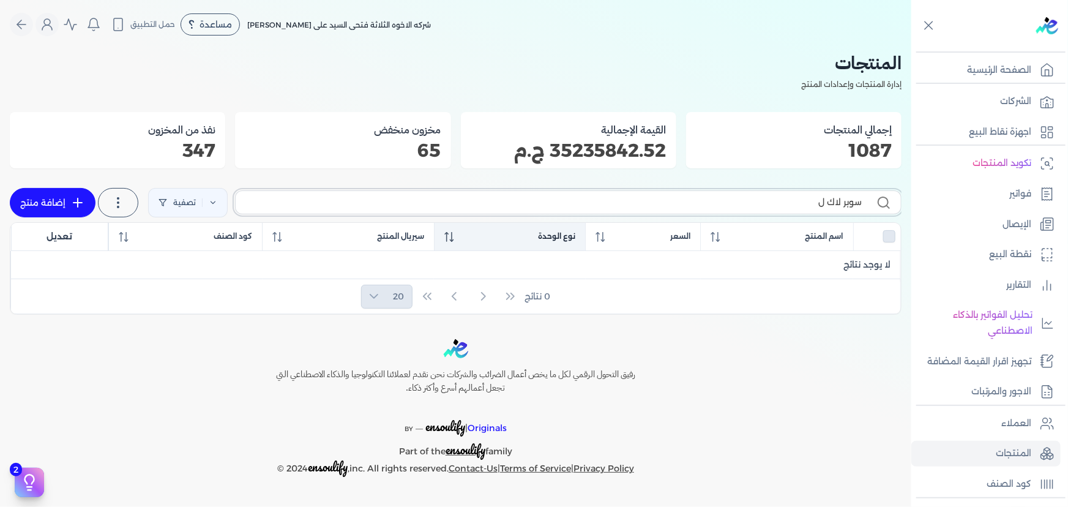
type input "سوبر لاك"
checkbox input "false"
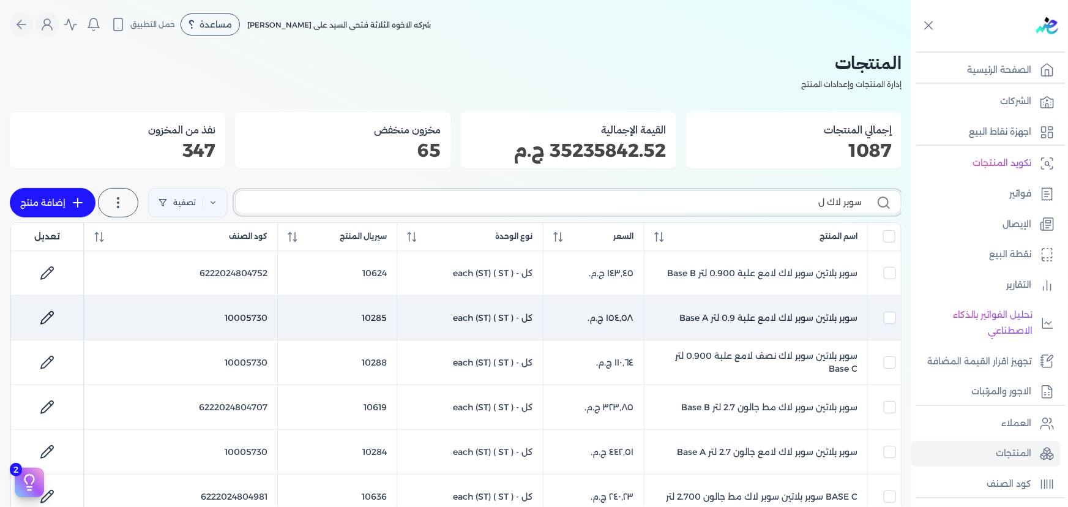
type input "سوبر لاك لا"
checkbox input "false"
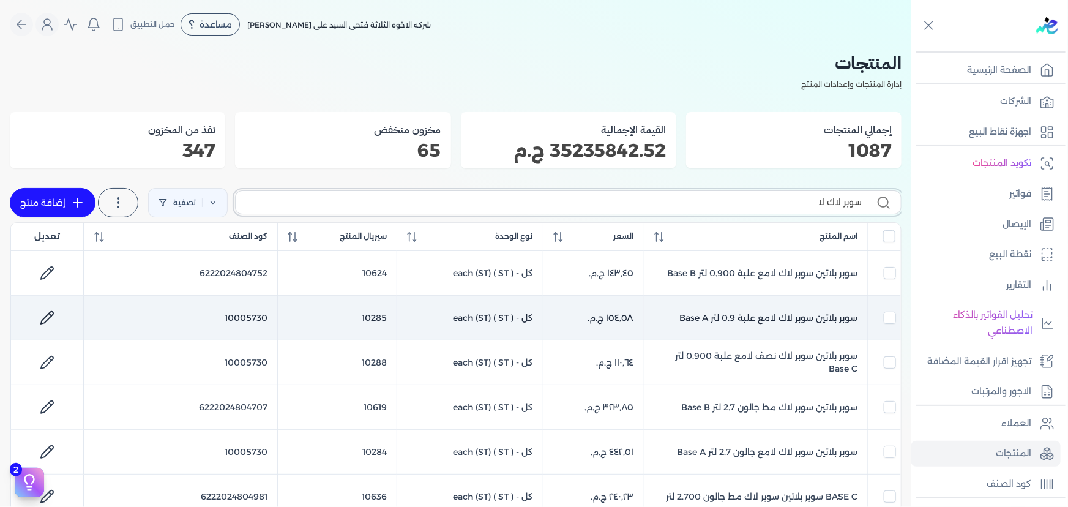
checkbox input "false"
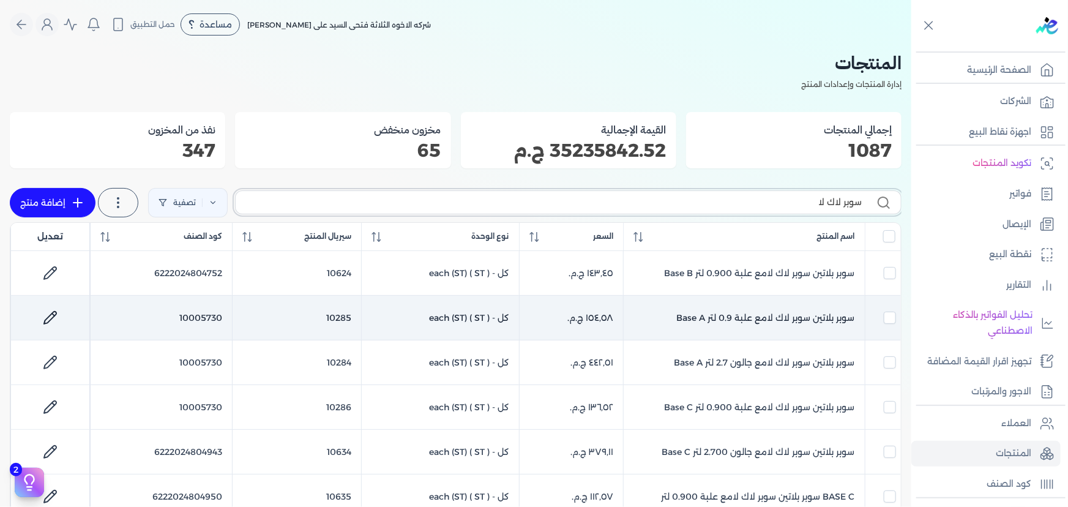
type input "سوبر لاك لام"
checkbox input "false"
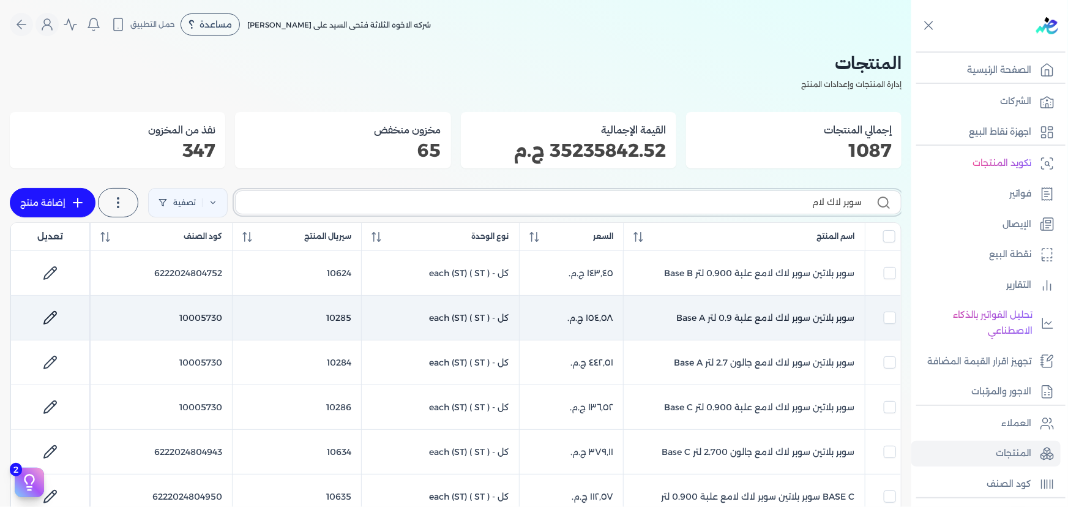
checkbox input "false"
type input "سوبر لاك لامع"
checkbox input "false"
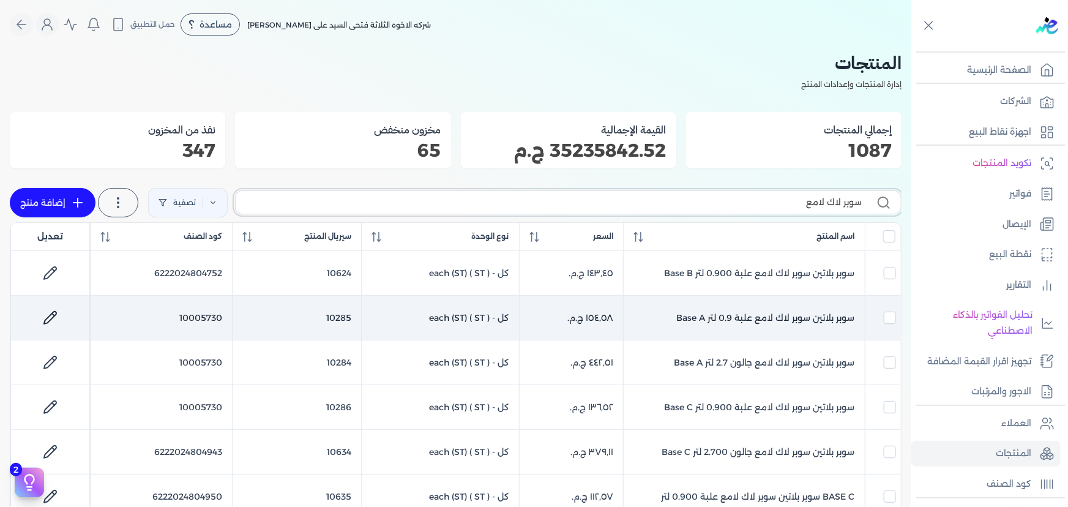
checkbox input "false"
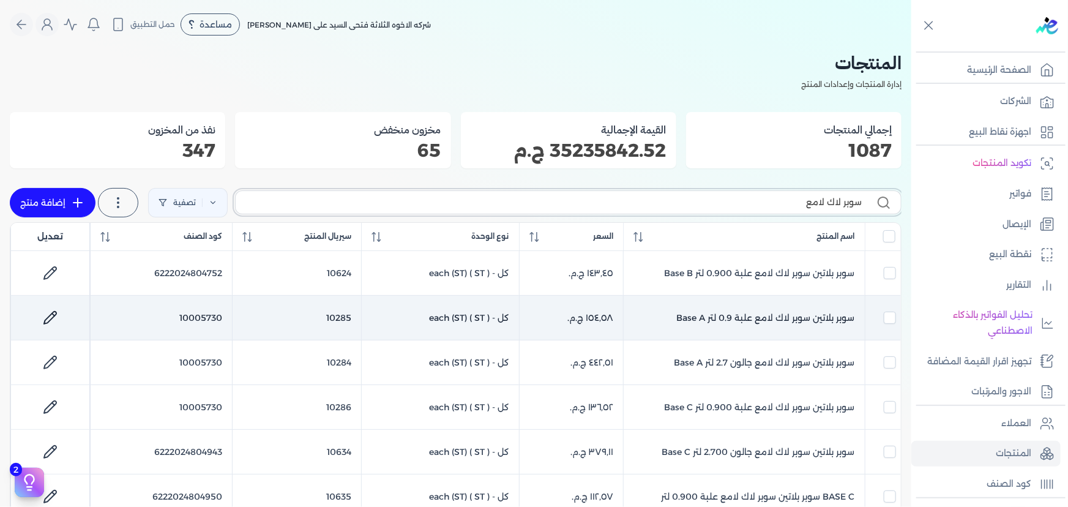
checkbox input "false"
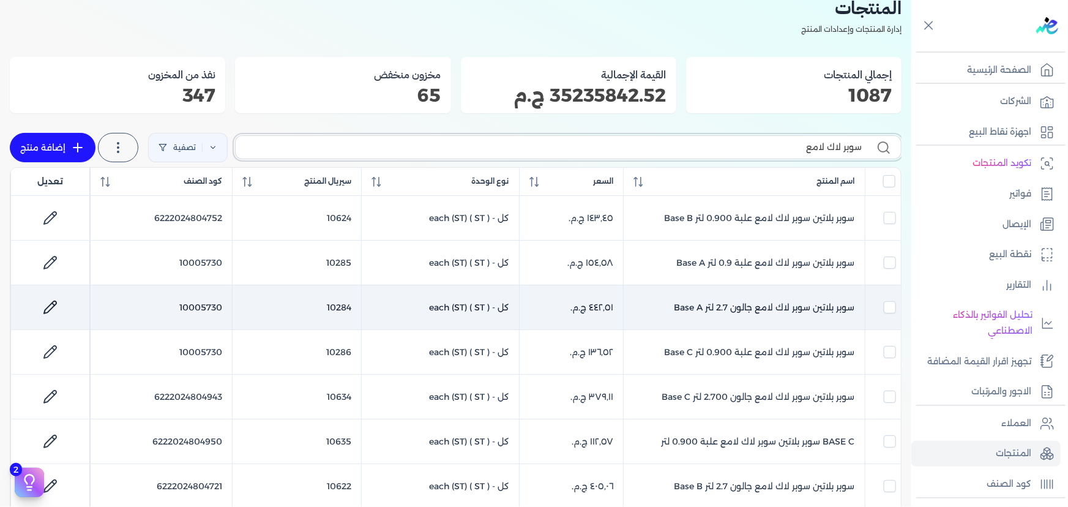
scroll to position [166, 0]
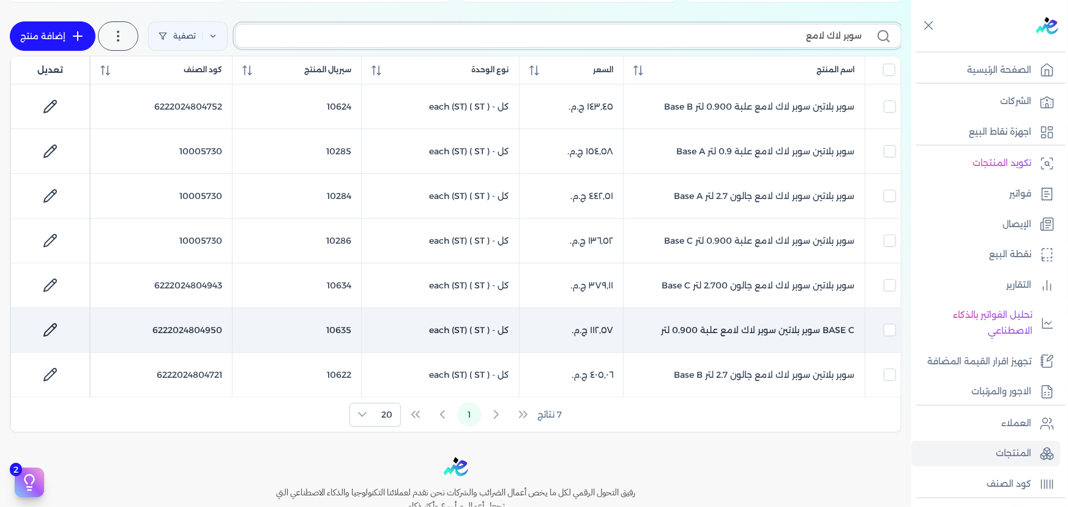
type input "سوبر لاك لامع"
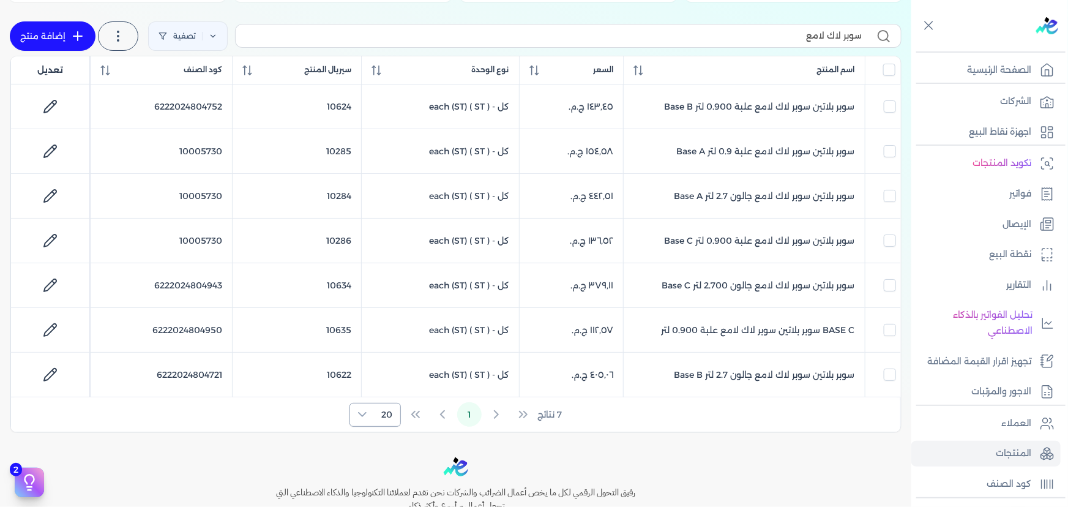
click at [383, 407] on span "20" at bounding box center [387, 414] width 26 height 23
click at [379, 490] on span "100" at bounding box center [384, 488] width 15 height 13
checkbox input "false"
drag, startPoint x: 797, startPoint y: 35, endPoint x: 824, endPoint y: 33, distance: 27.0
click at [824, 33] on input "سوبر لاك لامع" at bounding box center [553, 35] width 616 height 13
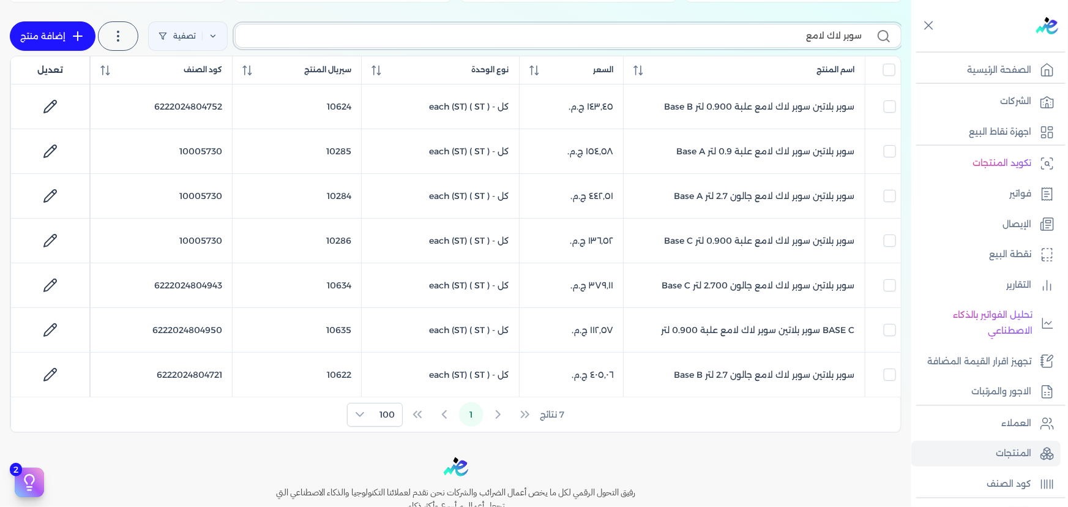
type input "سوبر لاك"
checkbox input "false"
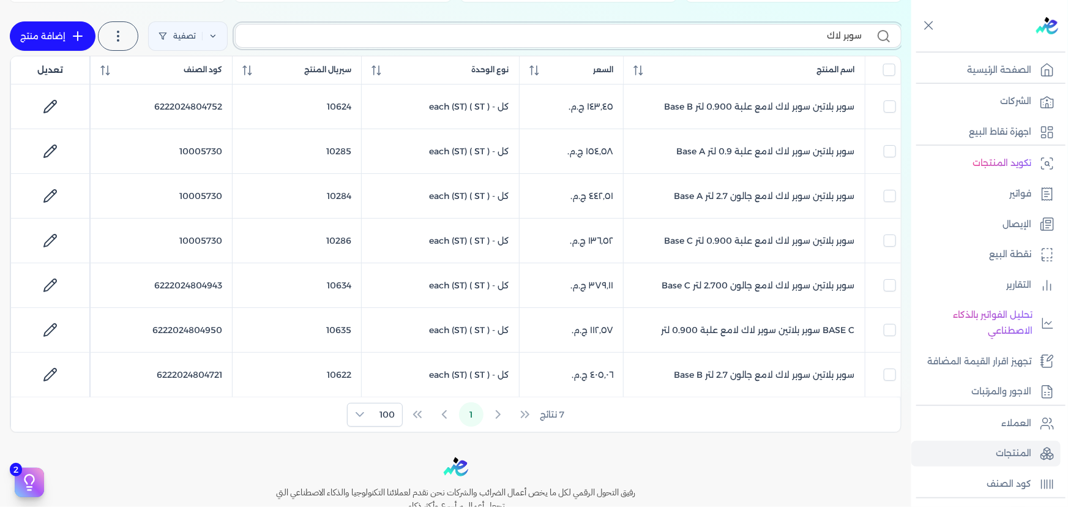
checkbox input "false"
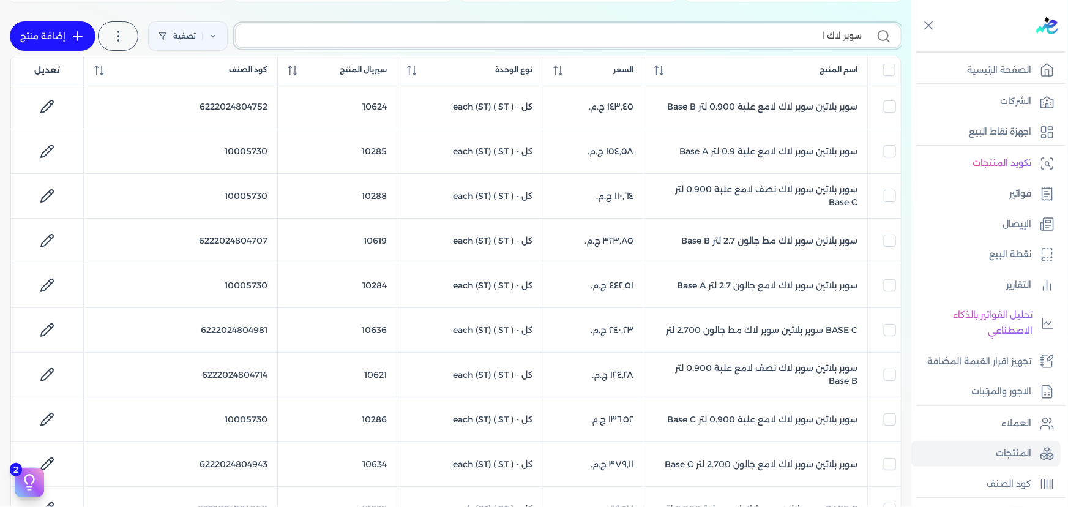
type input "سوبر لاك اب"
checkbox input "false"
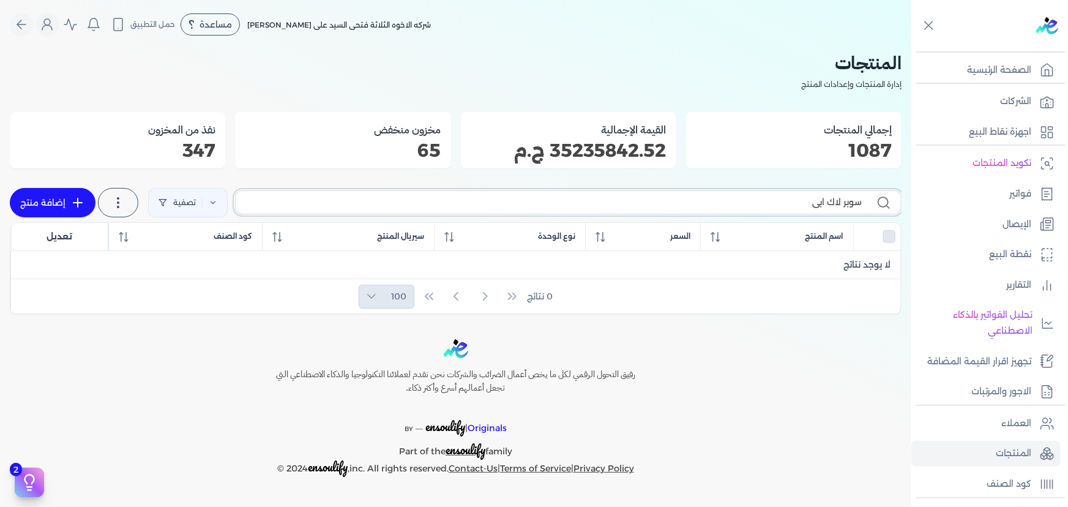
scroll to position [0, 0]
type input "سوبر لاك"
checkbox input "false"
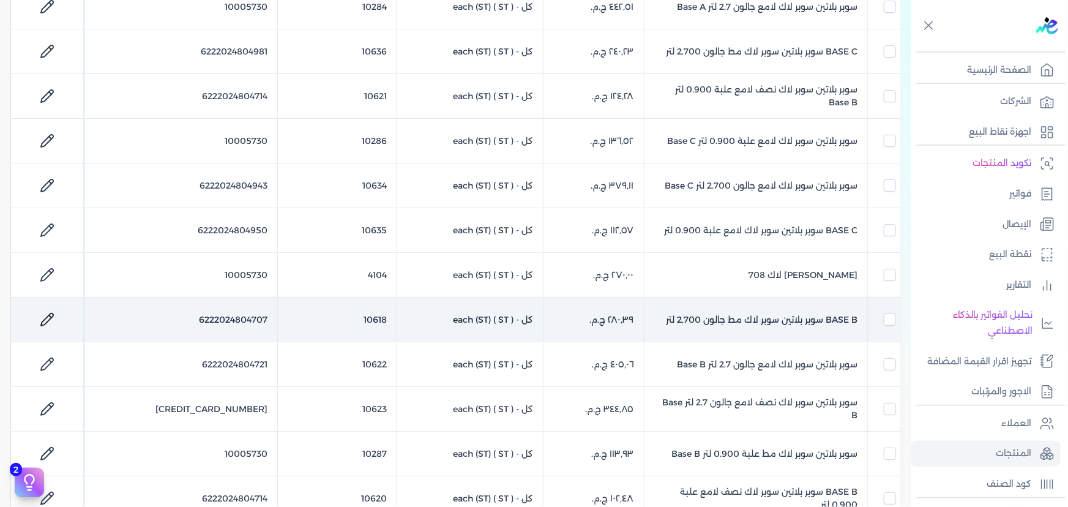
scroll to position [196, 0]
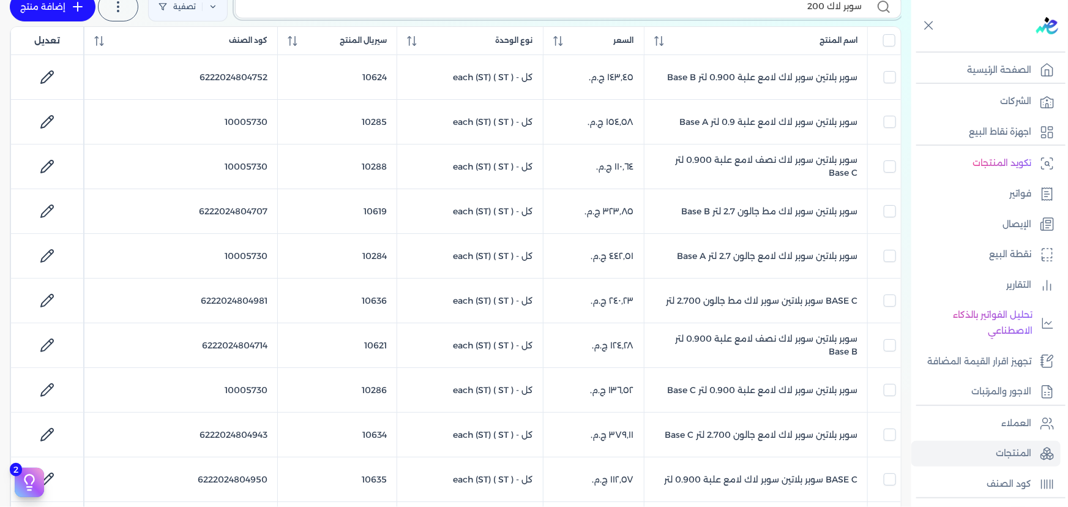
type input "سوبر لاك 2000"
checkbox input "false"
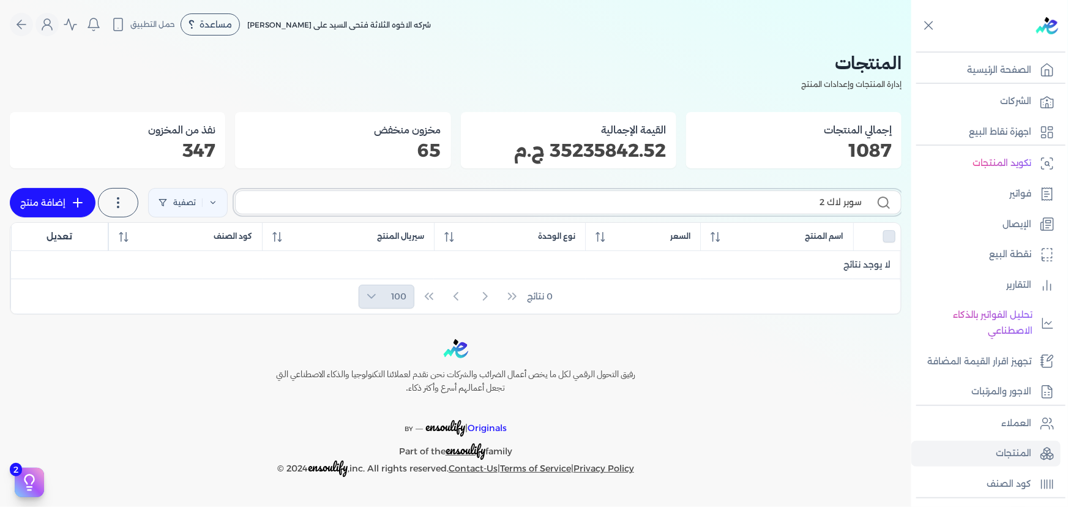
type input "سوبر لاك"
checkbox input "false"
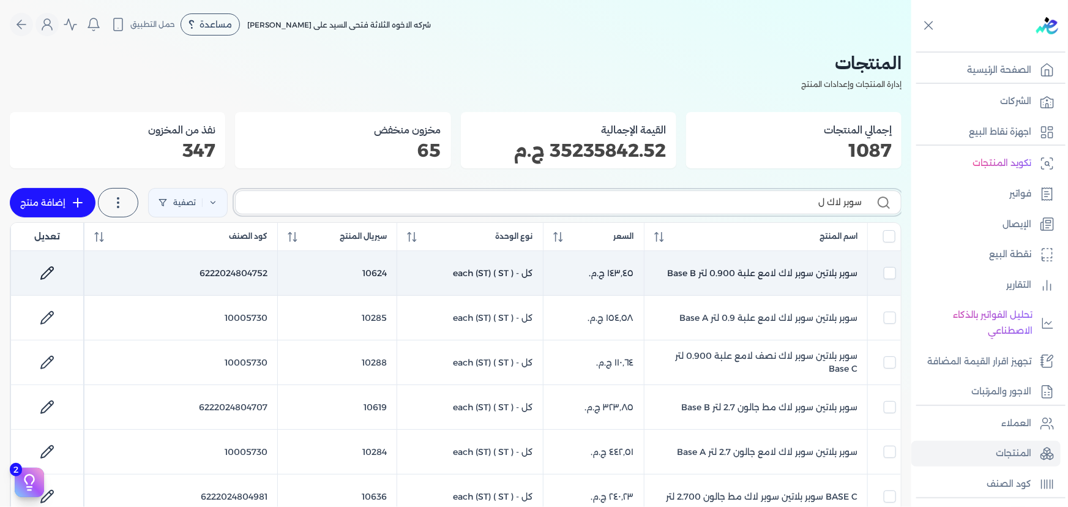
type input "سوبر لاك لا"
checkbox input "false"
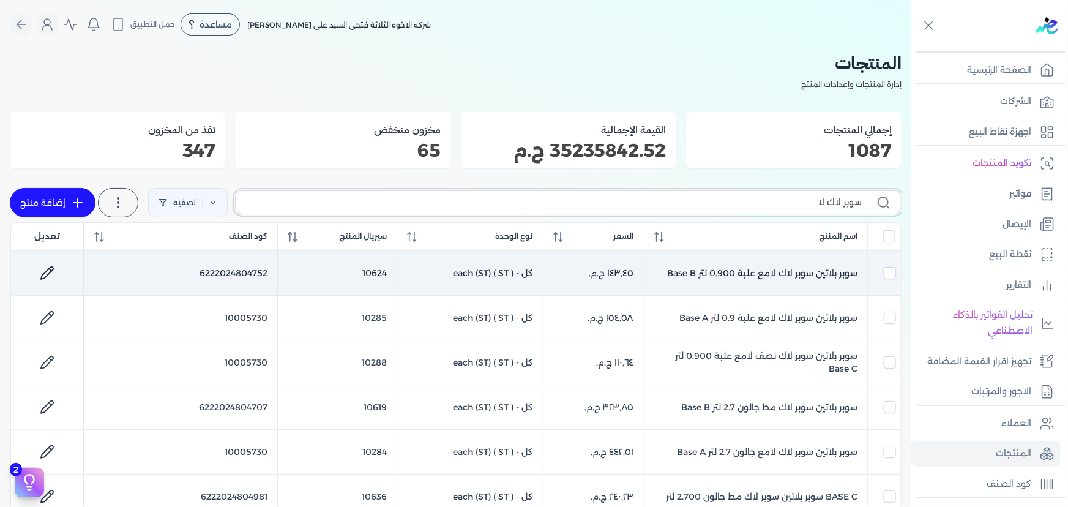
checkbox input "false"
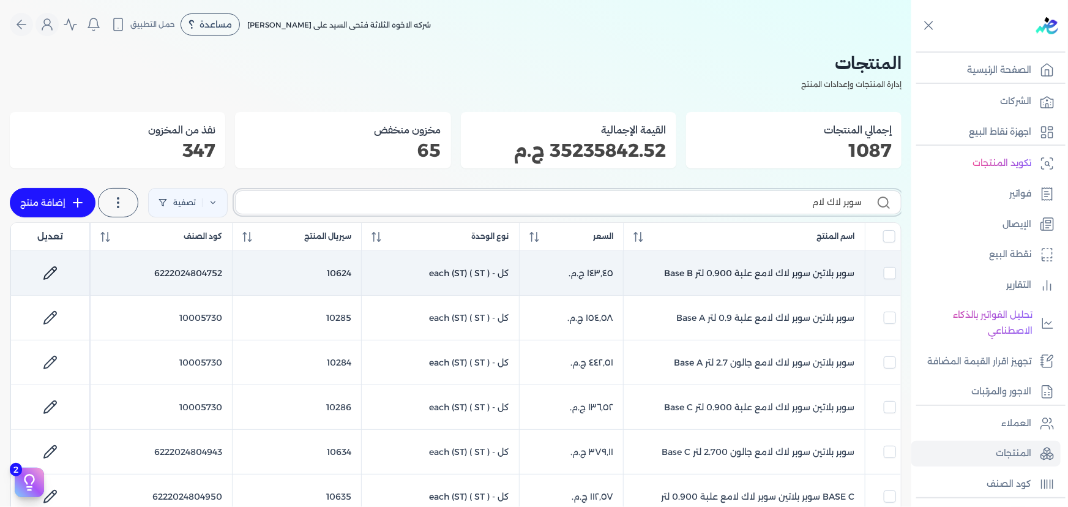
type input "سوبر لاك لامع"
checkbox input "false"
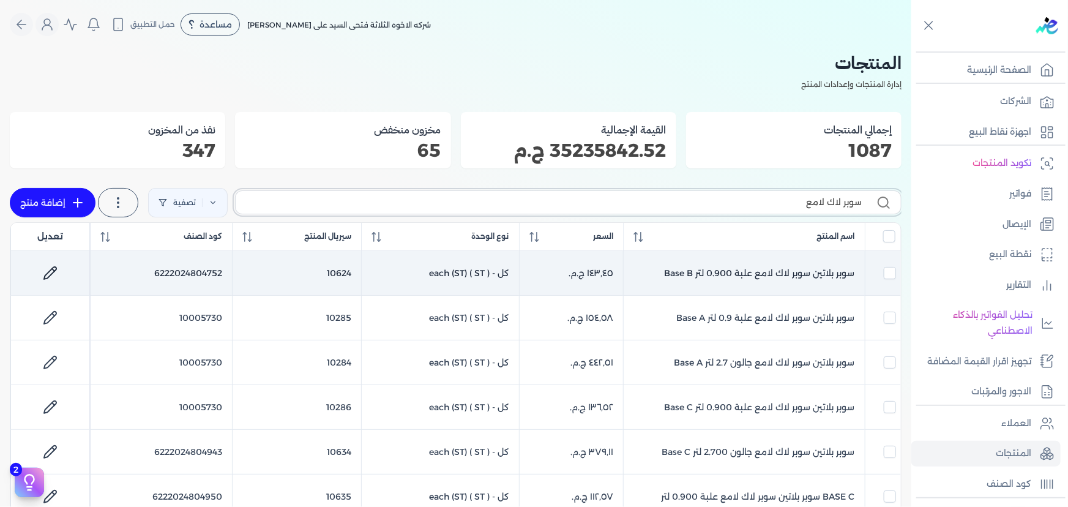
checkbox input "false"
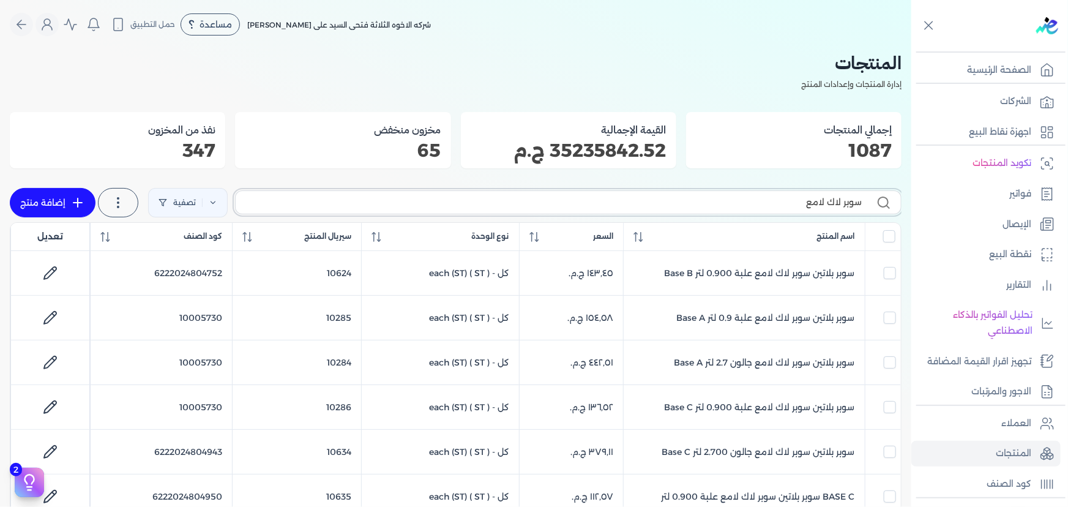
drag, startPoint x: 769, startPoint y: 208, endPoint x: 1067, endPoint y: 208, distance: 298.0
click at [1065, 208] on div "Toggle Navigation الصفحة الرئيسية الشركات اجهزة نقاط البيع تكويد المنتجات فواتي…" at bounding box center [534, 253] width 1068 height 507
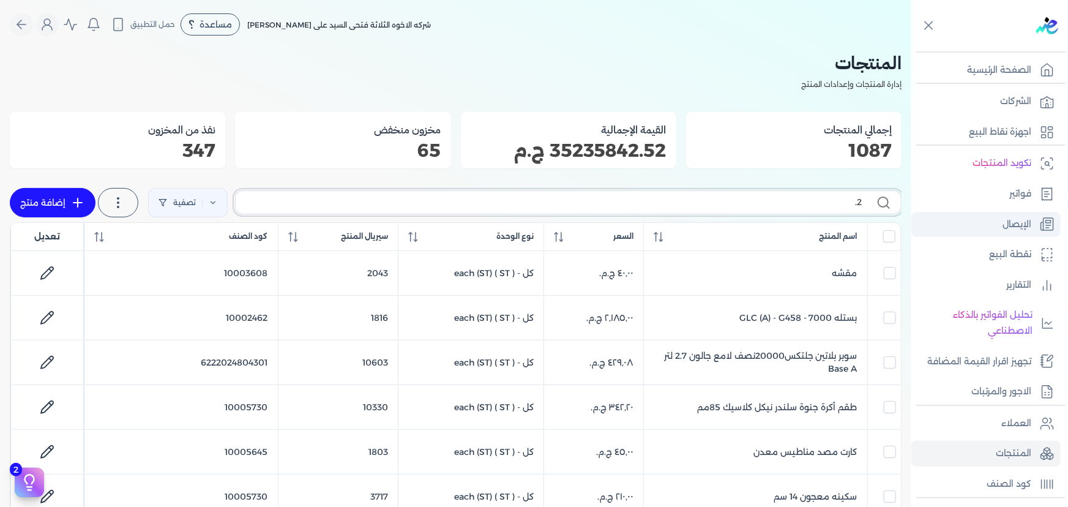
type input "2.1"
checkbox input "false"
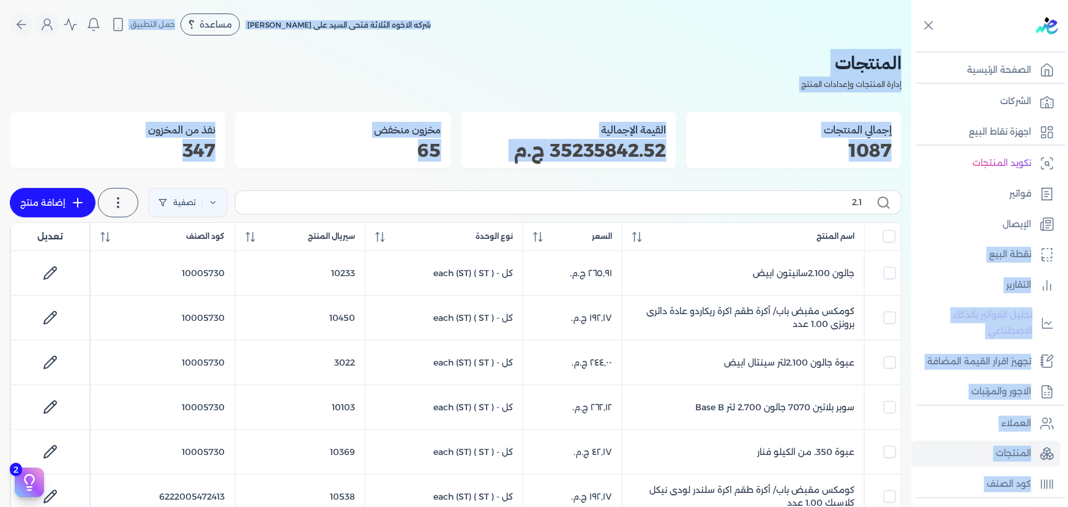
drag, startPoint x: 851, startPoint y: 209, endPoint x: 924, endPoint y: 209, distance: 72.8
click at [924, 209] on div "Toggle Navigation الصفحة الرئيسية الشركات اجهزة نقاط البيع تكويد المنتجات فواتي…" at bounding box center [534, 253] width 1068 height 507
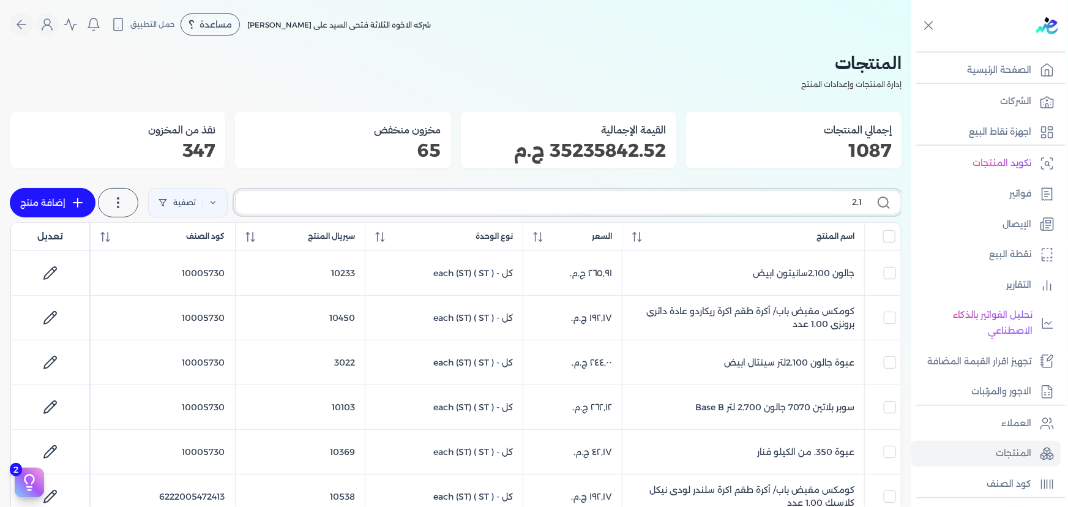
drag, startPoint x: 825, startPoint y: 199, endPoint x: 864, endPoint y: 200, distance: 39.2
click at [864, 200] on label "2.1" at bounding box center [568, 201] width 666 height 23
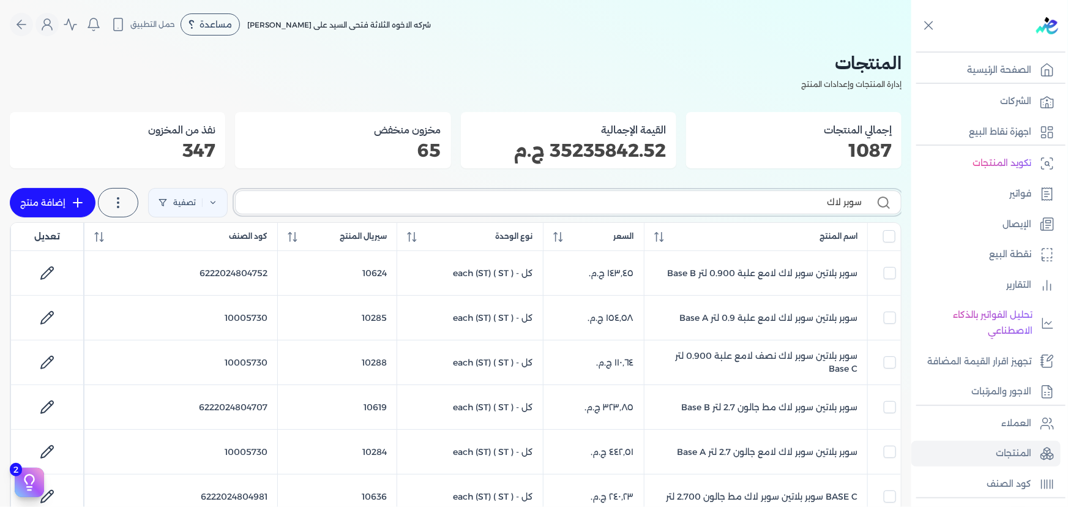
click at [809, 198] on input "سوبر لاك" at bounding box center [553, 202] width 616 height 13
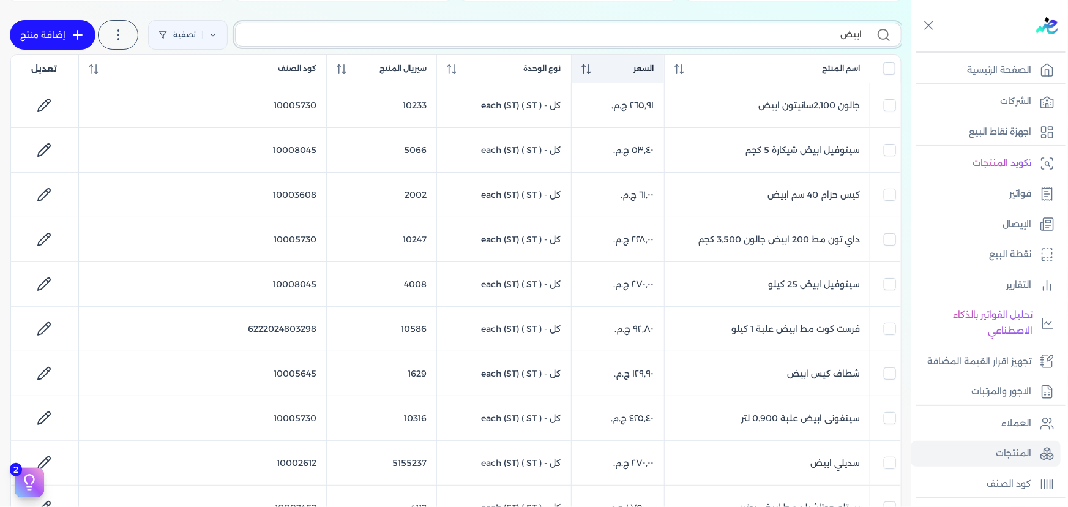
scroll to position [166, 0]
click at [685, 36] on input "ابيض" at bounding box center [553, 35] width 616 height 13
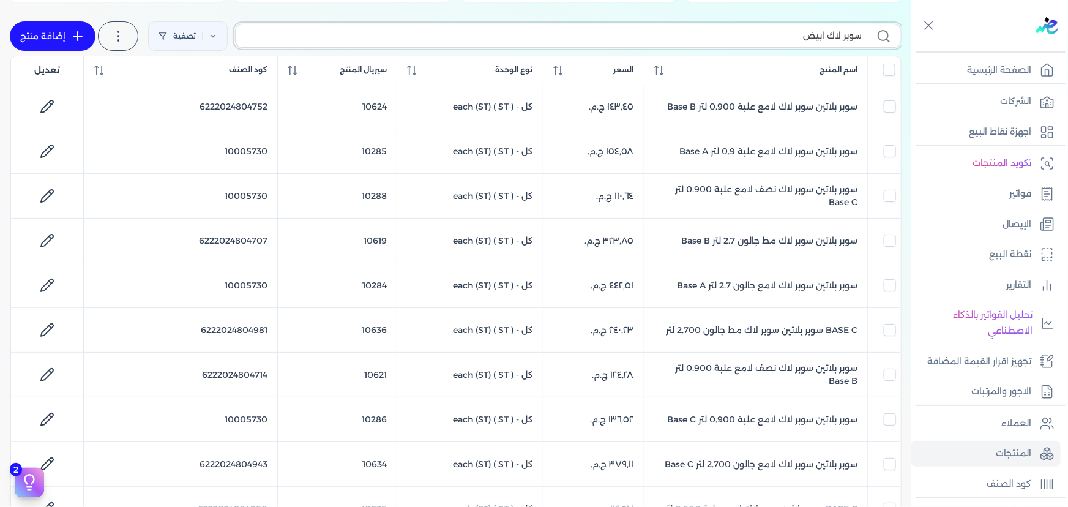
scroll to position [0, 0]
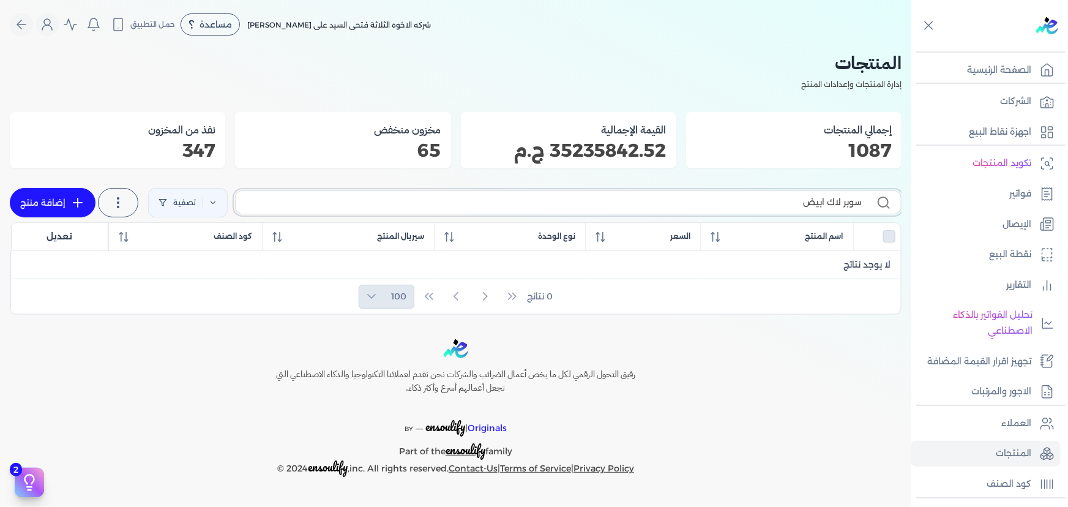
drag, startPoint x: 797, startPoint y: 208, endPoint x: 827, endPoint y: 205, distance: 30.1
click at [827, 205] on input "سوبر لاك ابيض" at bounding box center [553, 202] width 616 height 13
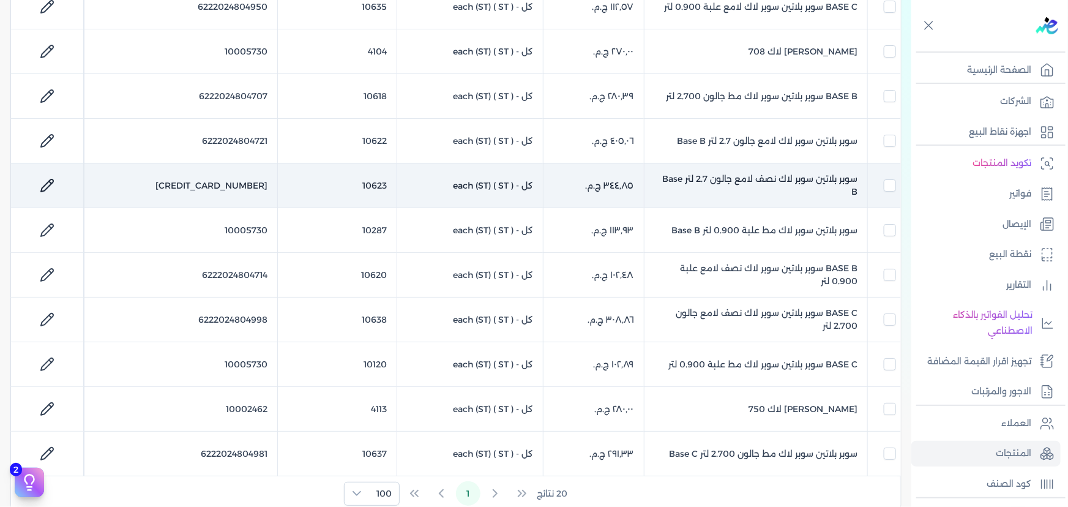
scroll to position [723, 0]
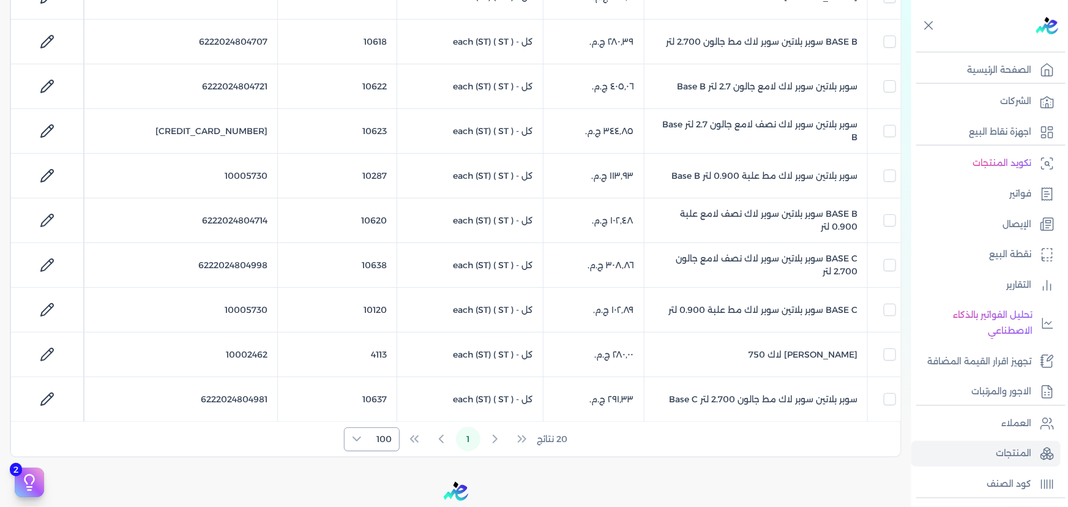
click at [367, 435] on div at bounding box center [356, 439] width 24 height 23
click at [387, 411] on span "100" at bounding box center [383, 409] width 15 height 13
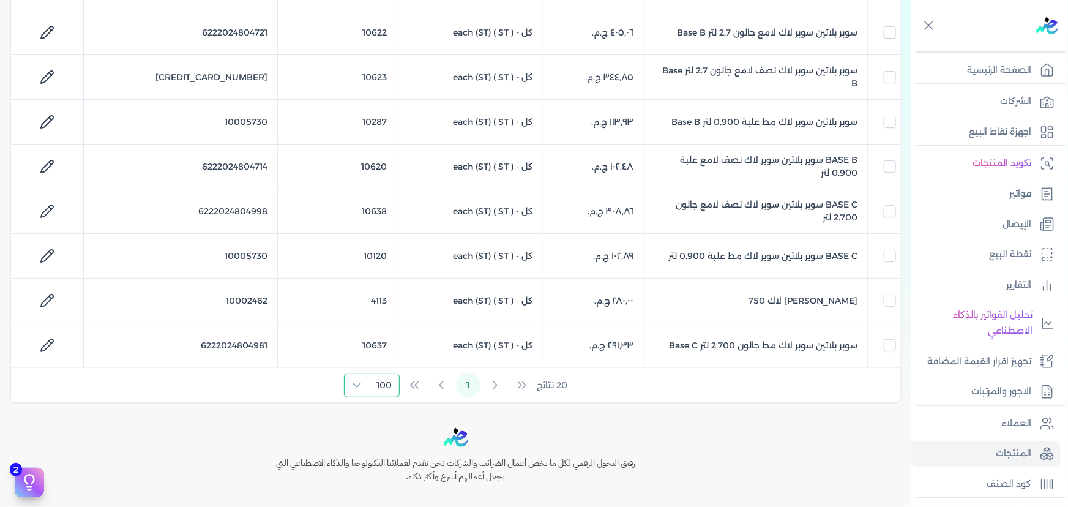
scroll to position [834, 0]
